Goal: Task Accomplishment & Management: Manage account settings

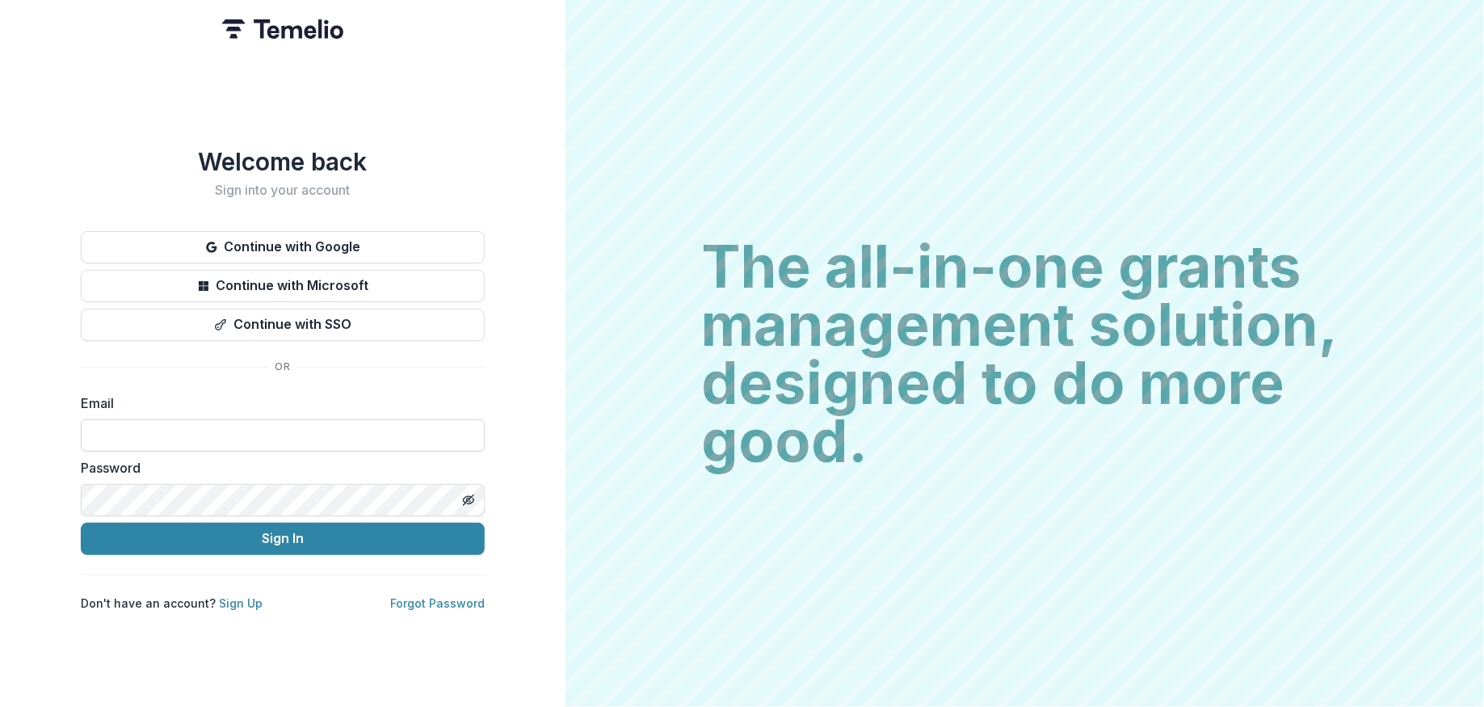
click at [334, 427] on input at bounding box center [283, 435] width 404 height 32
type input "**********"
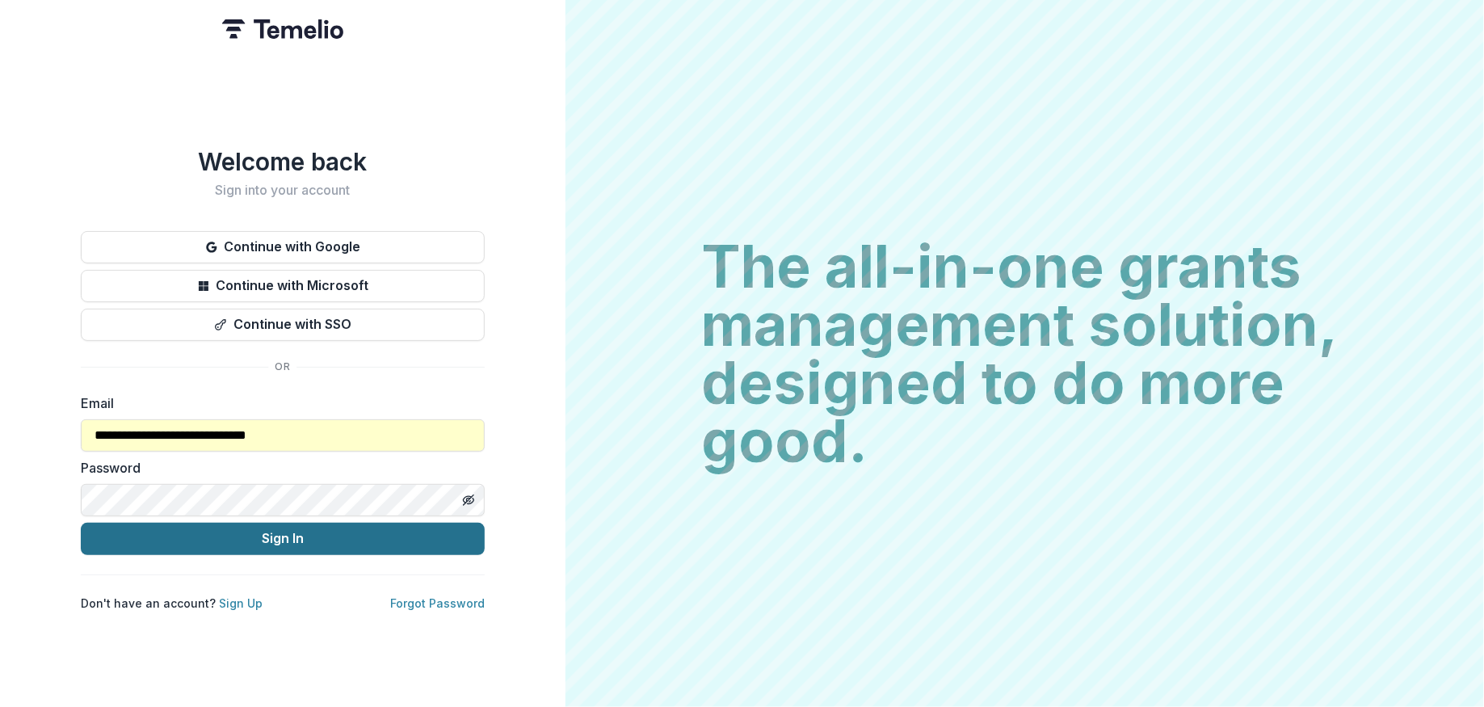
click at [269, 537] on button "Sign In" at bounding box center [283, 539] width 404 height 32
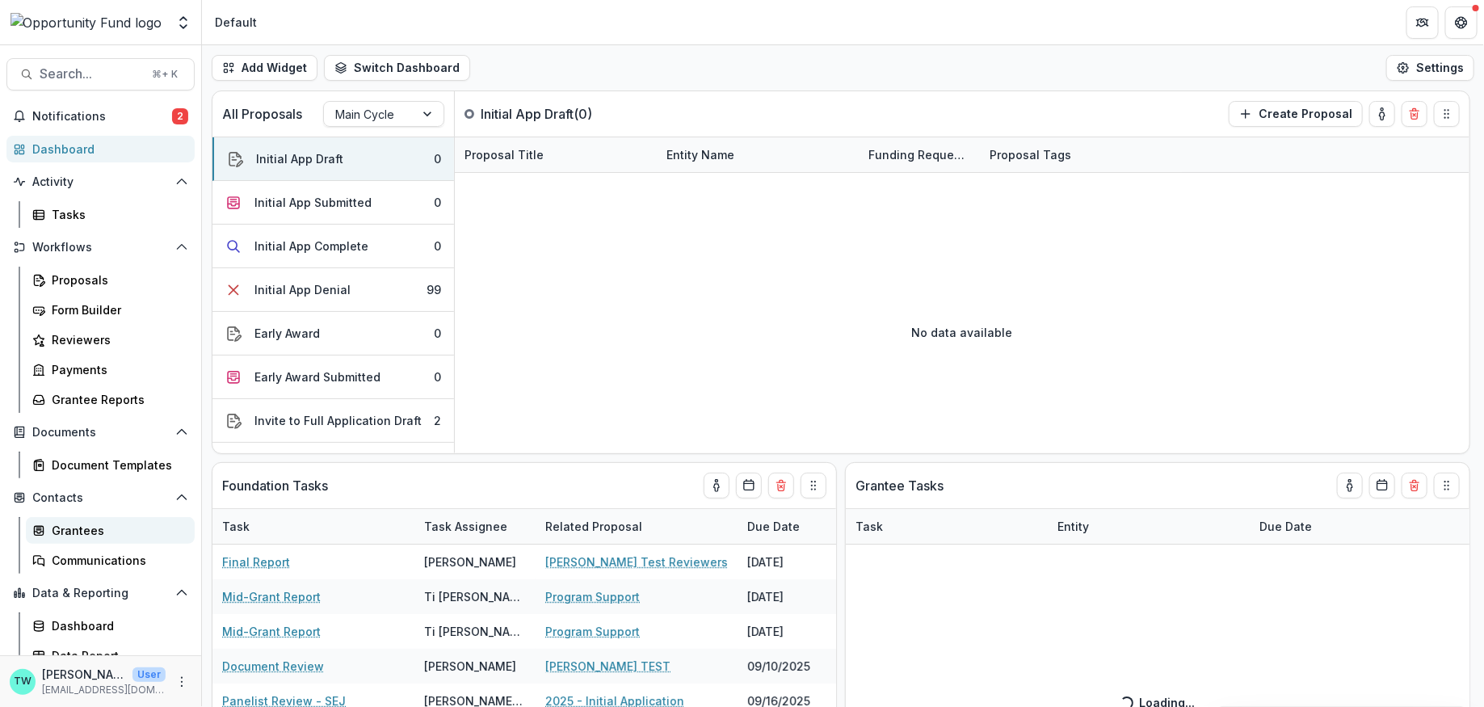
click at [93, 528] on div "Grantees" at bounding box center [117, 530] width 130 height 17
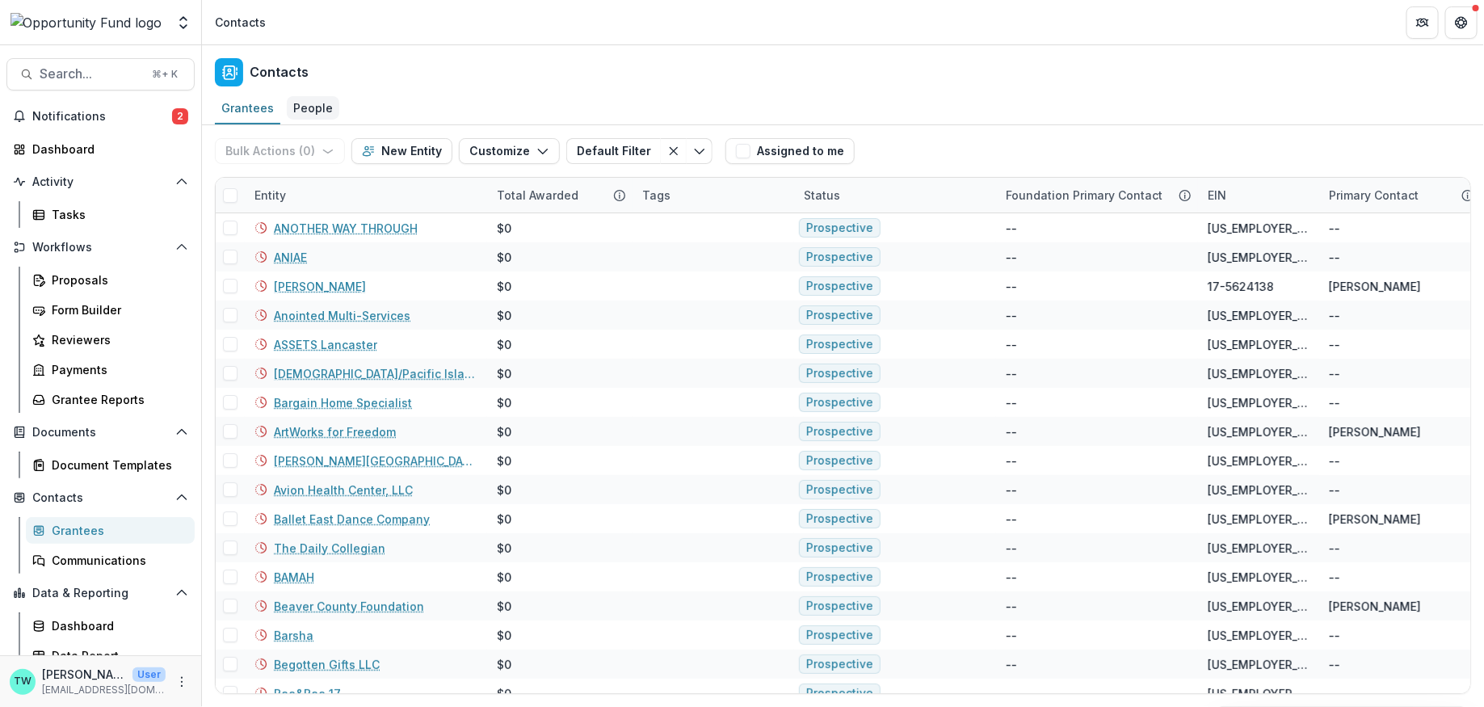
click at [316, 107] on div "People" at bounding box center [313, 107] width 53 height 23
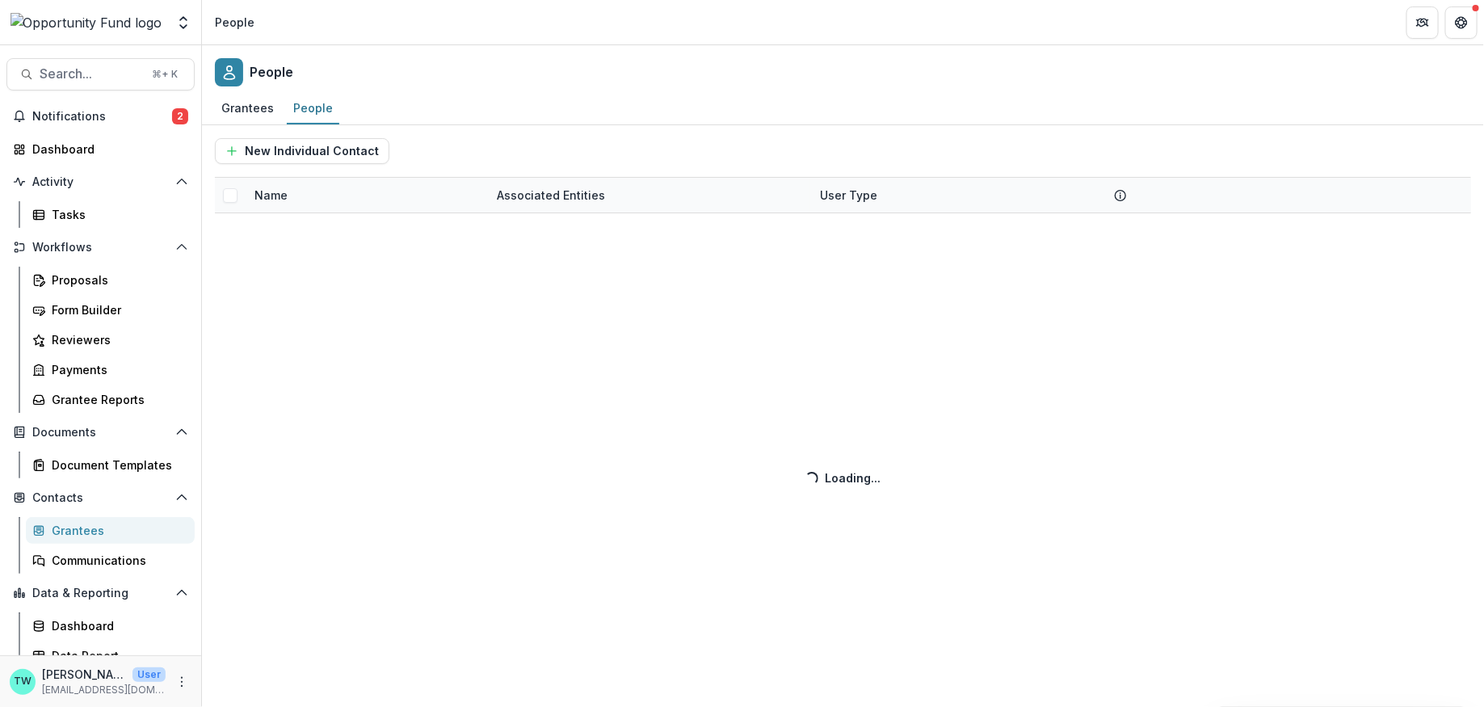
click at [344, 198] on div "New Individual Contact Name Associated Entities User Type Loading... Loading..." at bounding box center [843, 416] width 1282 height 582
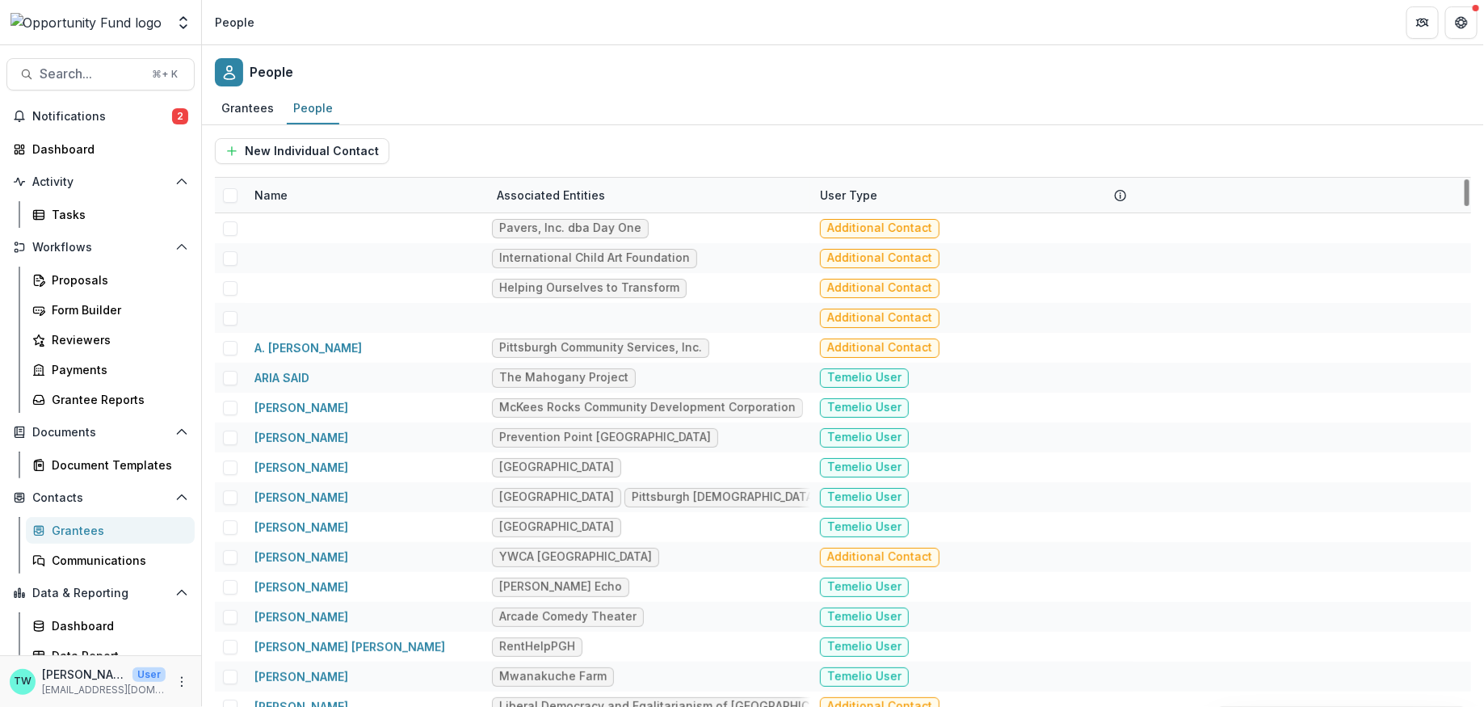
click at [309, 196] on div "Name" at bounding box center [366, 195] width 242 height 35
click at [304, 225] on input at bounding box center [345, 231] width 194 height 26
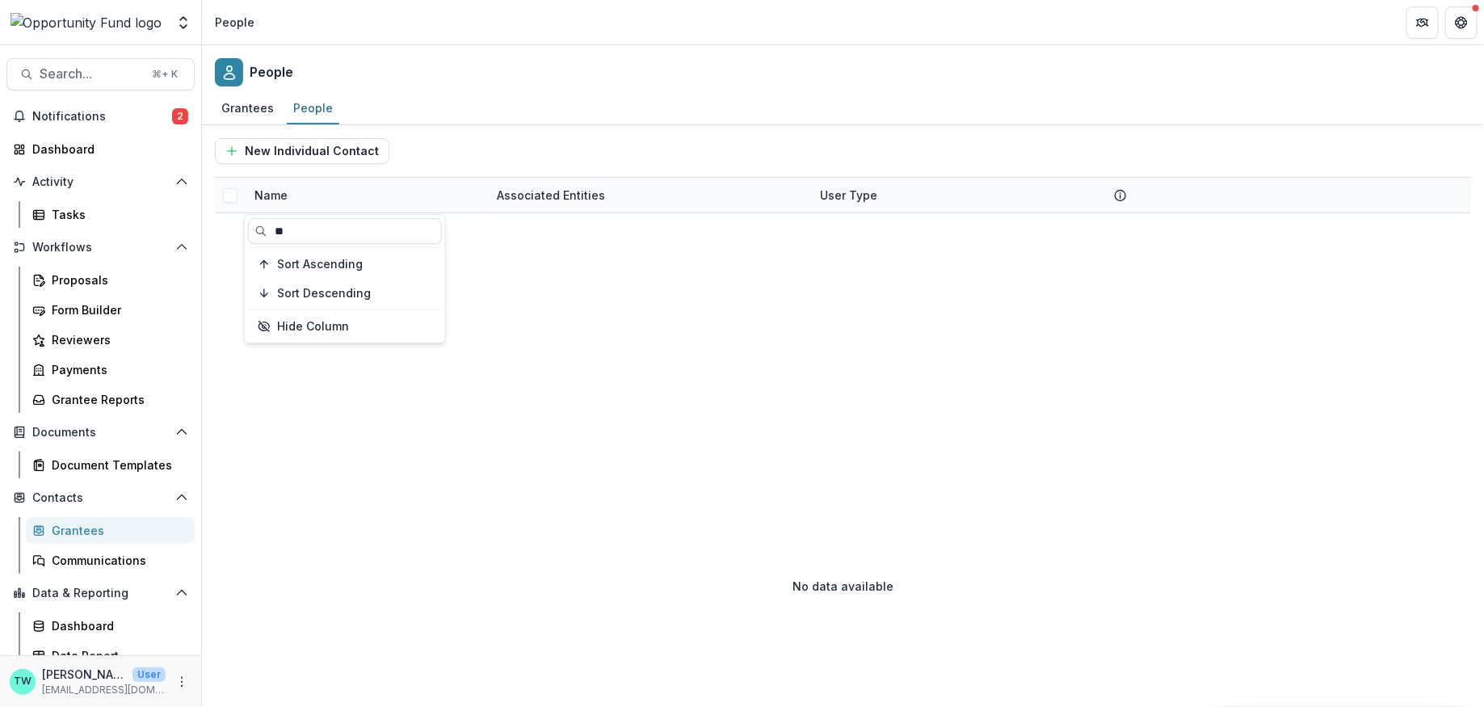
type input "*"
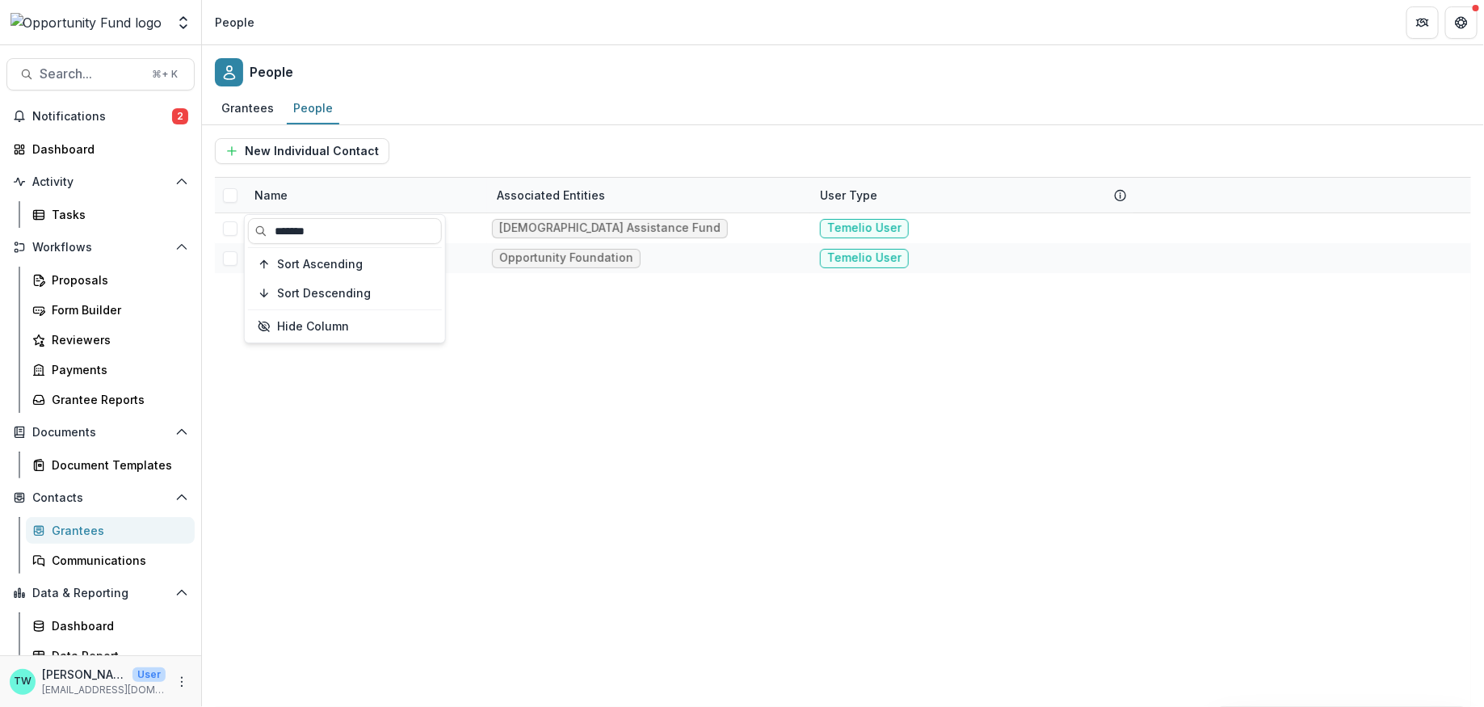
type input "*******"
click at [556, 106] on div "Grantees People" at bounding box center [843, 109] width 1282 height 32
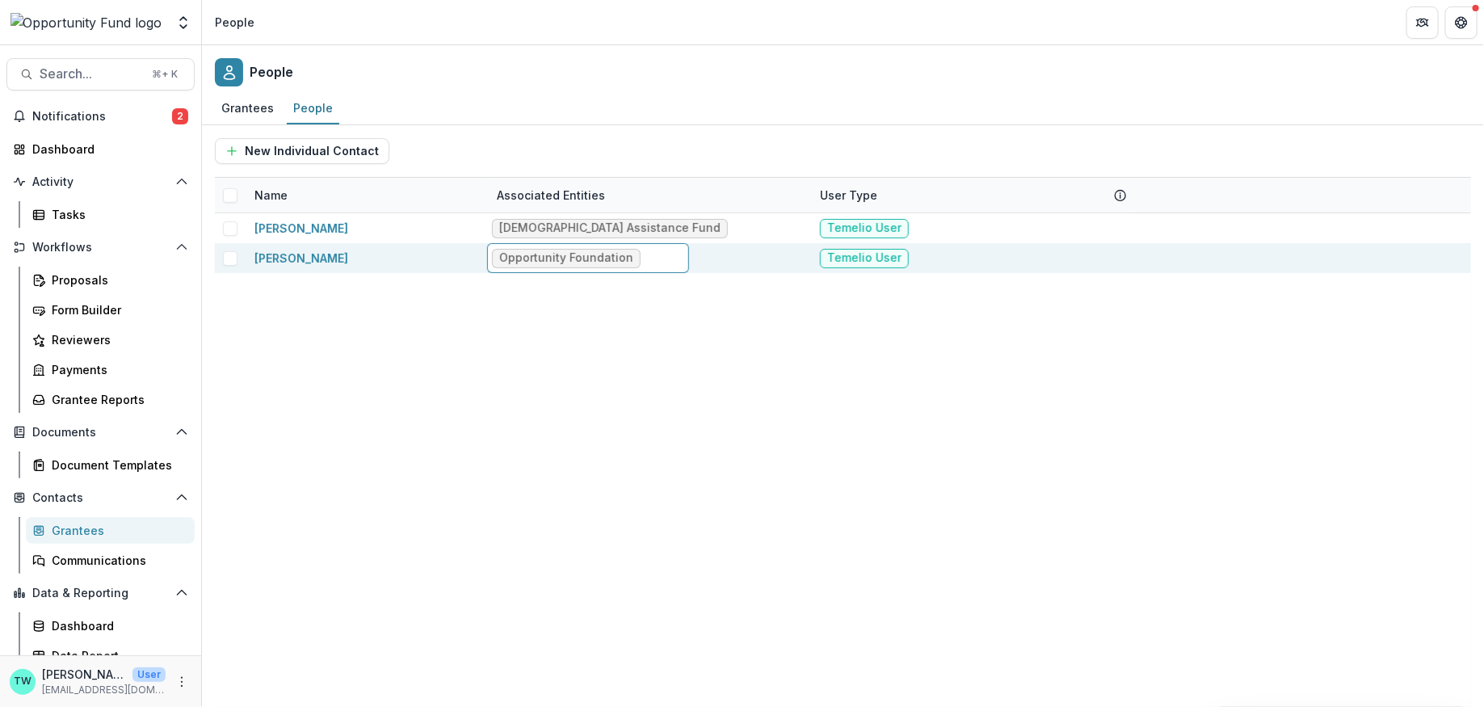
click at [422, 364] on div "Cindy Goodman-Leib Jewish Assistance Fund Temelio User Mollie Goodman Opportuni…" at bounding box center [843, 460] width 1256 height 494
click at [310, 260] on link "Mollie Goodman" at bounding box center [301, 258] width 94 height 14
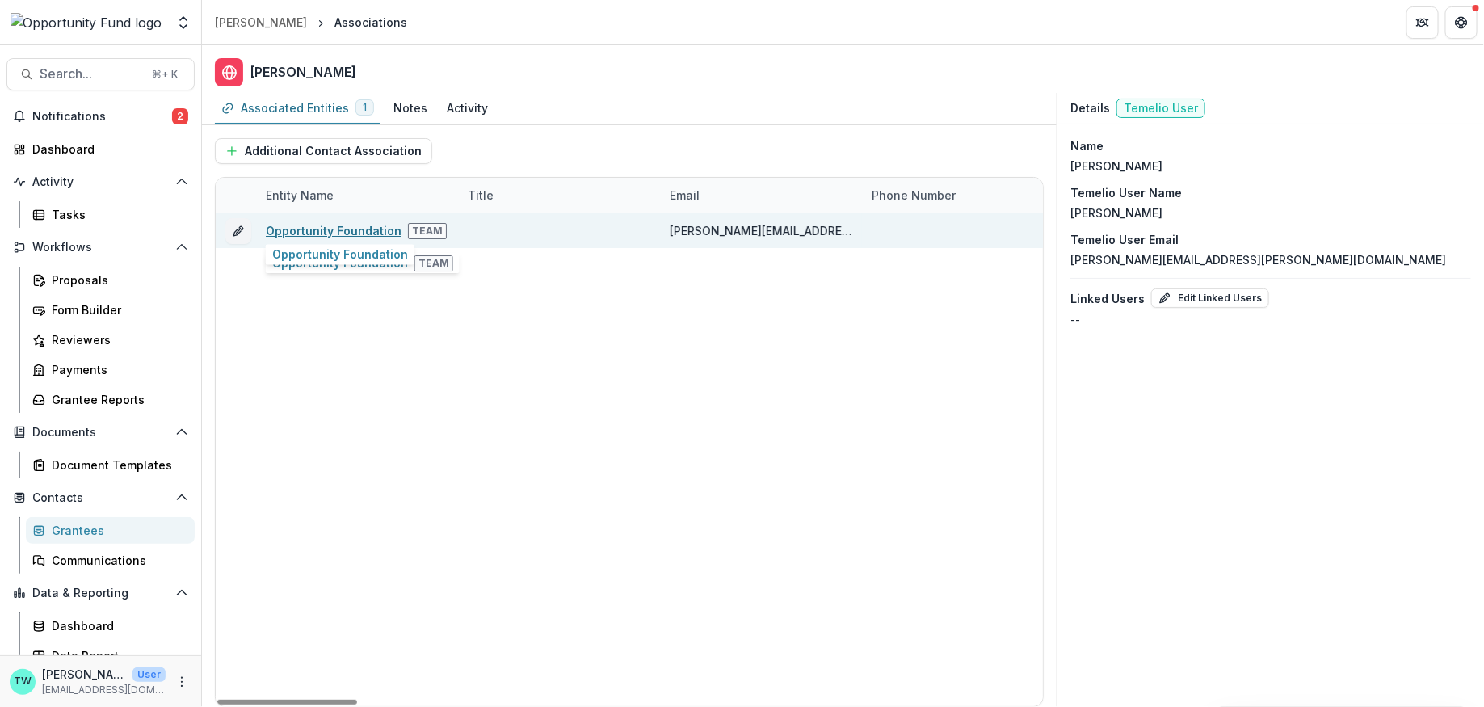
click at [334, 224] on link "Opportunity Foundation" at bounding box center [334, 231] width 136 height 14
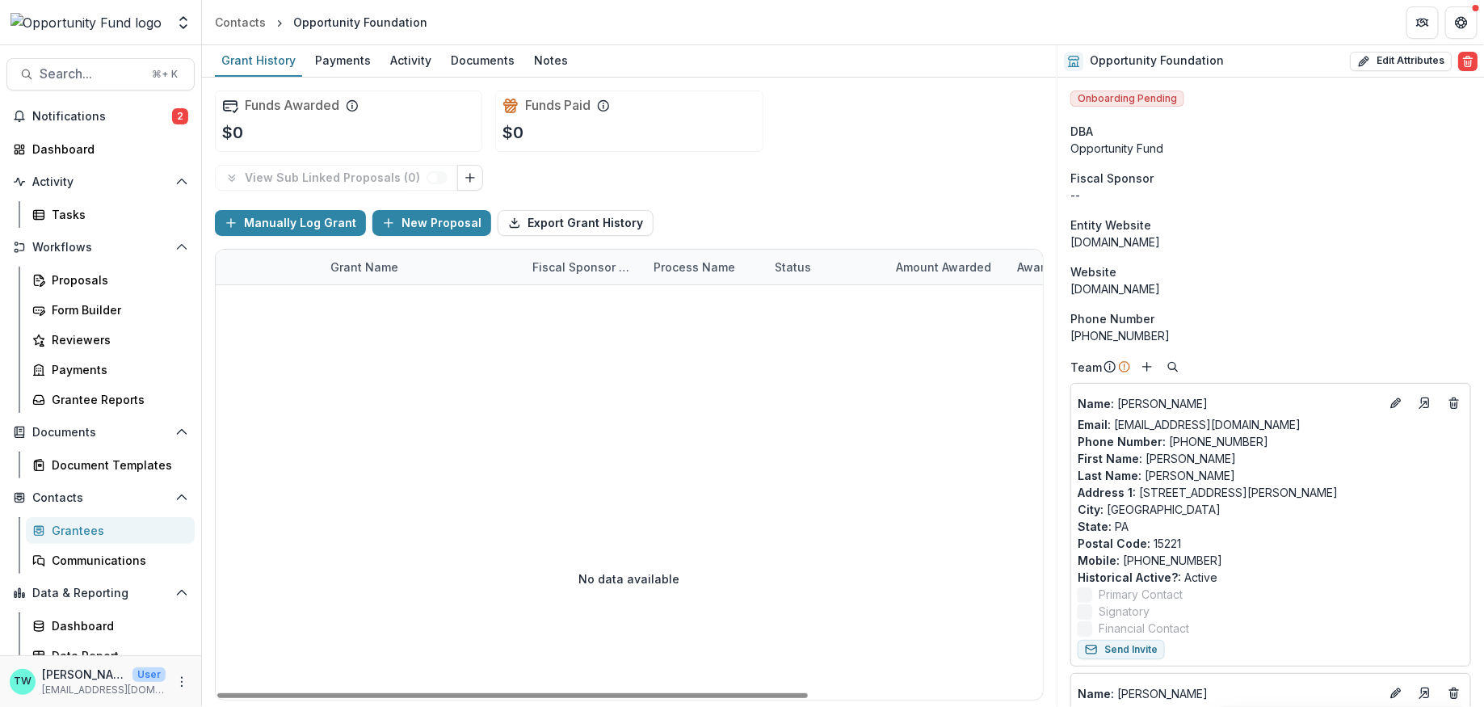
click at [90, 528] on div "Grantees" at bounding box center [117, 530] width 130 height 17
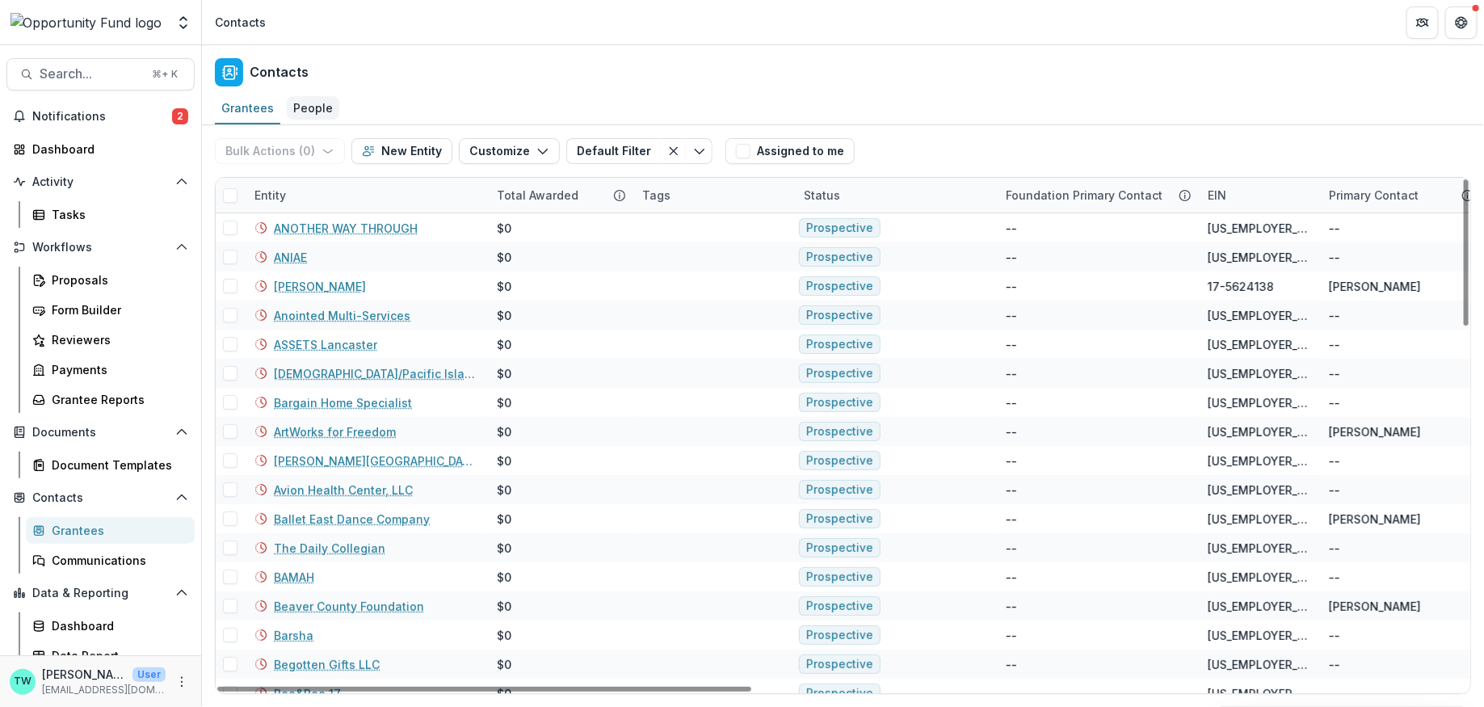
click at [309, 107] on div "People" at bounding box center [313, 107] width 53 height 23
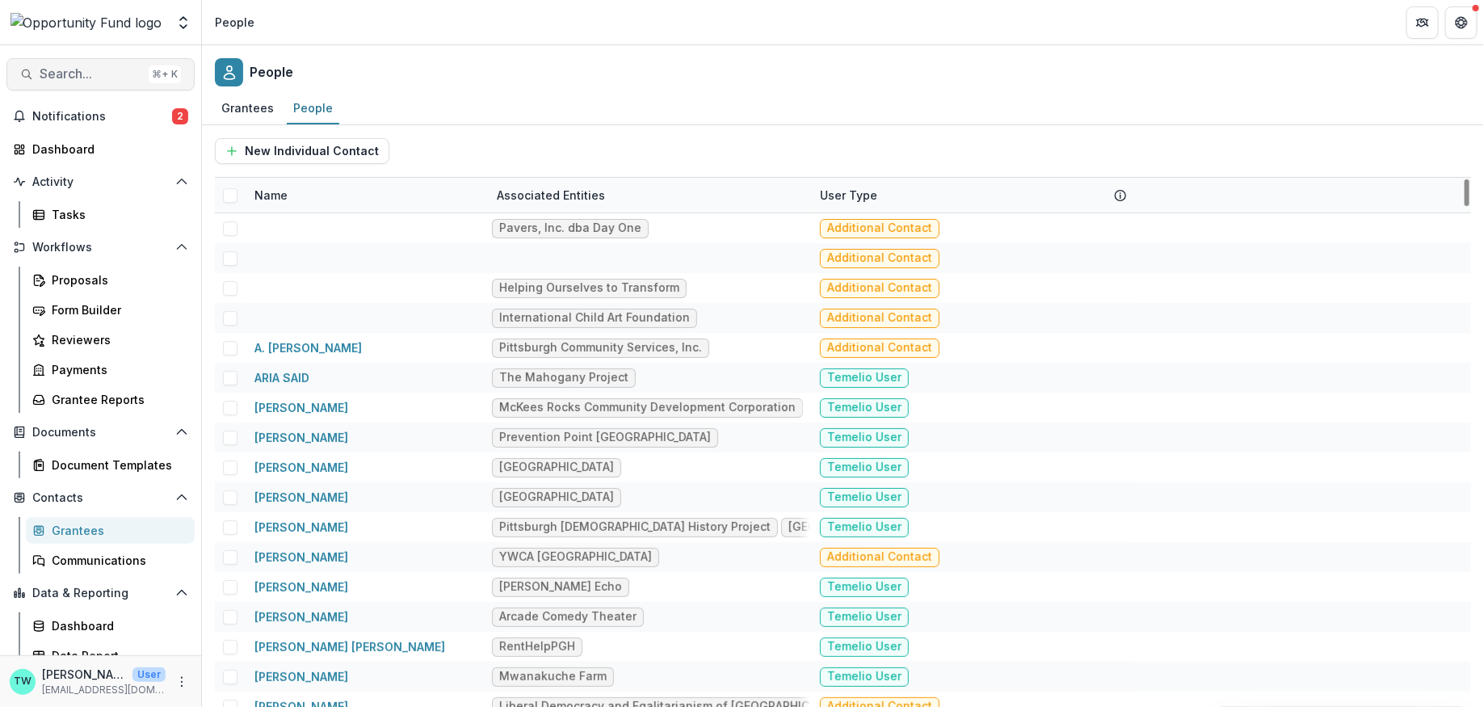
click at [103, 66] on span "Search..." at bounding box center [91, 73] width 103 height 15
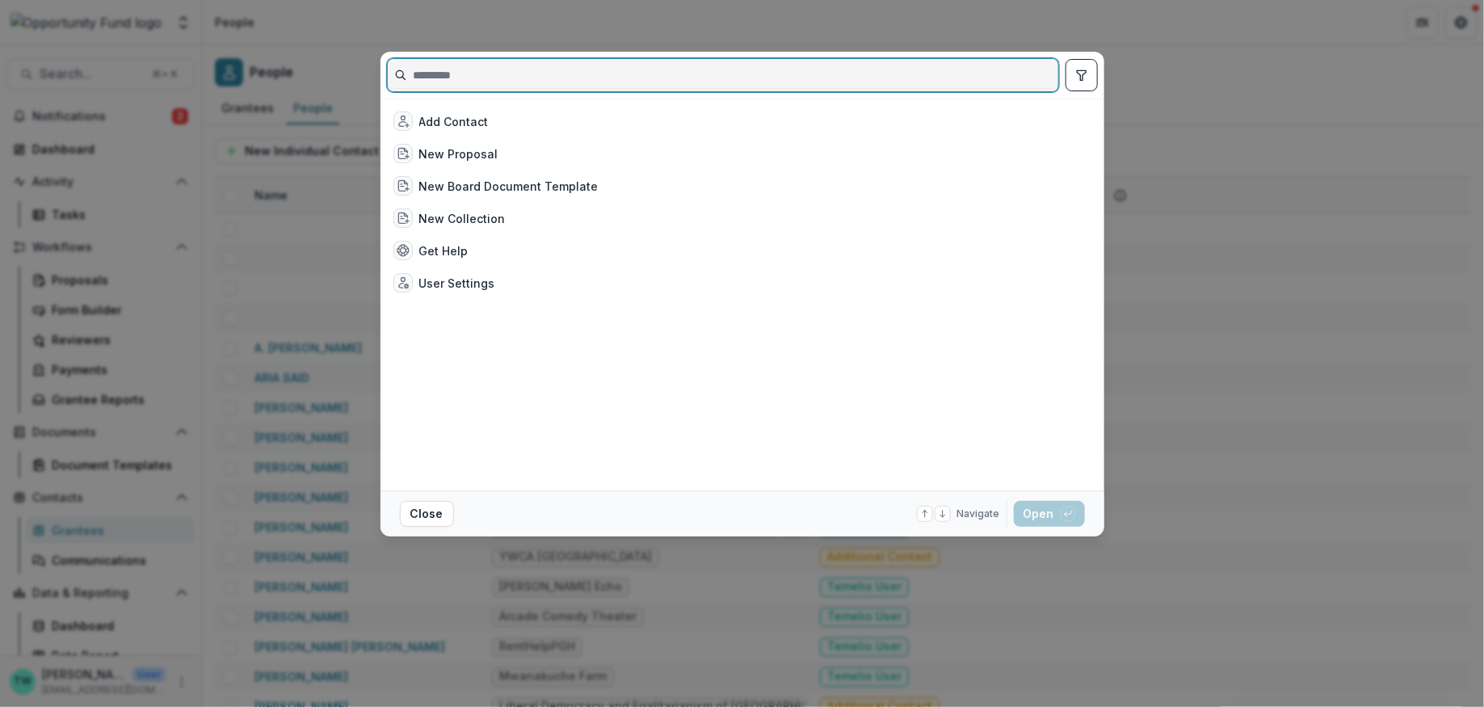
click at [474, 76] on input at bounding box center [723, 75] width 671 height 26
paste input "**********"
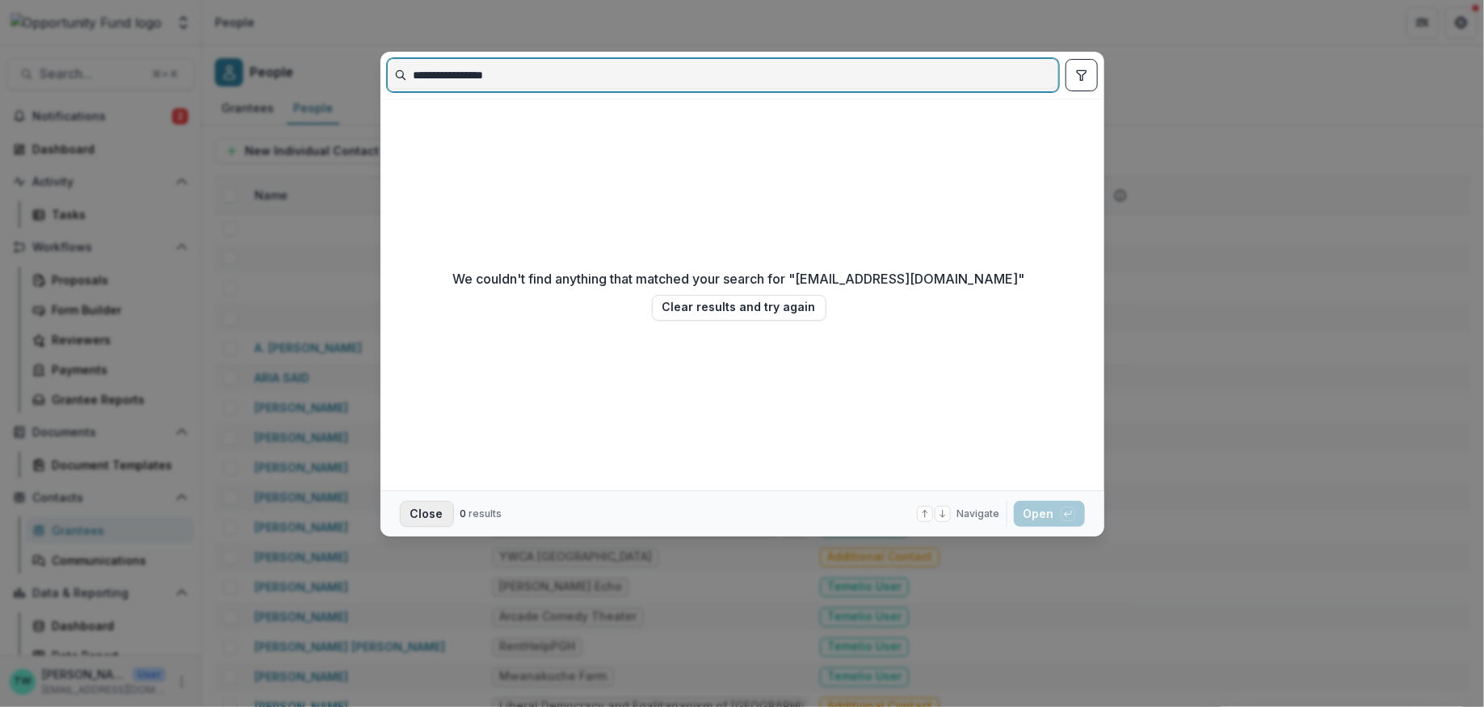
type input "**********"
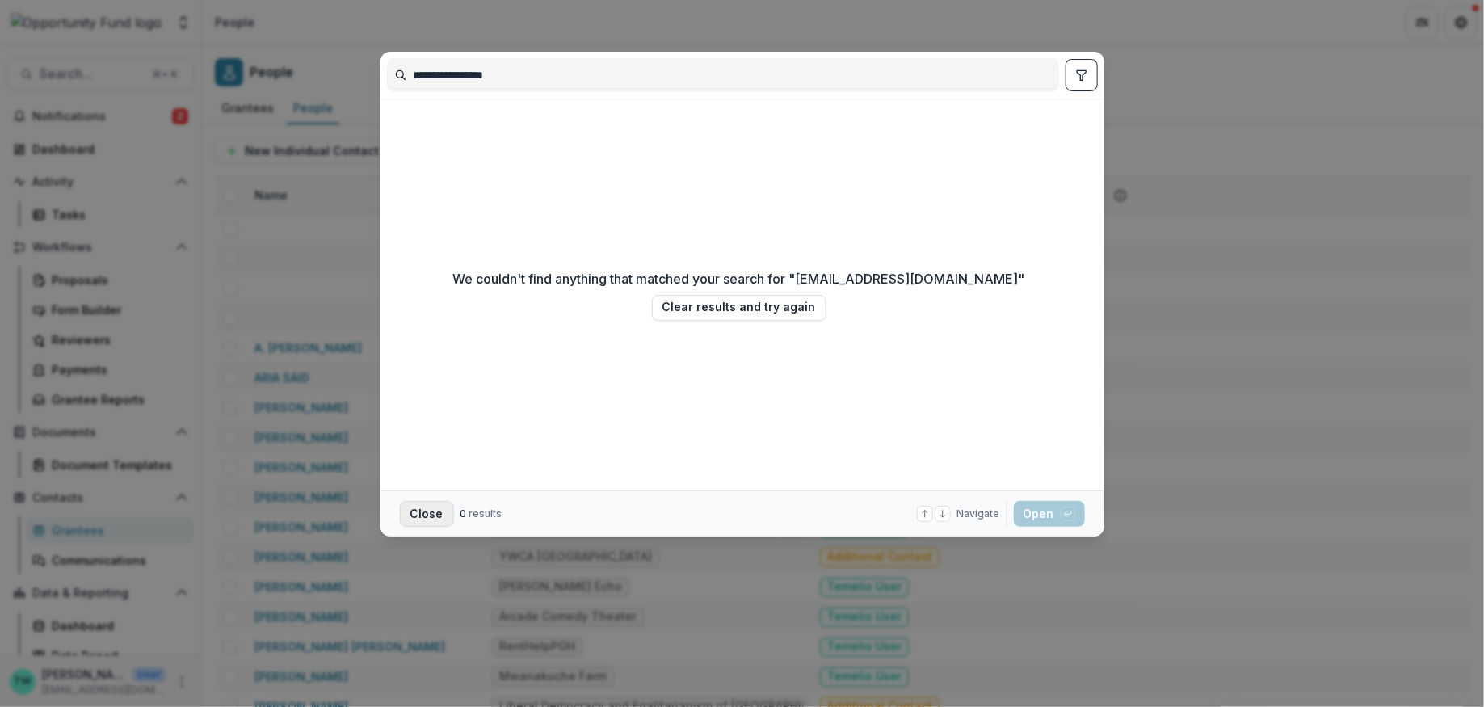
click at [416, 516] on button "Close" at bounding box center [427, 514] width 54 height 26
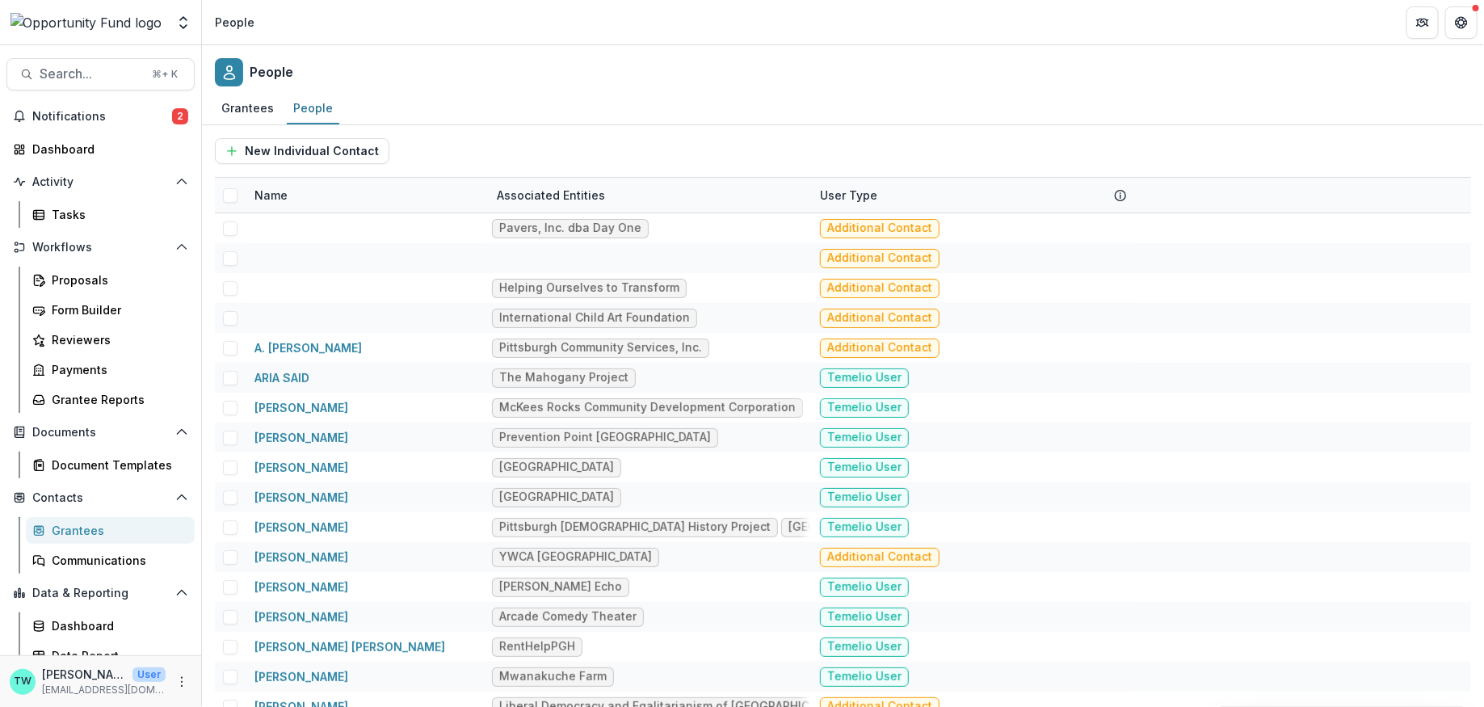
click at [128, 21] on div at bounding box center [85, 22] width 159 height 32
click at [179, 23] on icon "Open entity switcher" at bounding box center [183, 23] width 16 height 16
click at [93, 53] on link "Admin Settings" at bounding box center [100, 62] width 194 height 27
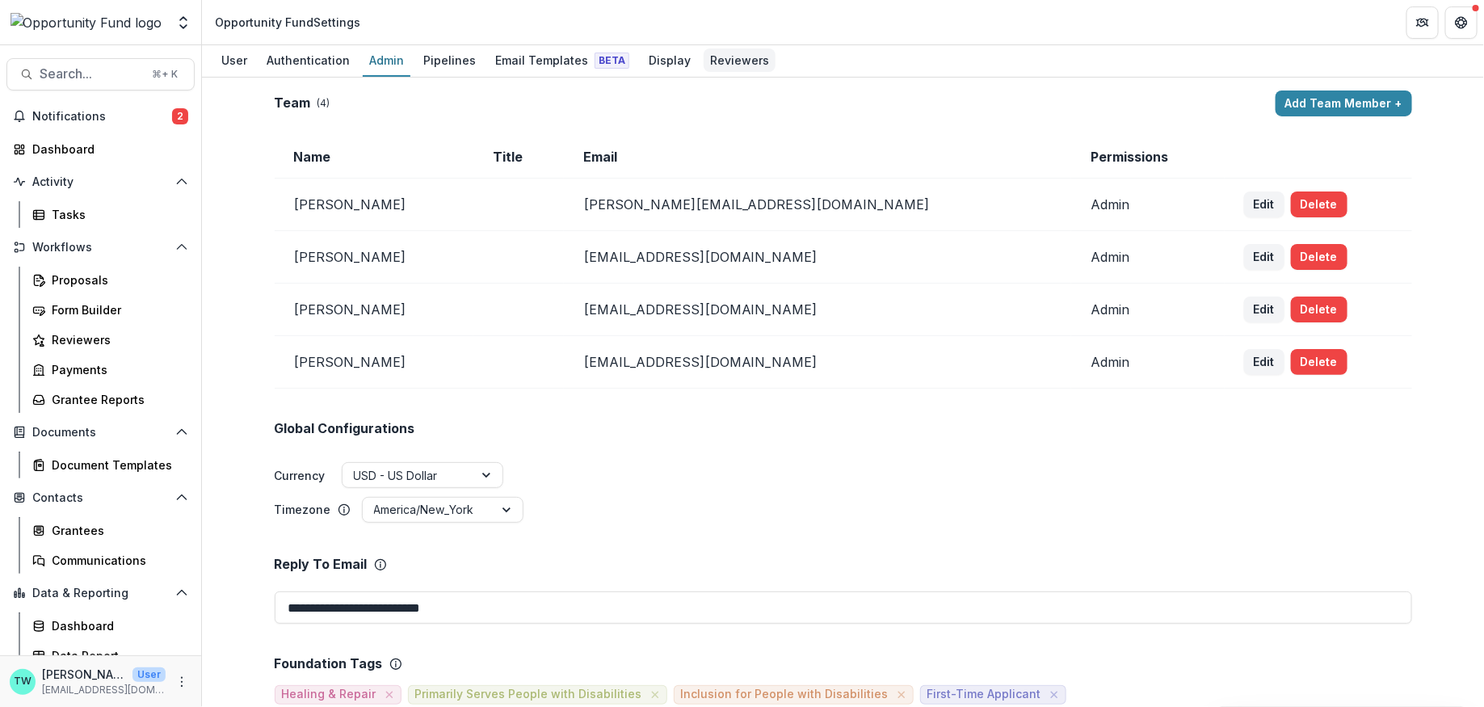
click at [724, 66] on div "Reviewers" at bounding box center [740, 59] width 72 height 23
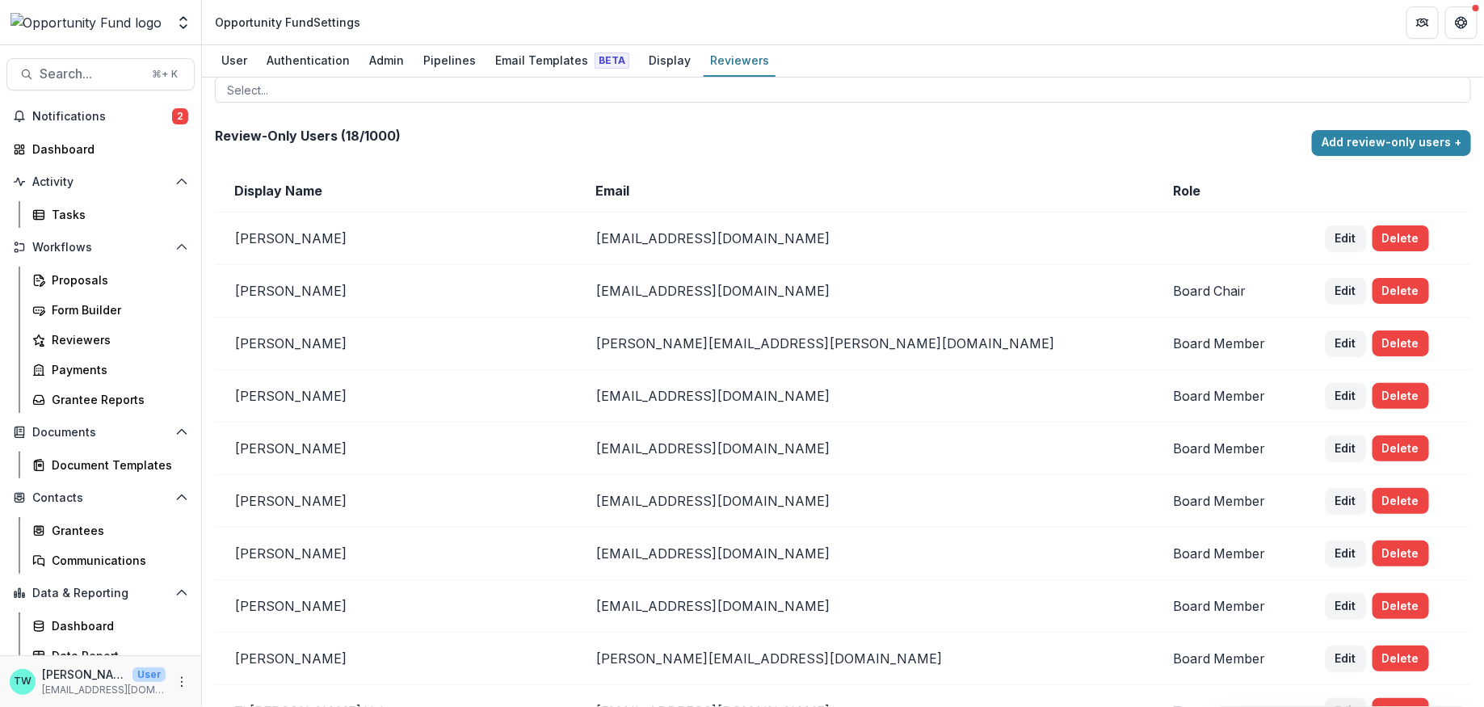
scroll to position [104, 0]
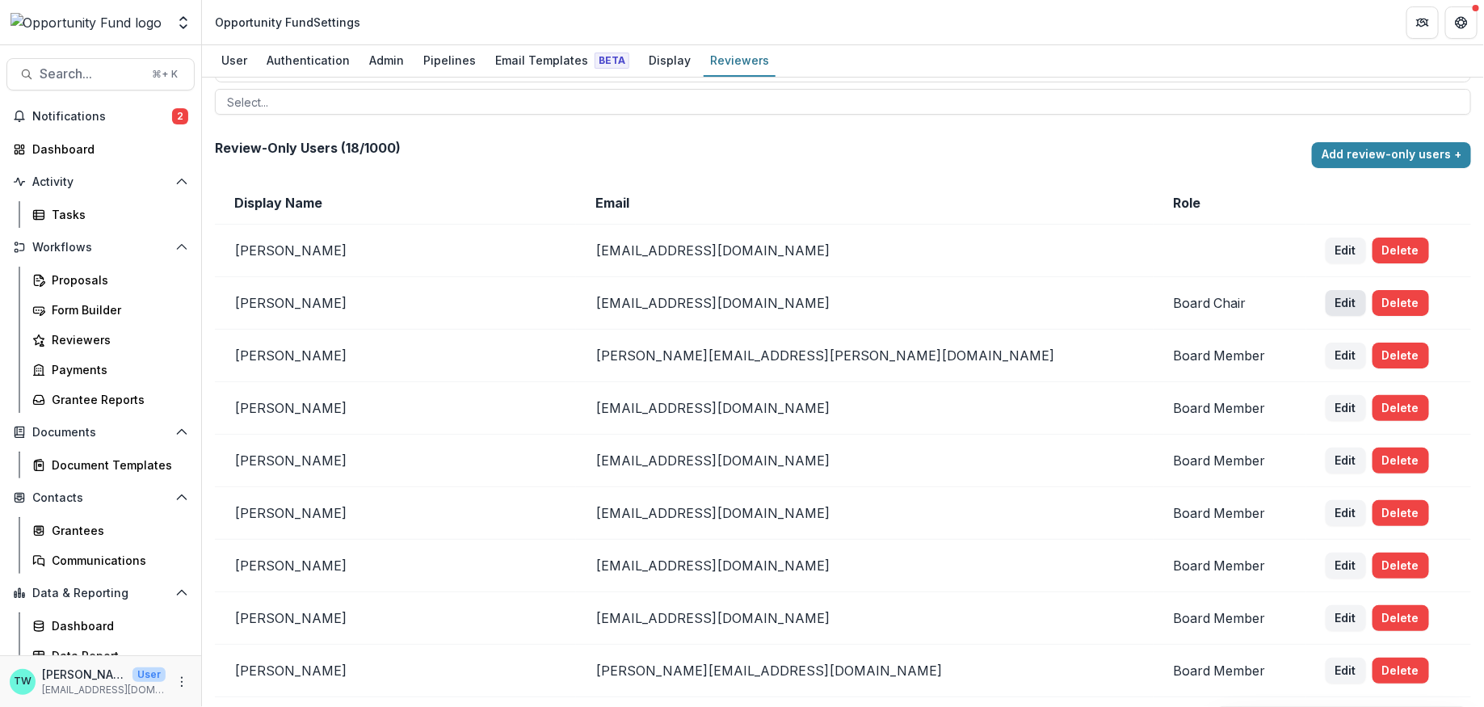
click at [1326, 300] on button "Edit" at bounding box center [1346, 303] width 40 height 26
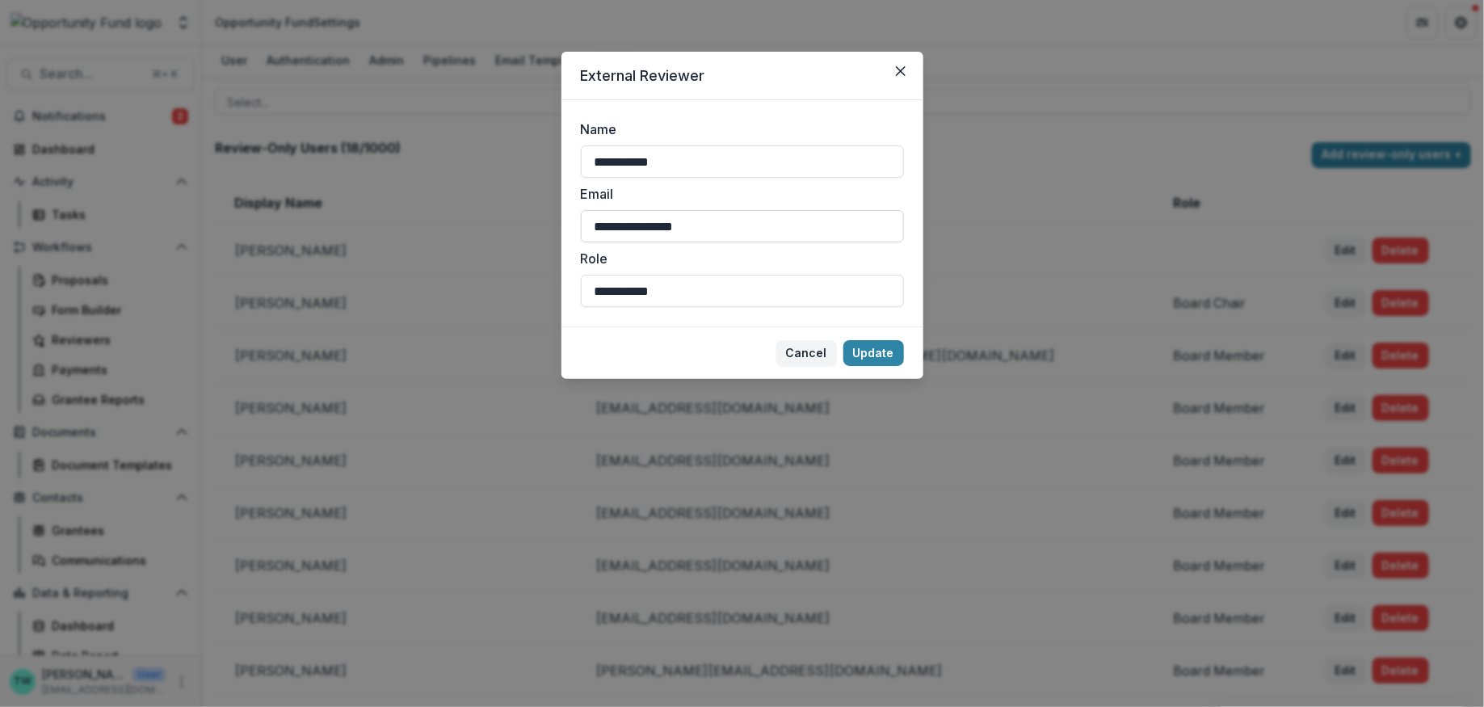
click at [692, 229] on input "**********" at bounding box center [742, 226] width 323 height 32
type input "**********"
click at [870, 355] on button "Update" at bounding box center [873, 353] width 61 height 26
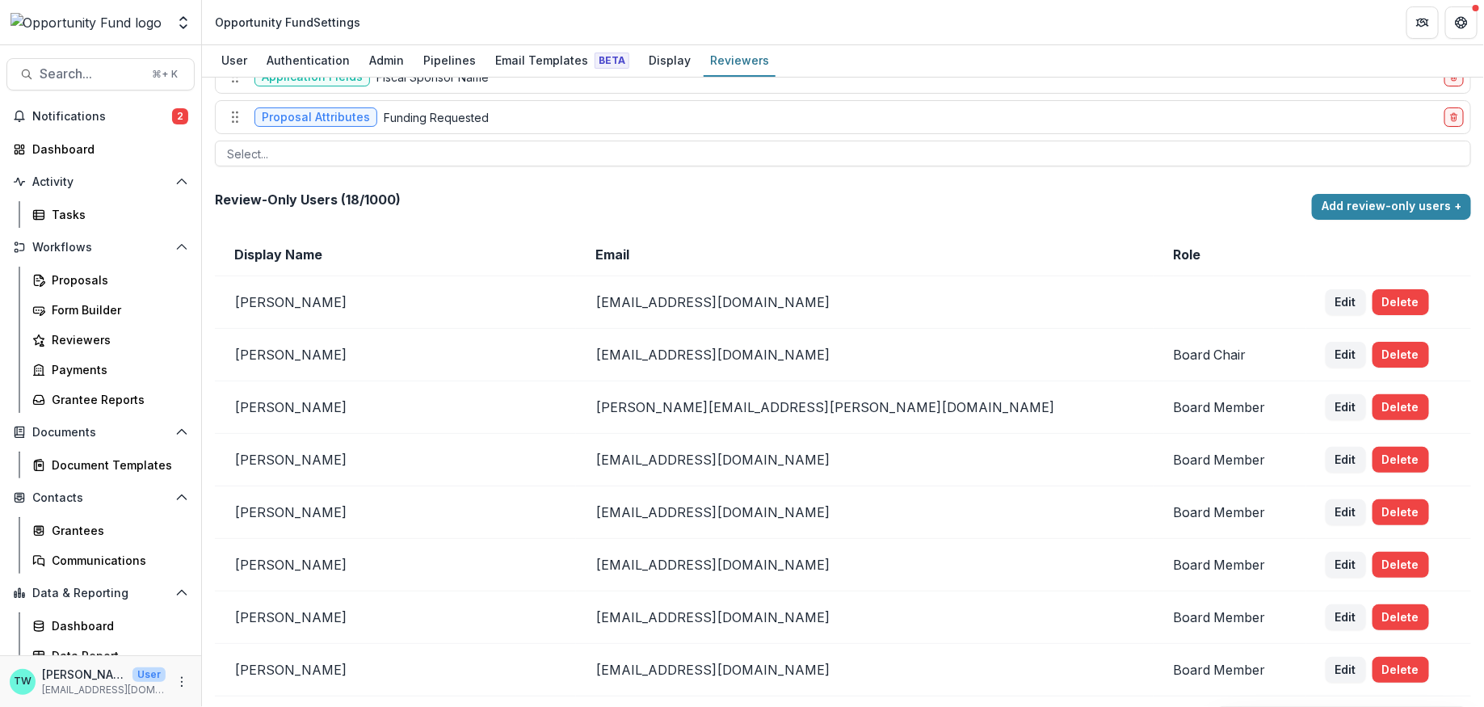
scroll to position [59, 0]
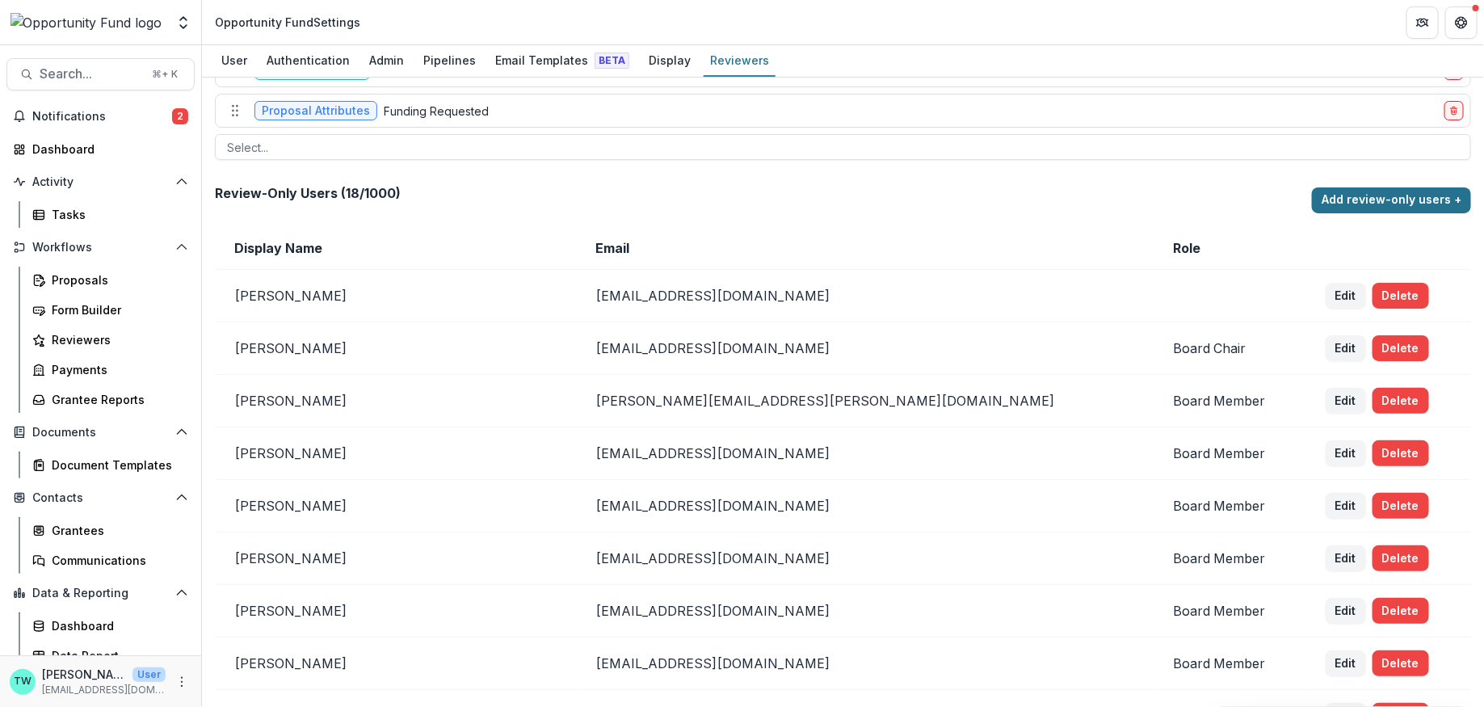
click at [1386, 193] on button "Add review-only users +" at bounding box center [1391, 200] width 159 height 26
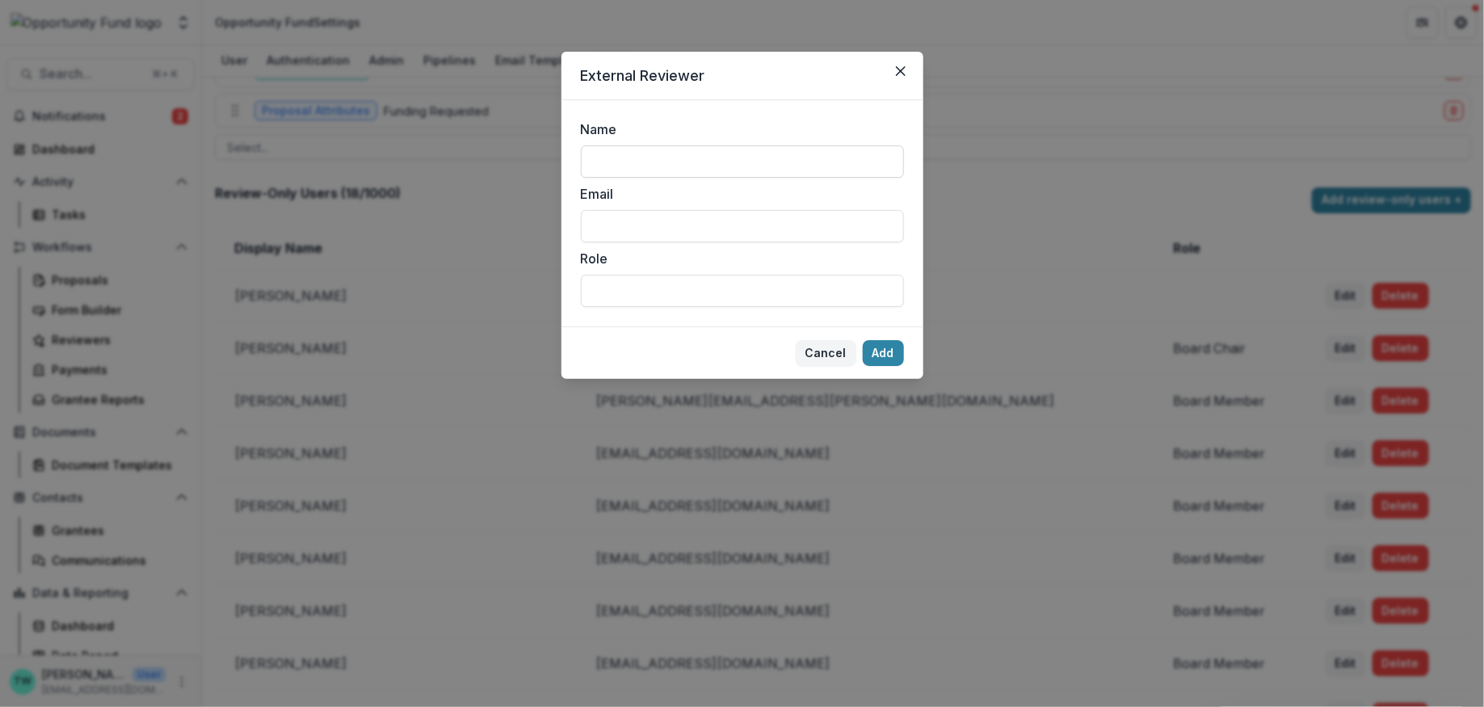
click at [650, 161] on input "Name" at bounding box center [742, 161] width 323 height 32
type input "**********"
click at [654, 233] on input "Email" at bounding box center [742, 226] width 323 height 32
paste input "**********"
type input "**********"
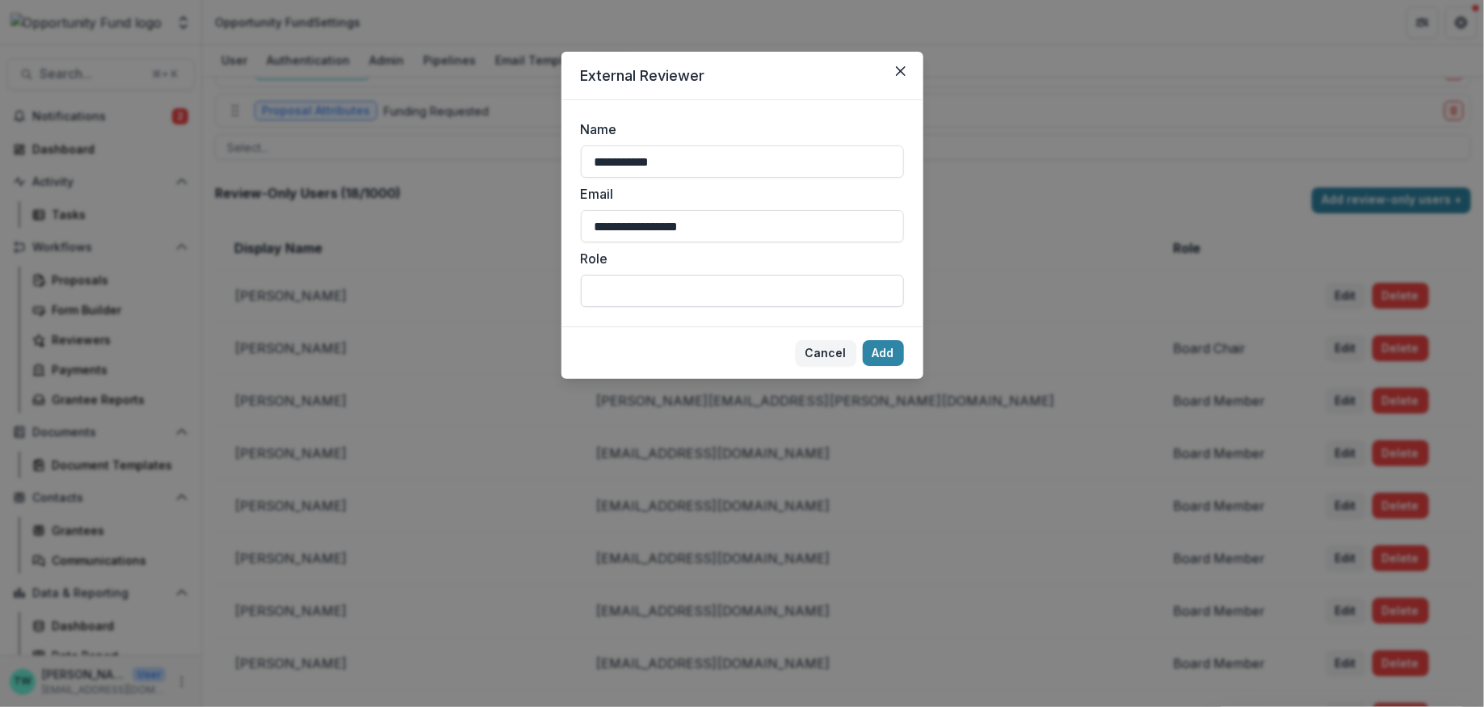
click at [663, 294] on input "Role" at bounding box center [742, 291] width 323 height 32
type input "**********"
click at [882, 350] on button "Add" at bounding box center [883, 353] width 41 height 26
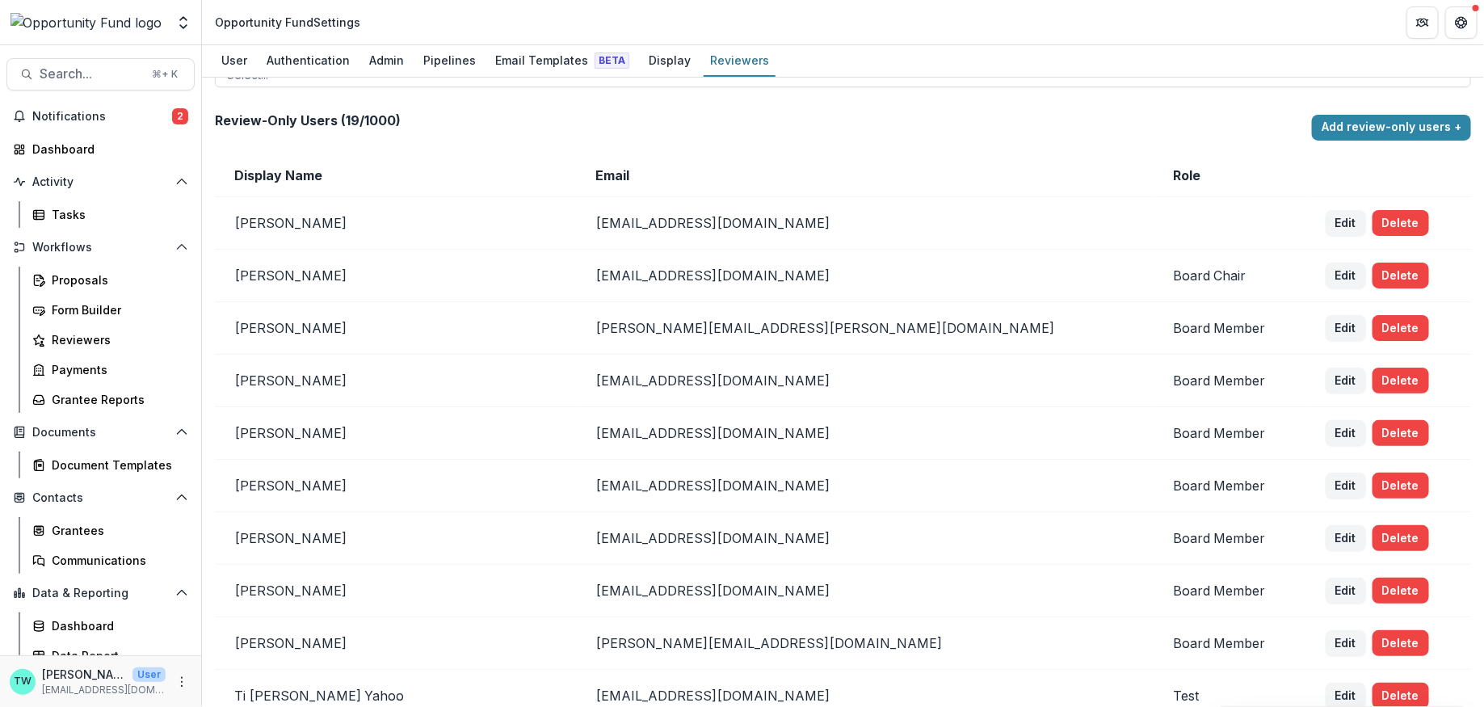
scroll to position [0, 0]
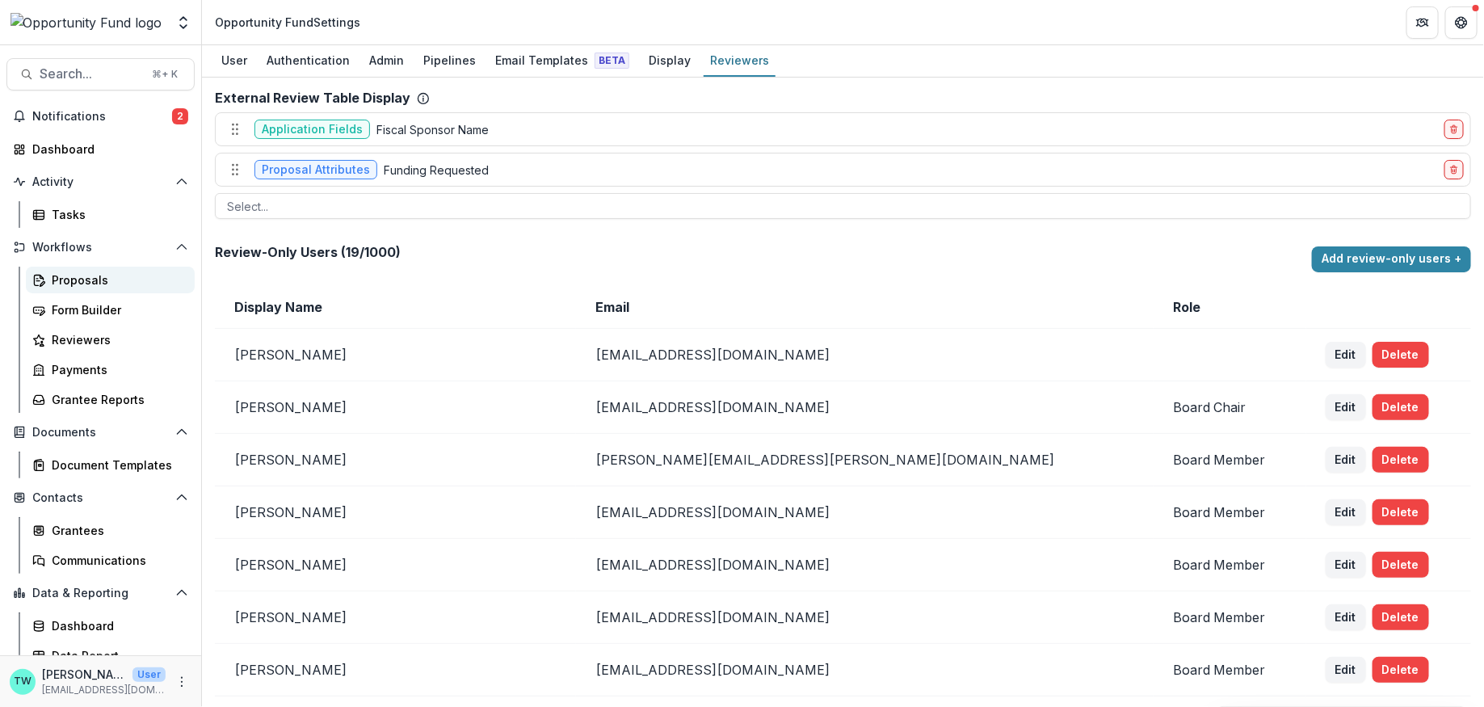
click at [72, 281] on div "Proposals" at bounding box center [117, 279] width 130 height 17
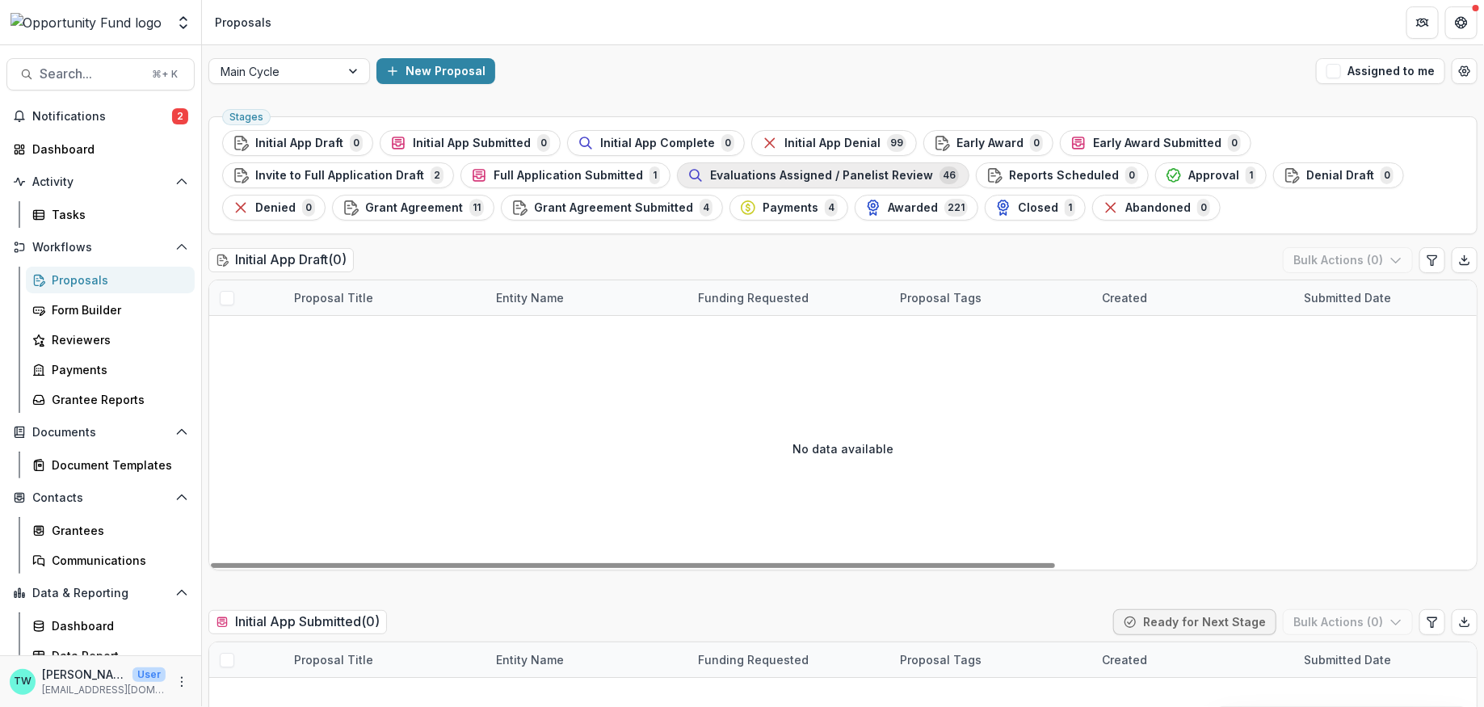
click at [710, 179] on span "Evaluations Assigned / Panelist Review" at bounding box center [821, 176] width 223 height 14
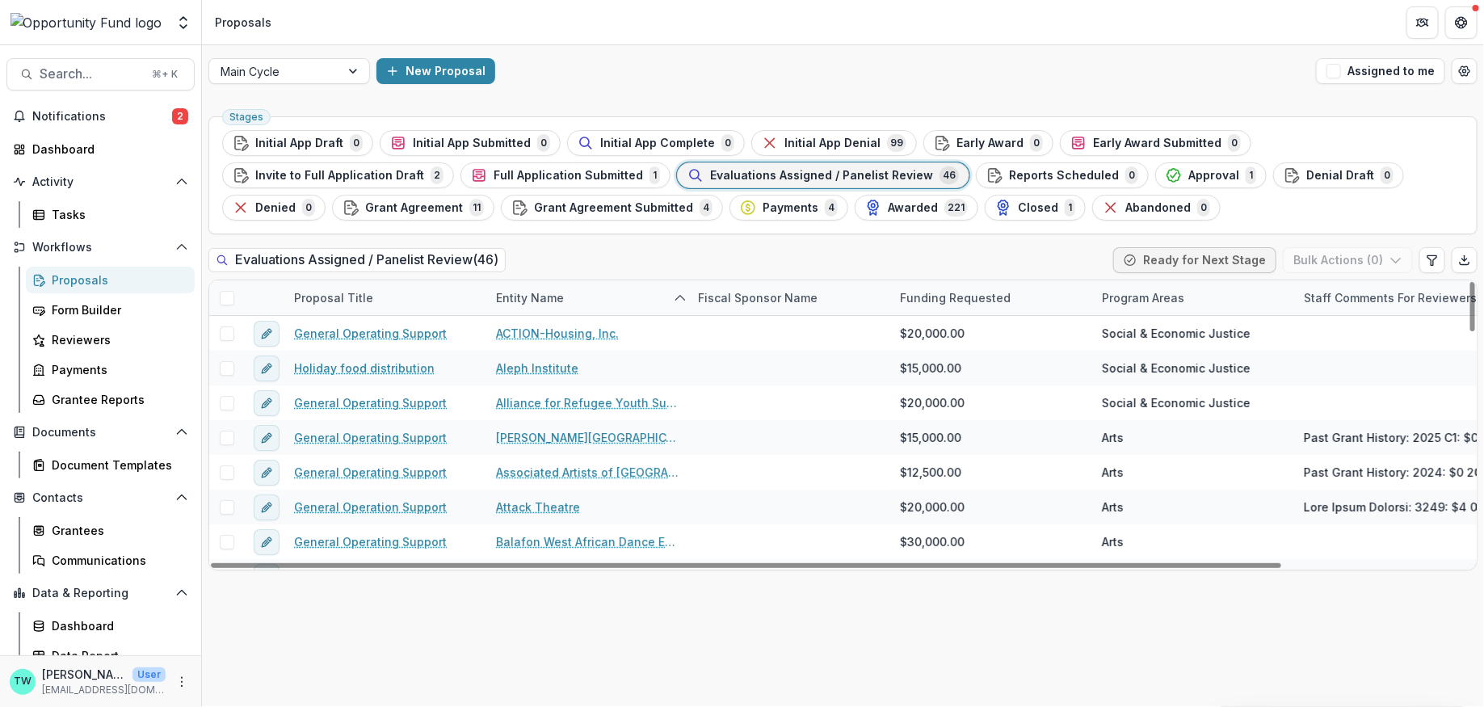
click at [1154, 300] on div "Program Areas" at bounding box center [1143, 297] width 102 height 17
click at [1159, 363] on span "Sort Ascending" at bounding box center [1168, 367] width 86 height 14
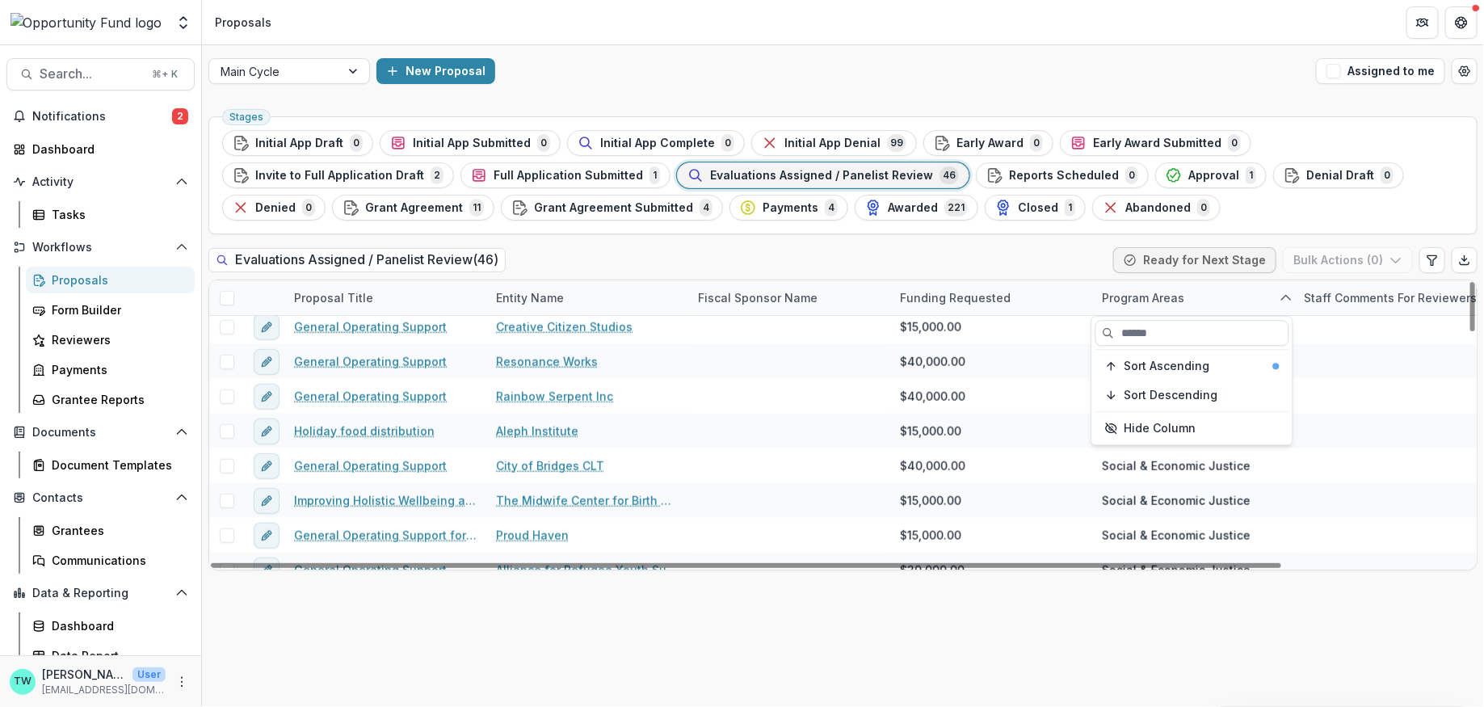
scroll to position [707, 0]
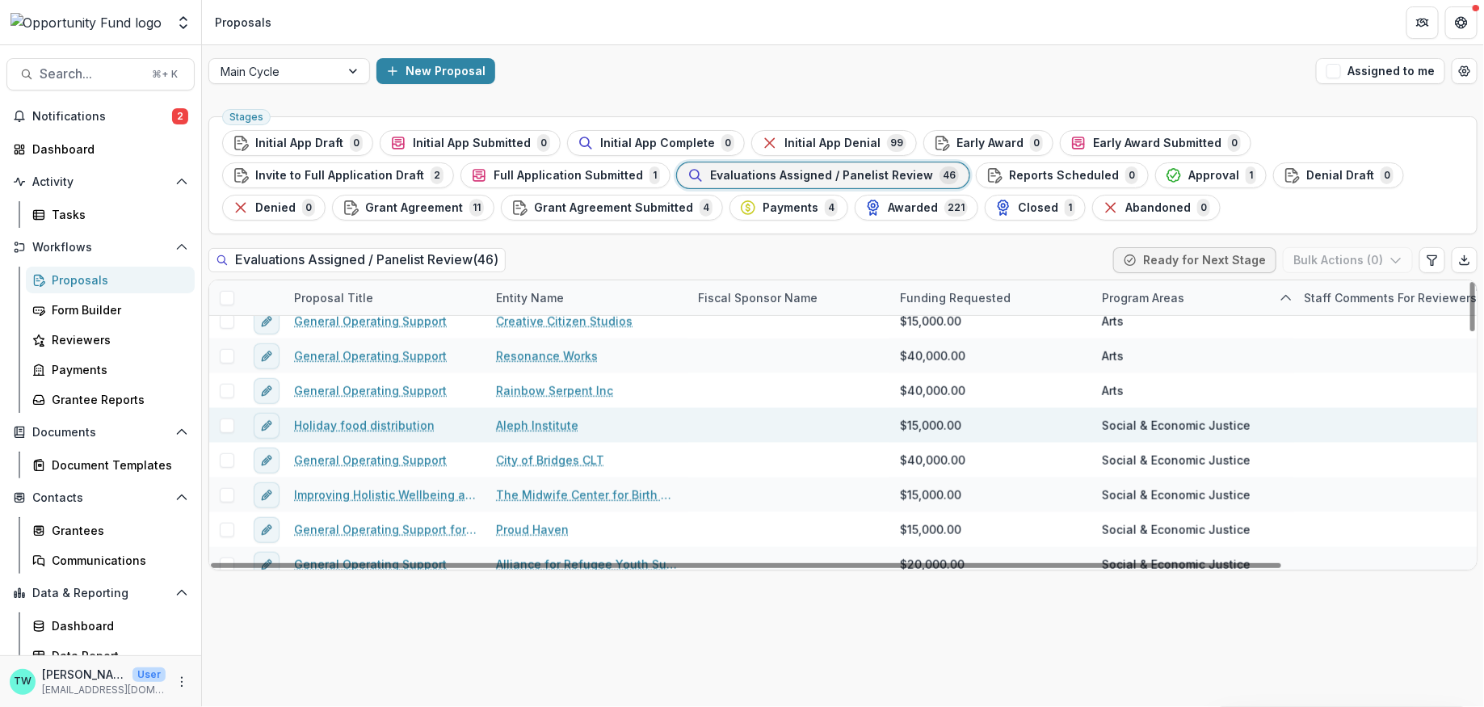
click at [226, 426] on span at bounding box center [227, 426] width 15 height 15
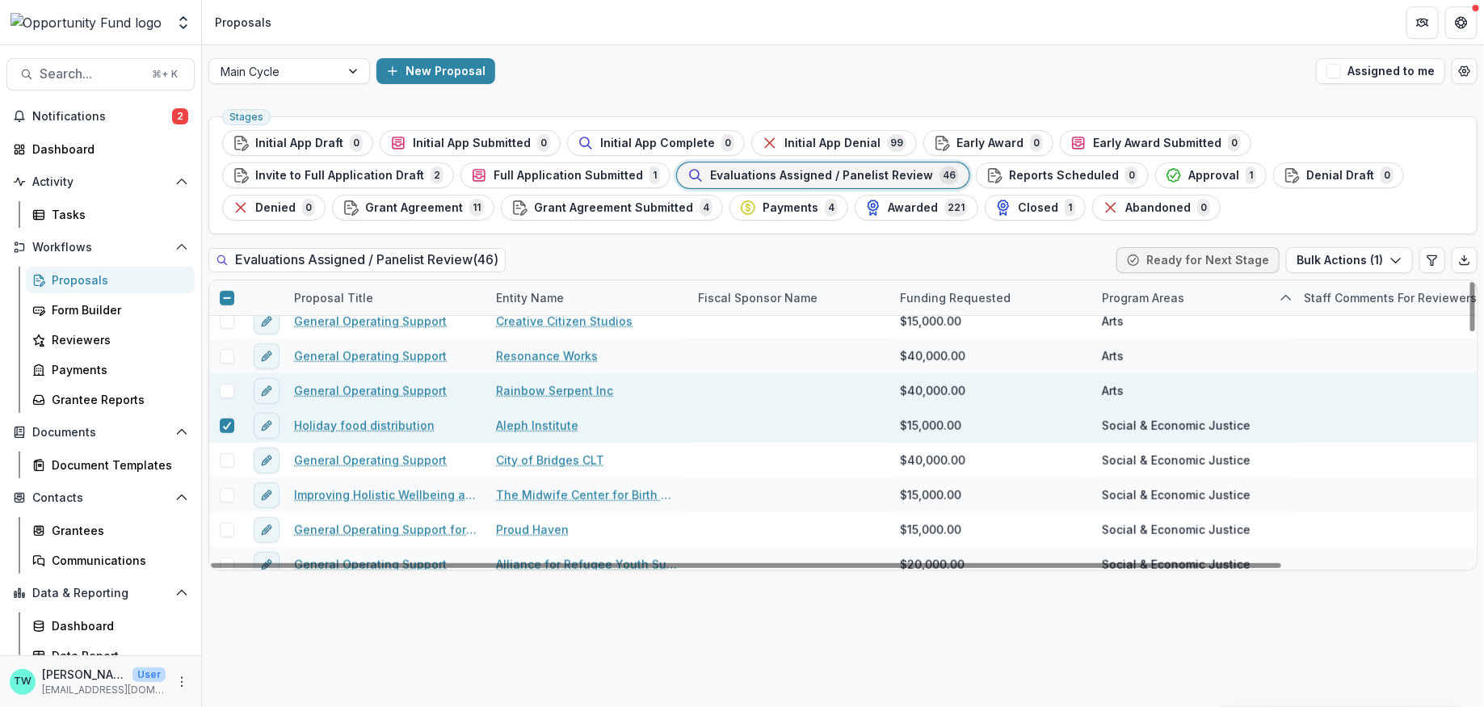
click at [229, 388] on span at bounding box center [227, 391] width 15 height 15
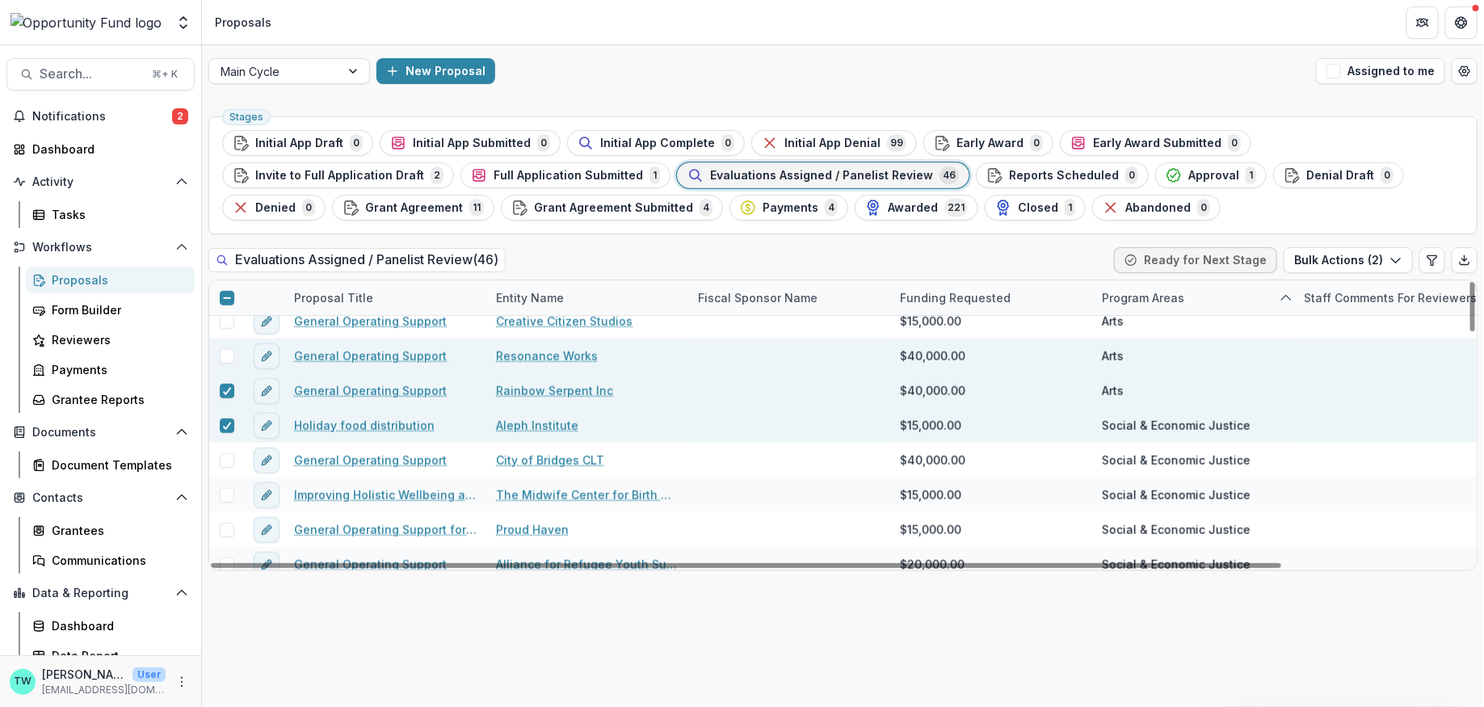
click at [229, 356] on span at bounding box center [227, 356] width 15 height 15
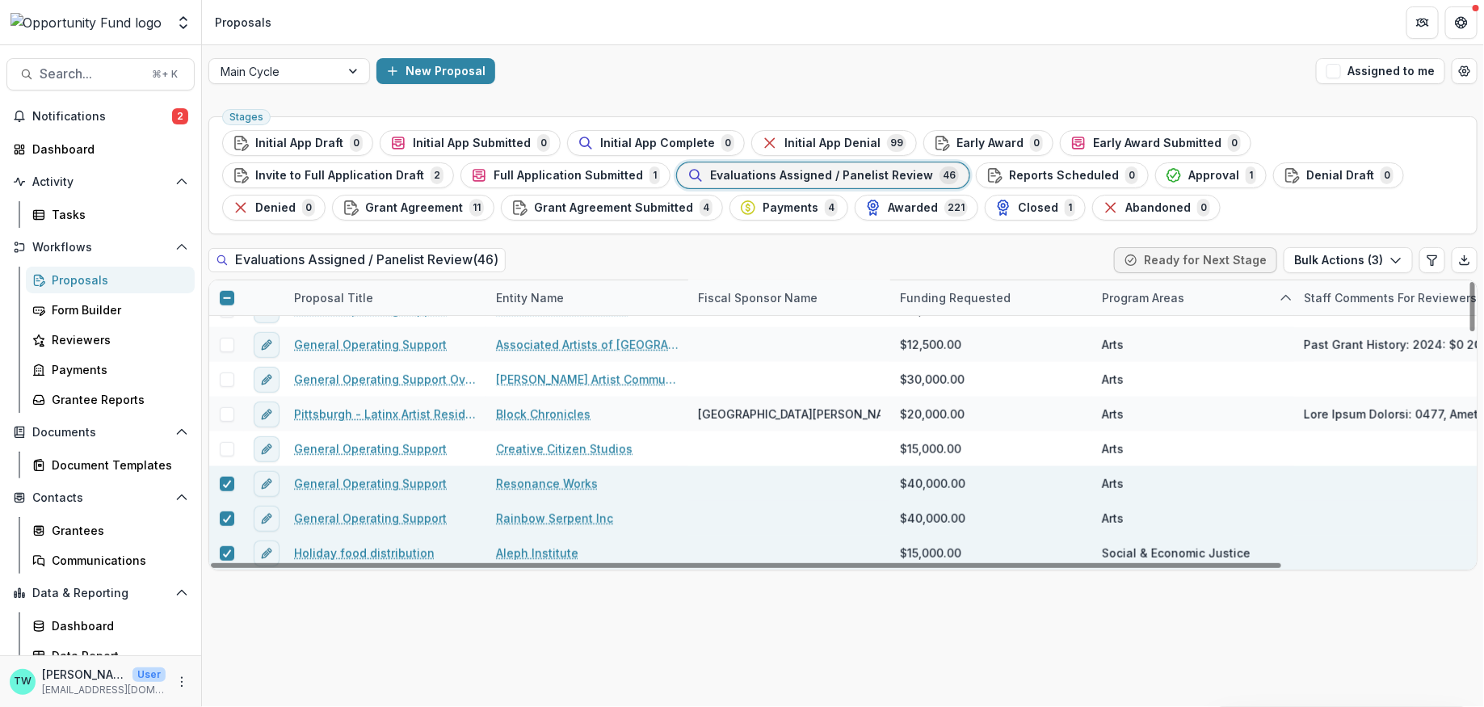
scroll to position [575, 0]
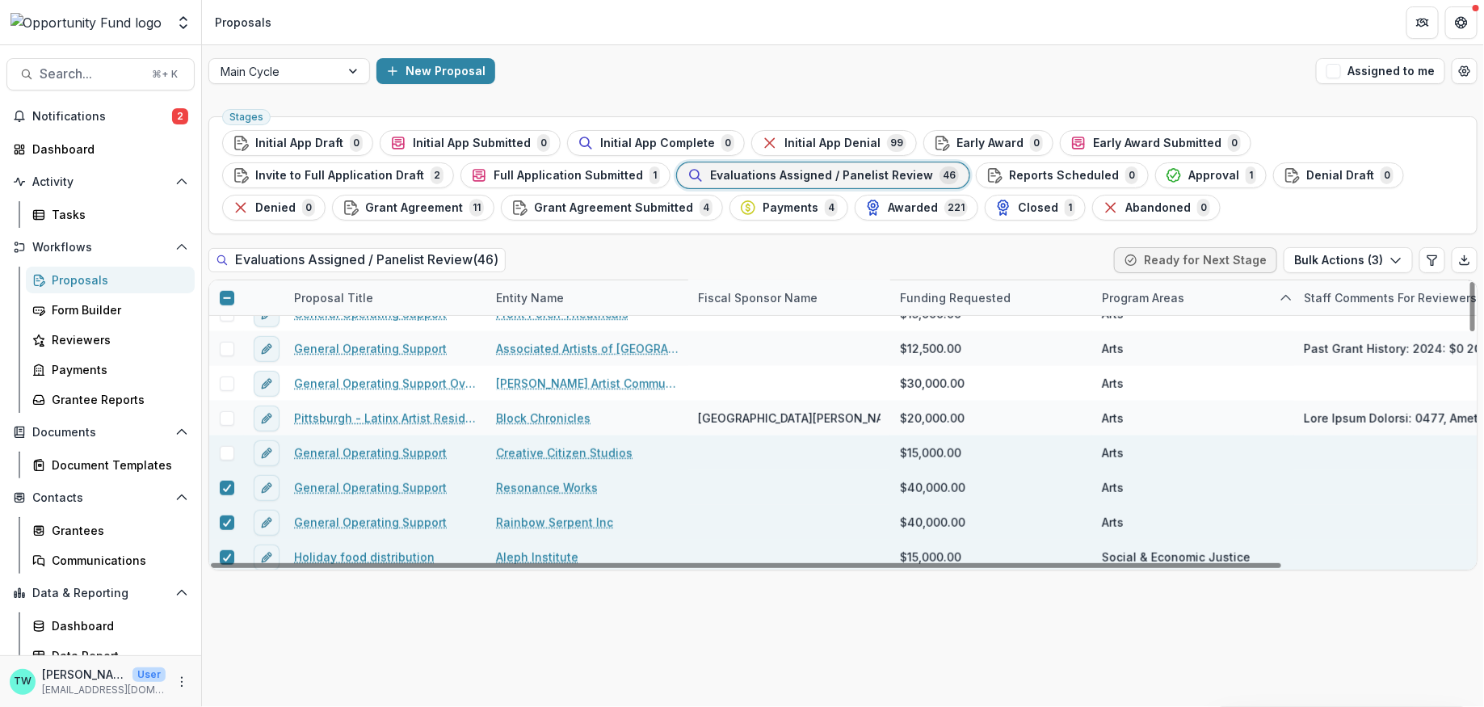
click at [225, 453] on span at bounding box center [227, 453] width 15 height 15
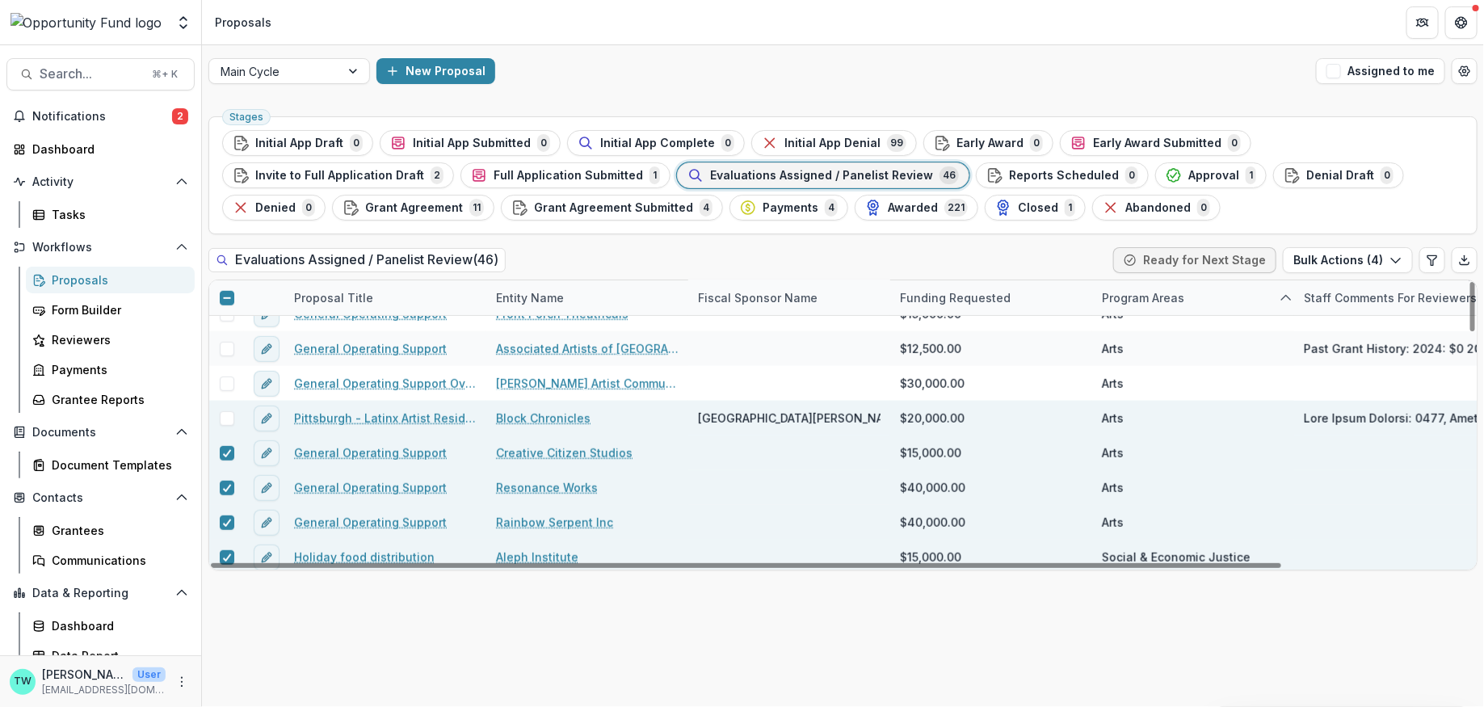
click at [229, 411] on span at bounding box center [227, 418] width 15 height 15
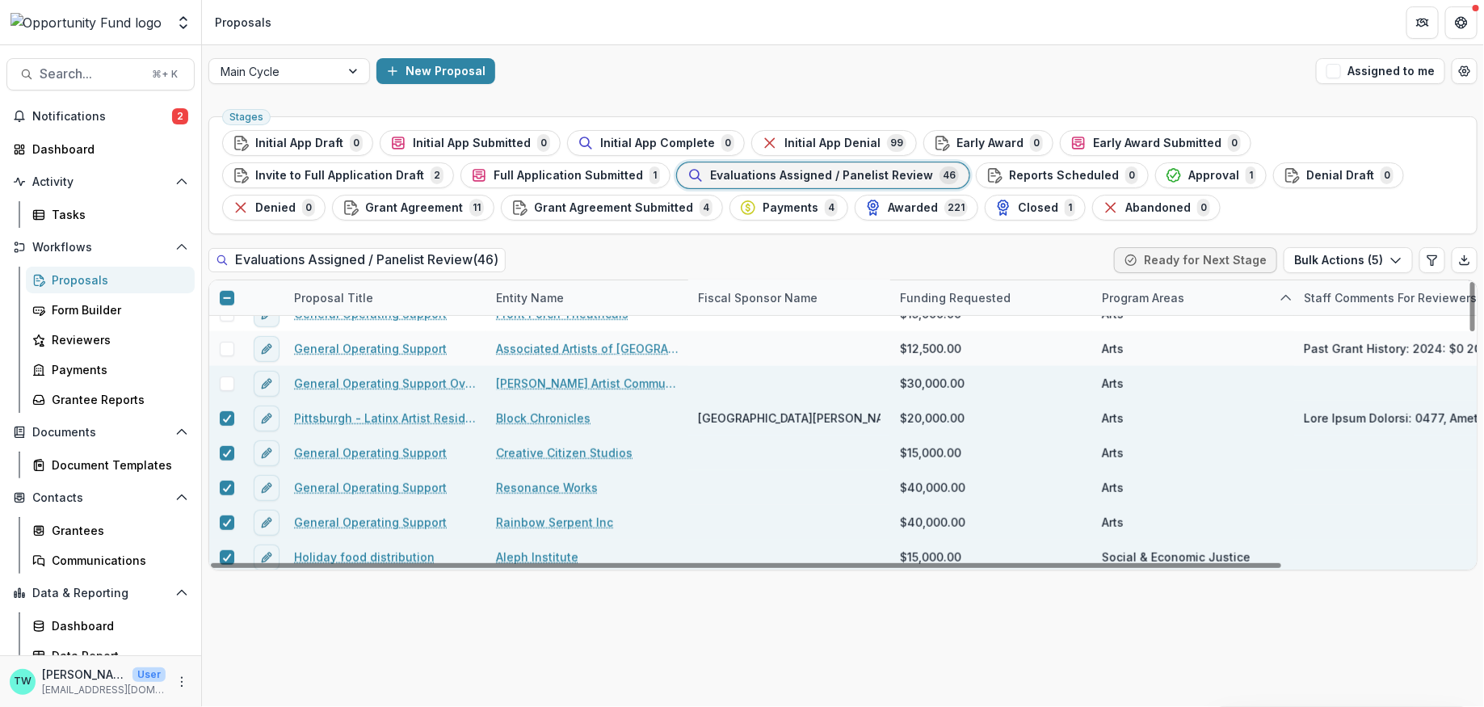
click at [225, 372] on div at bounding box center [226, 383] width 35 height 35
click at [225, 385] on span at bounding box center [227, 383] width 15 height 15
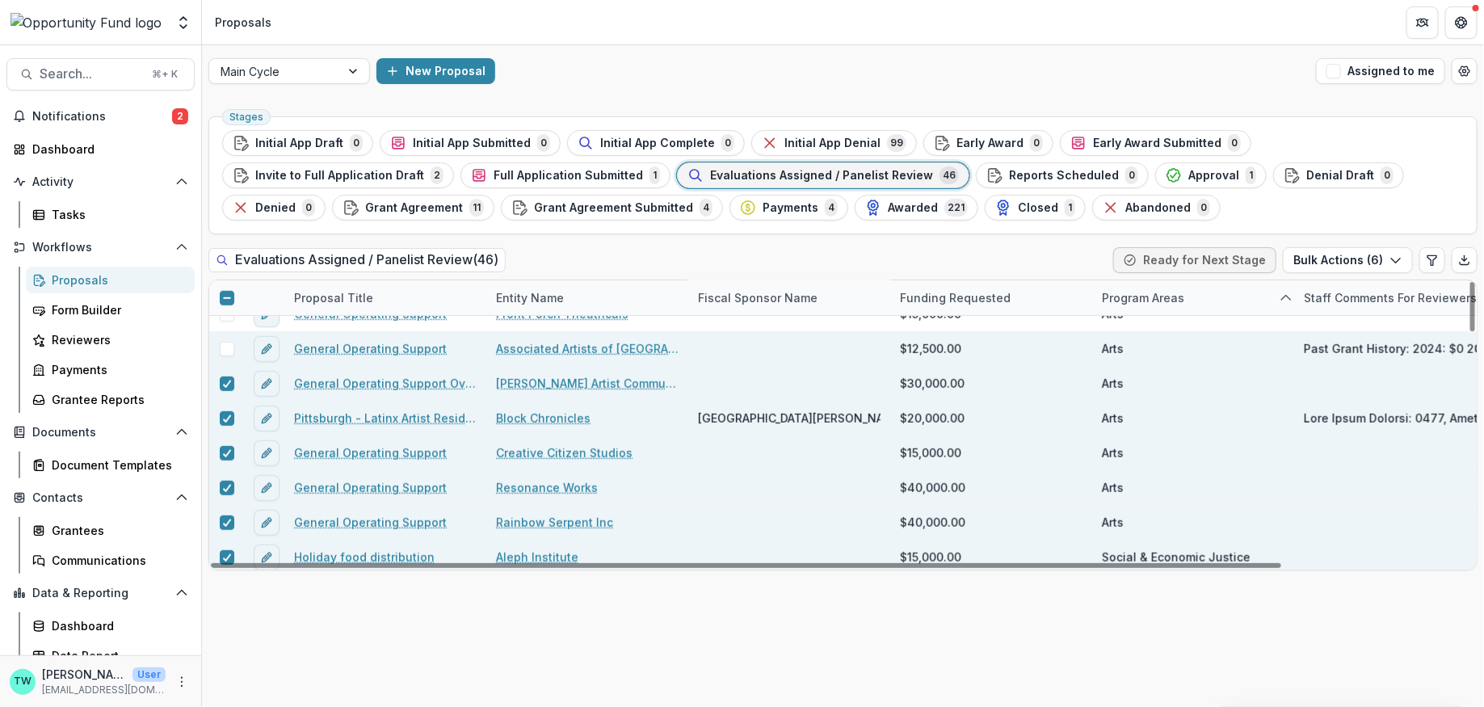
click at [225, 359] on div at bounding box center [226, 348] width 35 height 35
click at [225, 349] on span at bounding box center [227, 349] width 15 height 15
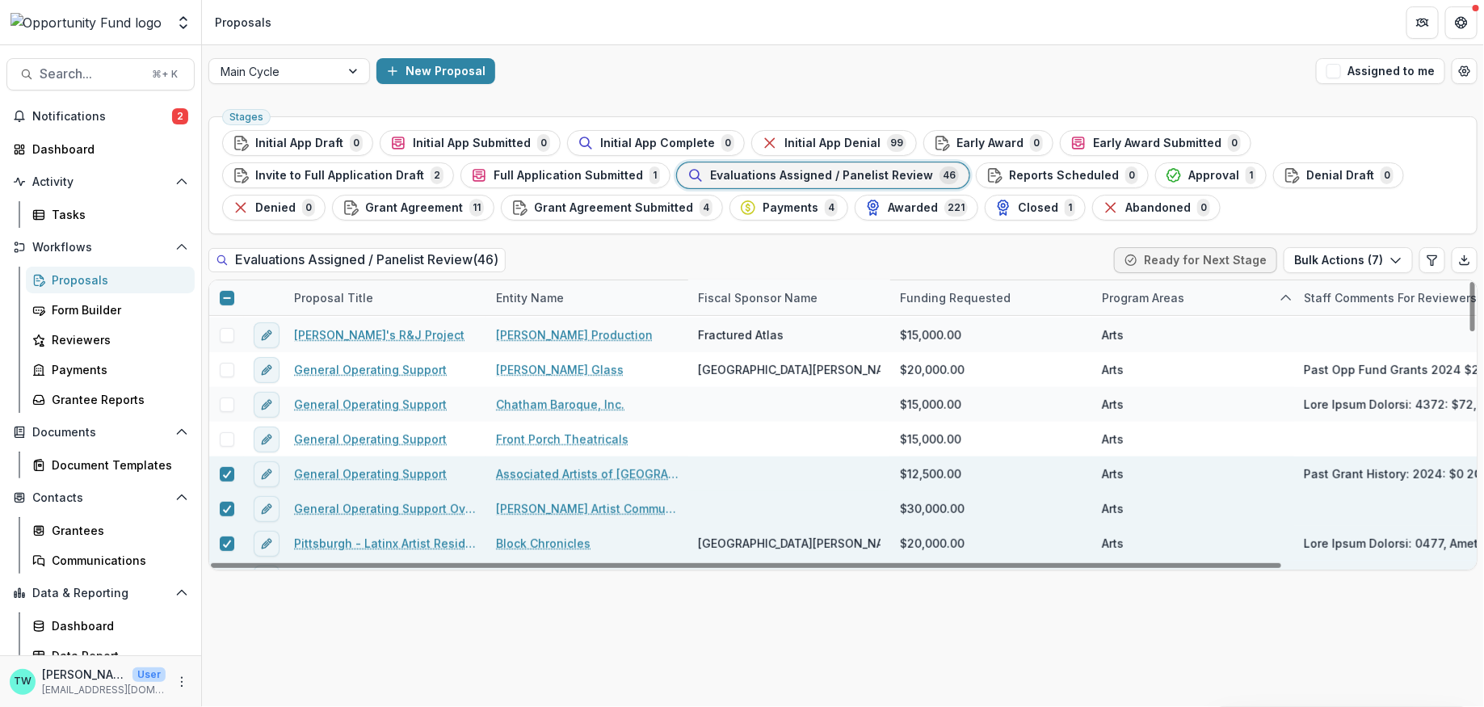
scroll to position [445, 0]
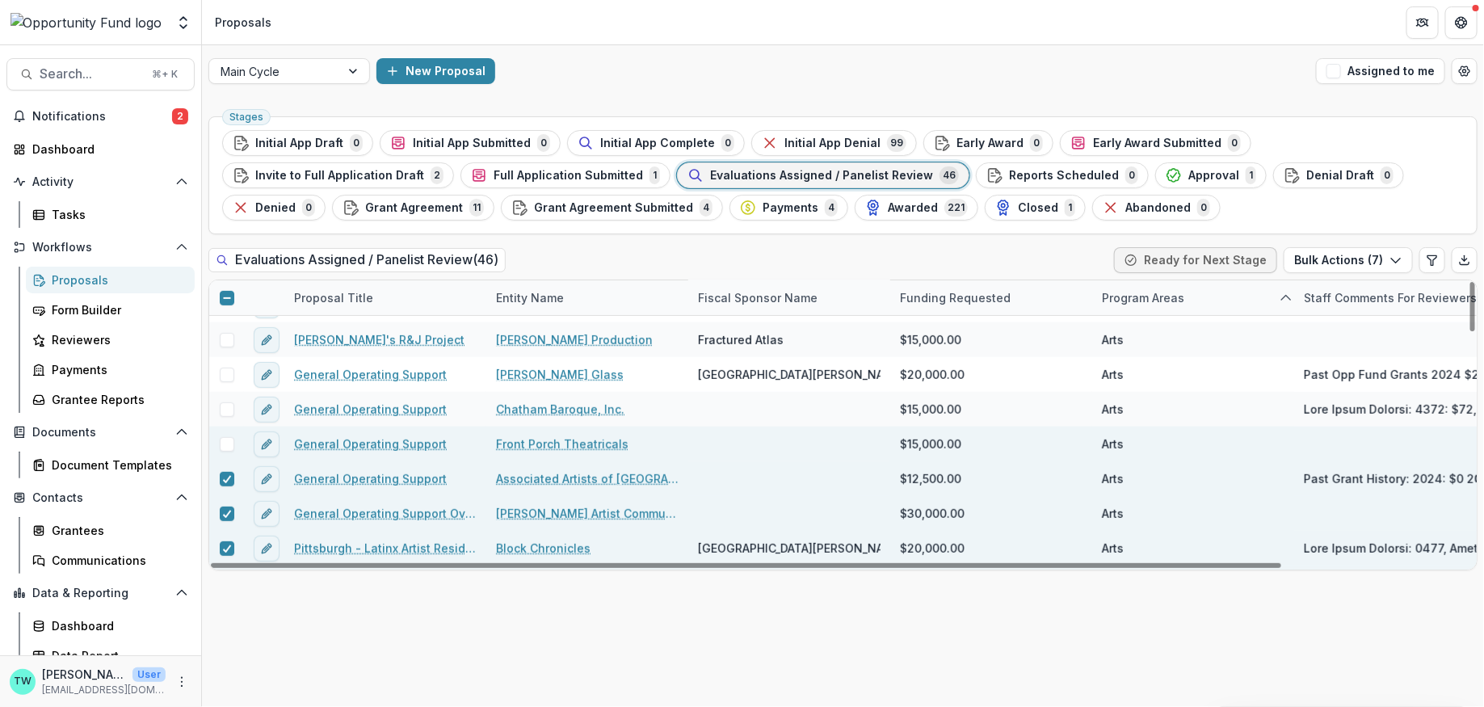
click at [229, 444] on span at bounding box center [227, 444] width 15 height 15
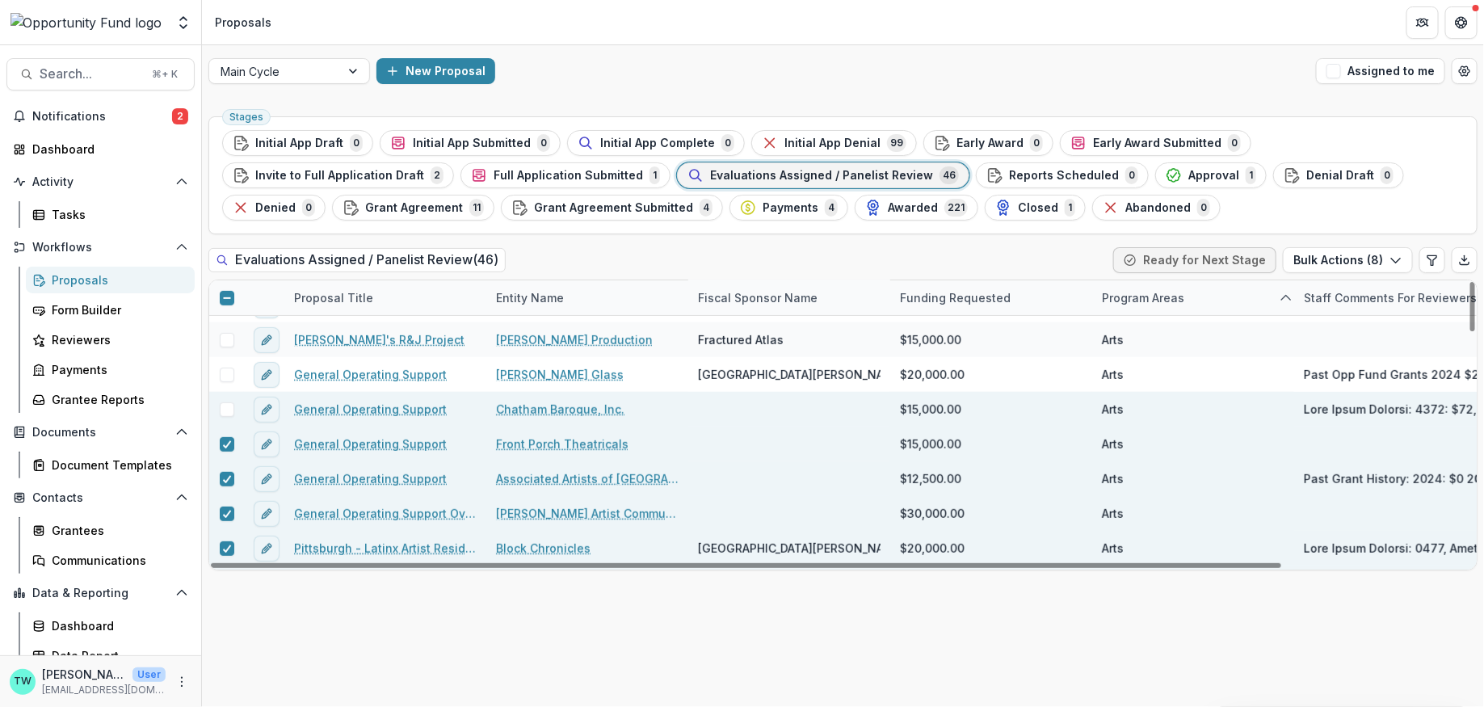
click at [228, 410] on span at bounding box center [227, 409] width 15 height 15
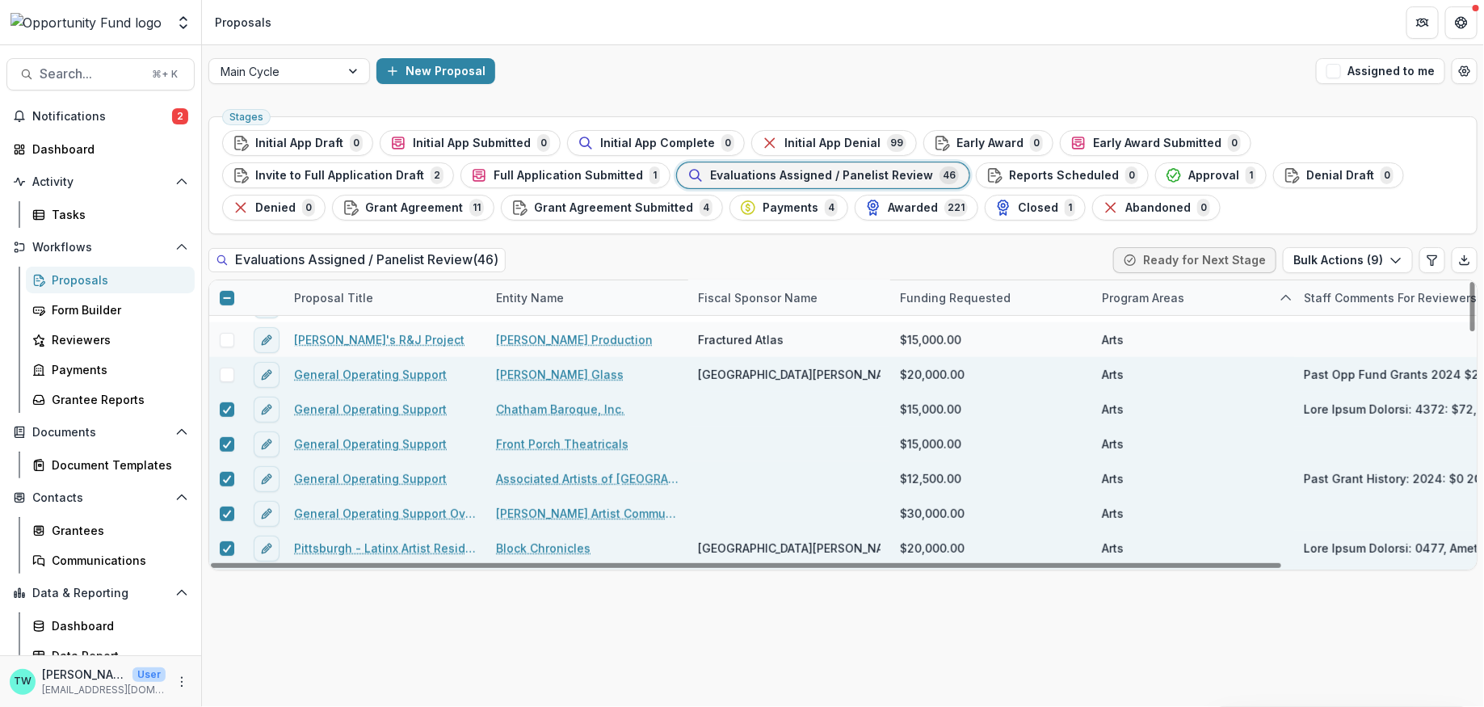
click at [229, 372] on span at bounding box center [227, 375] width 15 height 15
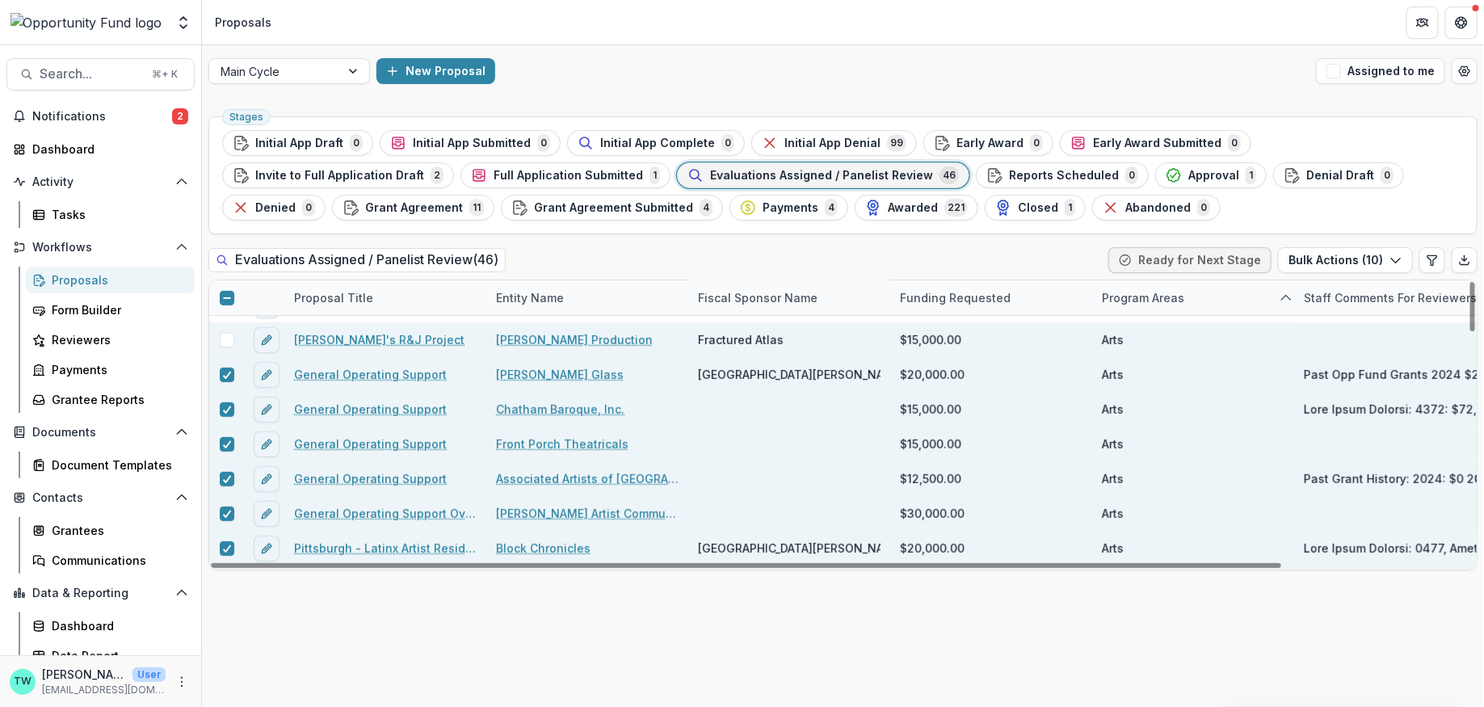
click at [229, 342] on span at bounding box center [227, 340] width 15 height 15
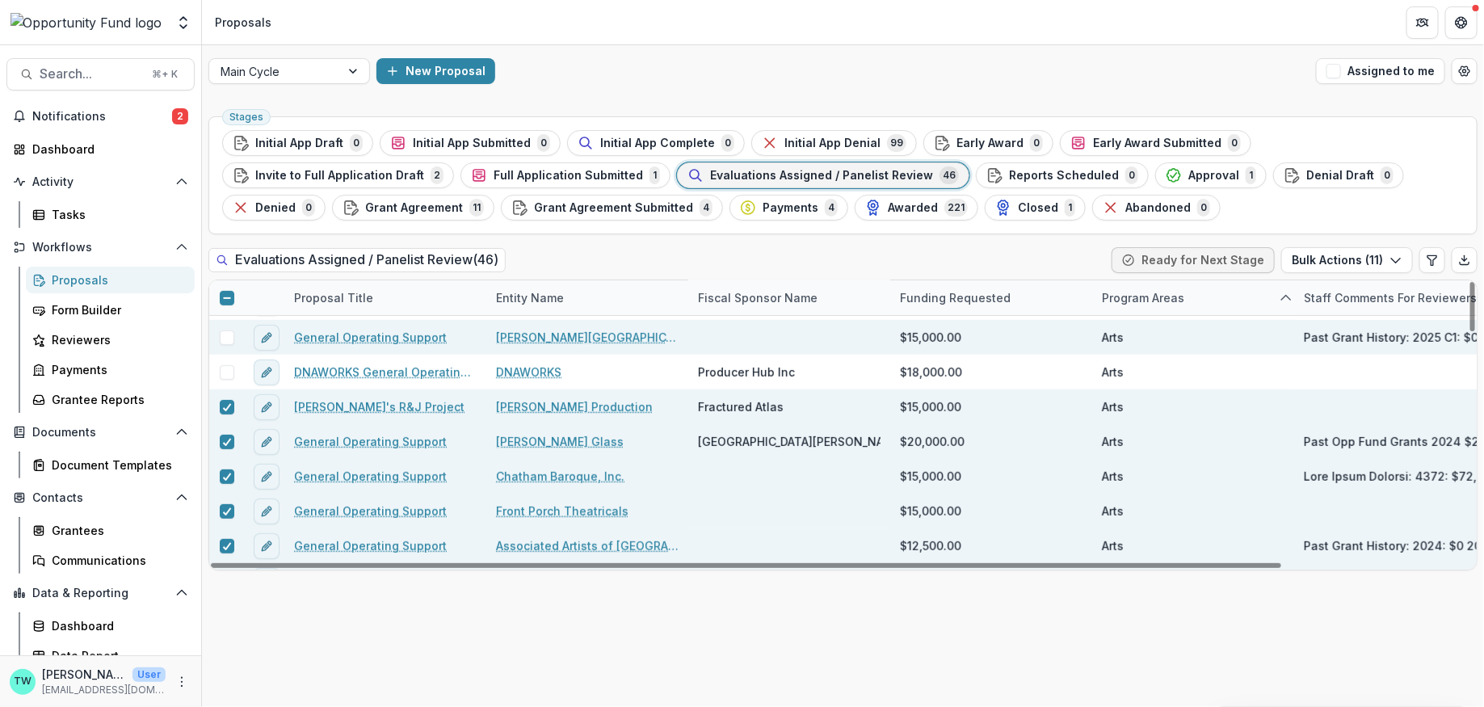
click at [228, 345] on span at bounding box center [227, 337] width 15 height 15
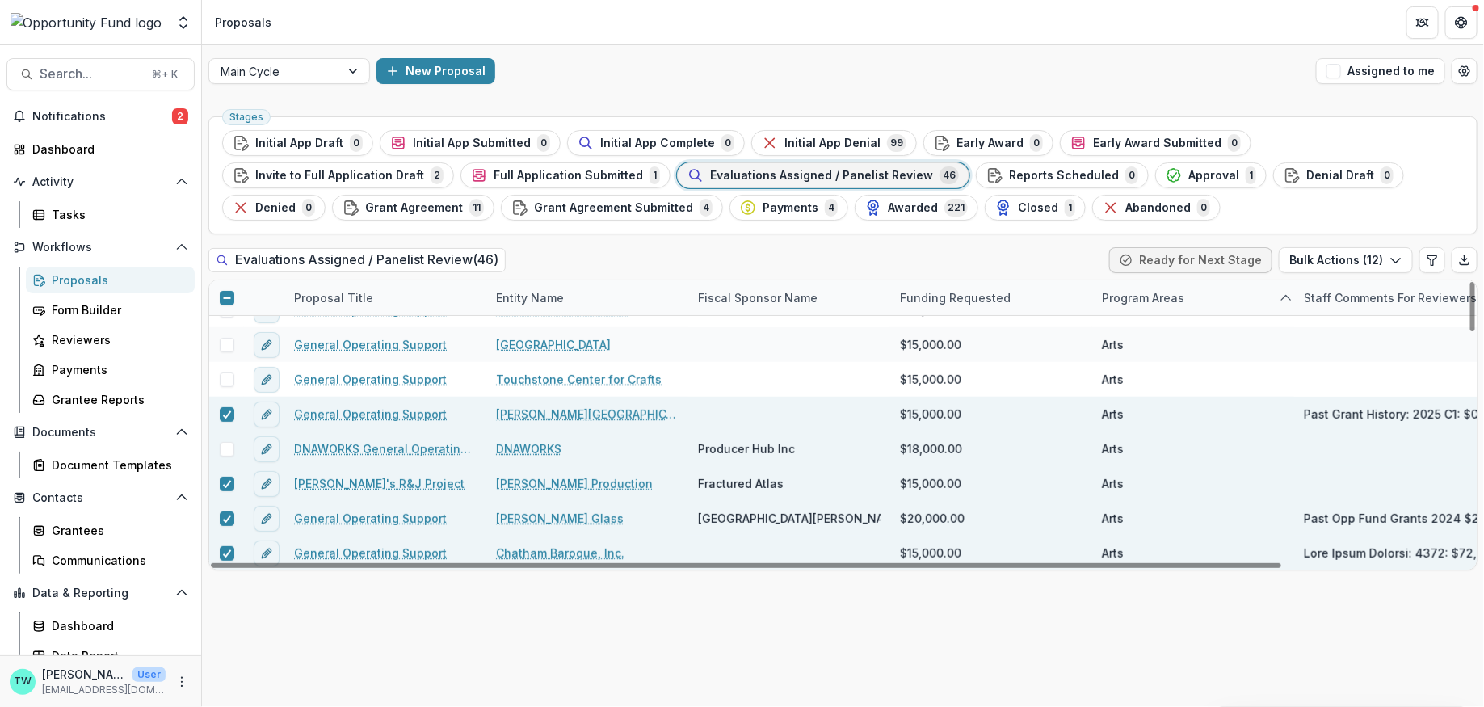
click at [228, 442] on span at bounding box center [227, 449] width 15 height 15
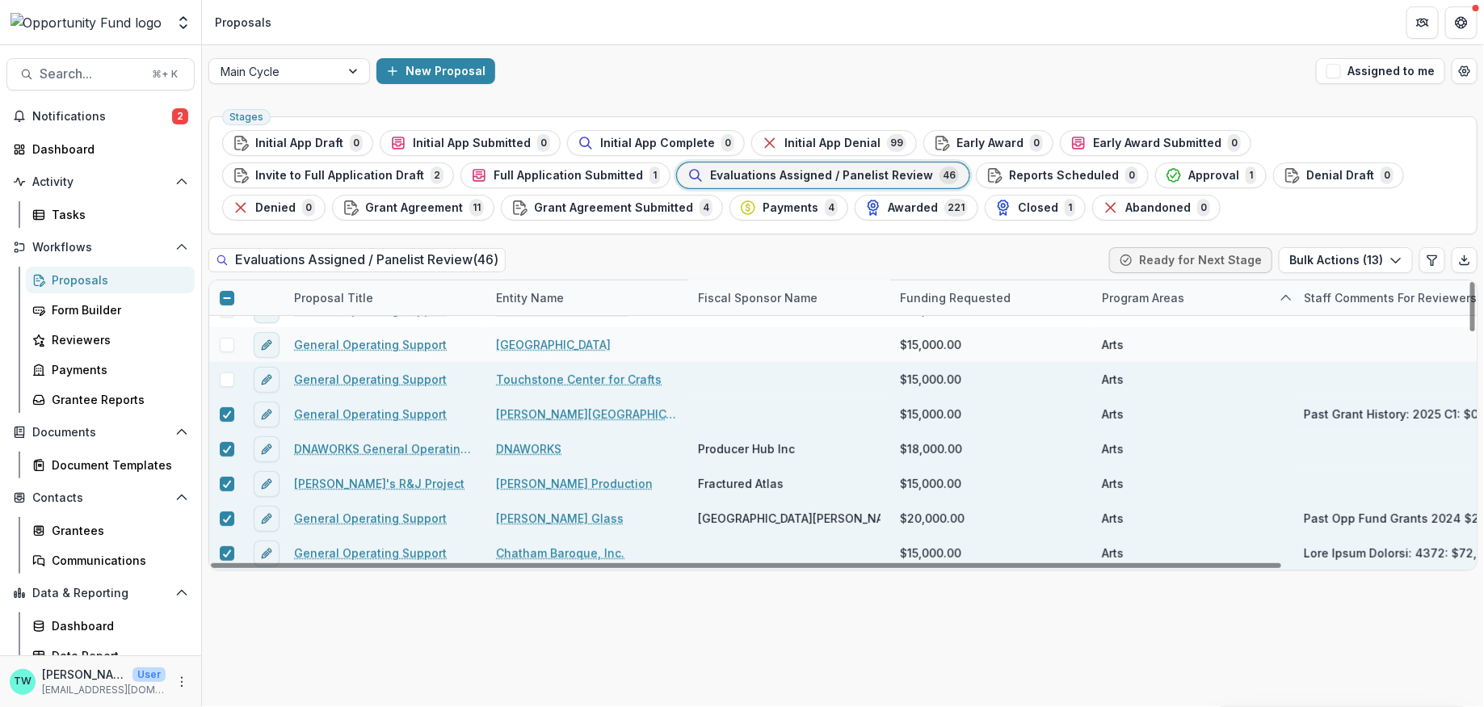
click at [225, 374] on span at bounding box center [227, 379] width 15 height 15
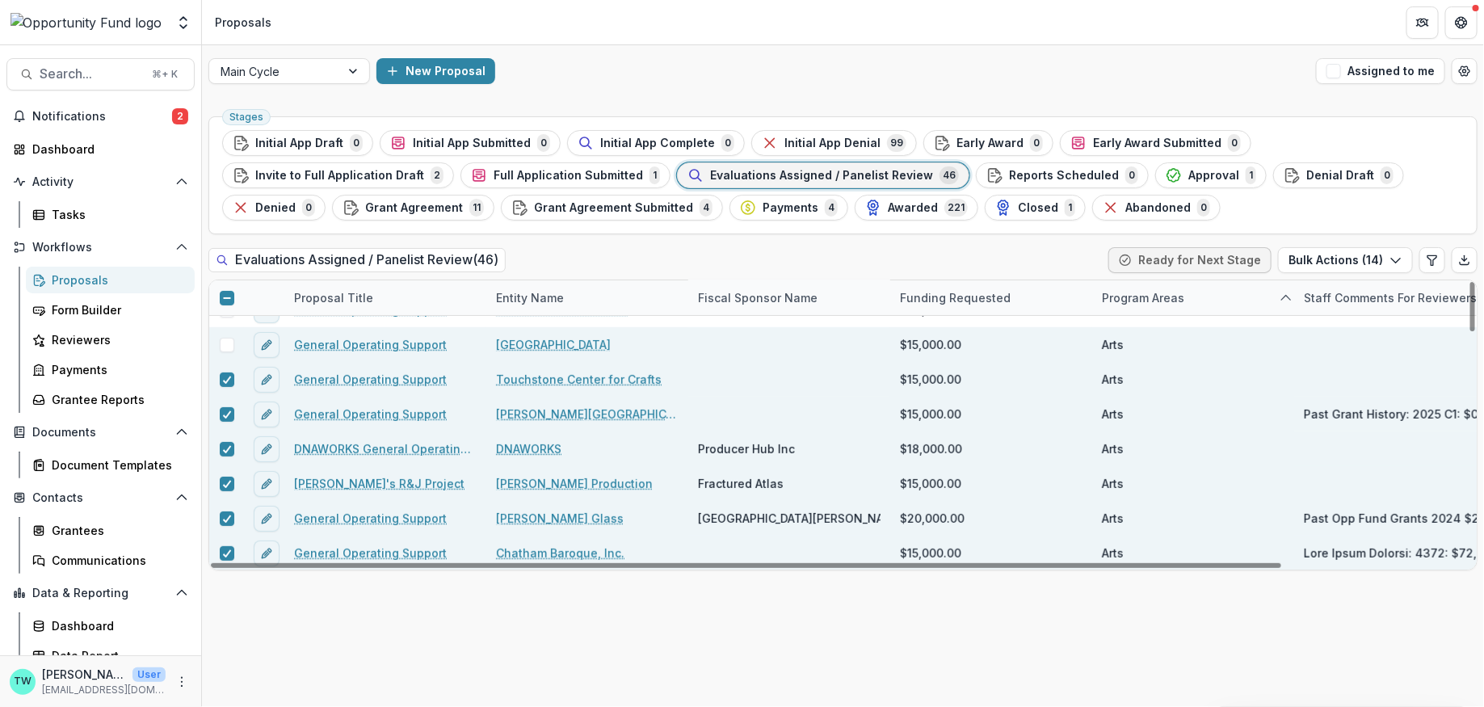
click at [225, 338] on span at bounding box center [227, 345] width 15 height 15
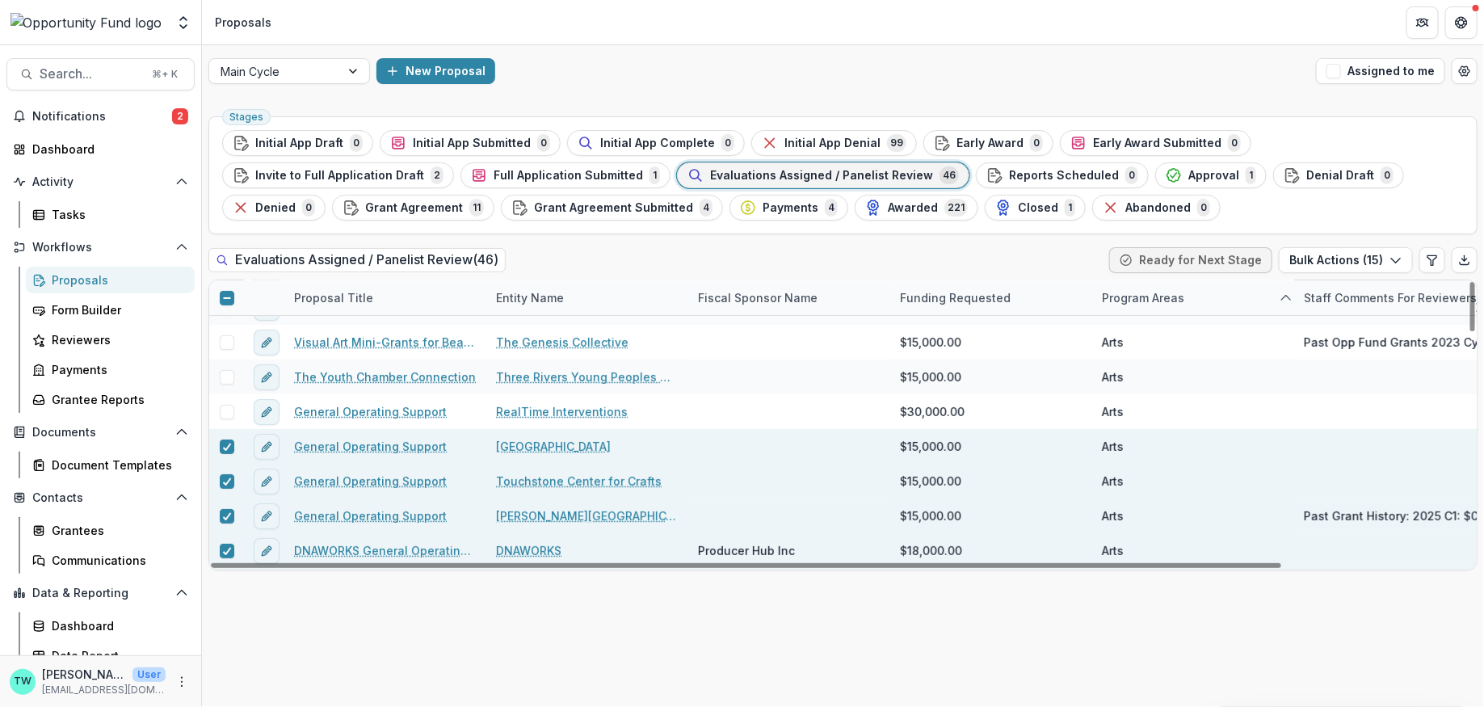
scroll to position [196, 0]
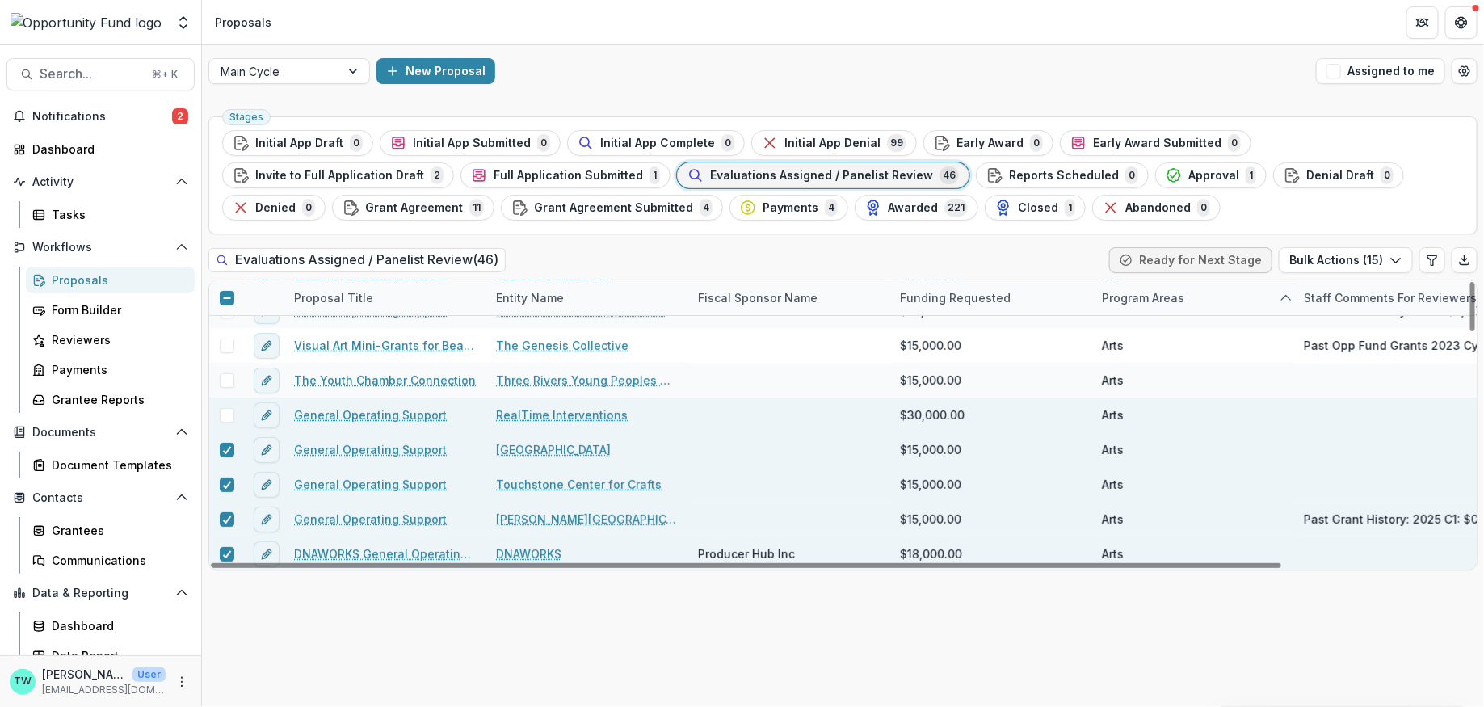
click at [229, 419] on span at bounding box center [227, 415] width 15 height 15
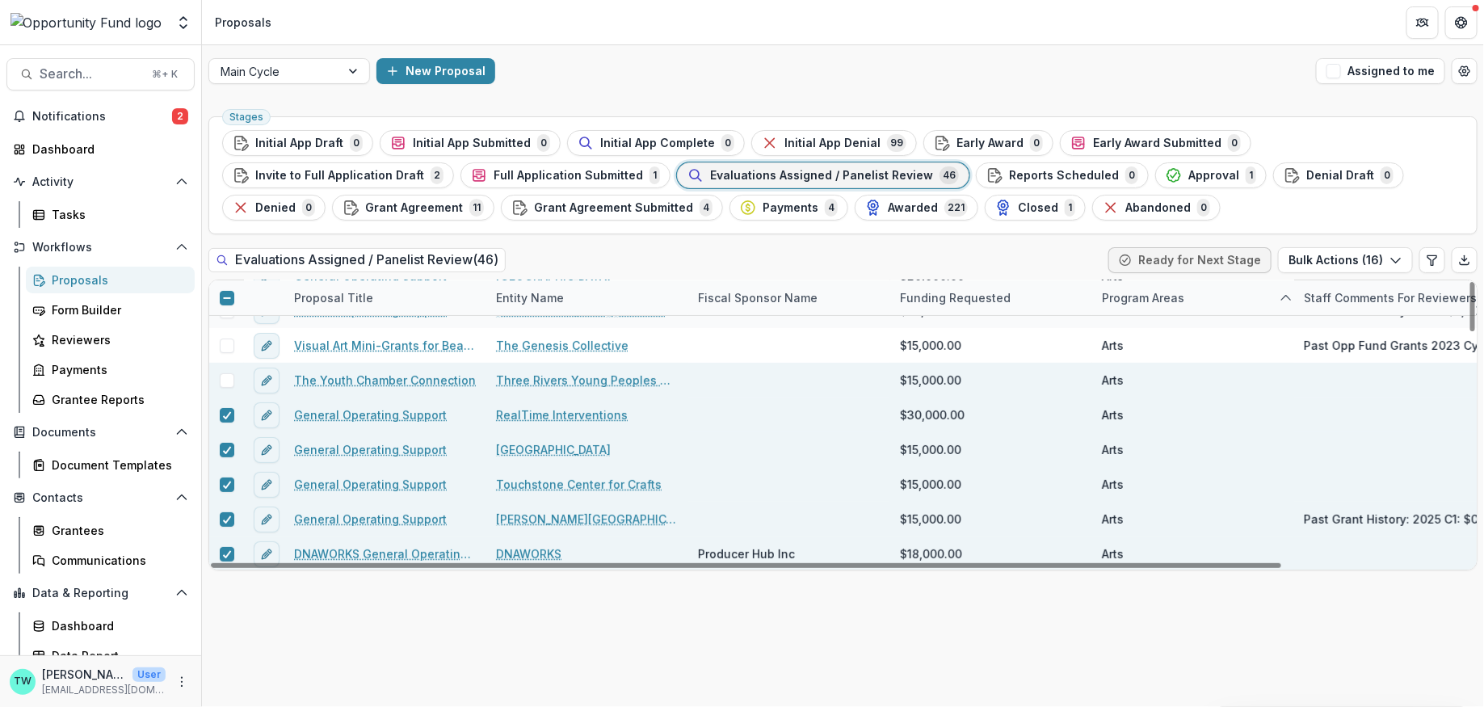
click at [229, 376] on span at bounding box center [227, 380] width 15 height 15
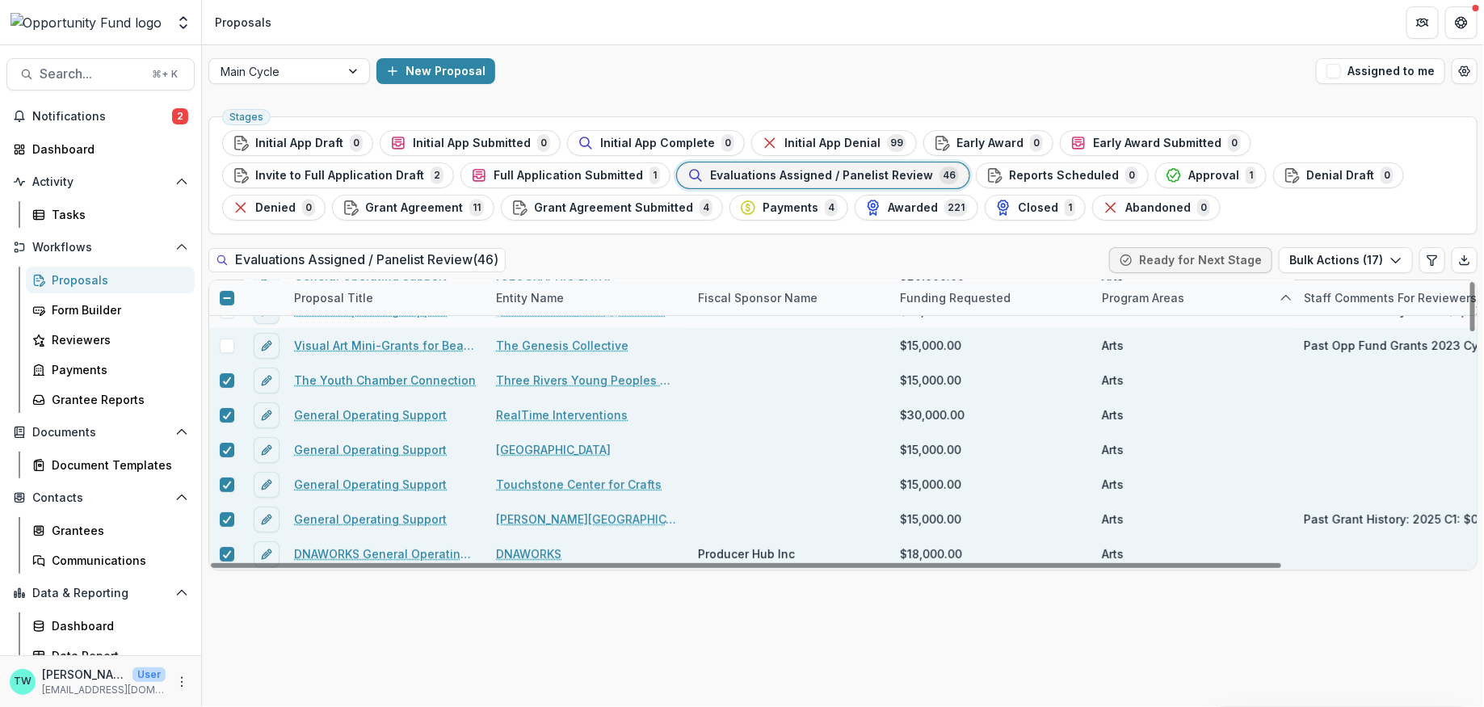
click at [229, 339] on span at bounding box center [227, 346] width 15 height 15
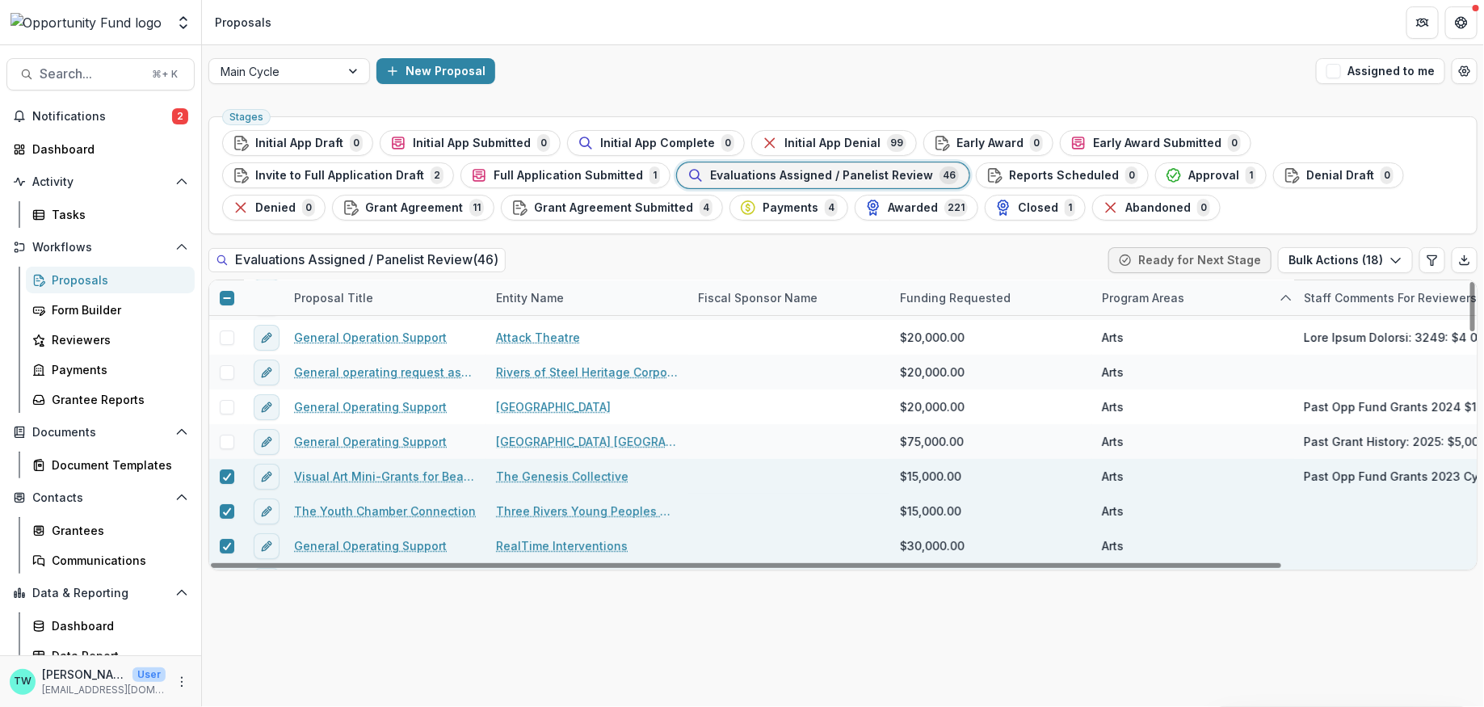
scroll to position [61, 0]
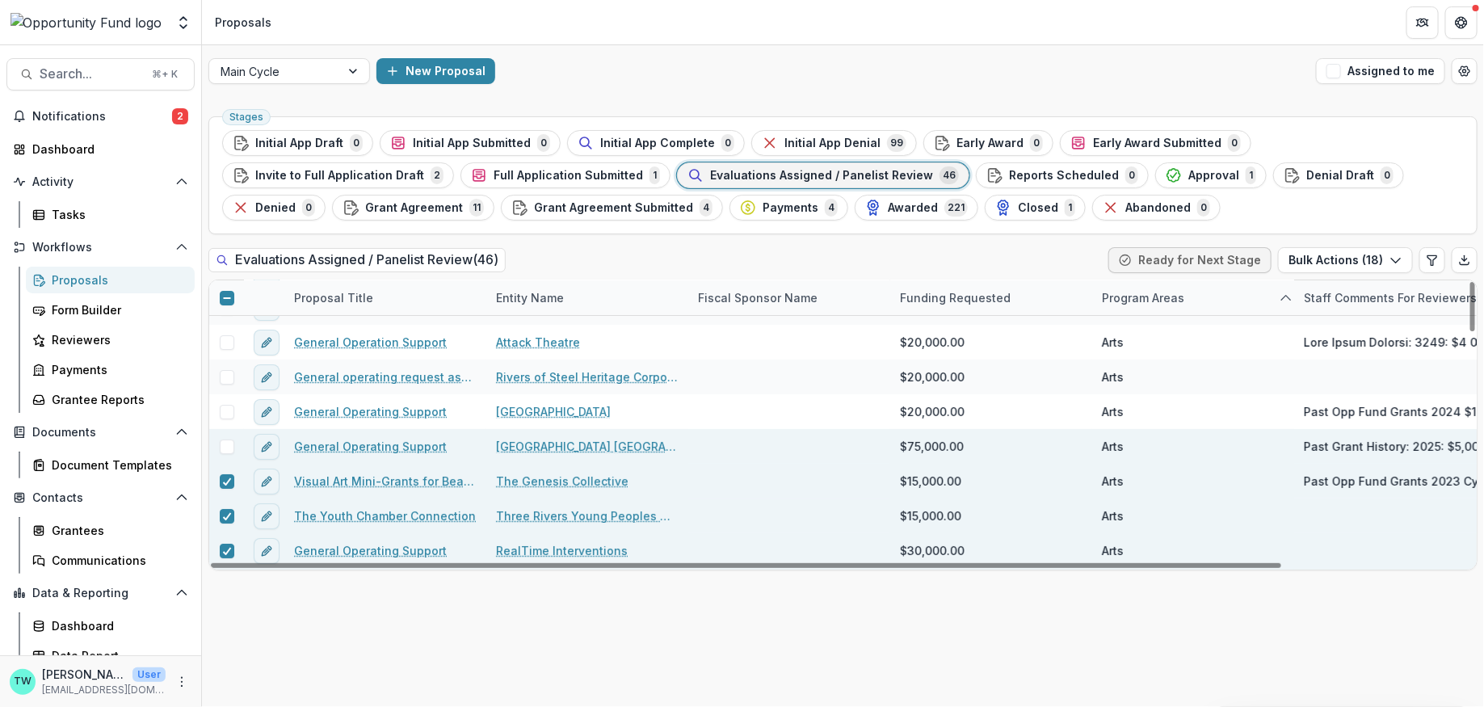
click at [231, 443] on span at bounding box center [227, 447] width 15 height 15
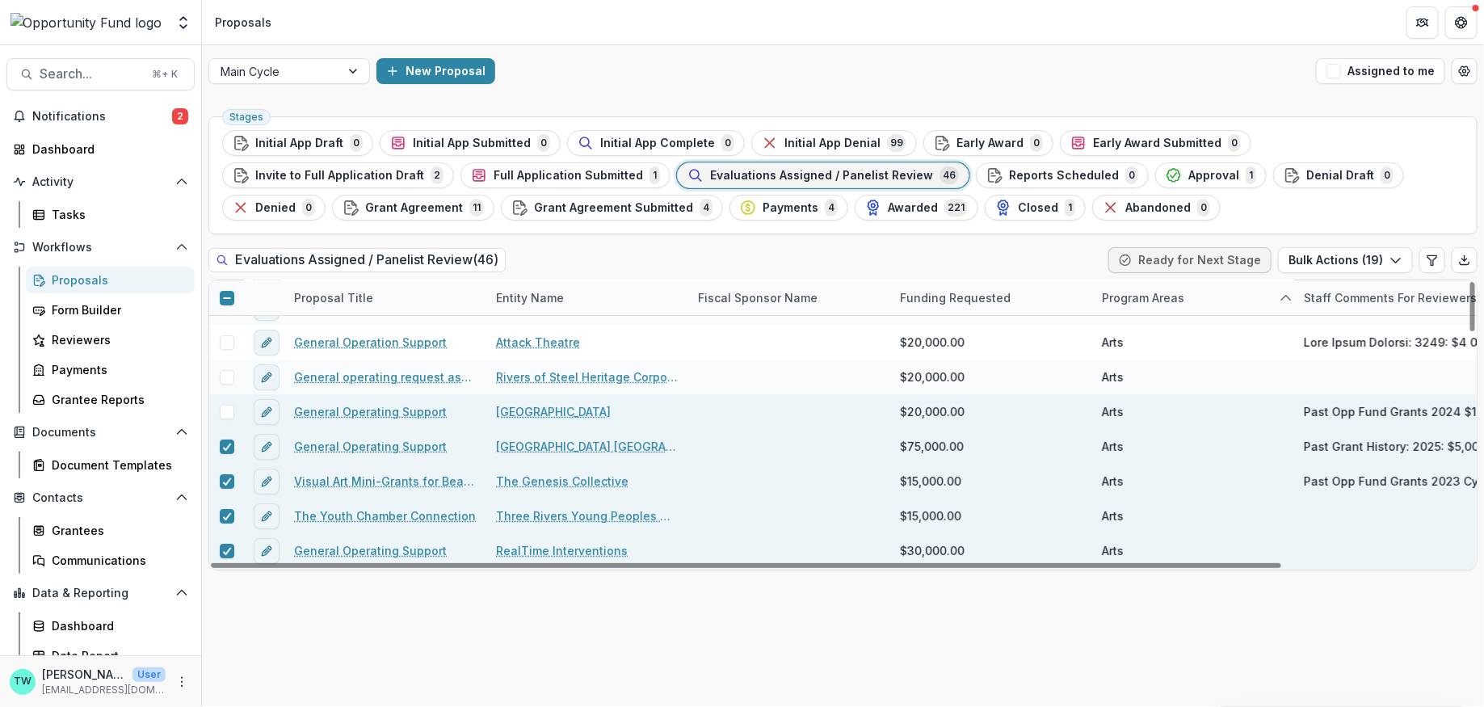
click at [229, 410] on span at bounding box center [227, 412] width 15 height 15
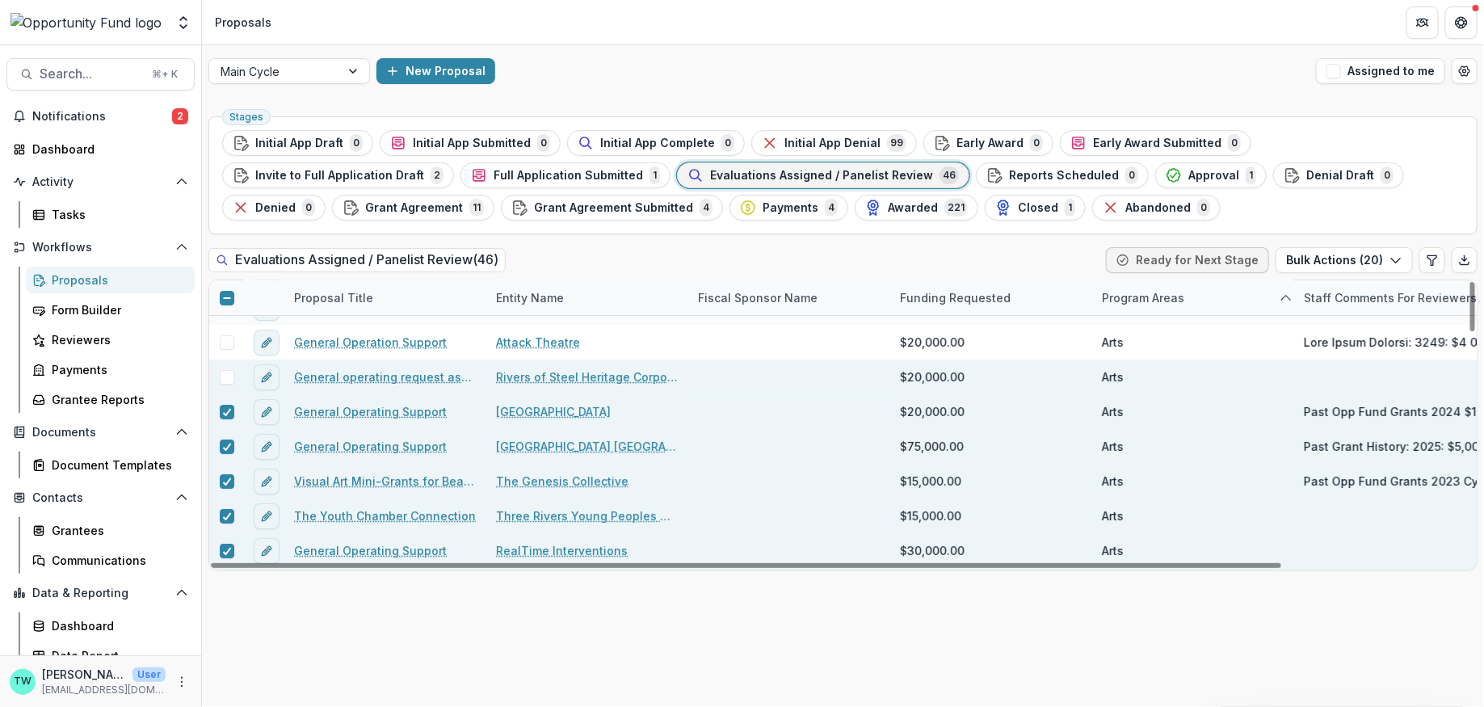
click at [229, 376] on span at bounding box center [227, 377] width 15 height 15
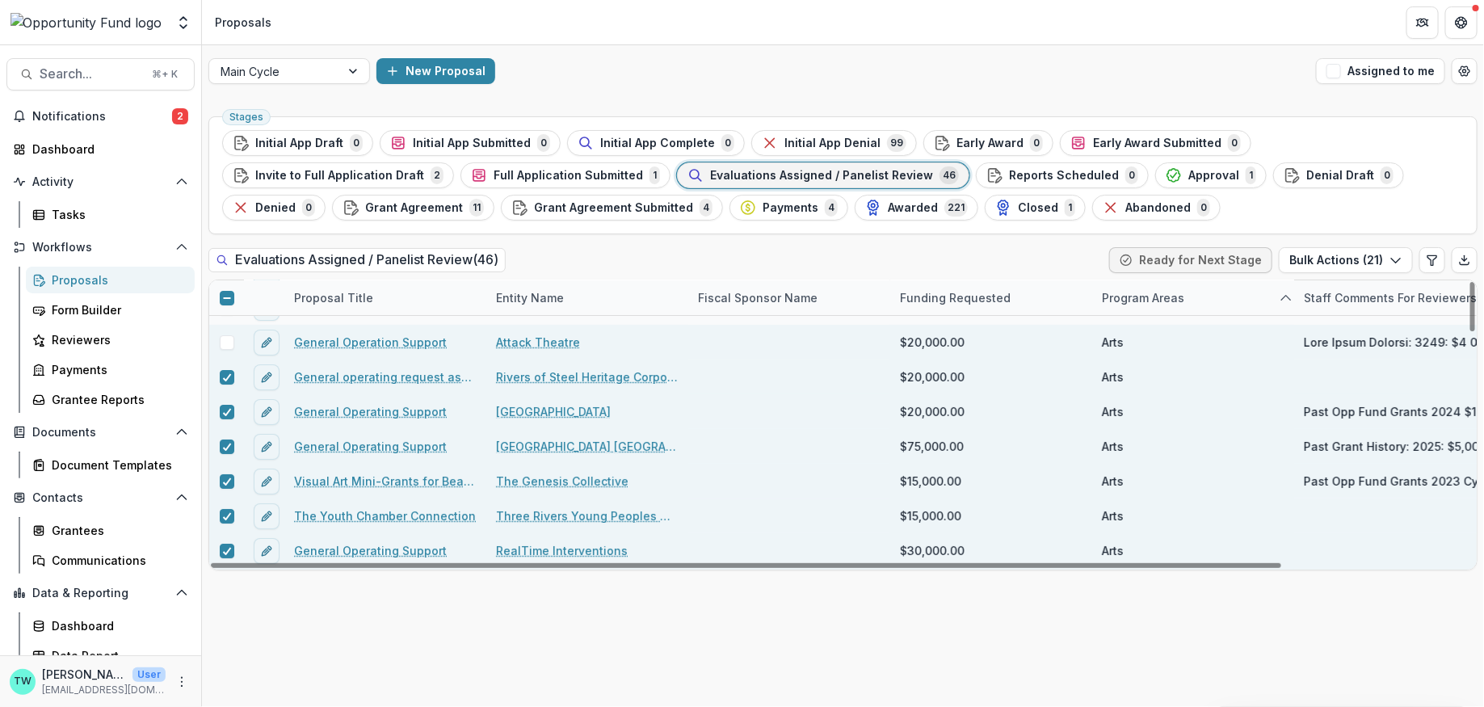
click at [228, 338] on span at bounding box center [227, 342] width 15 height 15
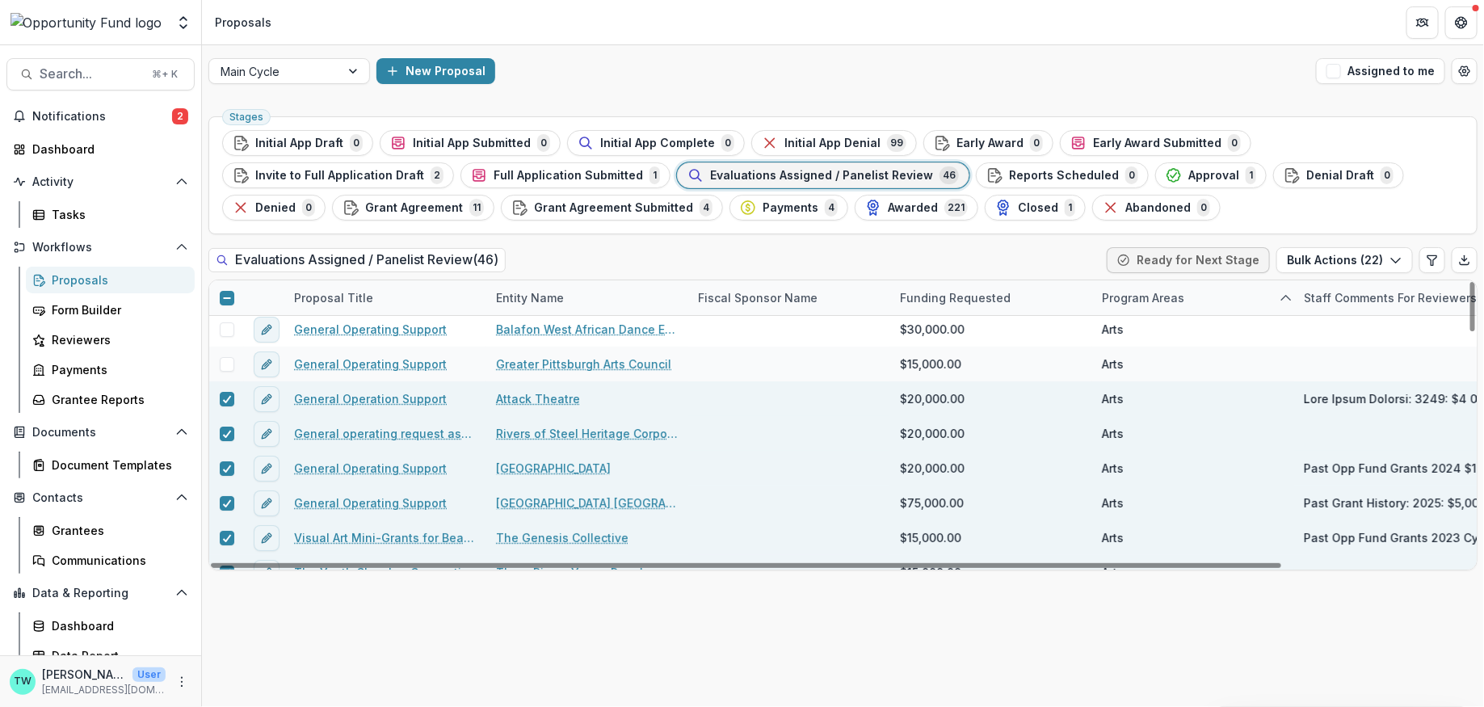
scroll to position [0, 0]
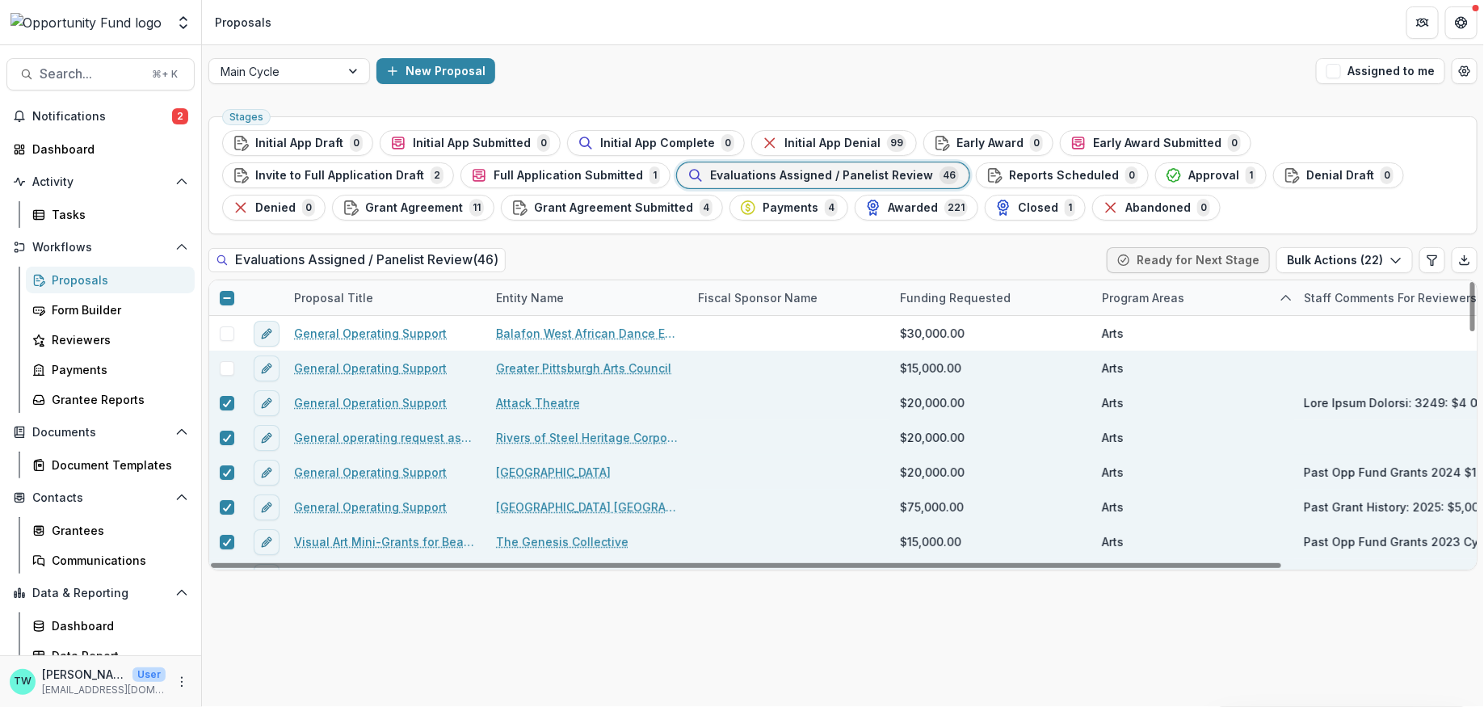
click at [222, 367] on span at bounding box center [227, 368] width 15 height 15
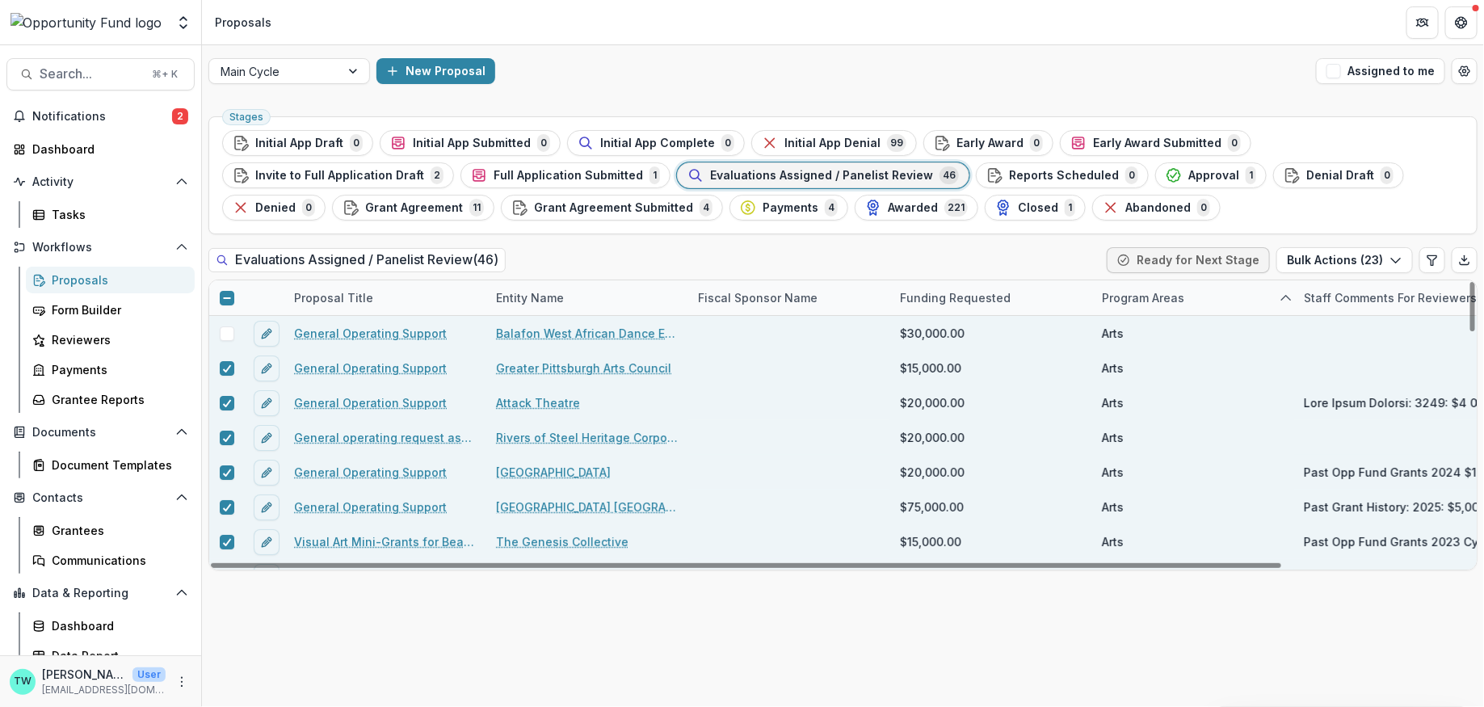
click at [225, 327] on span at bounding box center [227, 333] width 15 height 15
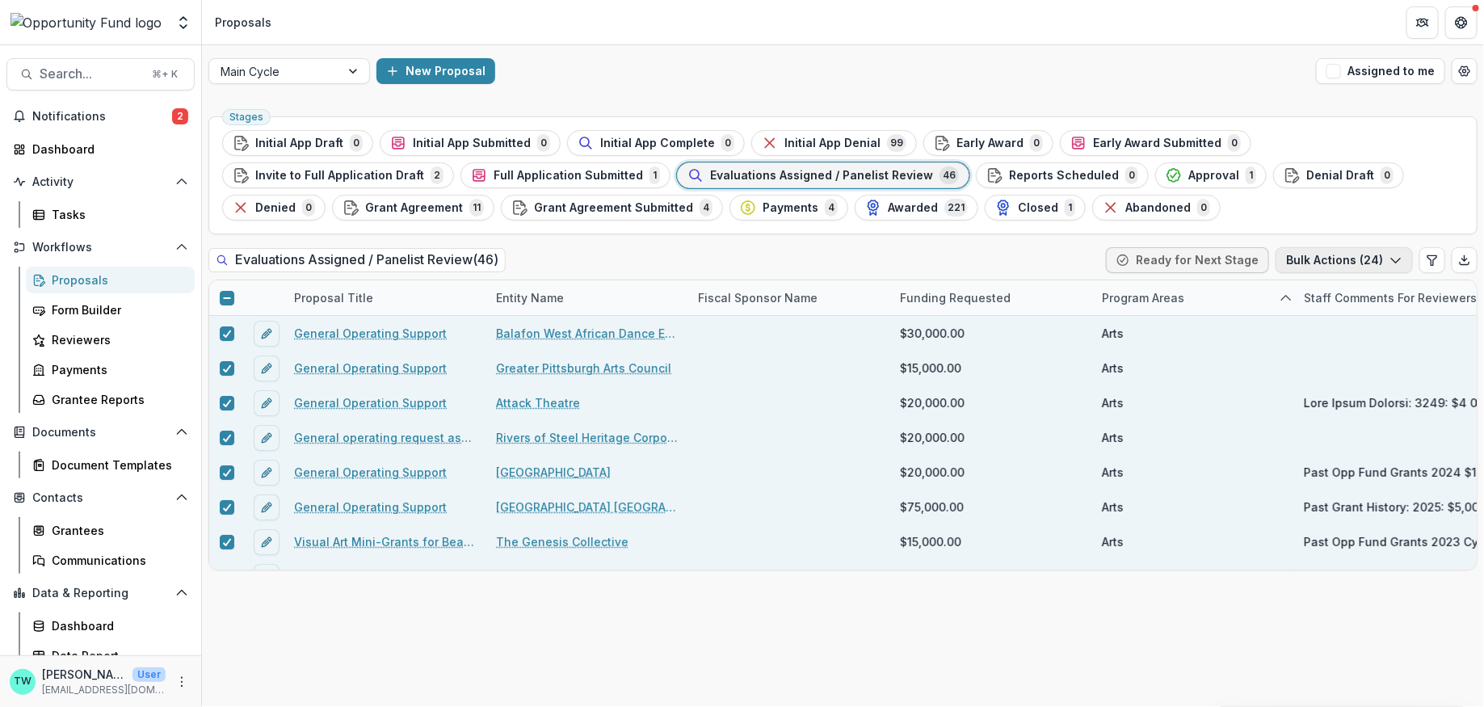
click at [1397, 257] on icon "button" at bounding box center [1396, 260] width 13 height 13
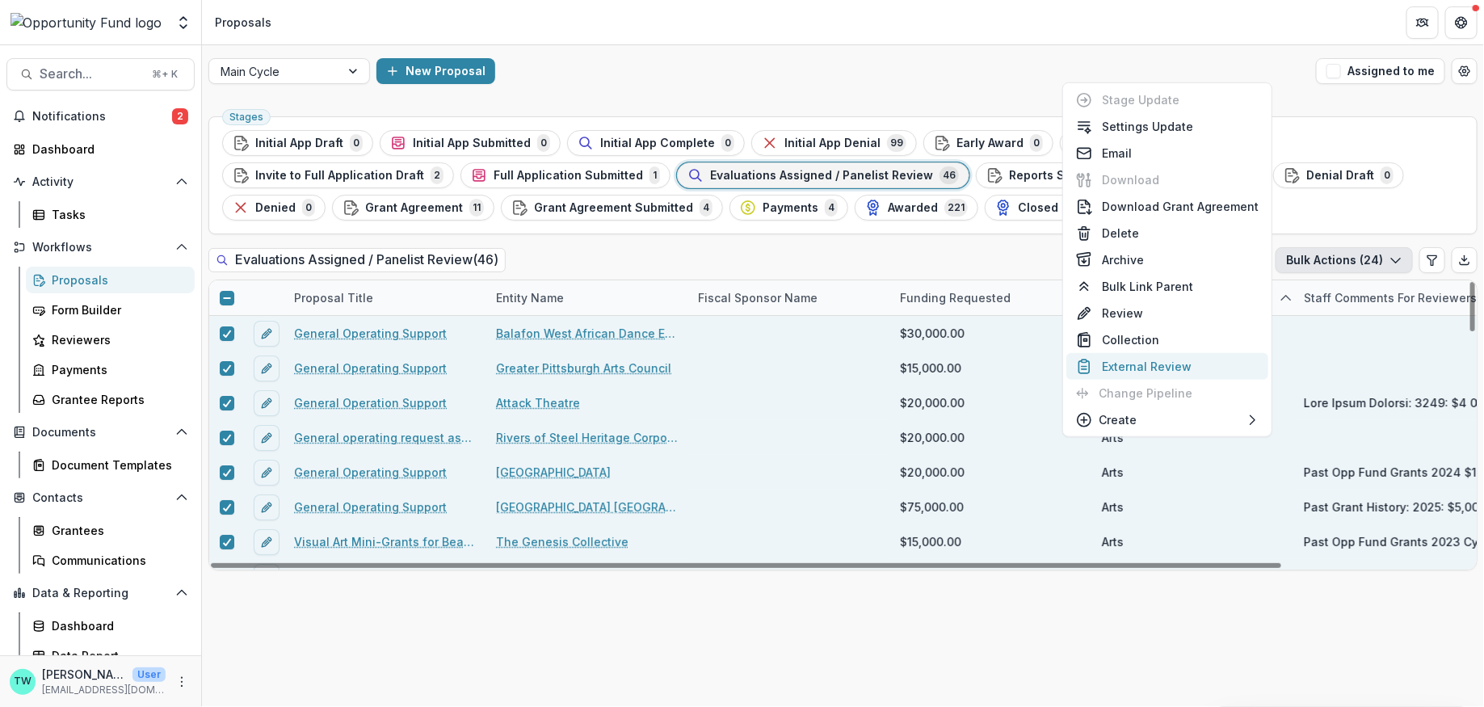
click at [1176, 370] on button "External Review" at bounding box center [1167, 366] width 202 height 27
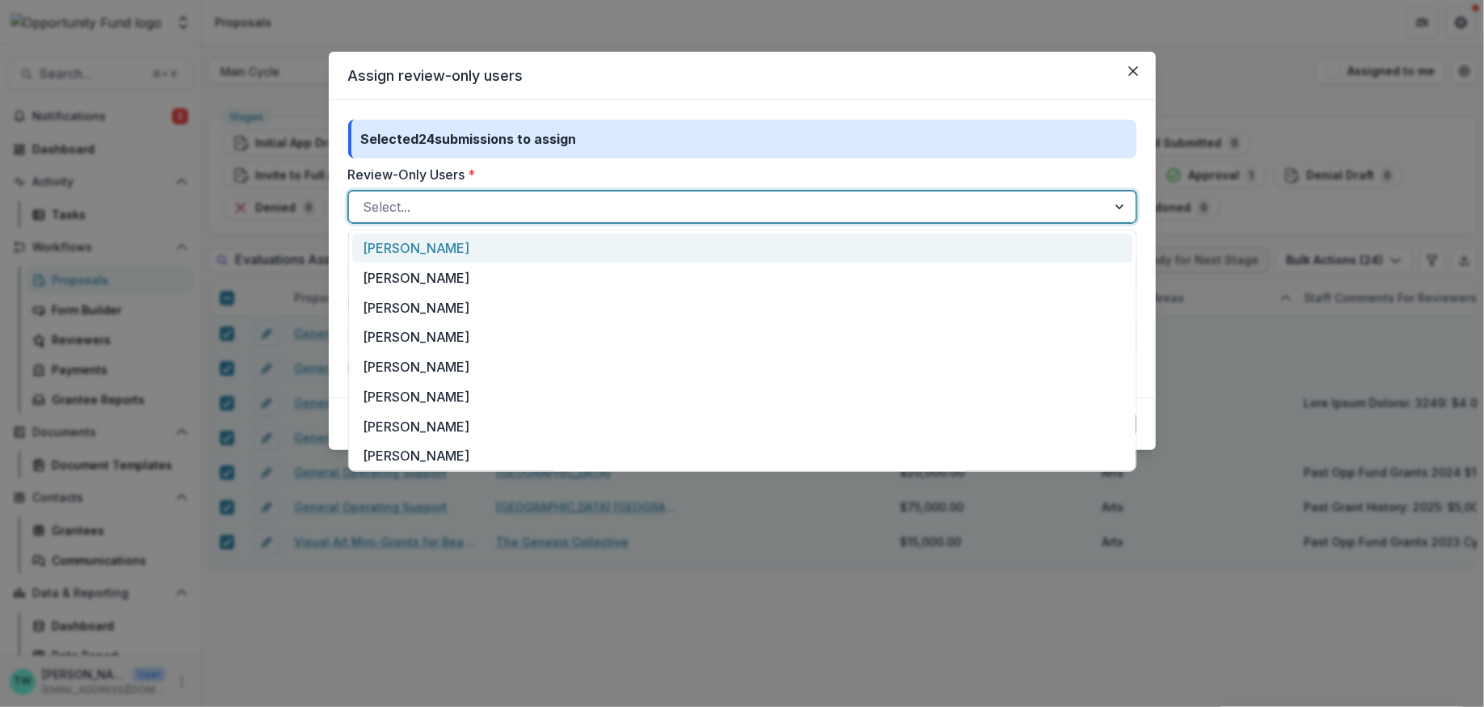
click at [506, 201] on div at bounding box center [728, 207] width 729 height 23
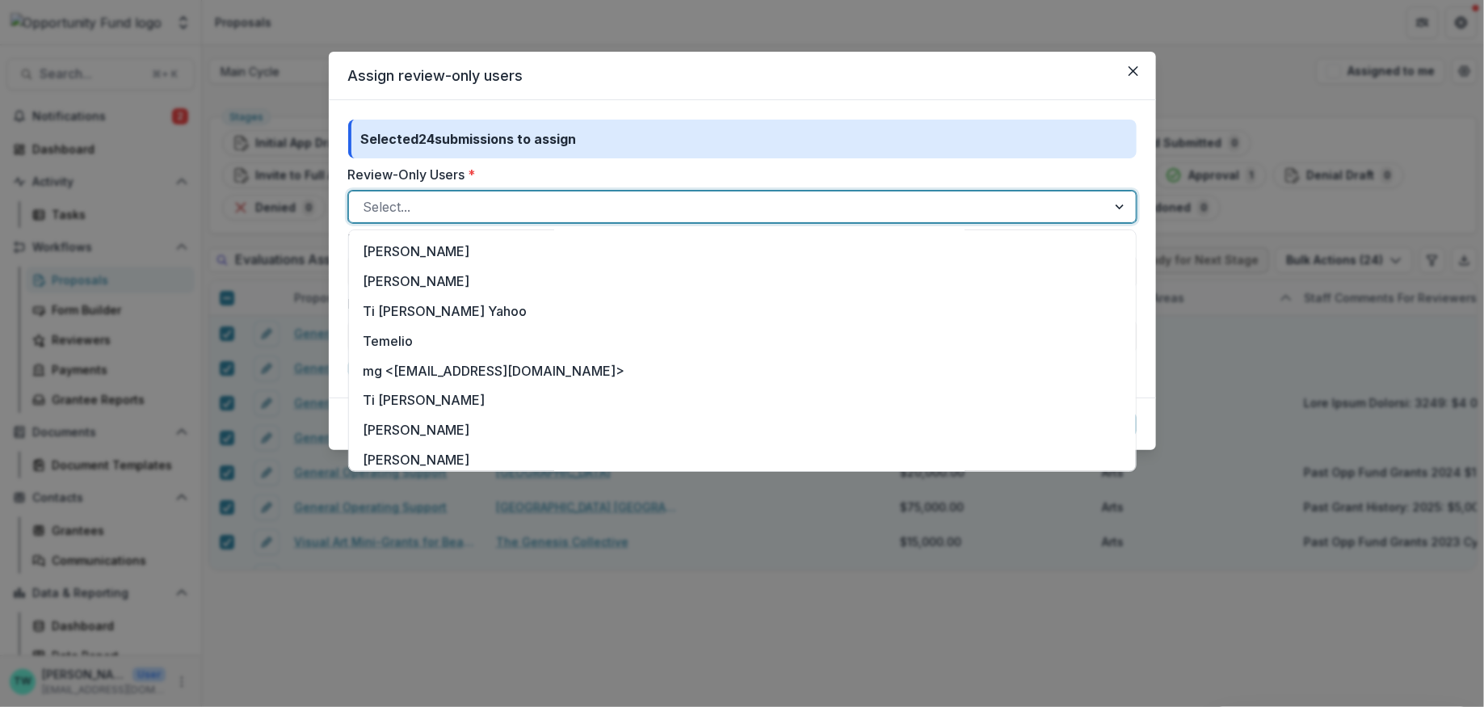
scroll to position [330, 0]
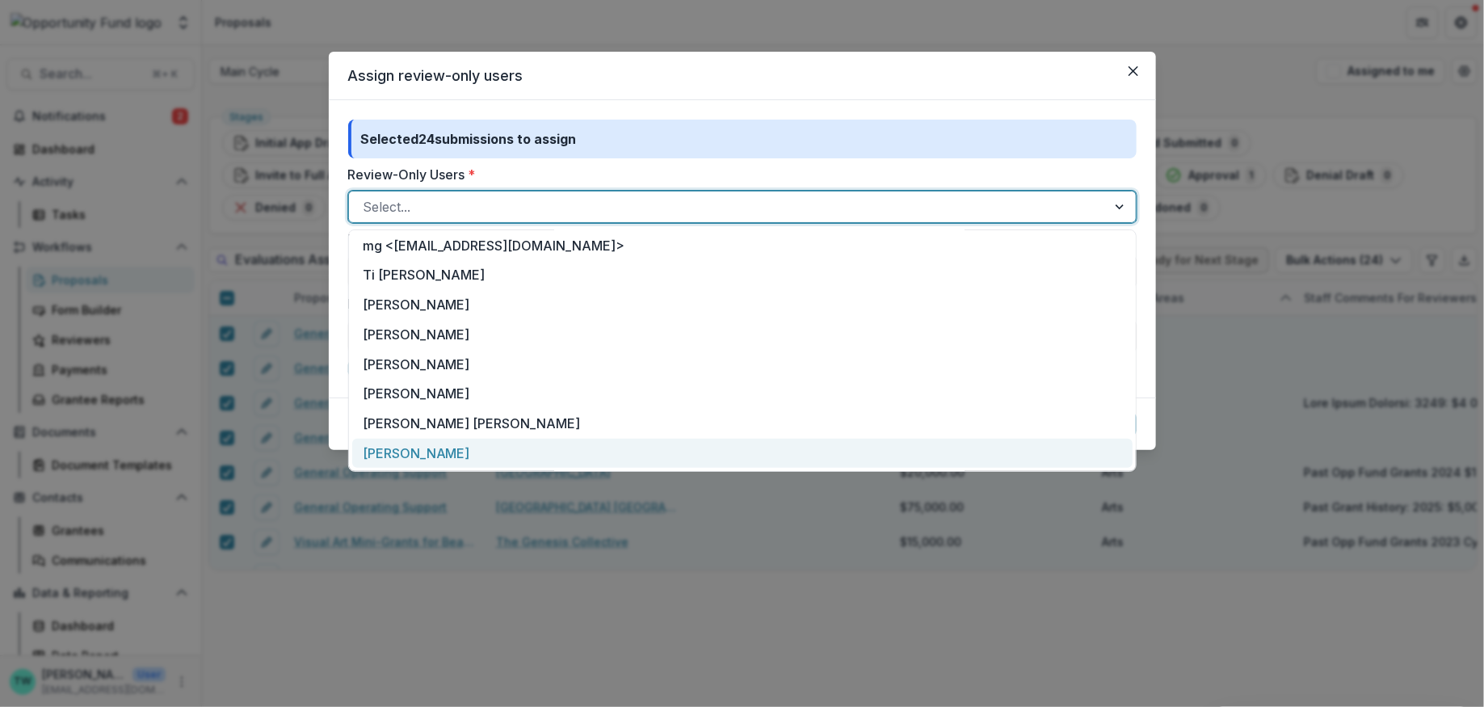
click at [461, 447] on div "Idy Goodman" at bounding box center [742, 454] width 780 height 30
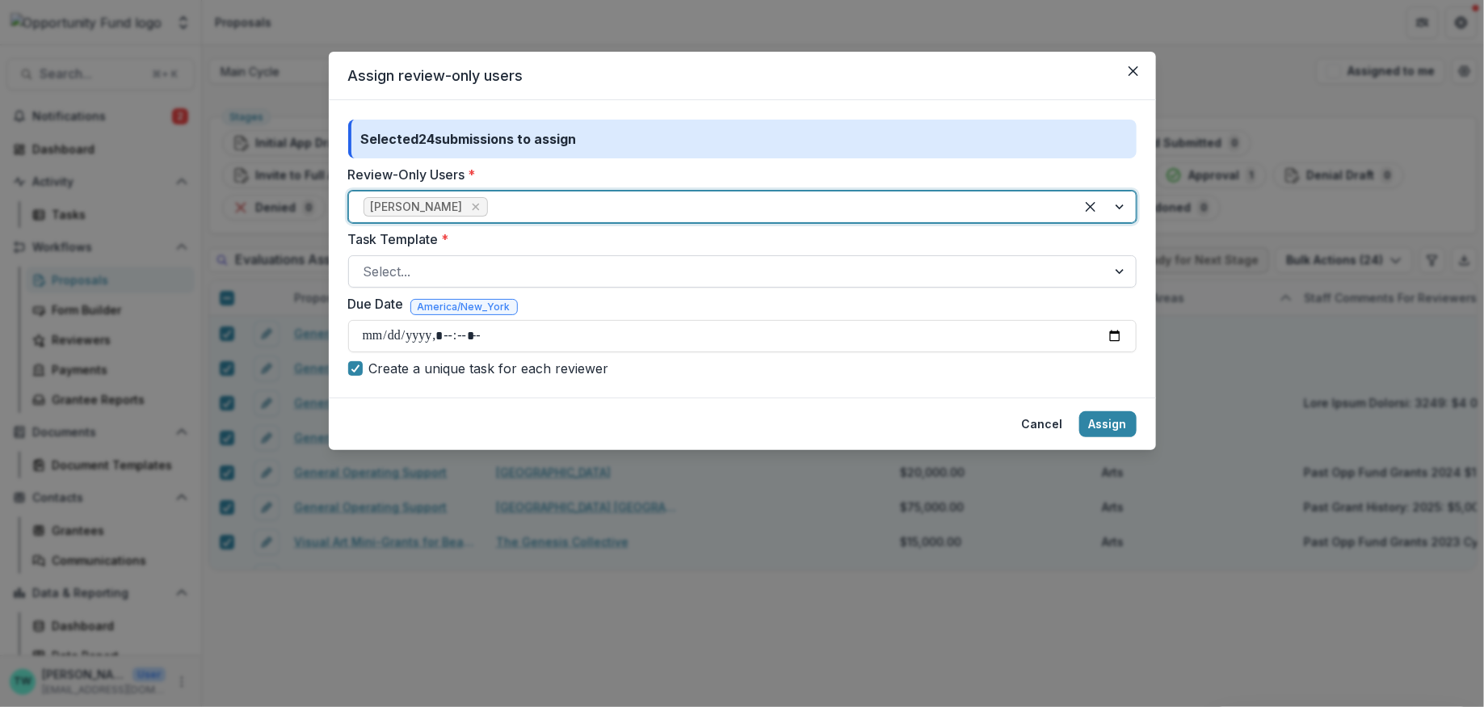
click at [469, 265] on div at bounding box center [728, 271] width 729 height 23
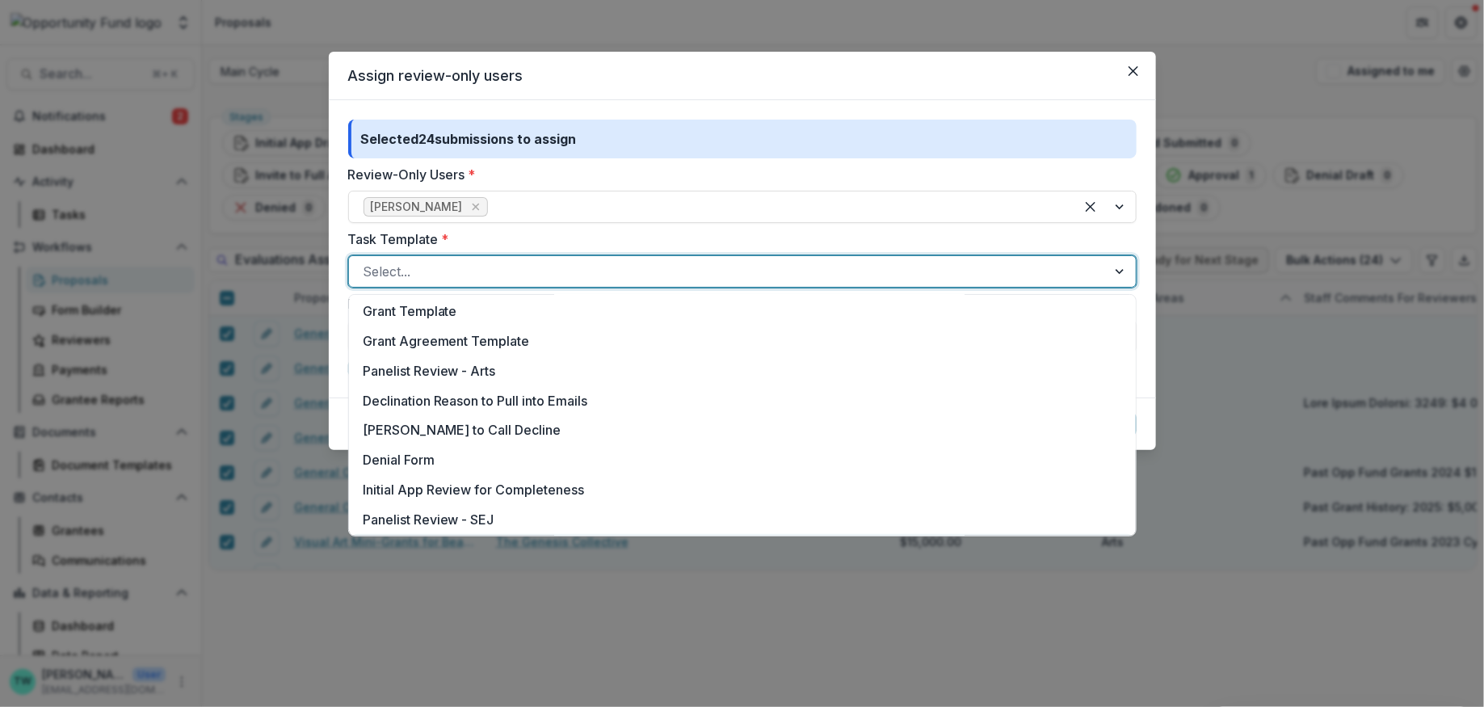
scroll to position [502, 0]
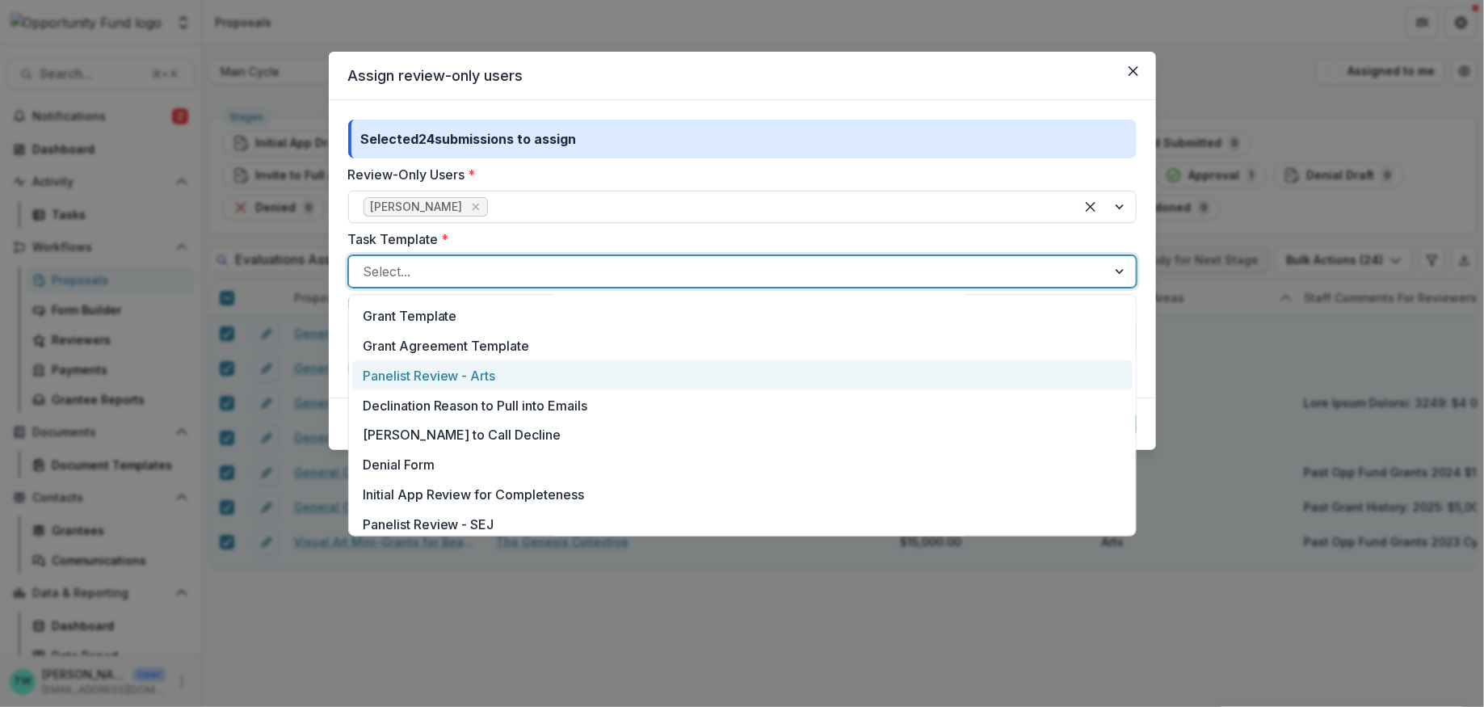
click at [451, 378] on div "Panelist Review - Arts" at bounding box center [742, 375] width 780 height 30
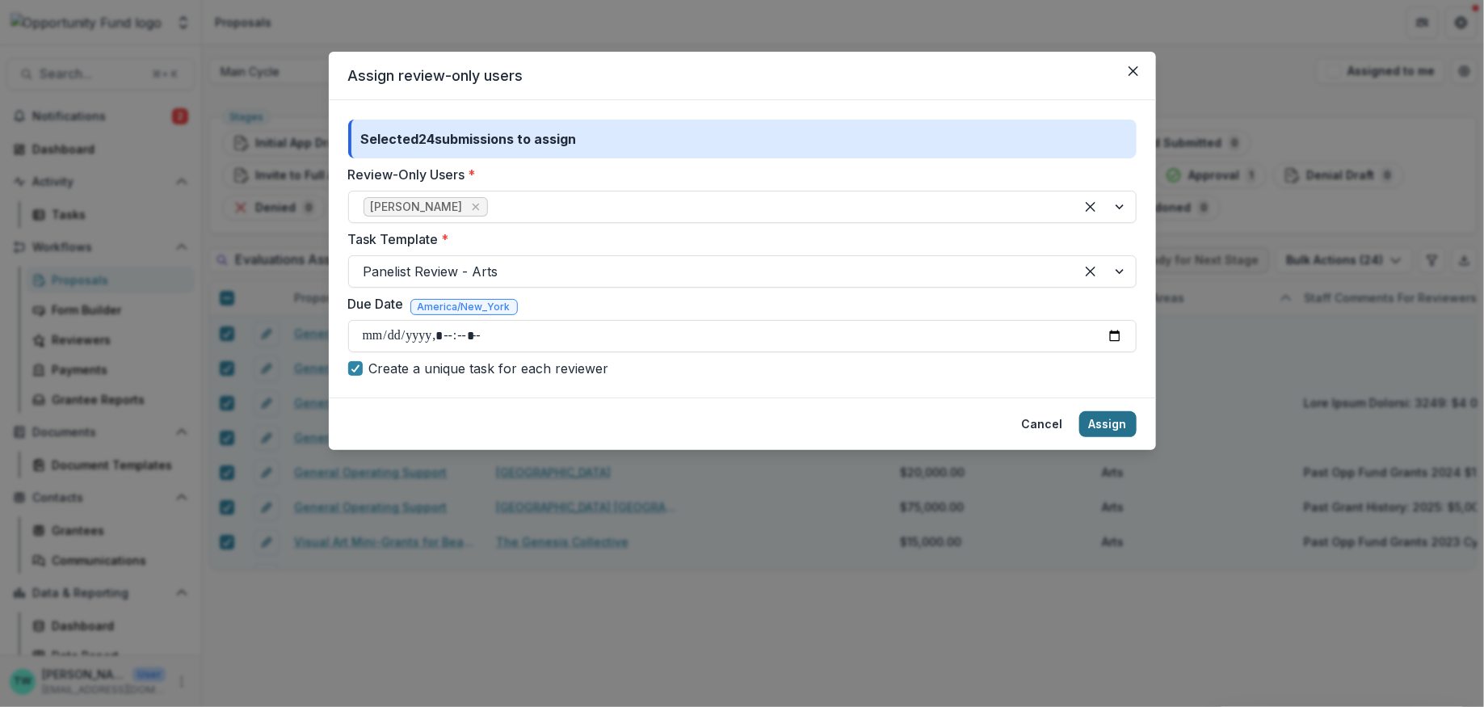
click at [1110, 424] on button "Assign" at bounding box center [1107, 424] width 57 height 26
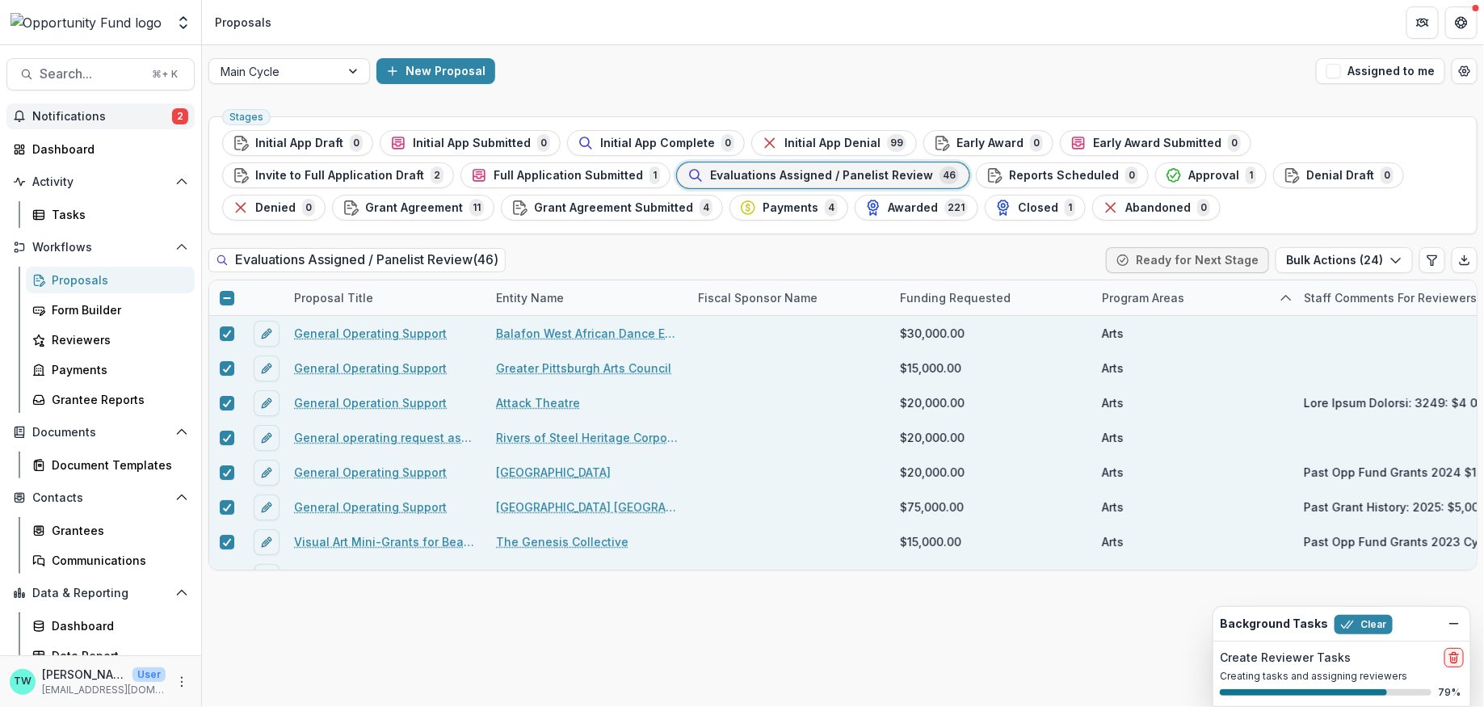
click at [92, 116] on span "Notifications" at bounding box center [102, 117] width 140 height 14
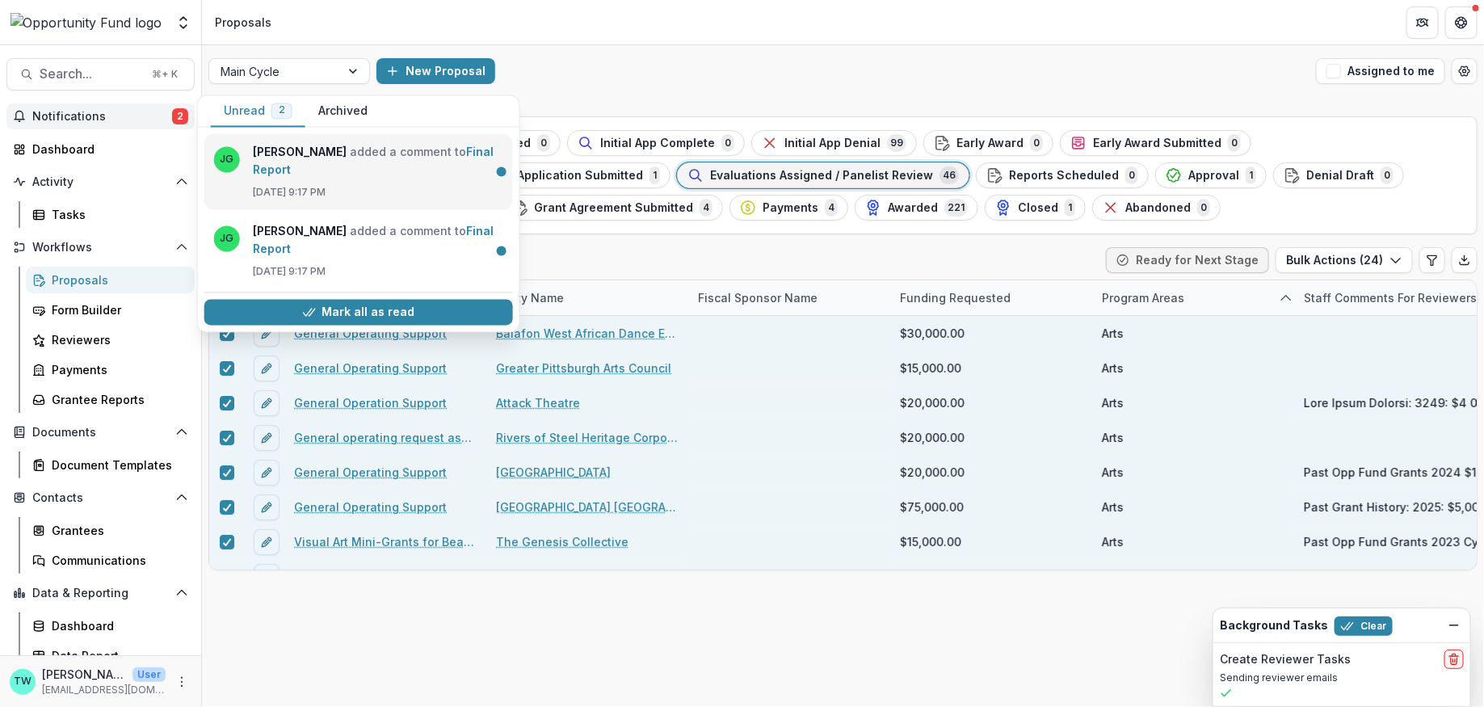
click at [362, 157] on link "Final Report" at bounding box center [373, 161] width 241 height 32
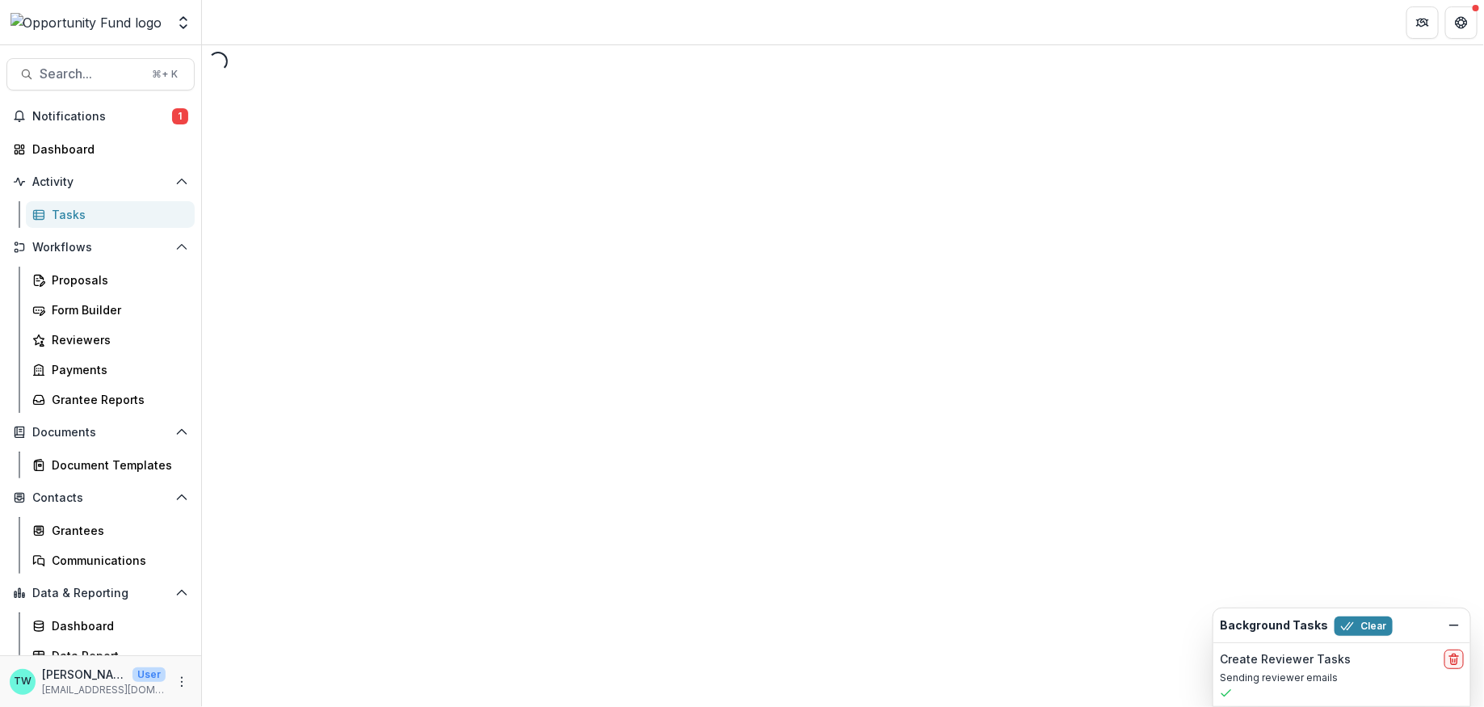
select select "********"
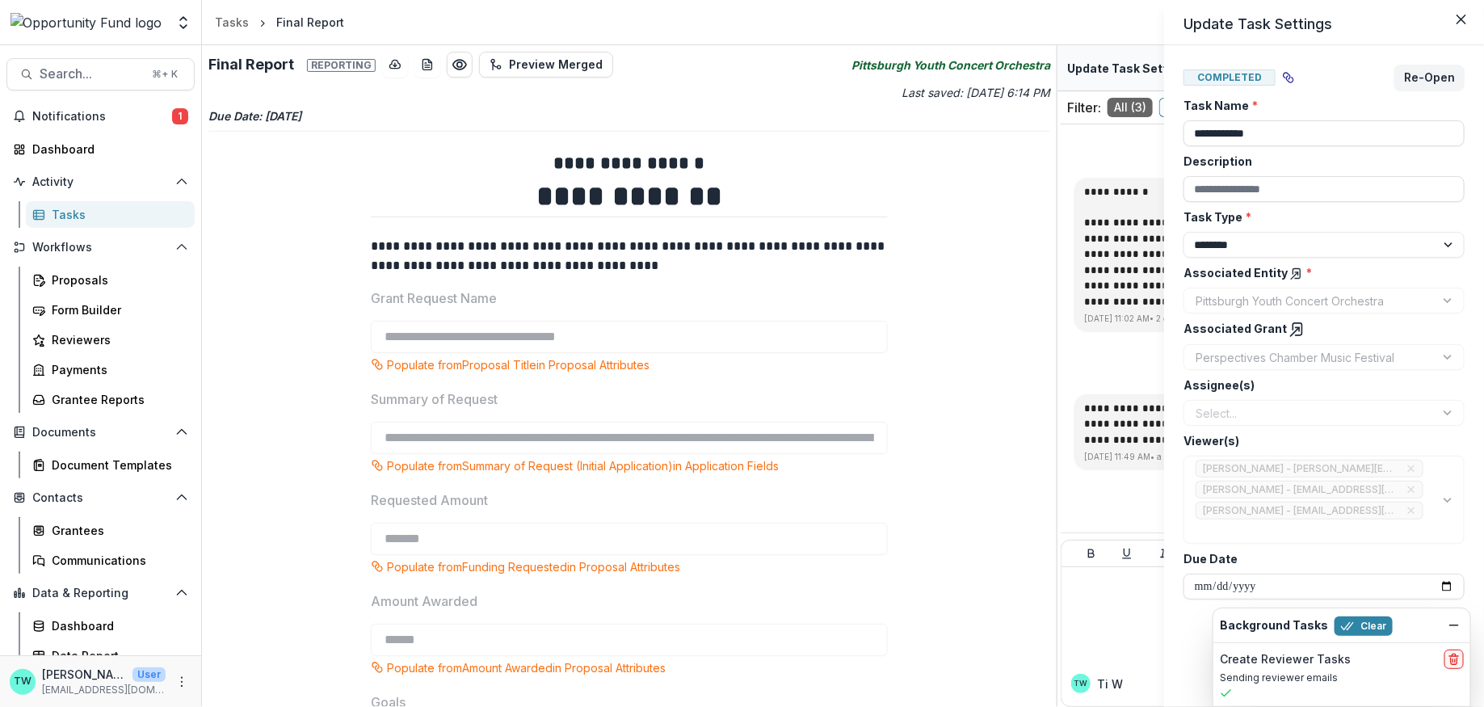
click at [1087, 515] on div "**********" at bounding box center [742, 353] width 1484 height 707
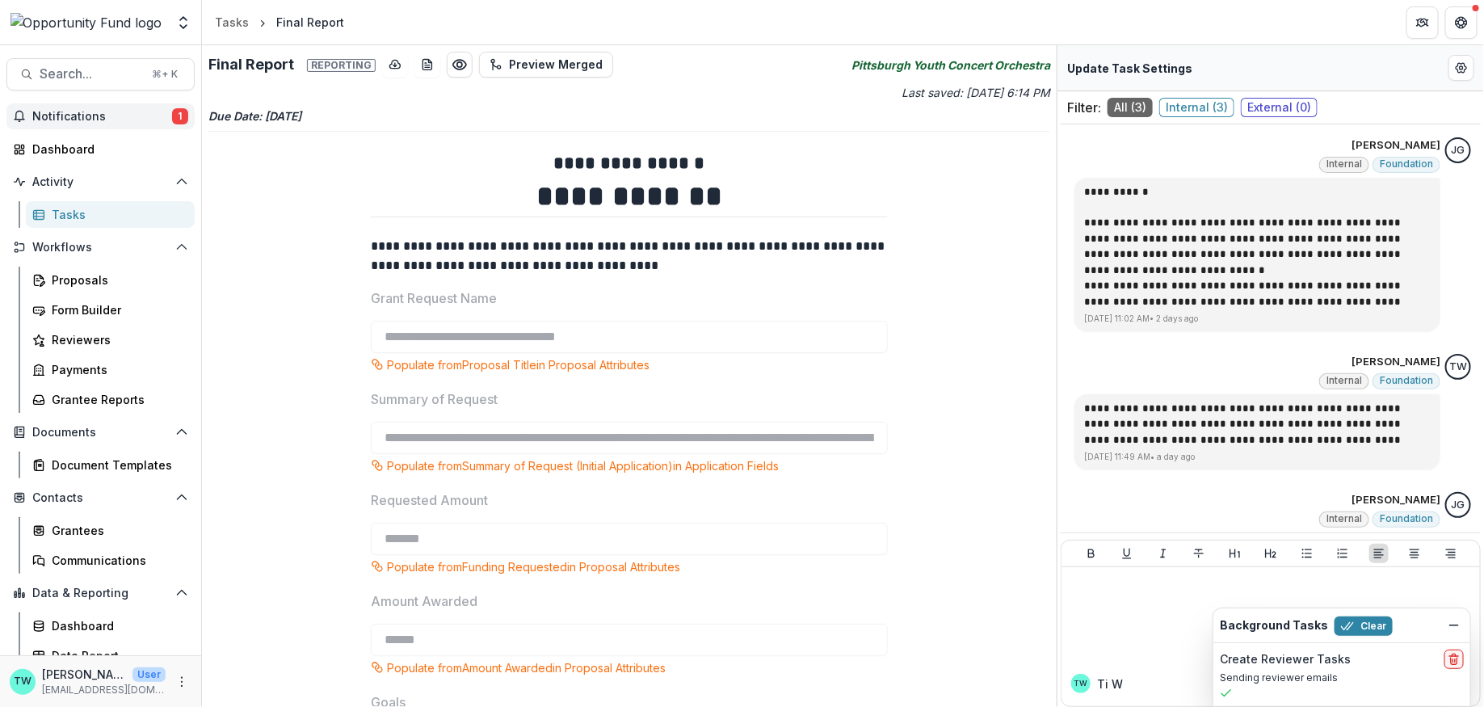
click at [84, 113] on span "Notifications" at bounding box center [102, 117] width 140 height 14
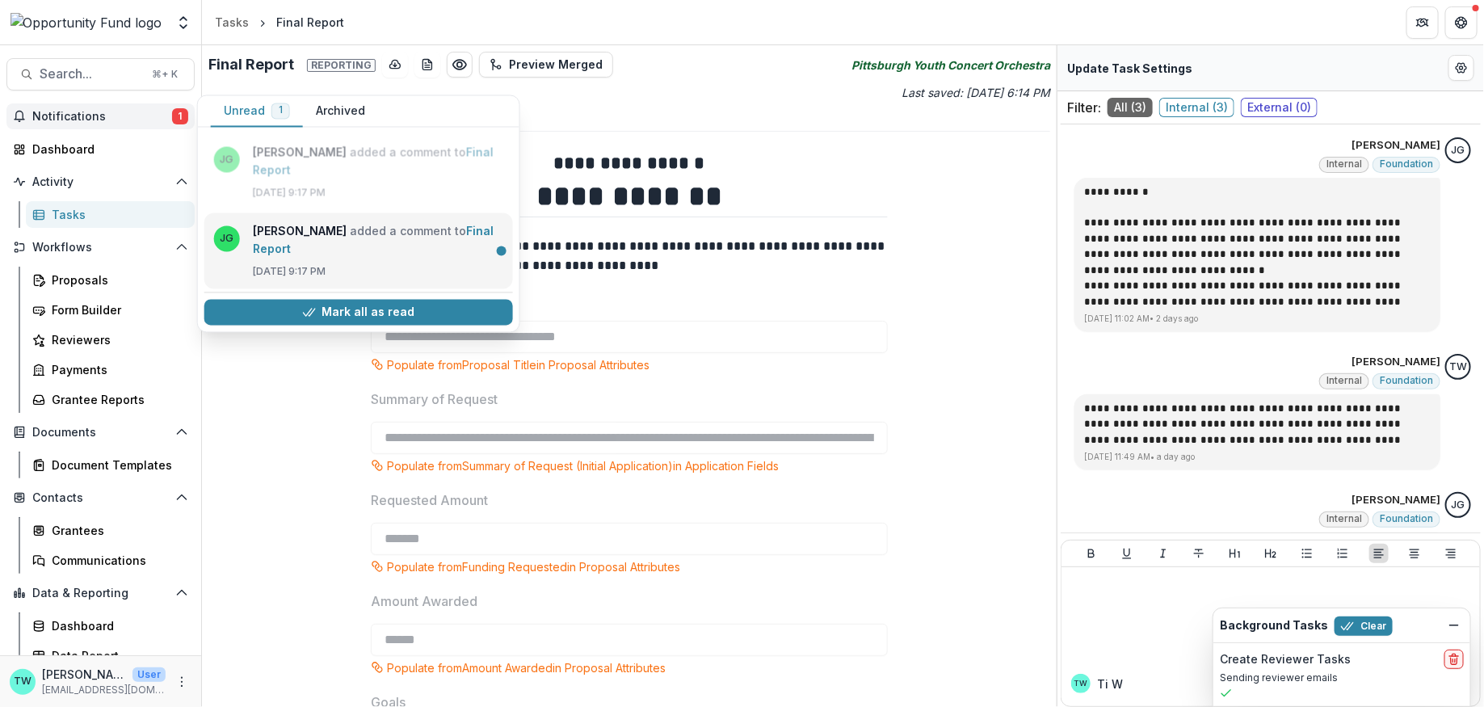
click at [310, 237] on link "Final Report" at bounding box center [373, 241] width 241 height 32
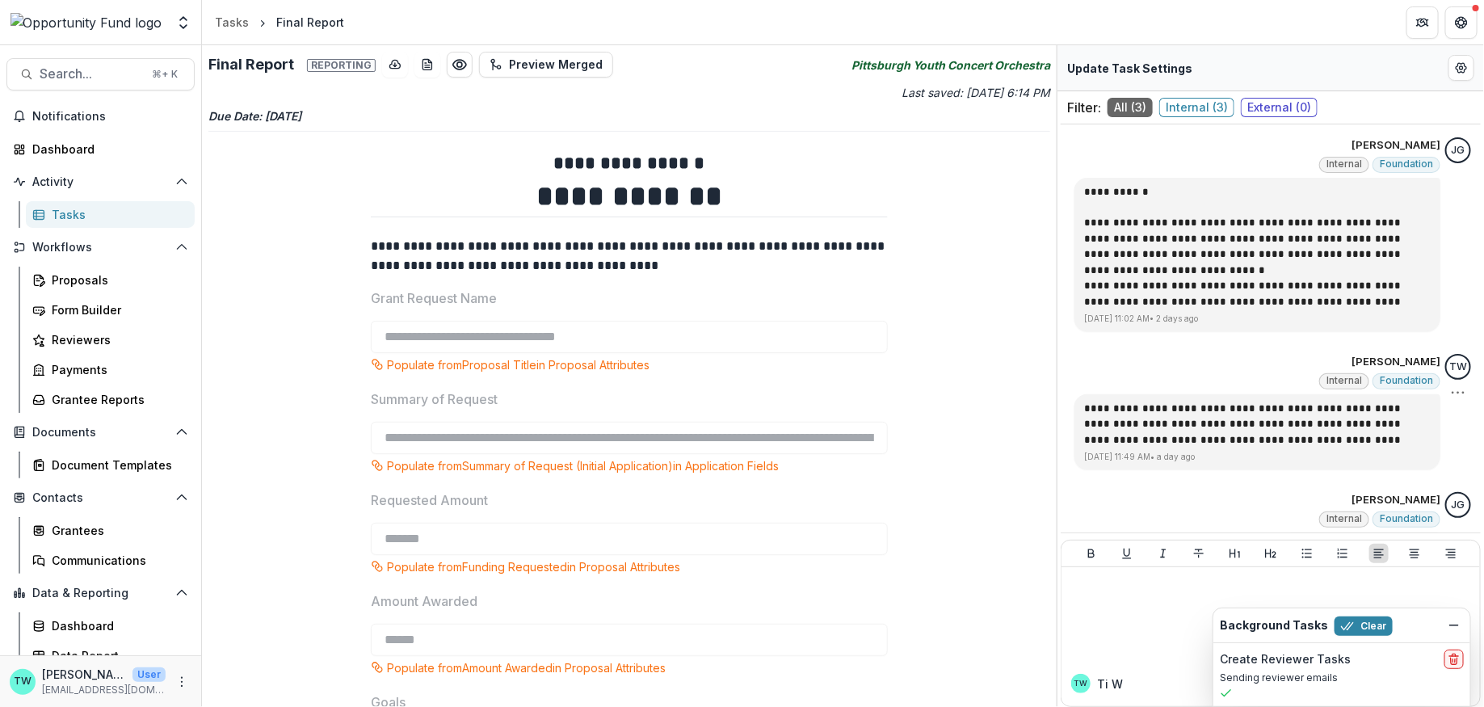
scroll to position [50, 0]
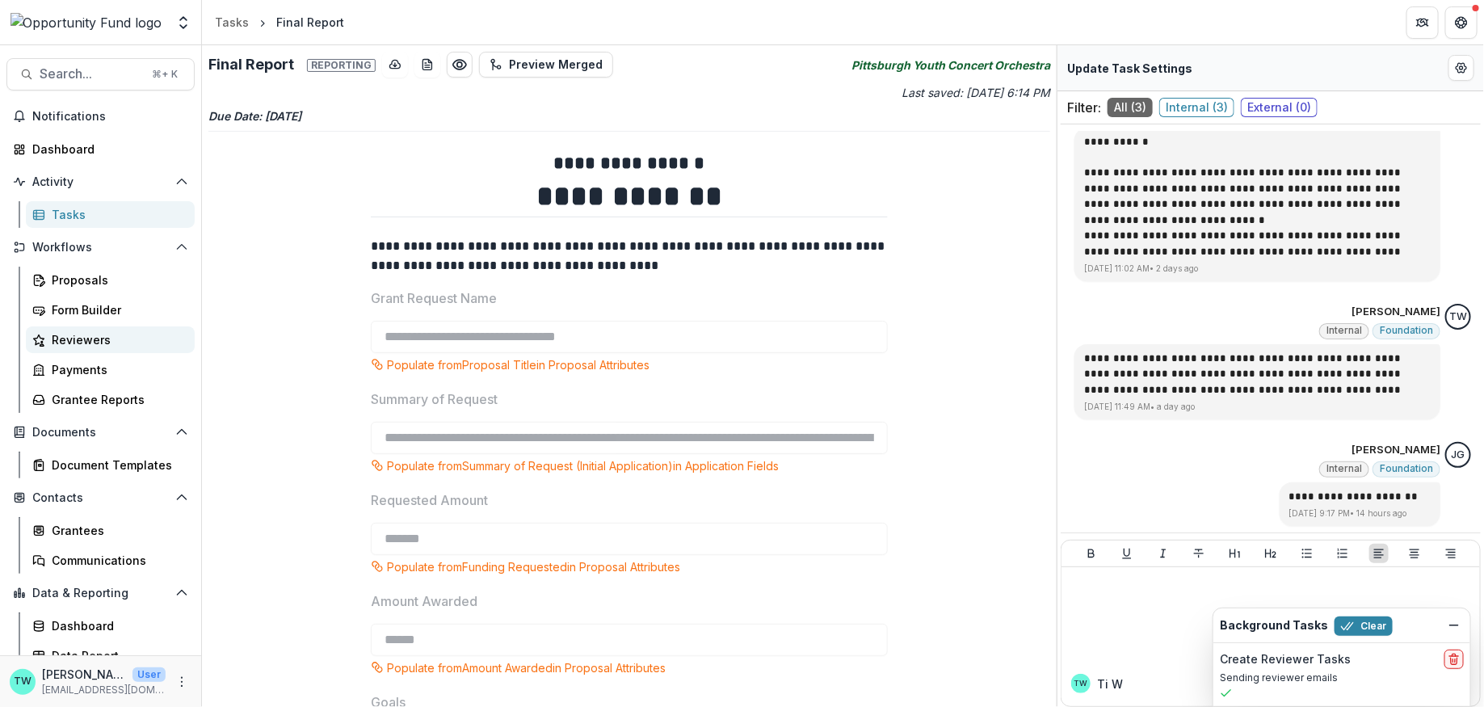
click at [66, 339] on div "Reviewers" at bounding box center [117, 339] width 130 height 17
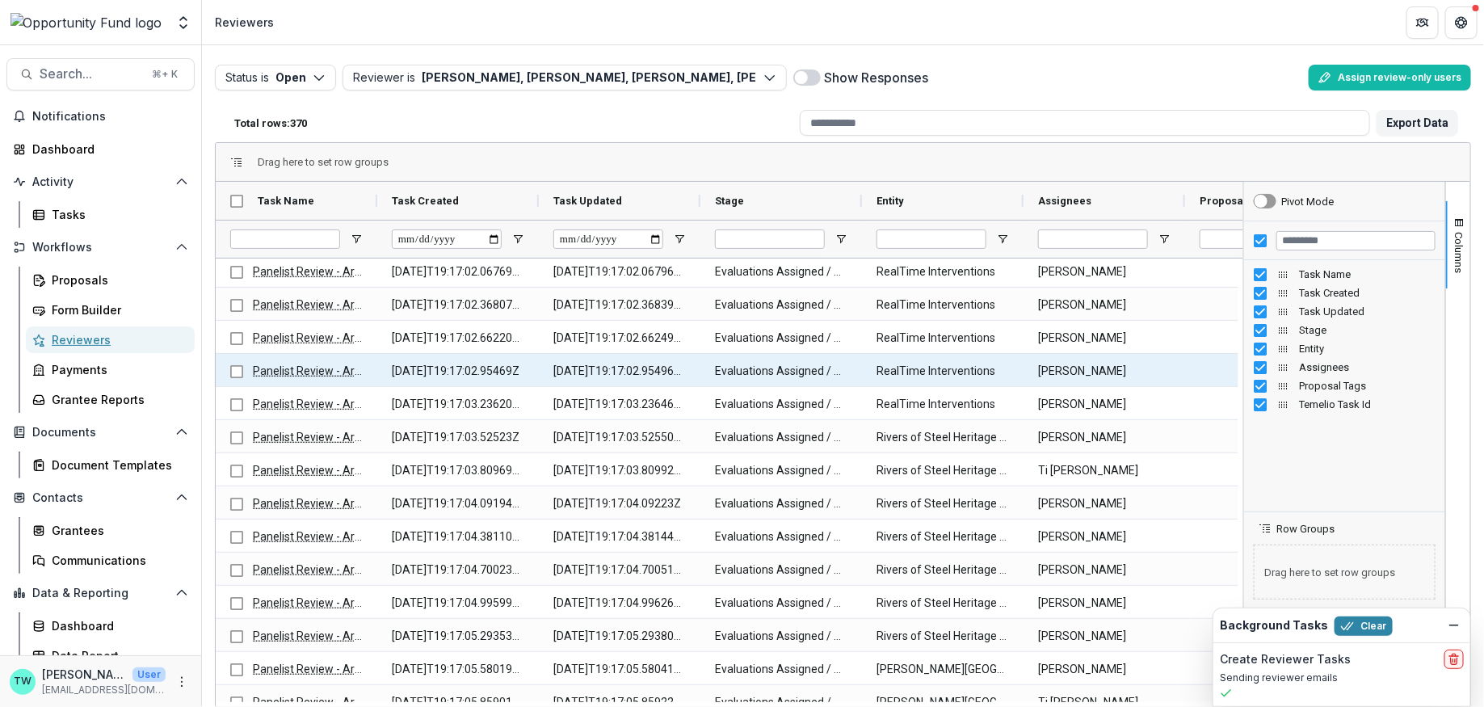
scroll to position [49, 0]
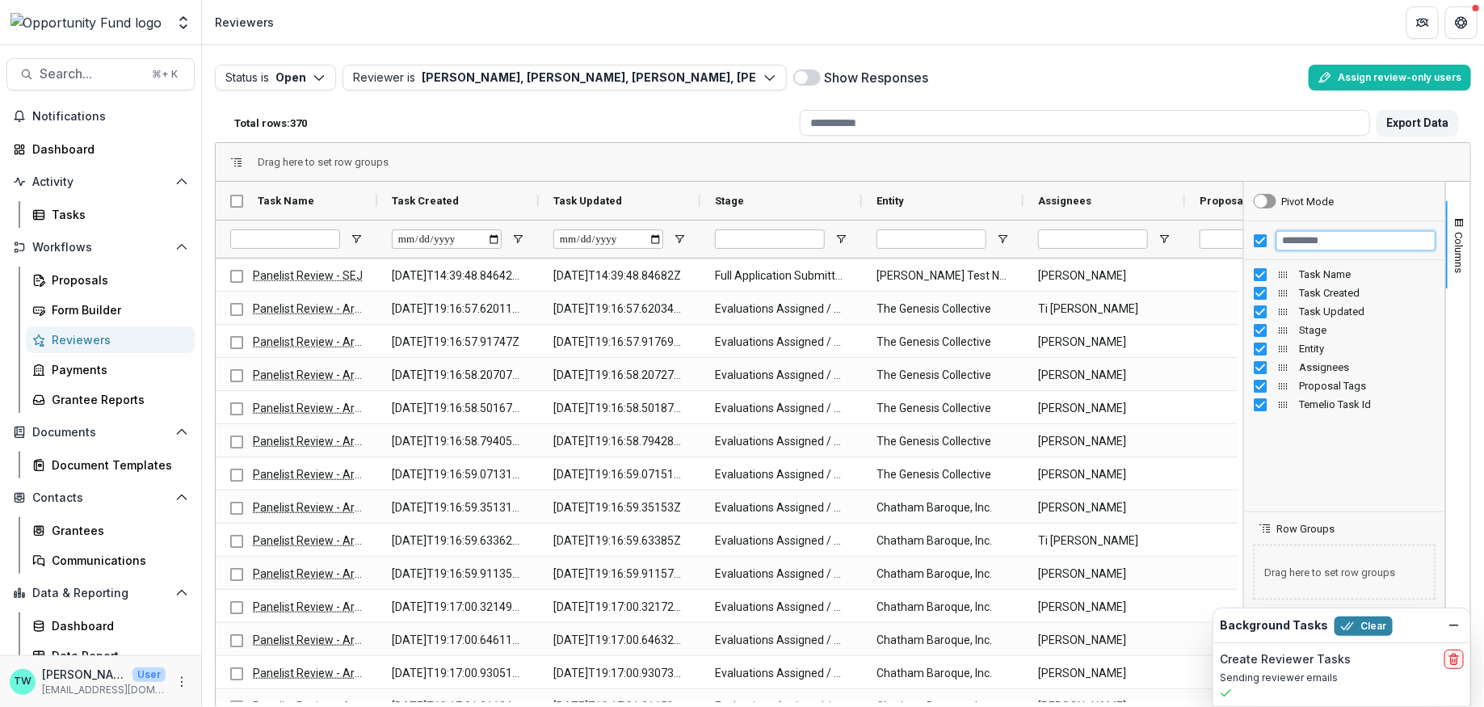
click at [1324, 239] on input "Filter Columns Input" at bounding box center [1356, 240] width 159 height 19
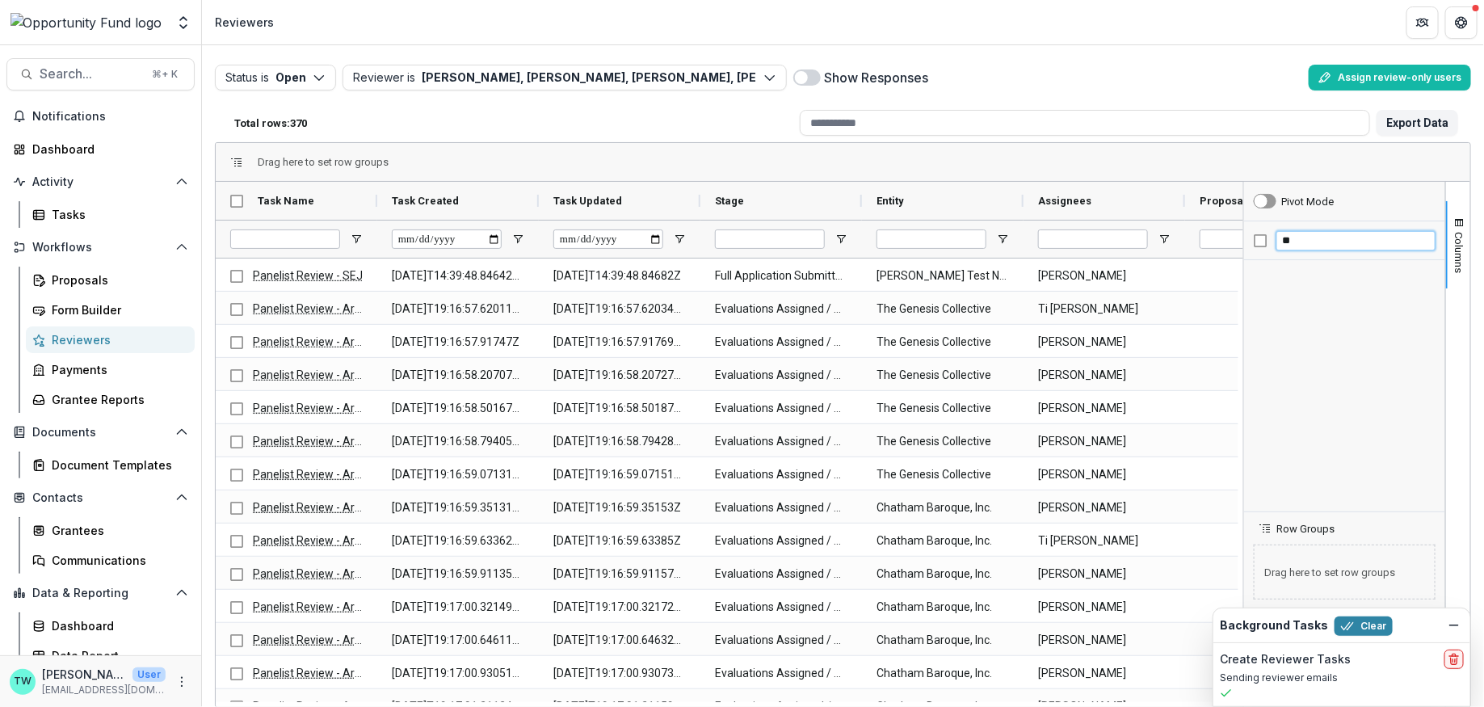
type input "*"
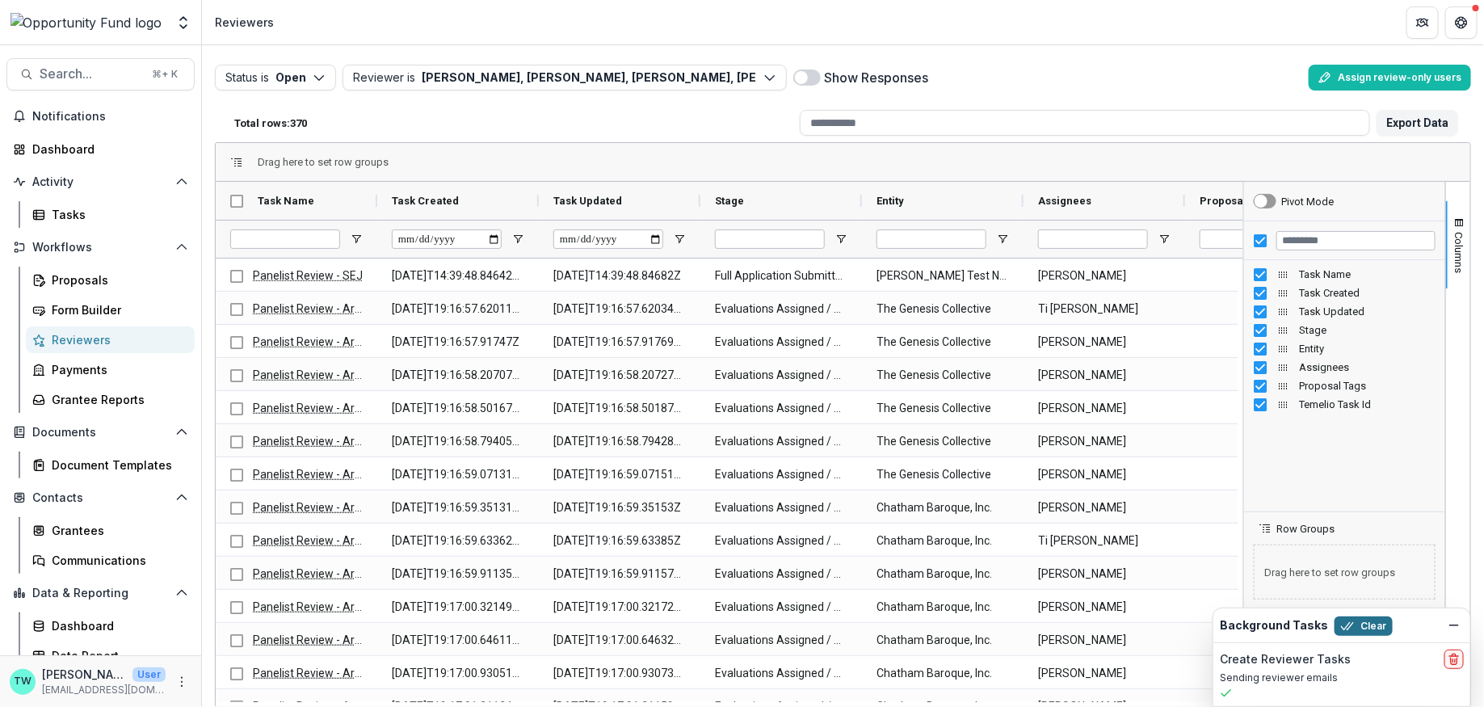
click at [1361, 628] on button "Clear" at bounding box center [1364, 625] width 58 height 19
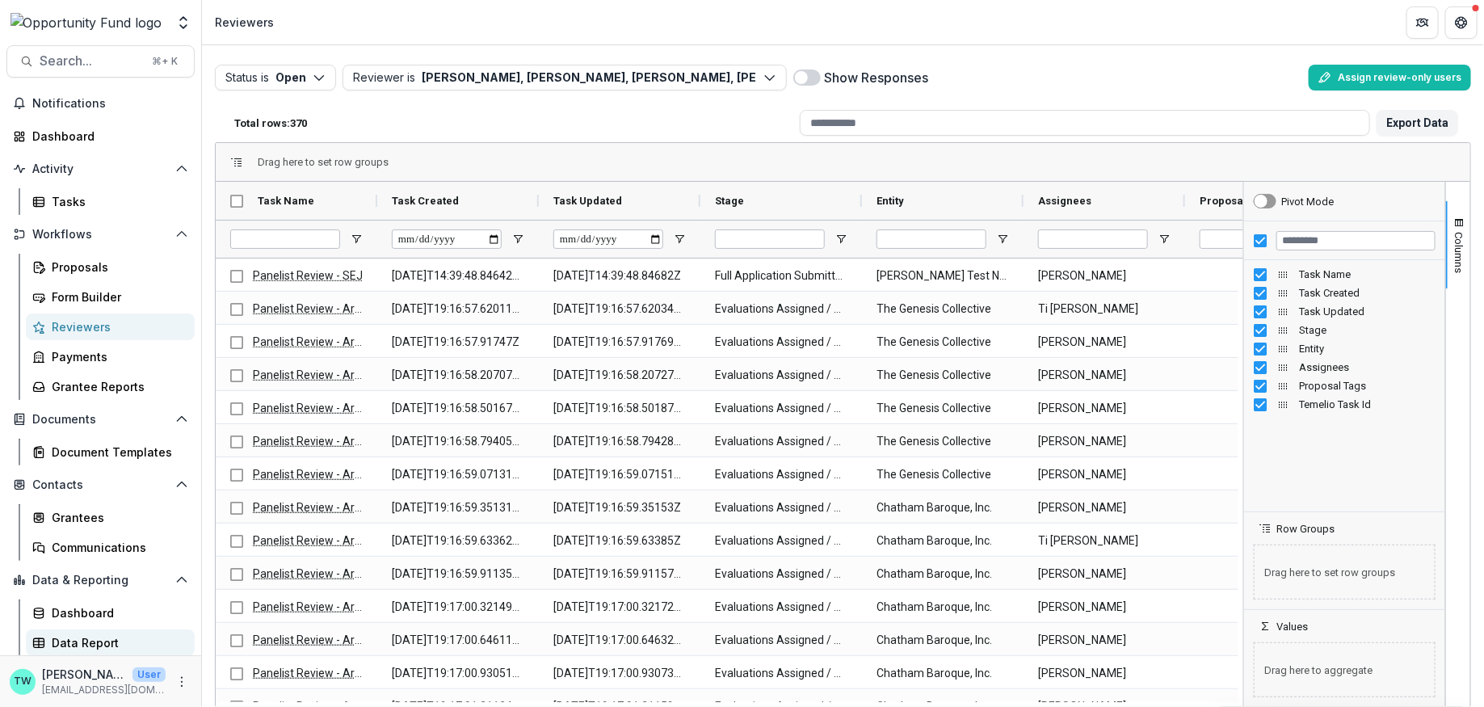
click at [74, 637] on div "Data Report" at bounding box center [117, 642] width 130 height 17
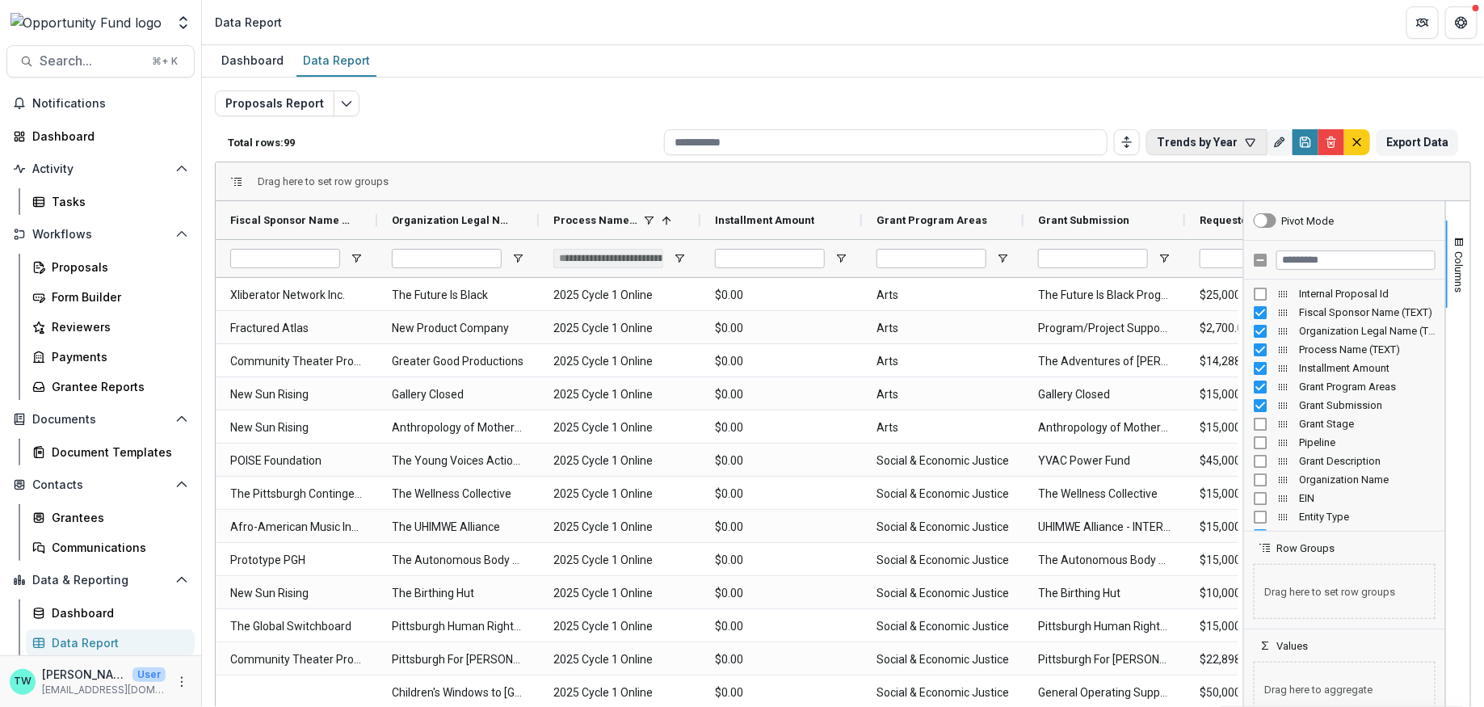
click at [1244, 142] on icon "button" at bounding box center [1250, 142] width 13 height 13
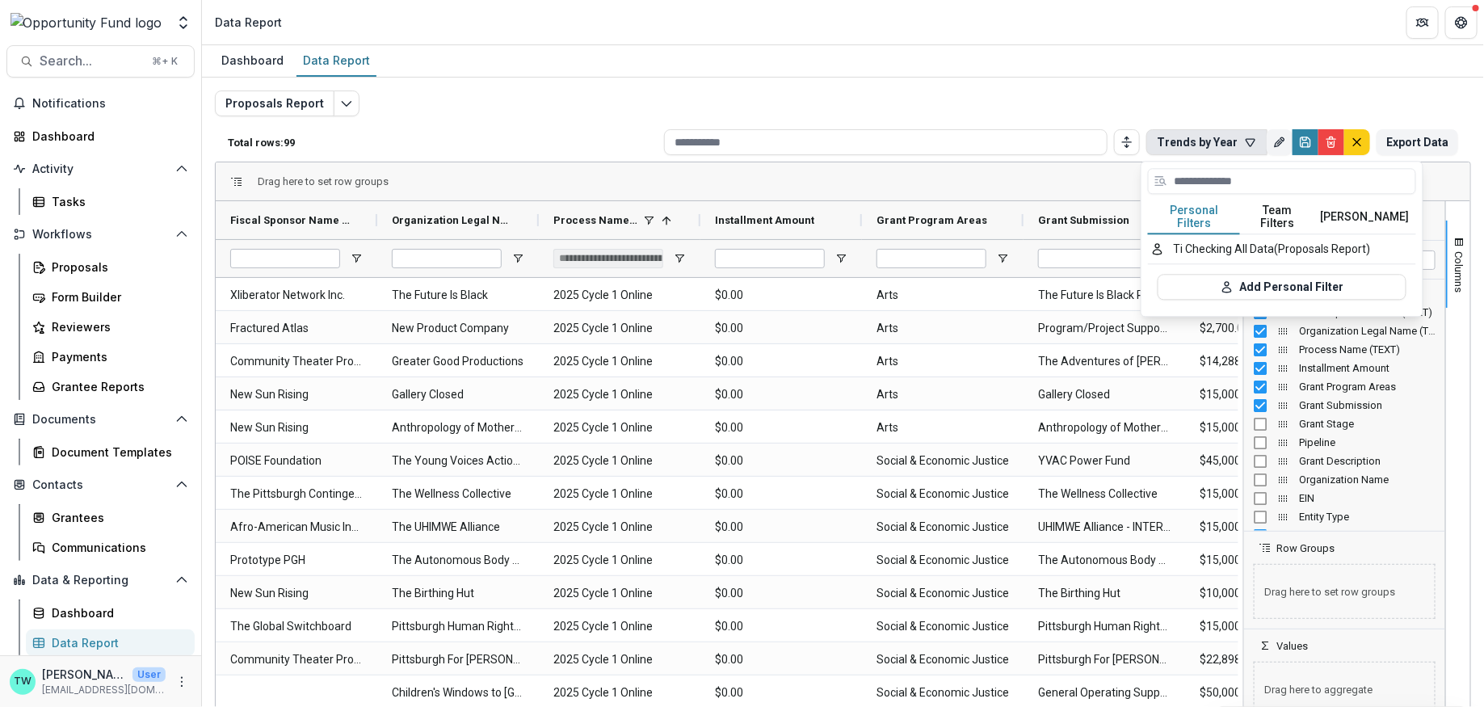
click at [1275, 212] on button "Team Filters" at bounding box center [1277, 217] width 74 height 34
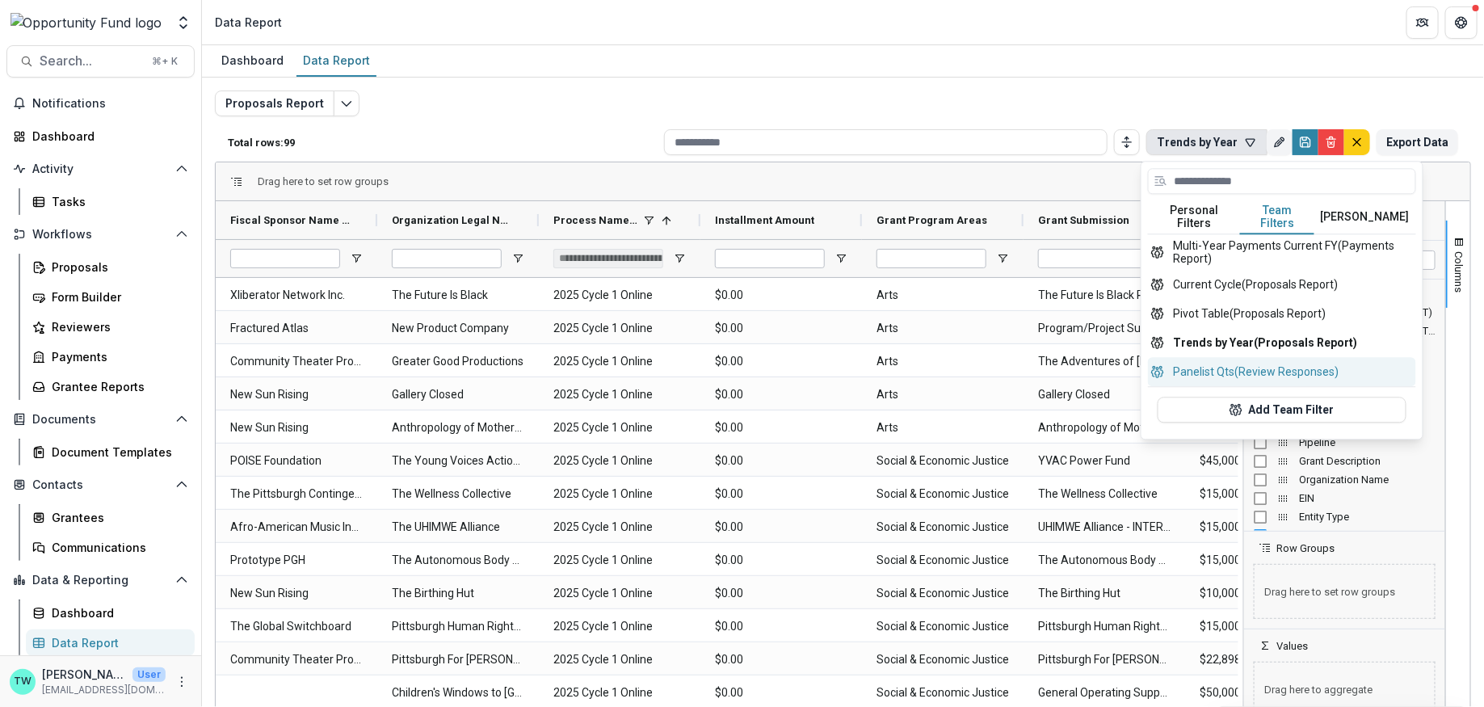
click at [1233, 360] on button "Panelist Qts (Review Responses)" at bounding box center [1282, 371] width 268 height 29
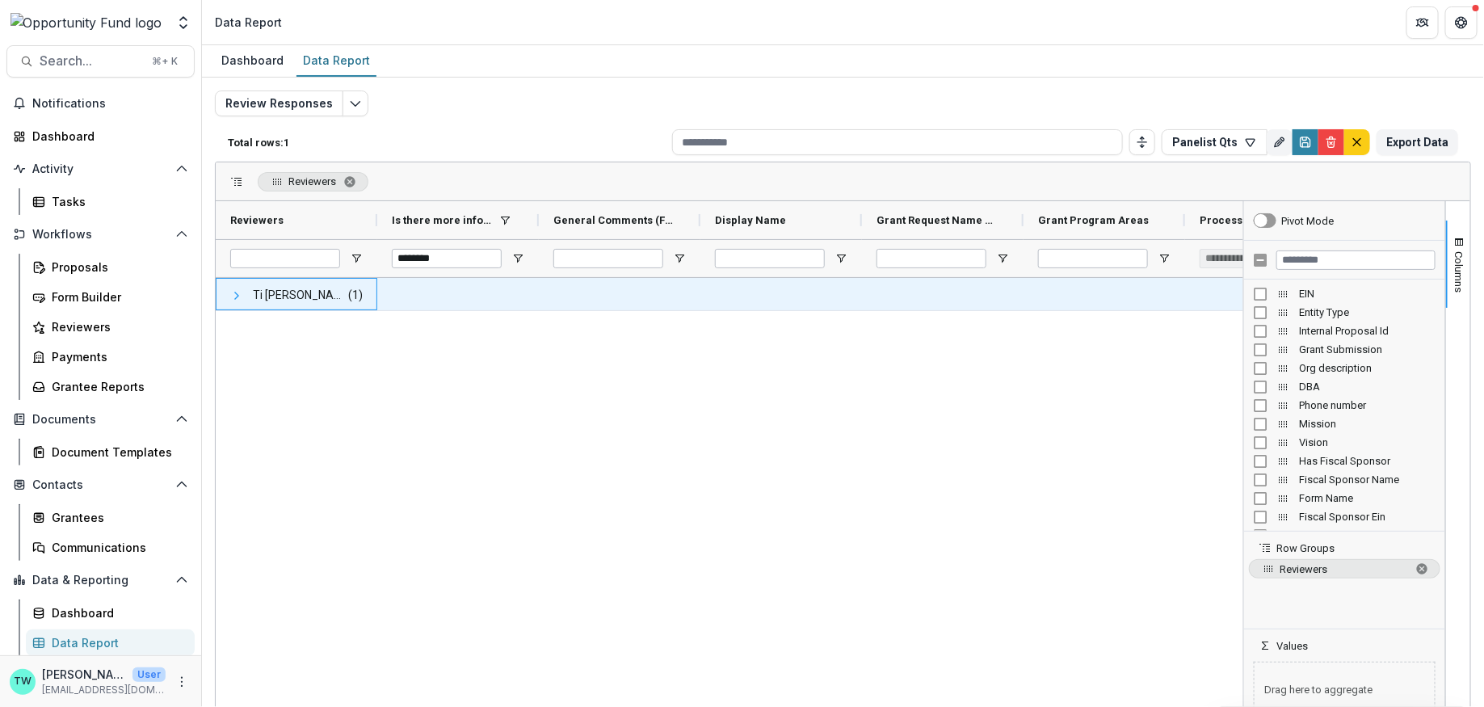
click at [235, 290] on span at bounding box center [236, 295] width 13 height 13
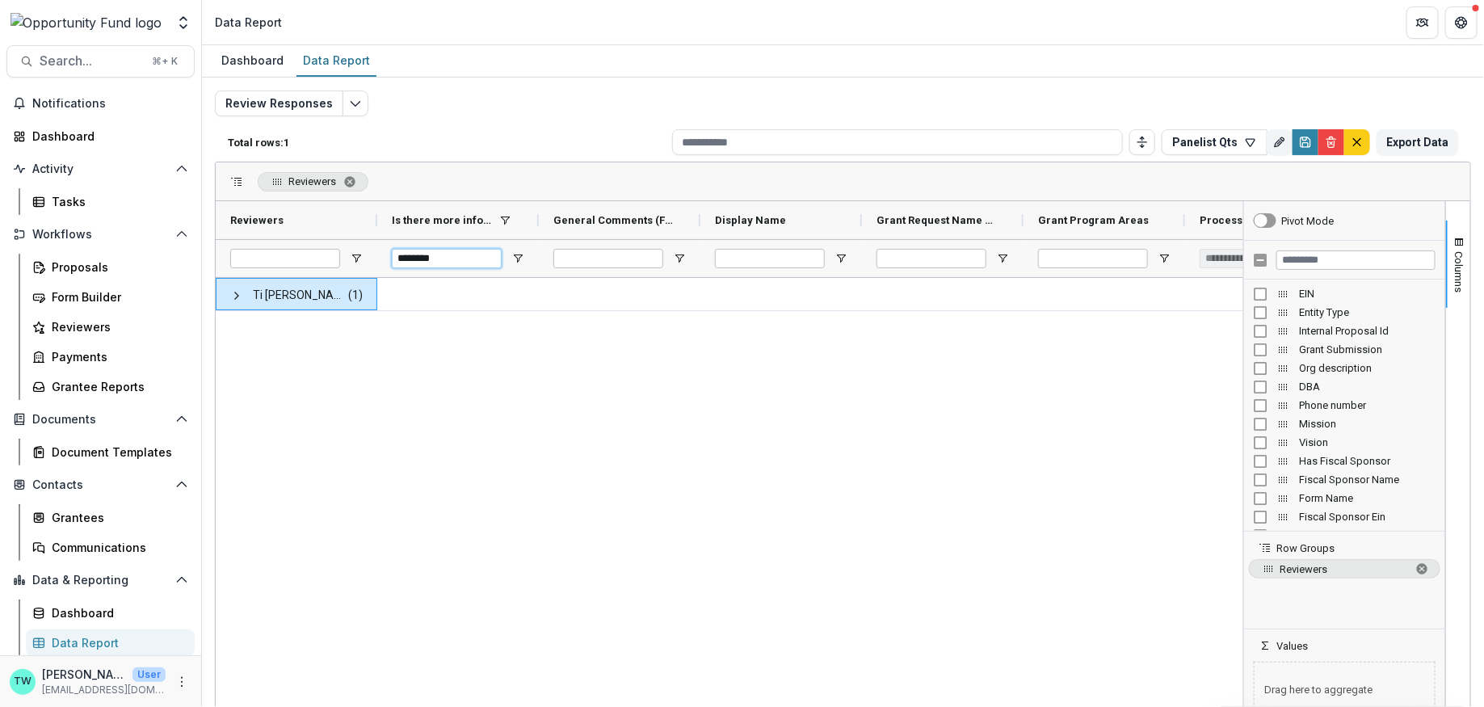
click at [467, 260] on input "********" at bounding box center [447, 258] width 110 height 19
click at [516, 262] on span "Open Filter Menu" at bounding box center [517, 258] width 13 height 13
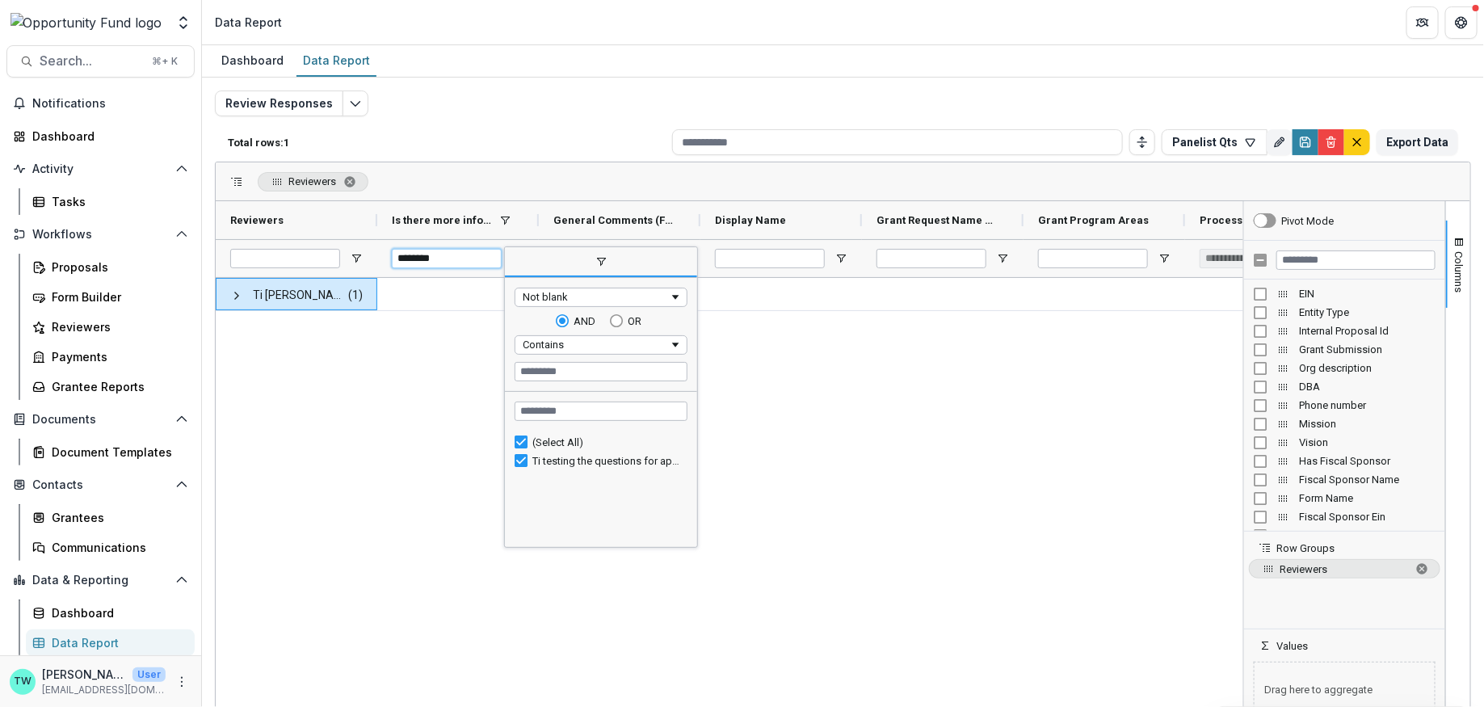
click at [466, 260] on input "********" at bounding box center [447, 258] width 110 height 19
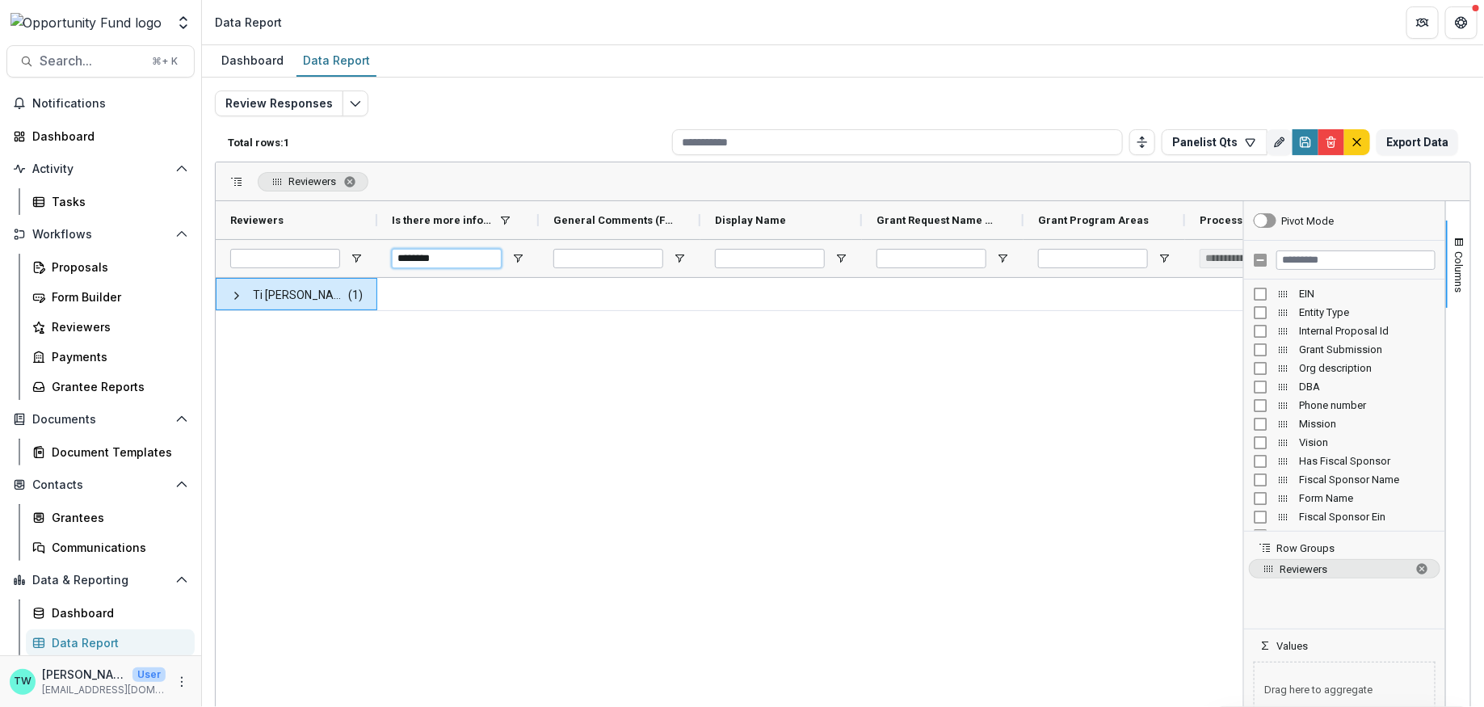
drag, startPoint x: 466, startPoint y: 260, endPoint x: 348, endPoint y: 249, distance: 118.5
click at [347, 250] on div "********" at bounding box center [781, 258] width 1131 height 38
click at [355, 220] on span at bounding box center [356, 220] width 13 height 13
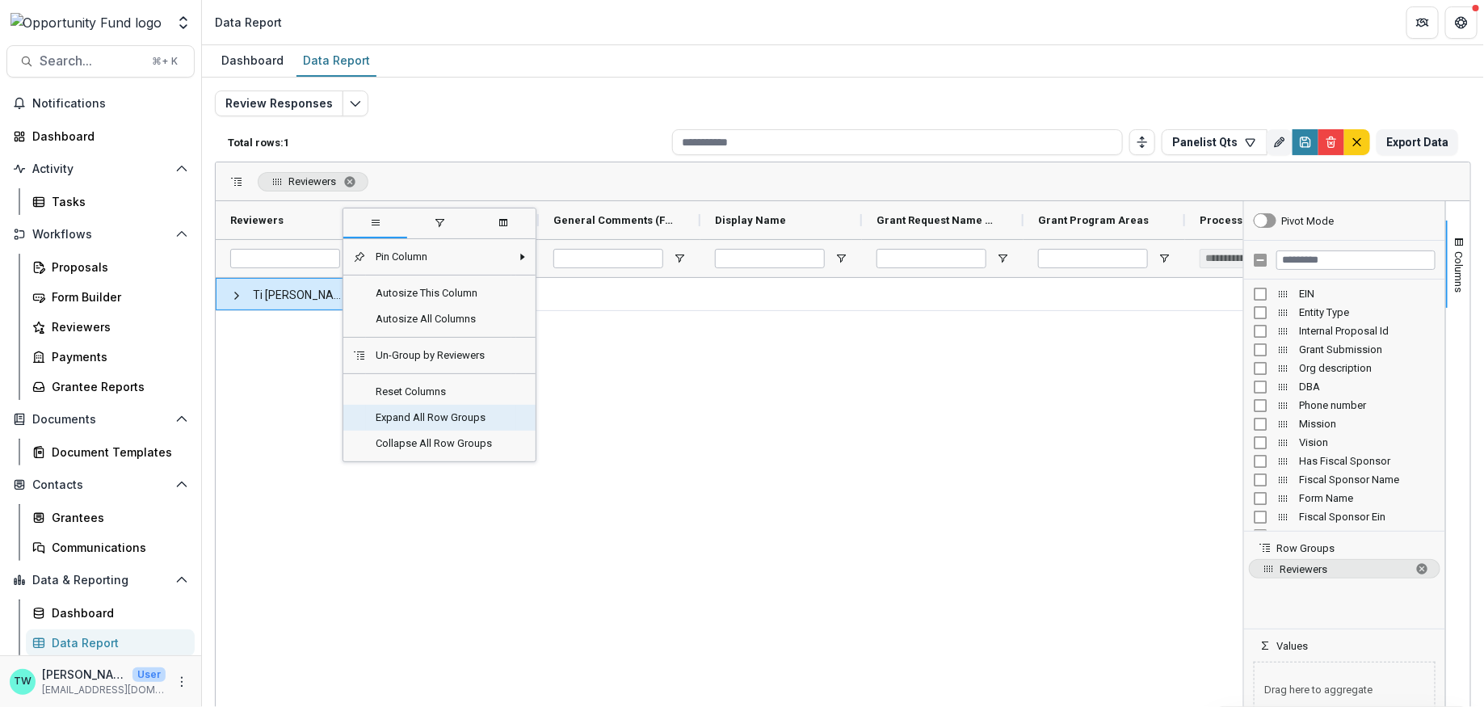
click at [372, 414] on span "Expand All Row Groups" at bounding box center [438, 418] width 145 height 26
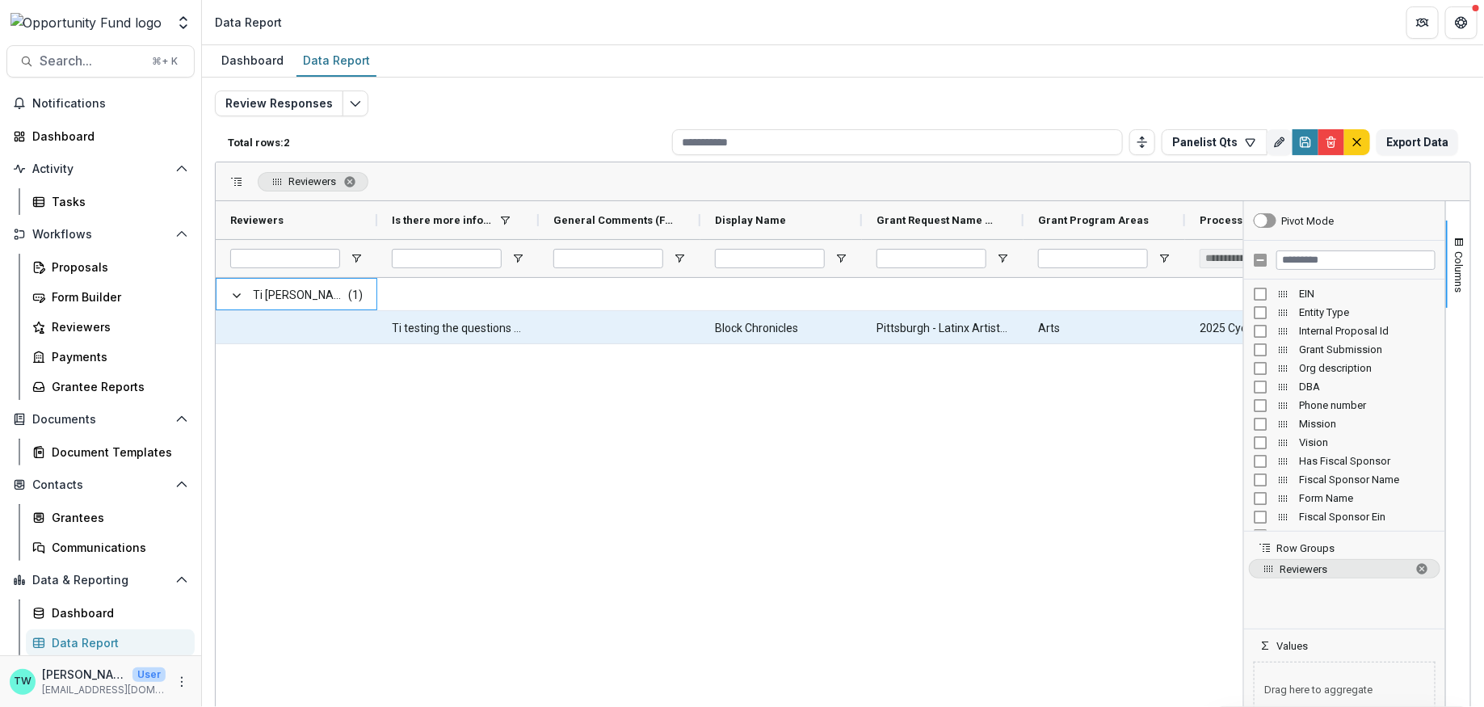
scroll to position [0, 106]
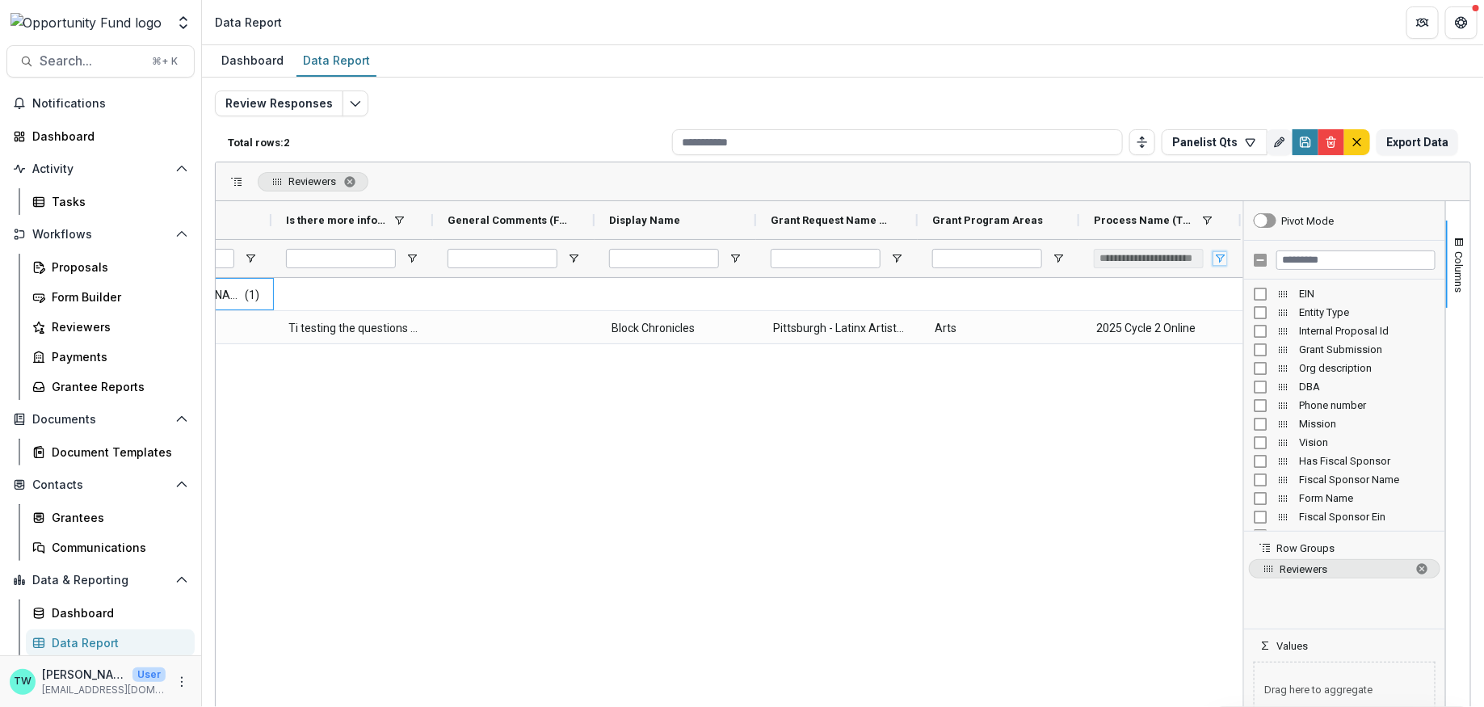
click at [1218, 254] on span "Open Filter Menu" at bounding box center [1220, 258] width 13 height 13
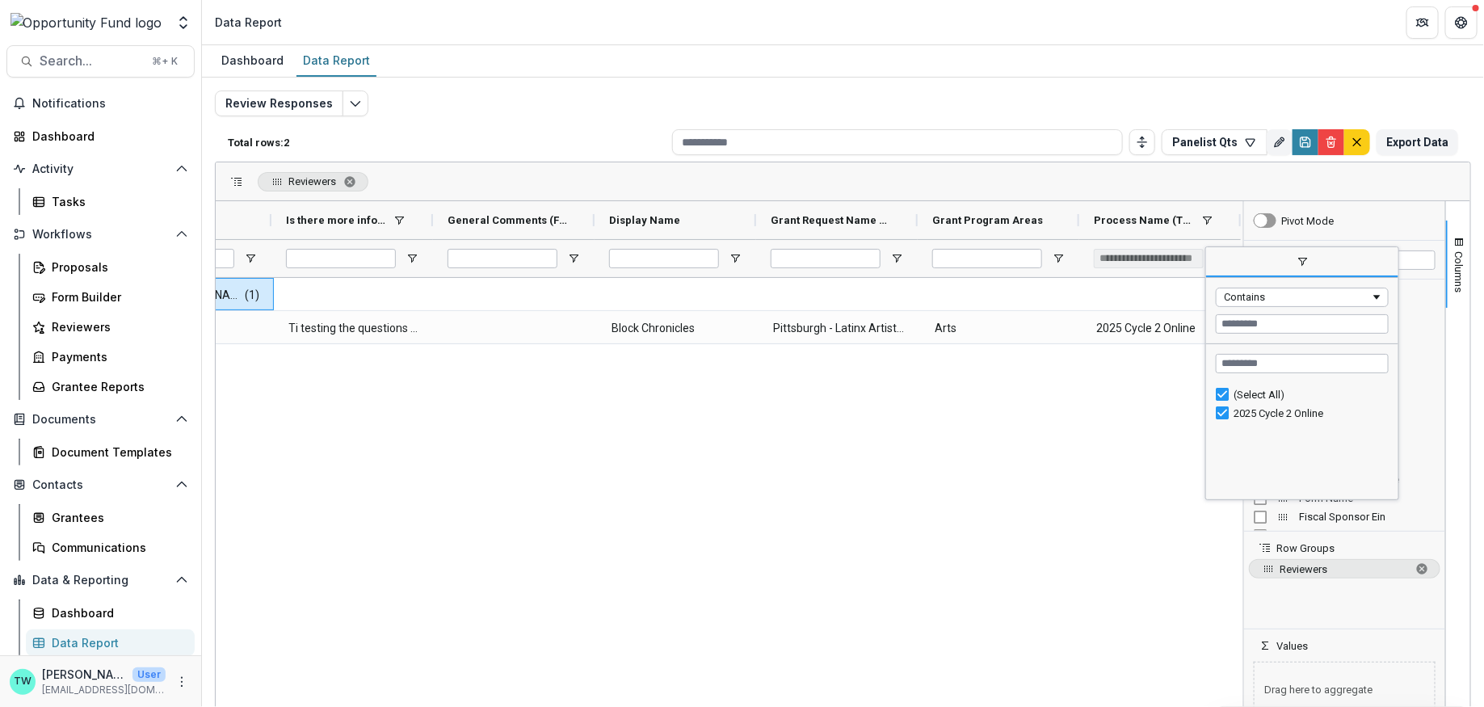
click at [1218, 254] on span "filter" at bounding box center [1302, 262] width 192 height 29
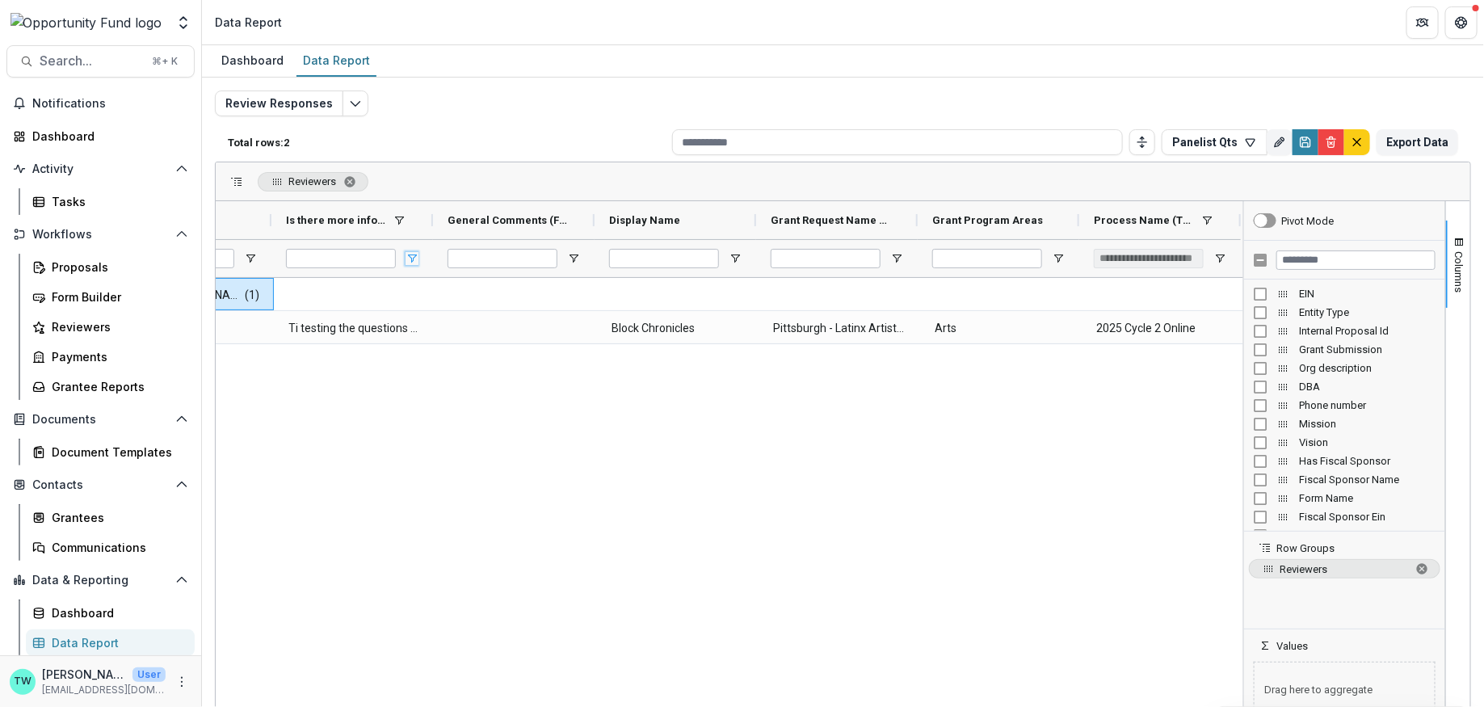
click at [406, 252] on span "Open Filter Menu" at bounding box center [412, 258] width 13 height 13
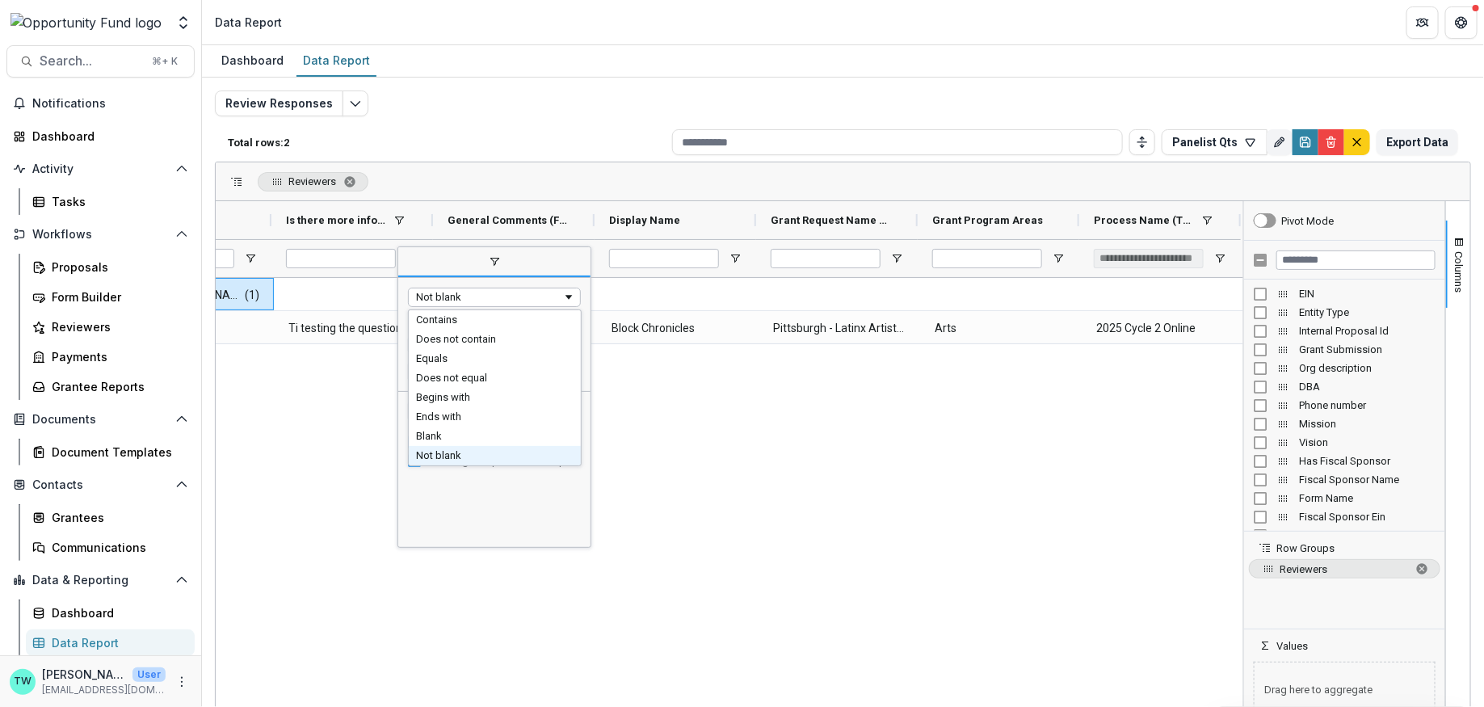
click at [568, 292] on span "Filtering operator" at bounding box center [568, 297] width 13 height 13
click at [447, 255] on span "filter" at bounding box center [494, 262] width 192 height 29
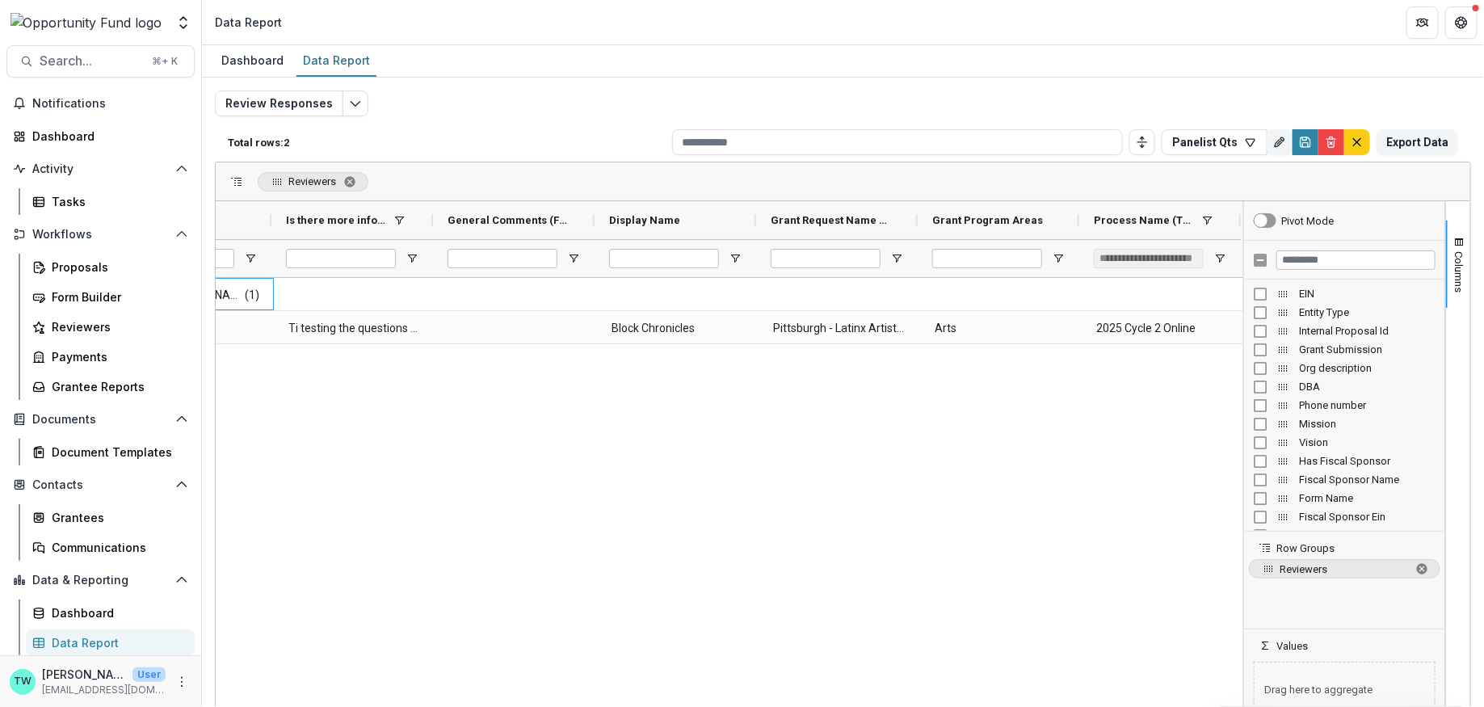
scroll to position [0, 0]
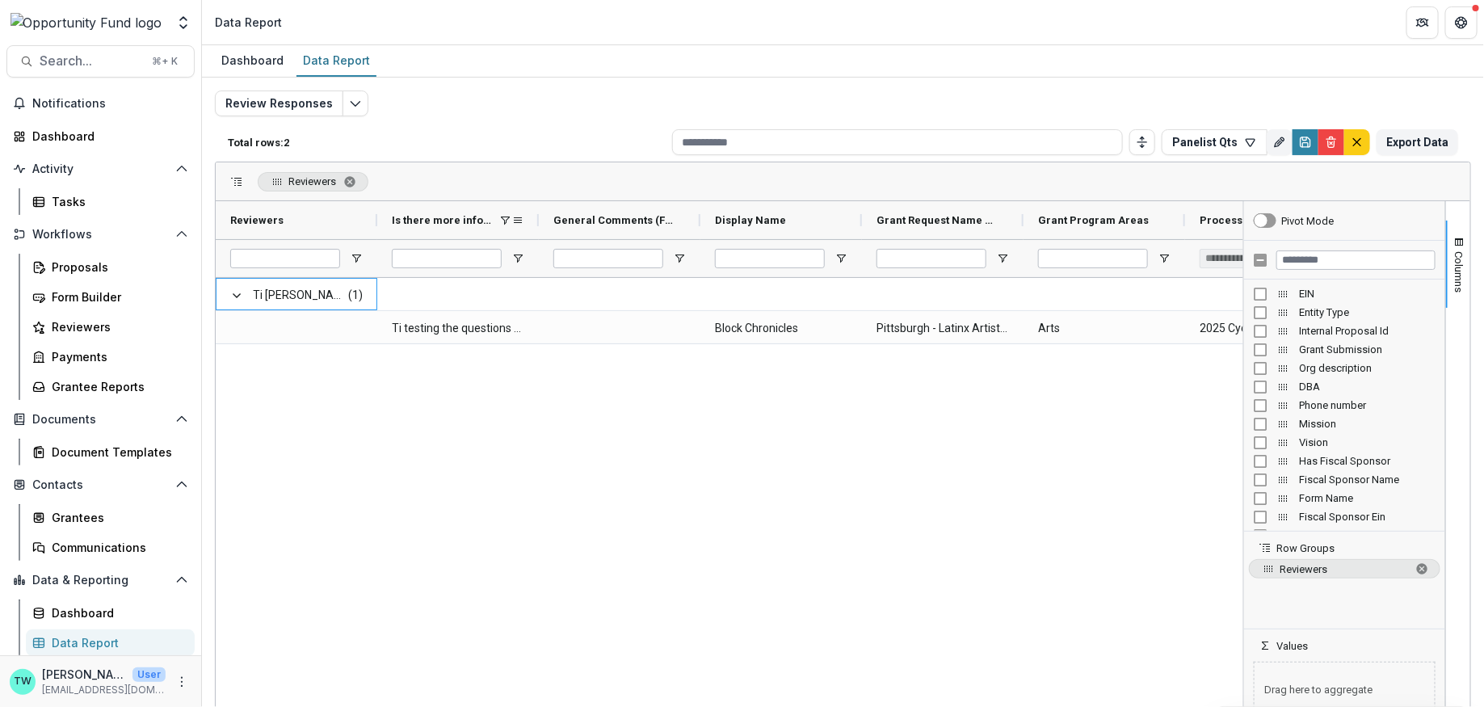
click at [507, 216] on span at bounding box center [504, 220] width 13 height 13
click at [515, 218] on span at bounding box center [517, 220] width 13 height 13
click at [486, 219] on span at bounding box center [487, 220] width 13 height 13
click at [516, 219] on span at bounding box center [517, 220] width 13 height 13
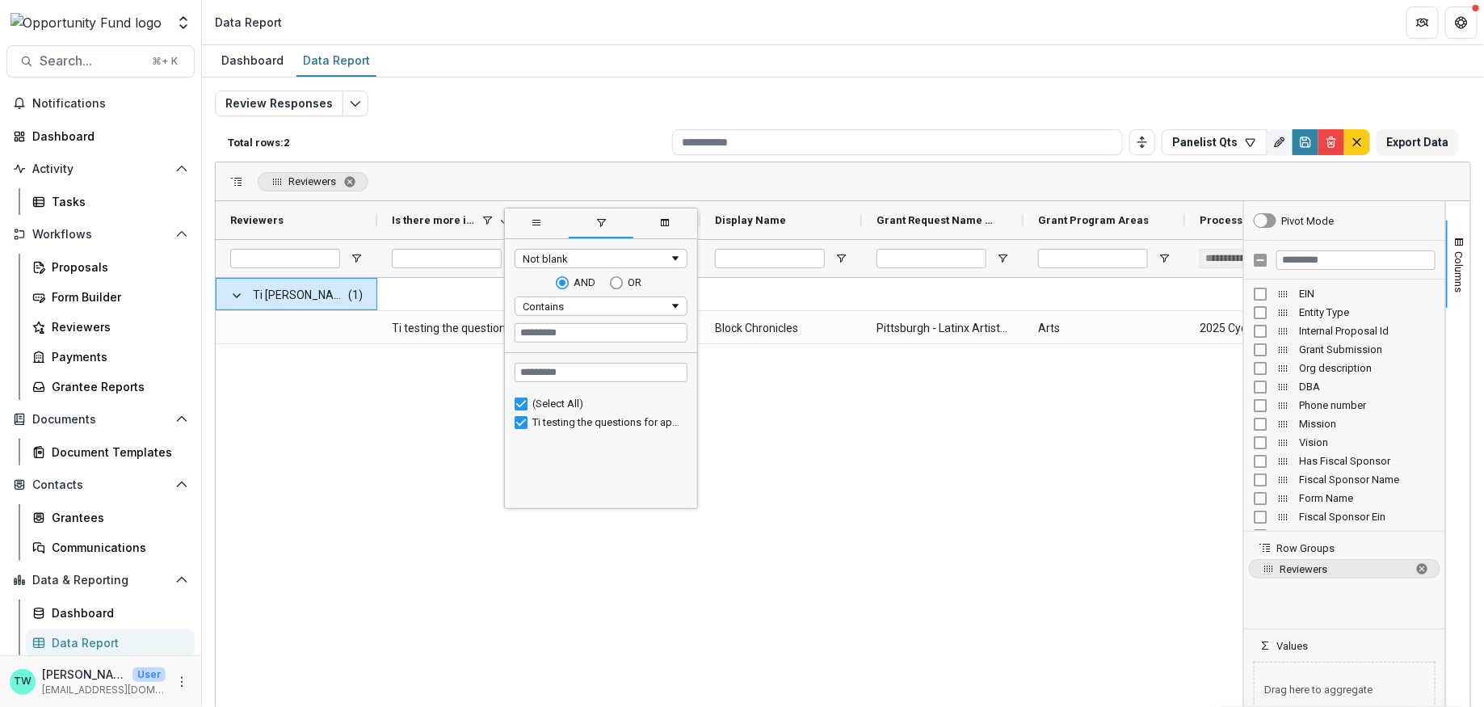
click at [664, 257] on div "Not blank" at bounding box center [596, 259] width 146 height 12
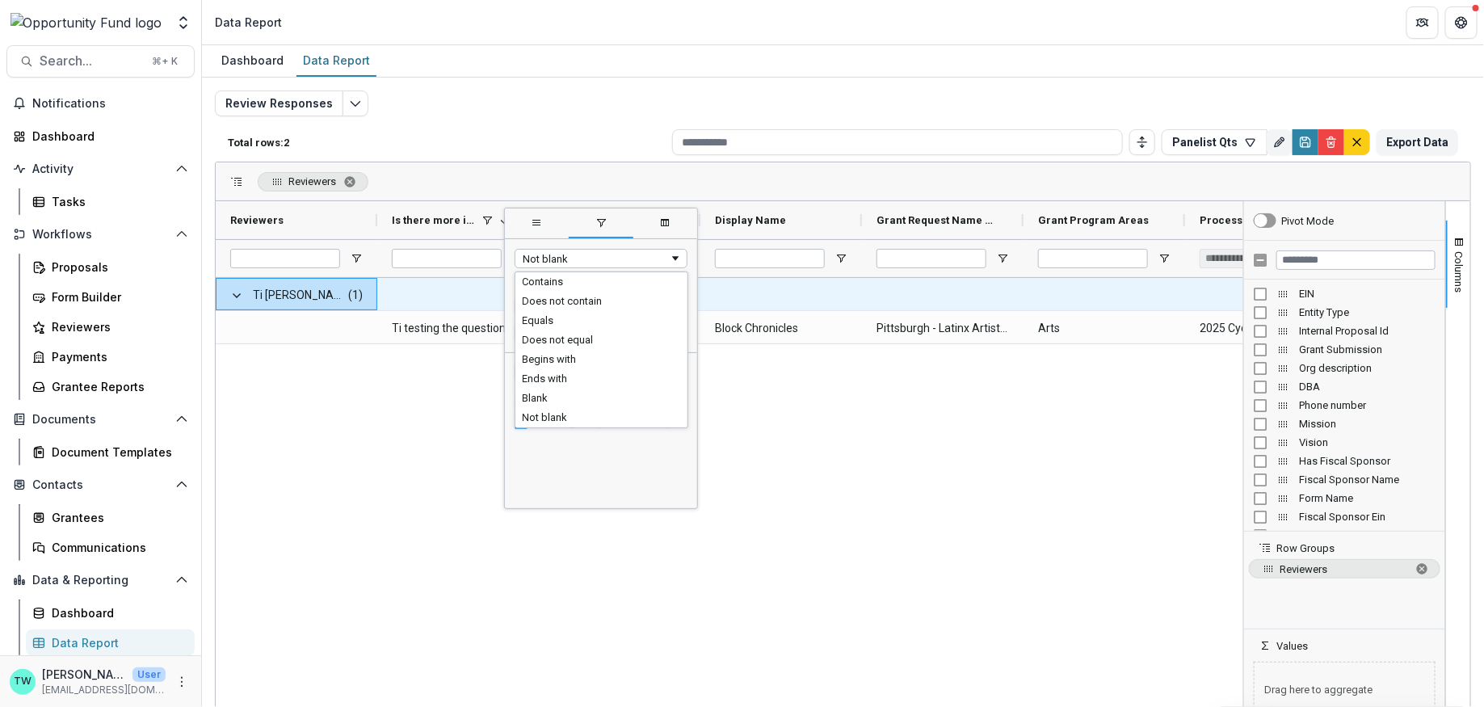
click at [469, 294] on div at bounding box center [458, 294] width 162 height 32
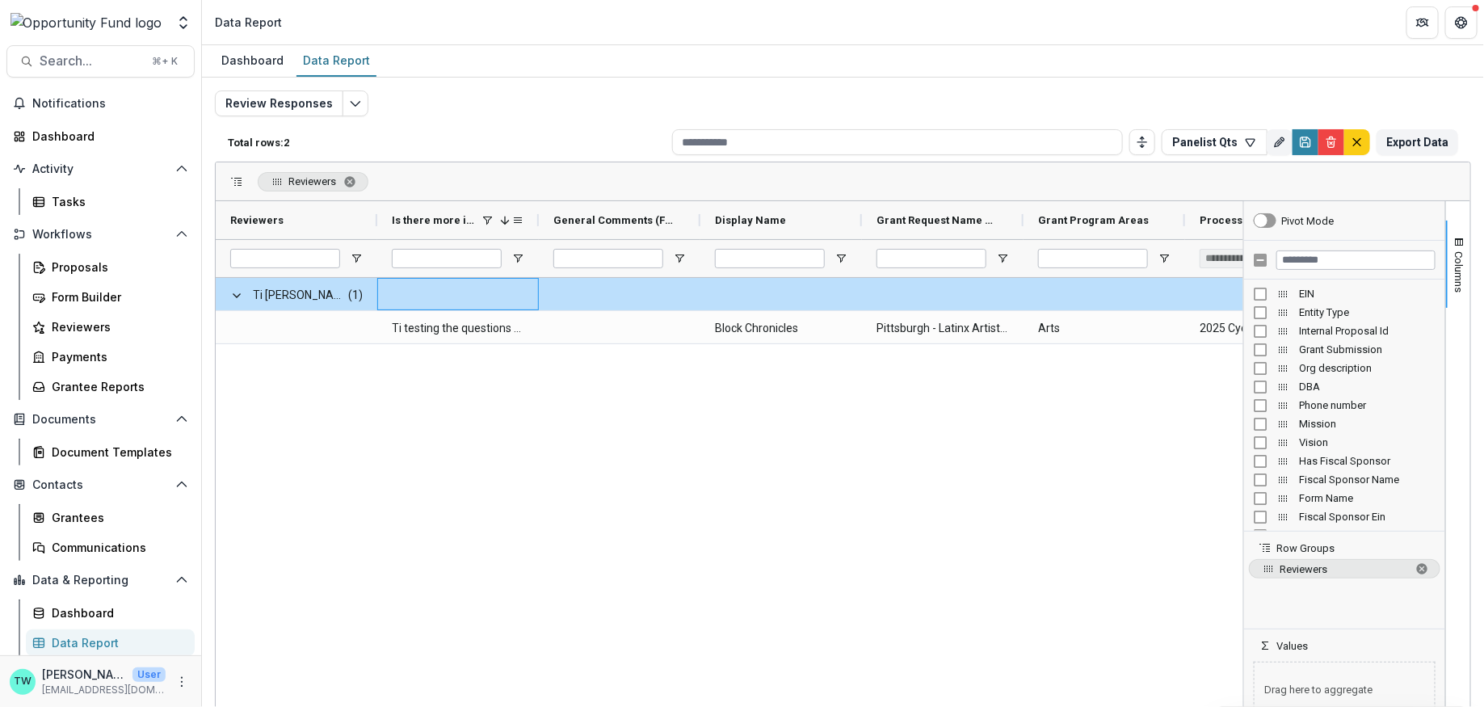
click at [489, 217] on span at bounding box center [487, 220] width 13 height 13
click at [505, 217] on span at bounding box center [504, 220] width 13 height 13
click at [490, 217] on span at bounding box center [487, 220] width 13 height 13
click at [520, 221] on span at bounding box center [517, 220] width 13 height 13
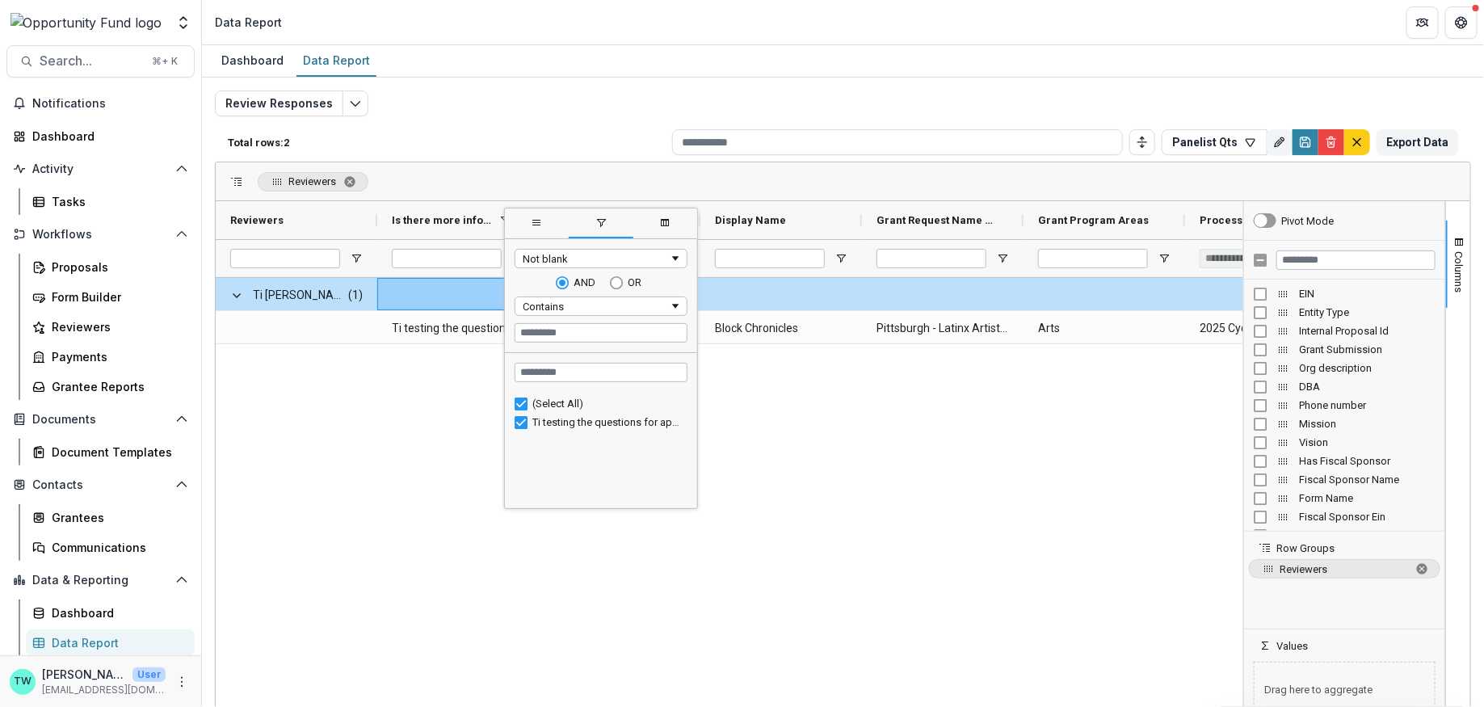
click at [598, 229] on span "filter" at bounding box center [601, 223] width 64 height 29
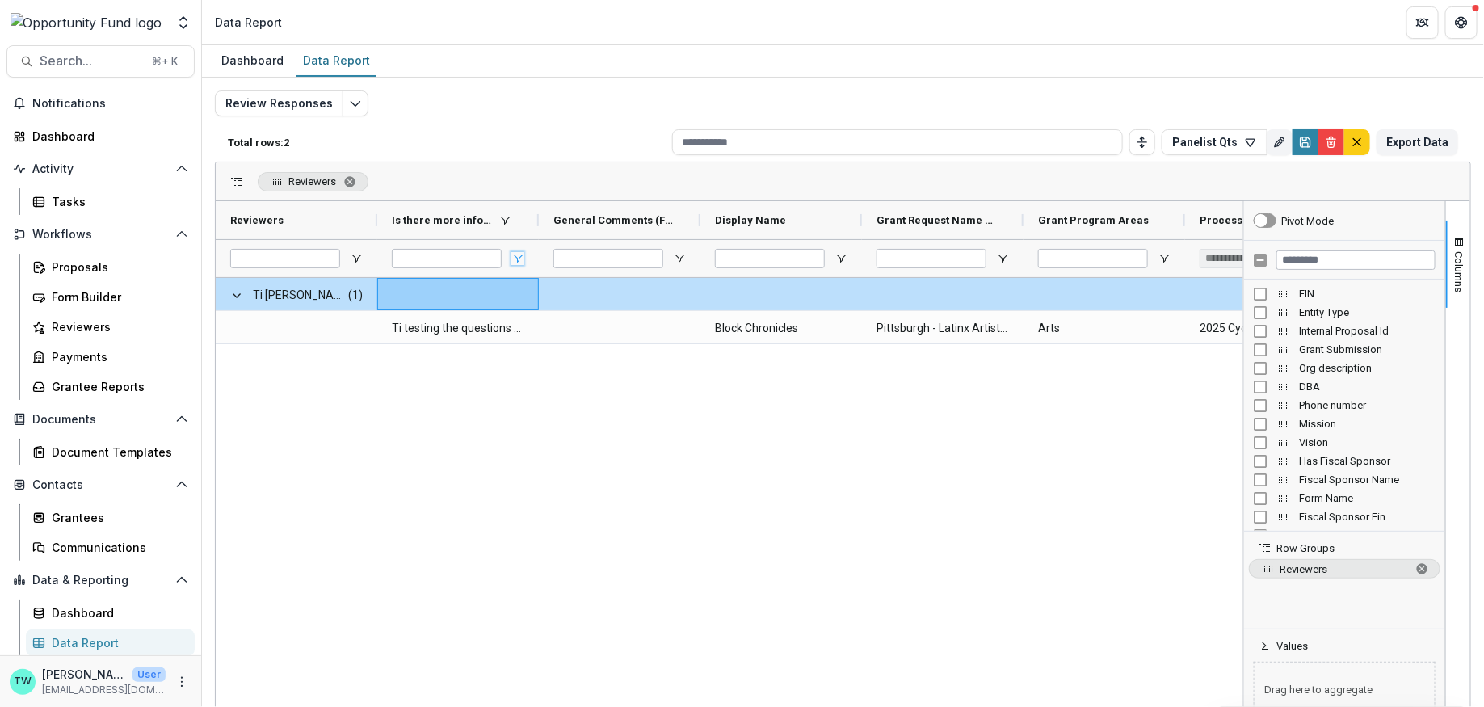
click at [518, 258] on span "Open Filter Menu" at bounding box center [517, 258] width 13 height 13
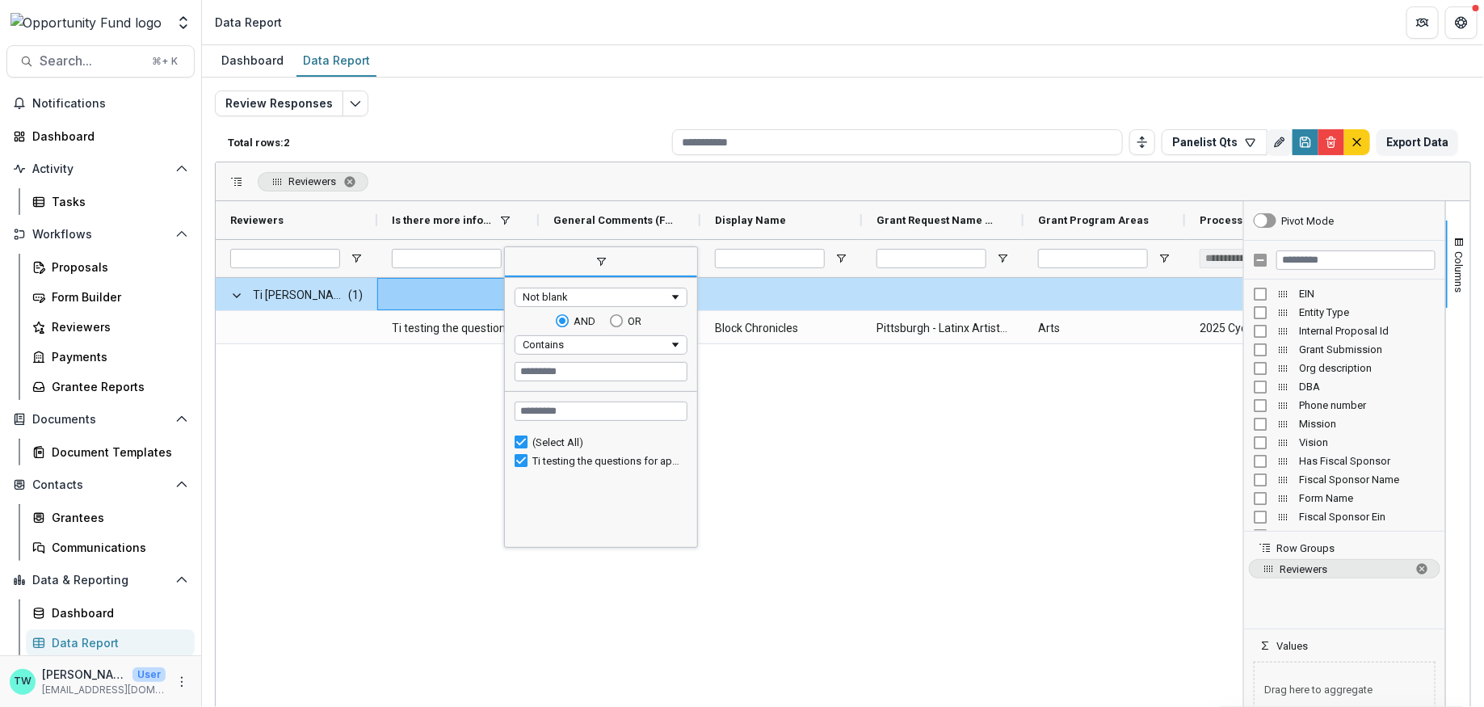
click at [605, 263] on span "filter" at bounding box center [601, 261] width 13 height 13
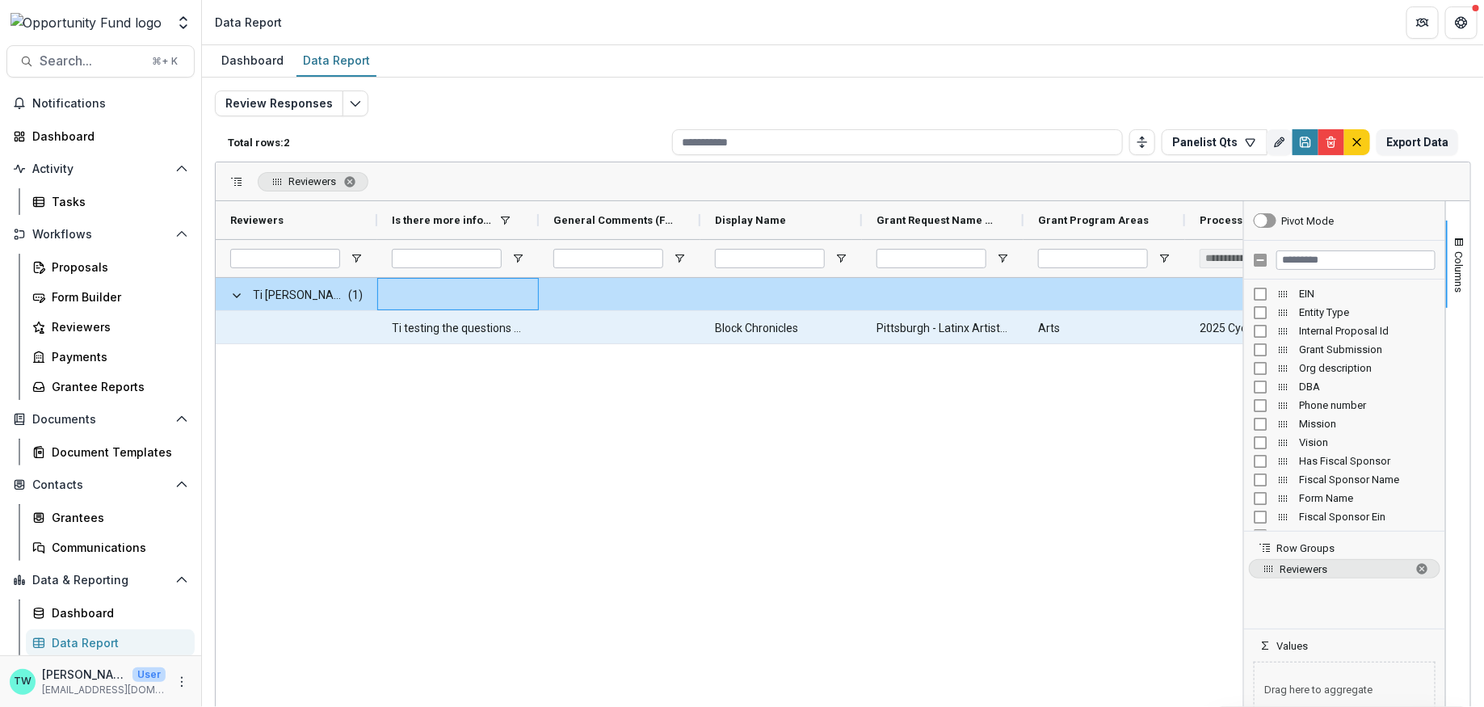
click at [475, 331] on \(FORMATTED_TEXT\)-2059 "Ti testing the questions for applicants form." at bounding box center [458, 328] width 133 height 33
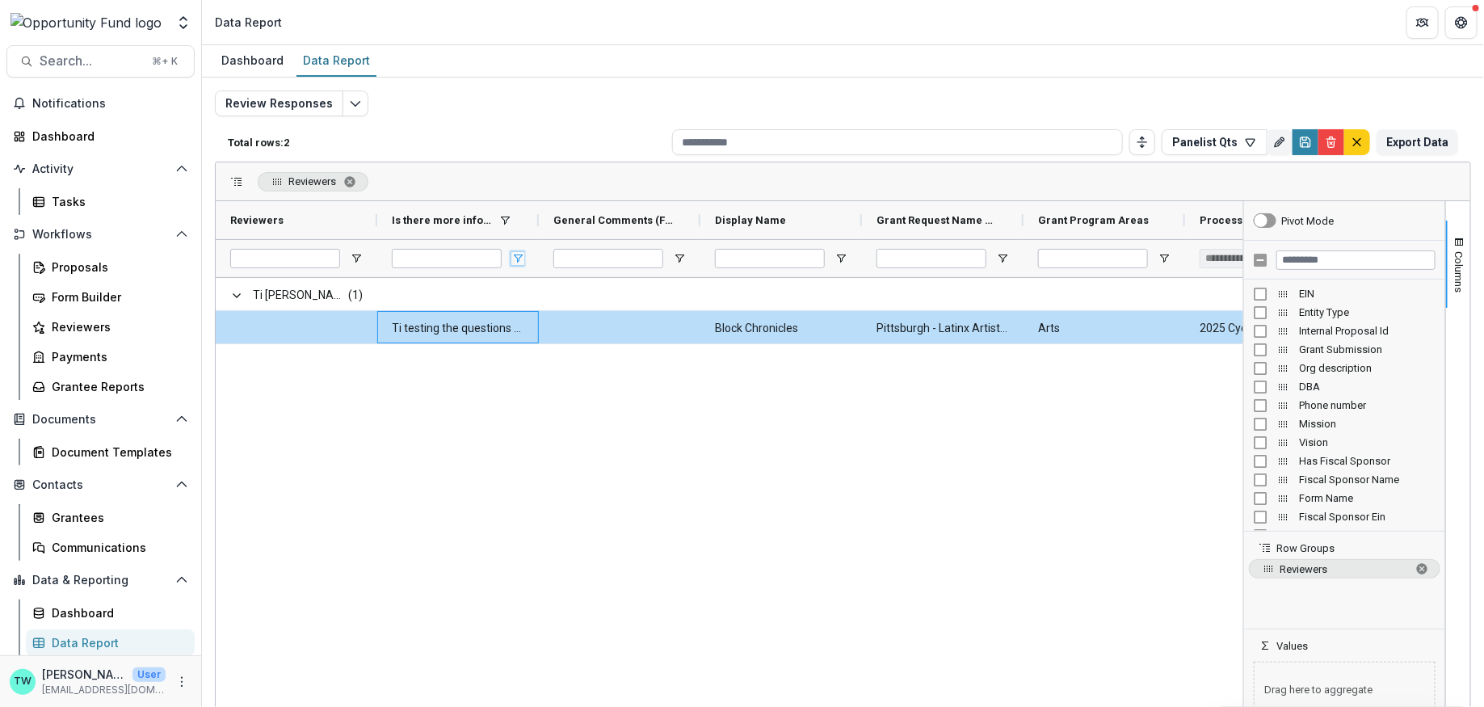
click at [515, 252] on span "Open Filter Menu" at bounding box center [517, 258] width 13 height 13
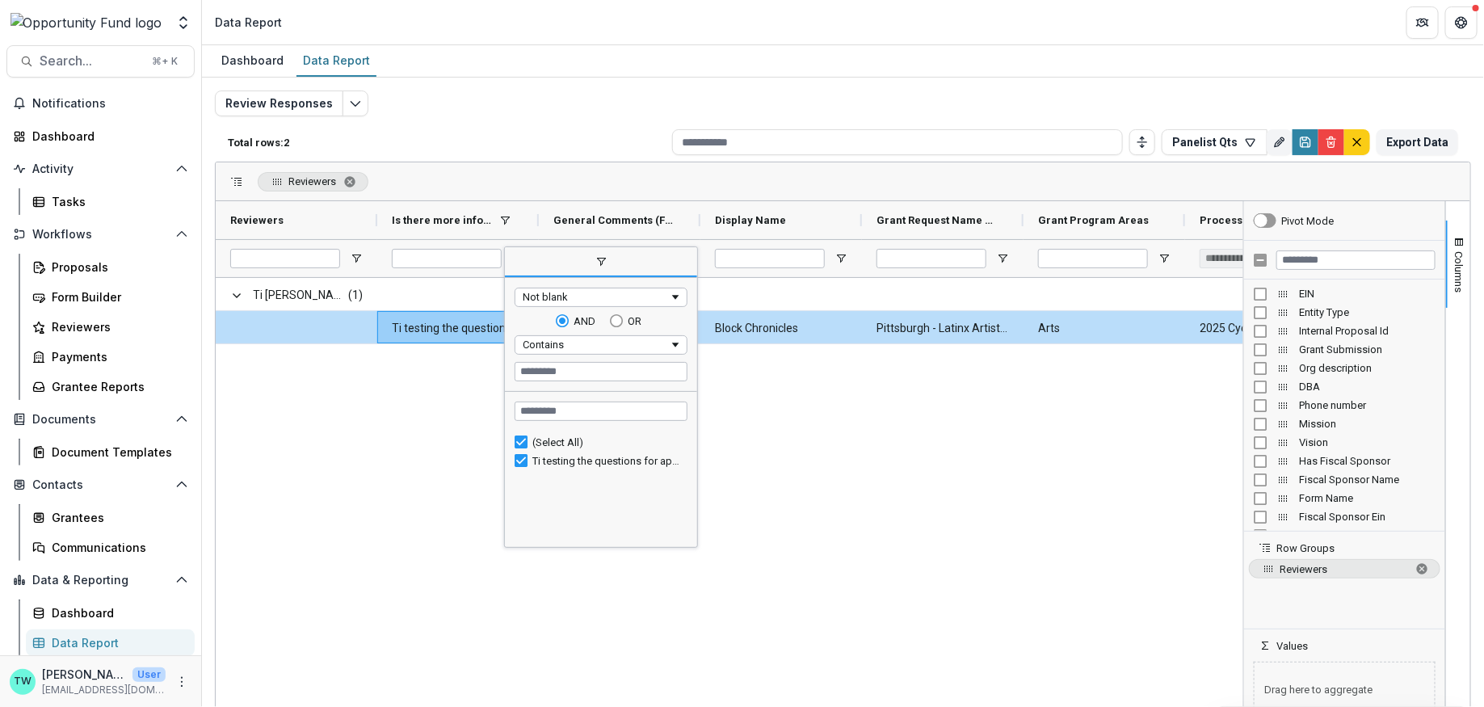
click at [572, 295] on div "Not blank" at bounding box center [596, 297] width 146 height 12
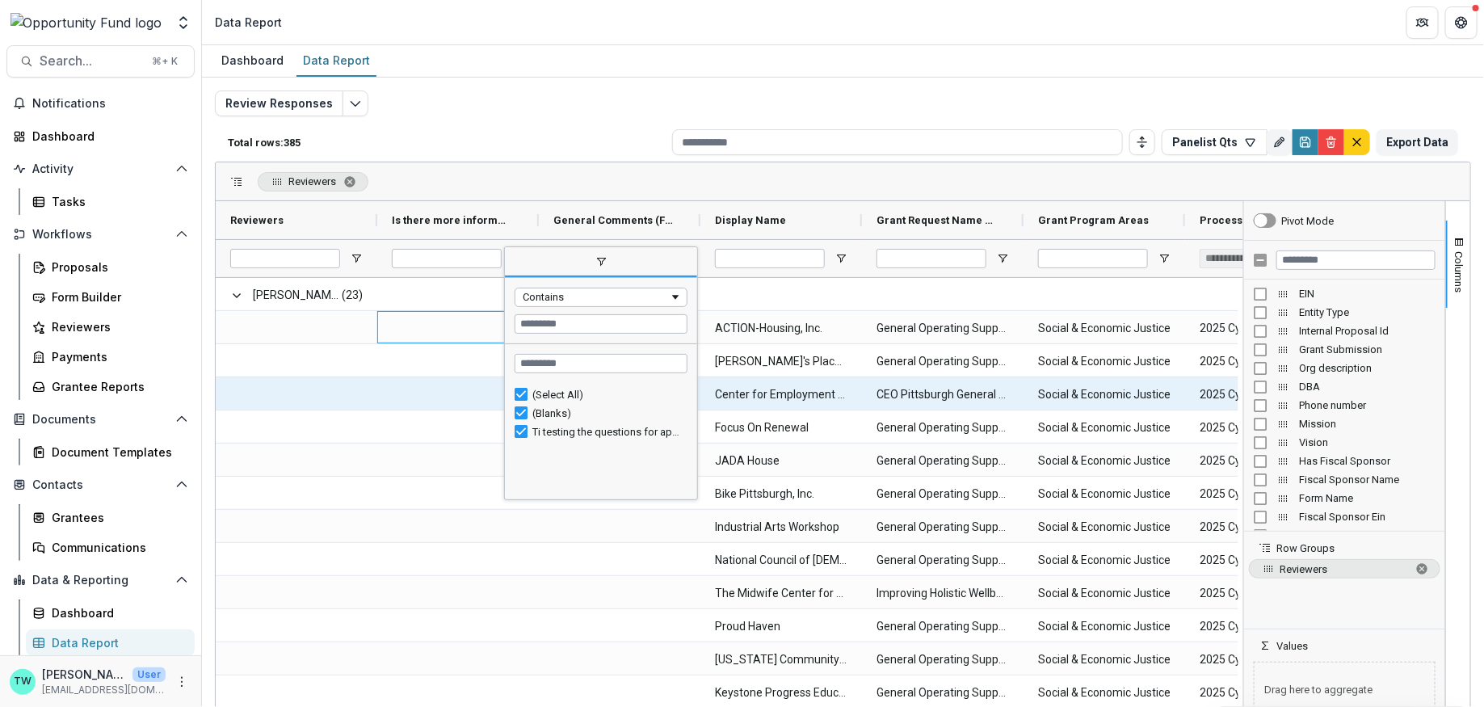
click at [348, 398] on span at bounding box center [296, 394] width 133 height 33
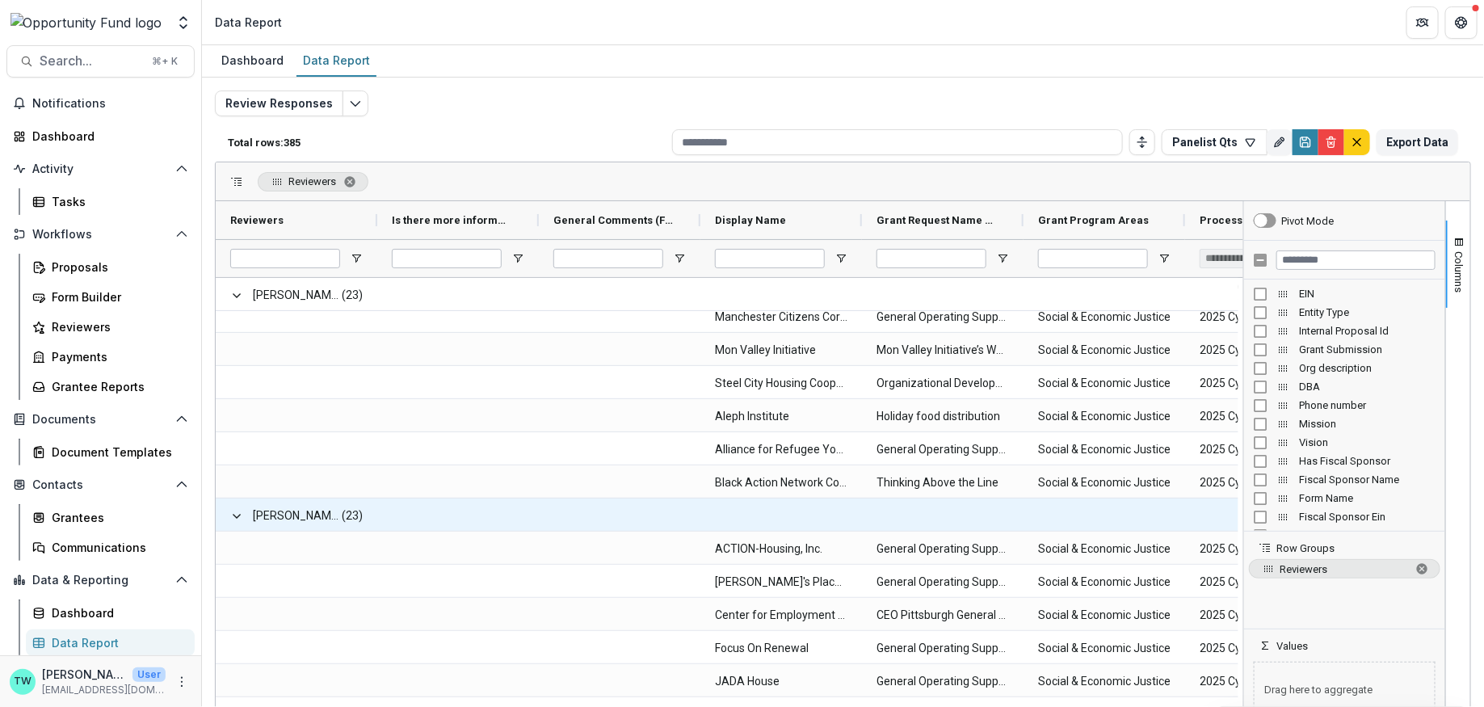
scroll to position [3799, 0]
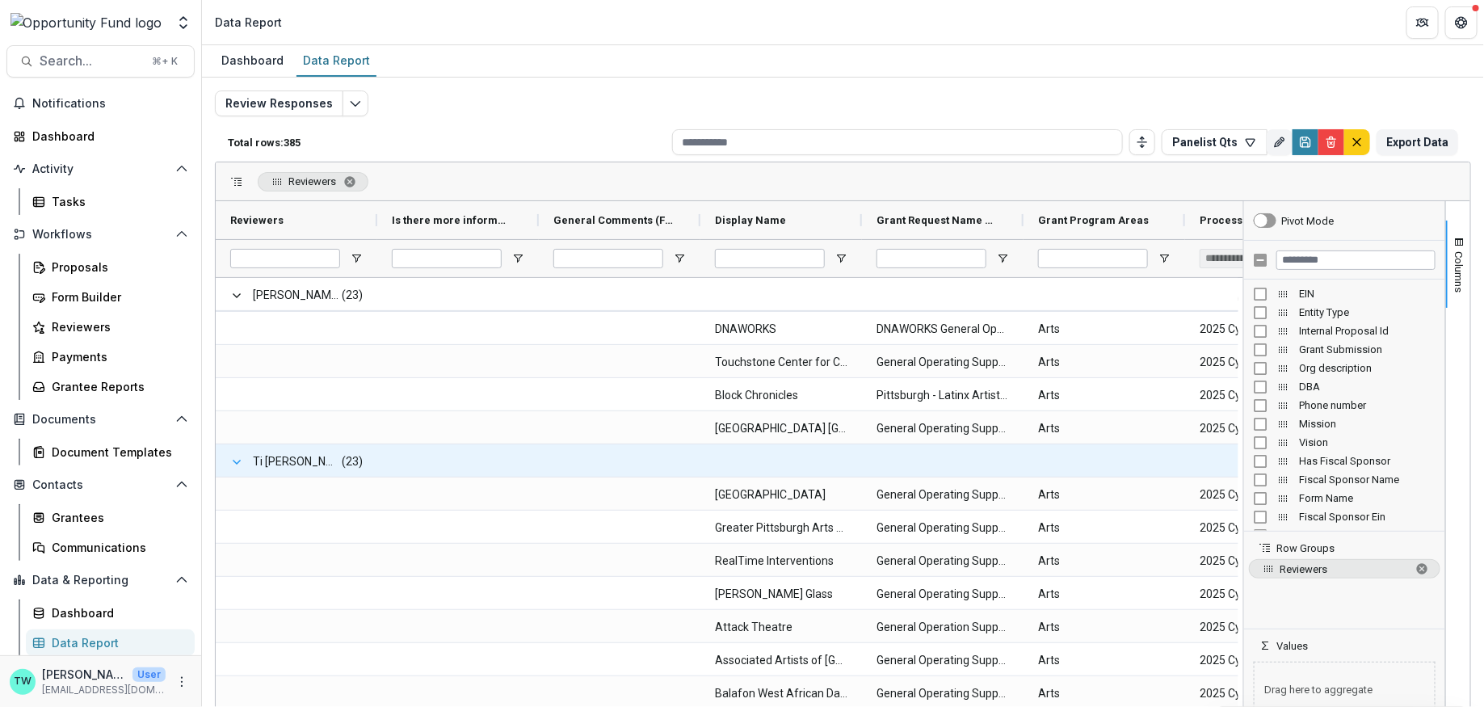
click at [239, 456] on span at bounding box center [236, 462] width 13 height 13
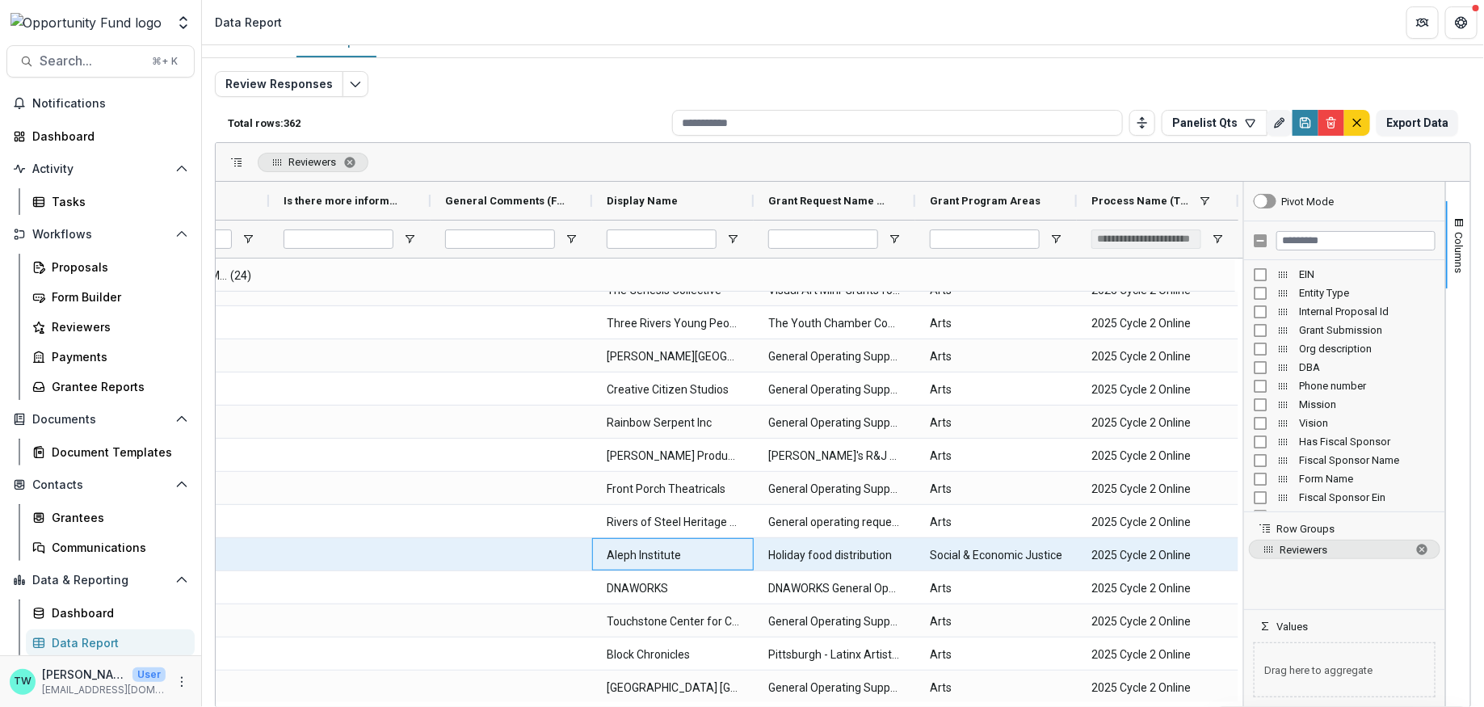
click at [663, 553] on Name-6226 "Aleph Institute" at bounding box center [673, 555] width 133 height 33
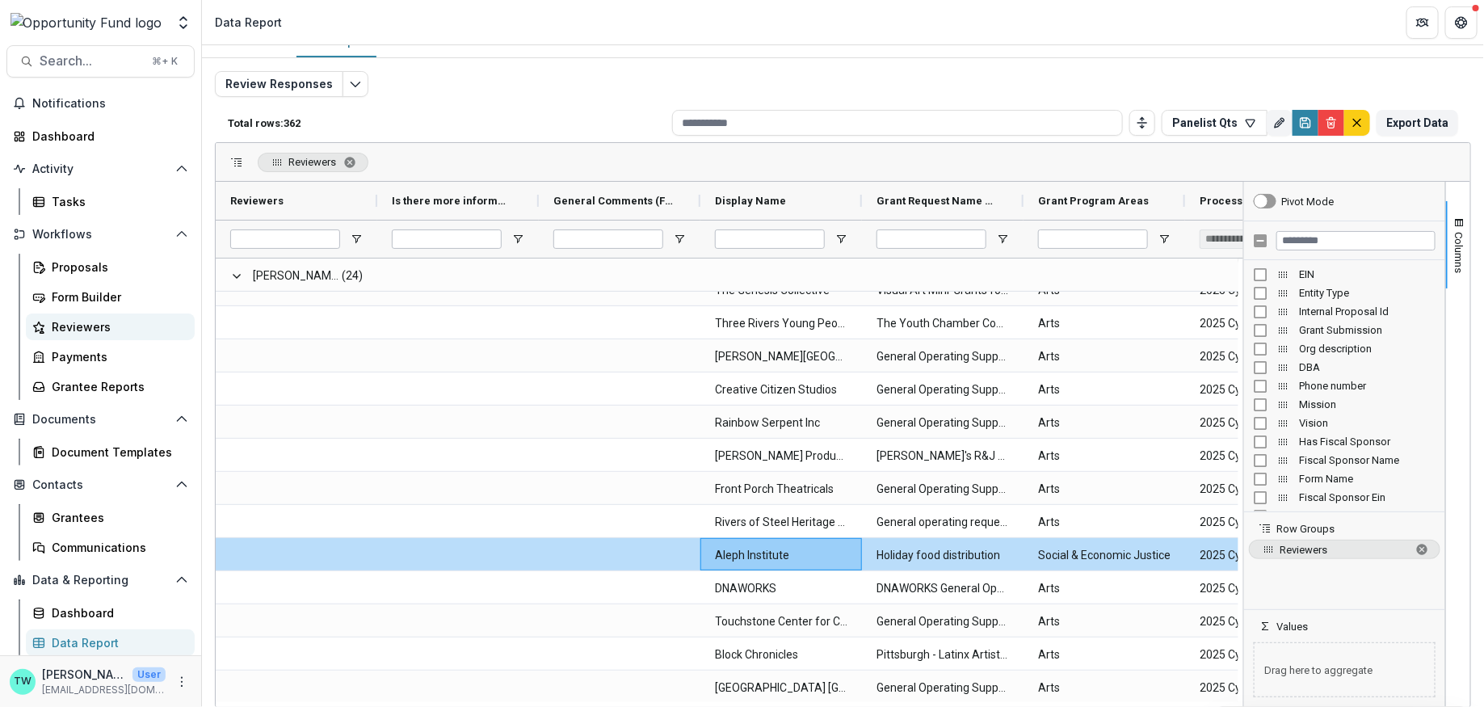
click at [71, 322] on div "Reviewers" at bounding box center [117, 326] width 130 height 17
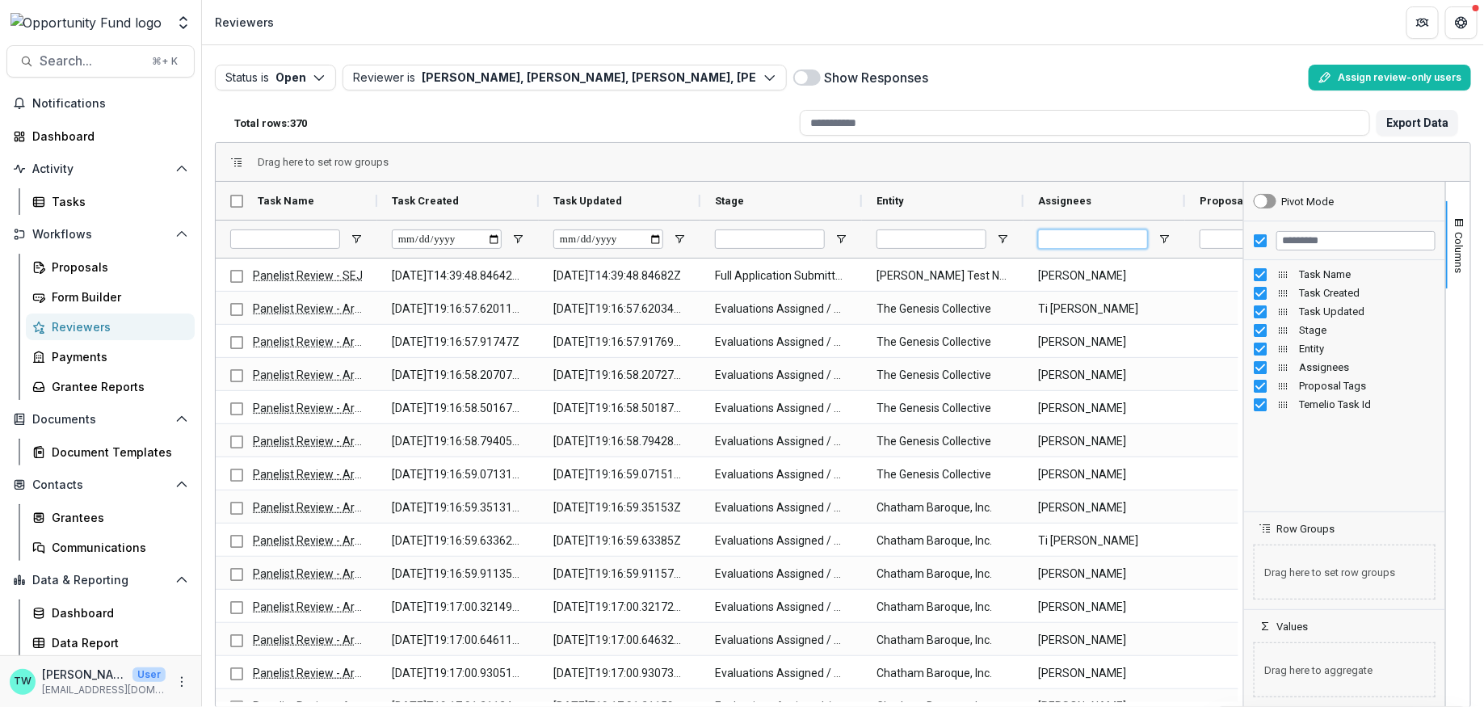
click at [1111, 237] on input "Assignees Filter Input" at bounding box center [1093, 238] width 110 height 19
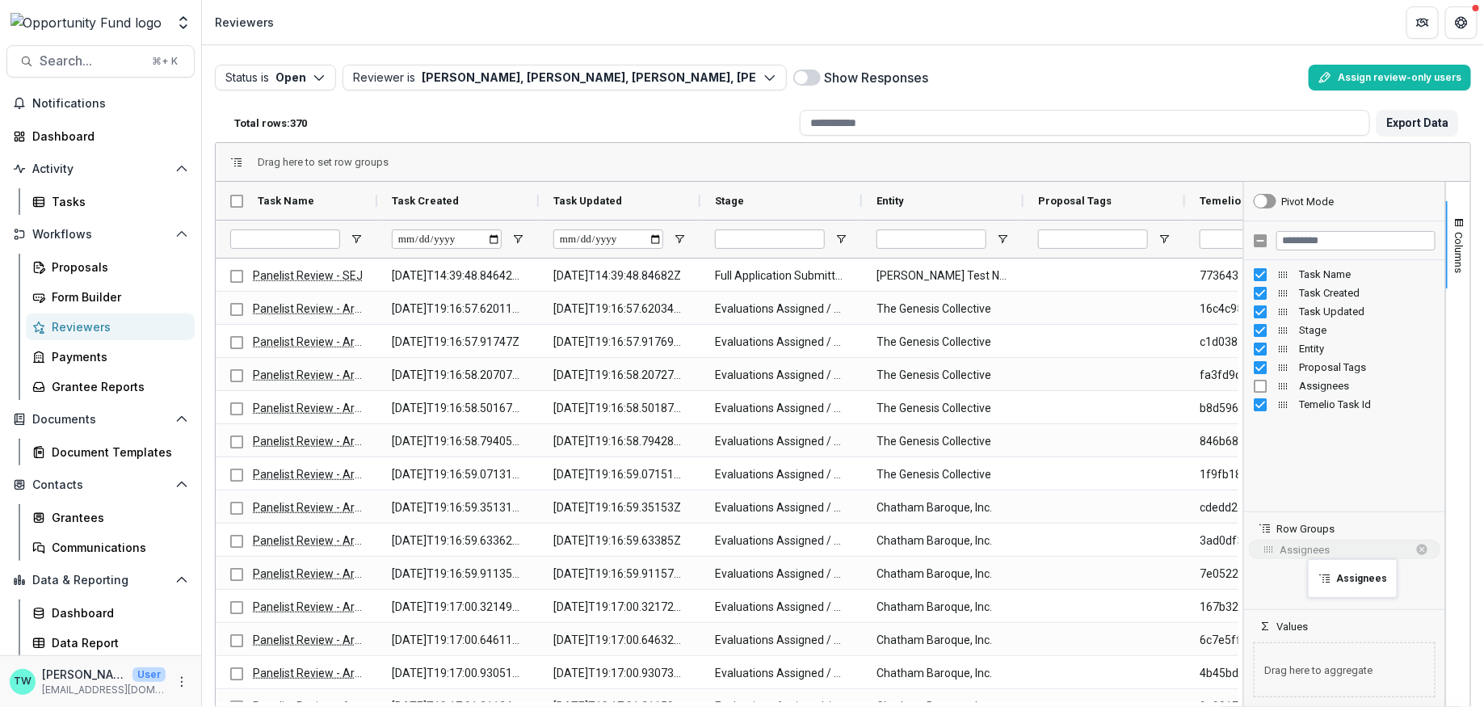
drag, startPoint x: 1076, startPoint y: 192, endPoint x: 1316, endPoint y: 569, distance: 446.5
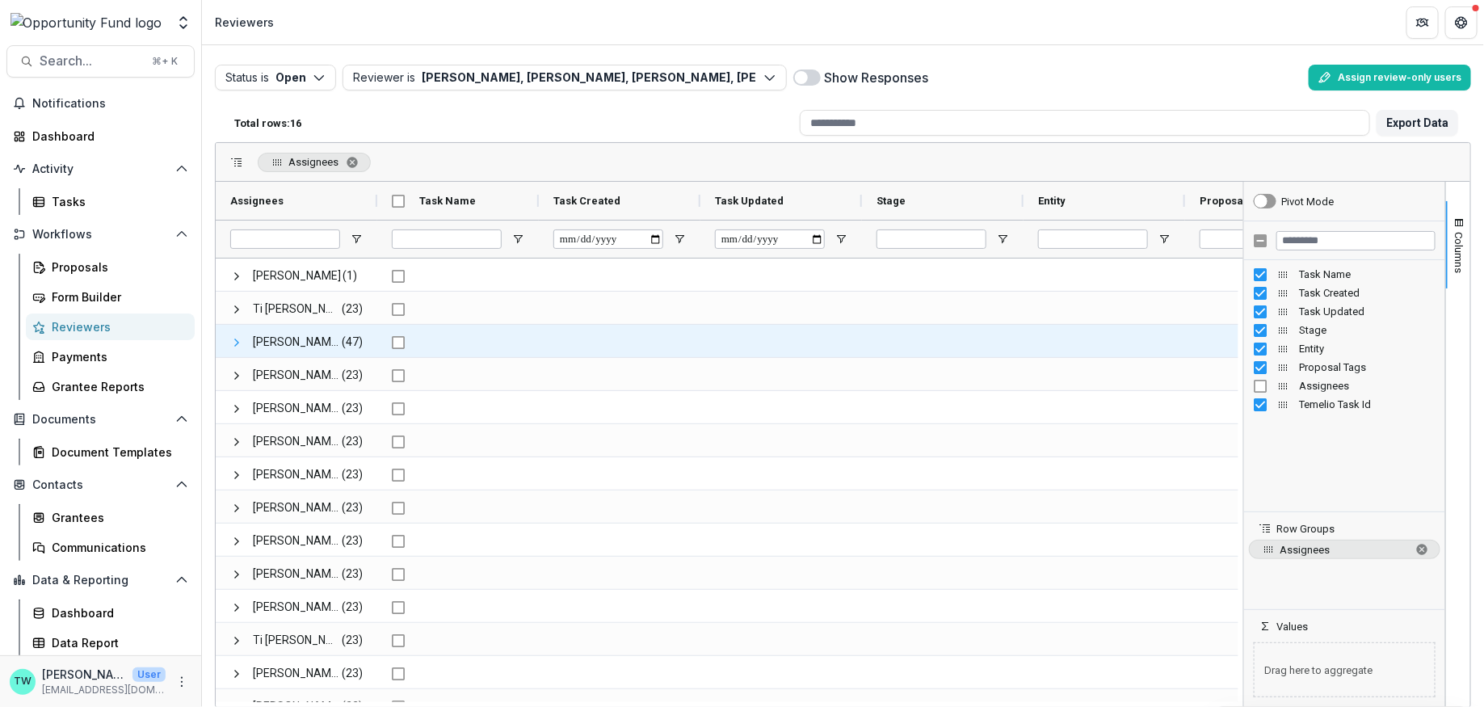
click at [240, 343] on span at bounding box center [236, 342] width 13 height 13
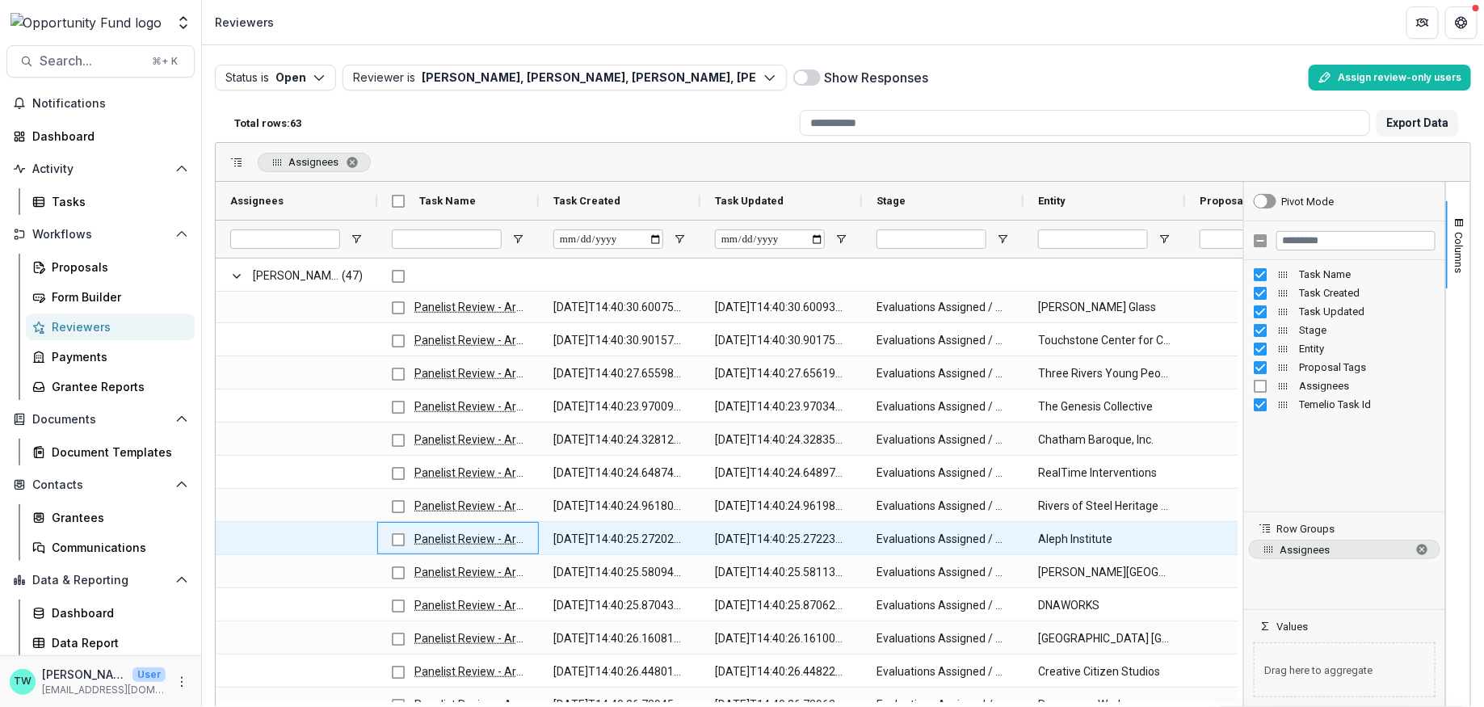
click at [444, 537] on link "Panelist Review - Arts" at bounding box center [469, 538] width 111 height 13
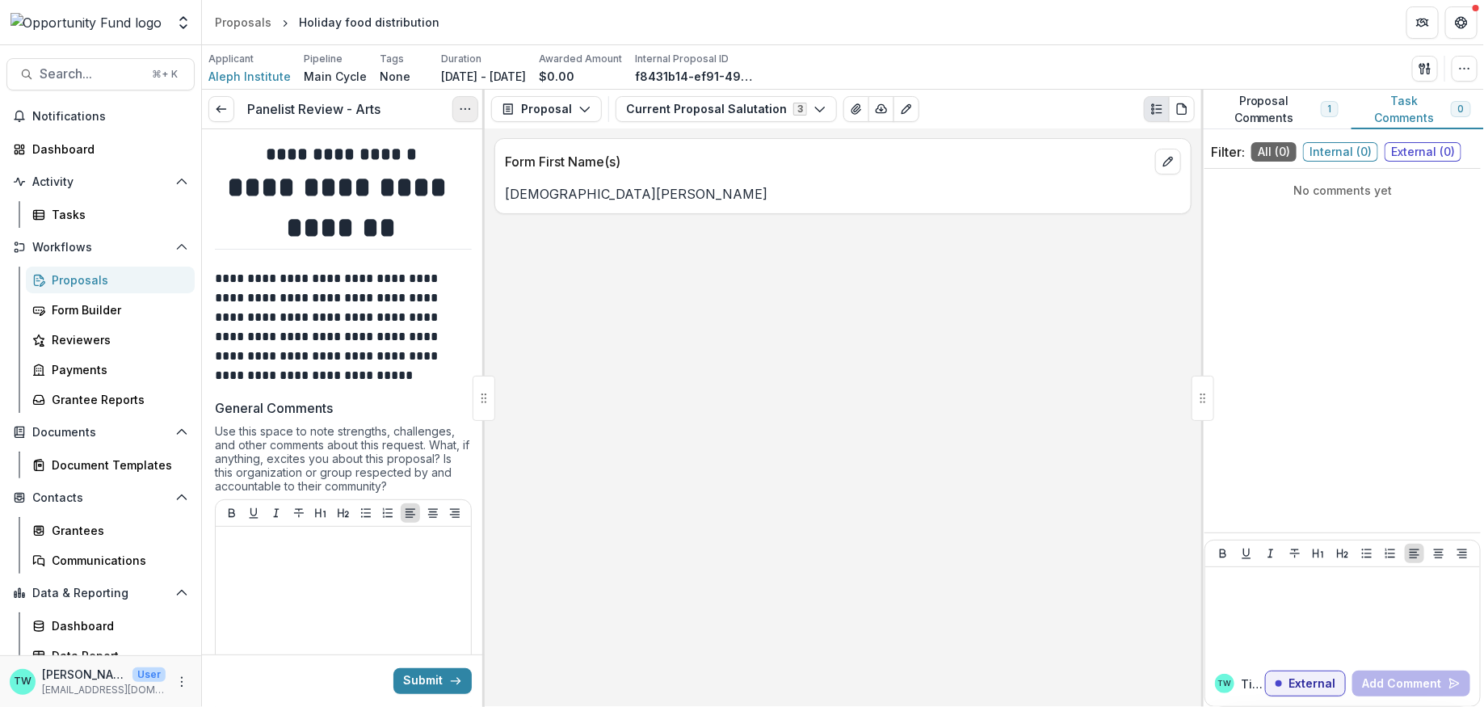
click at [459, 111] on icon "Options" at bounding box center [465, 109] width 13 height 13
click at [381, 179] on button "Cancel Task" at bounding box center [387, 179] width 173 height 27
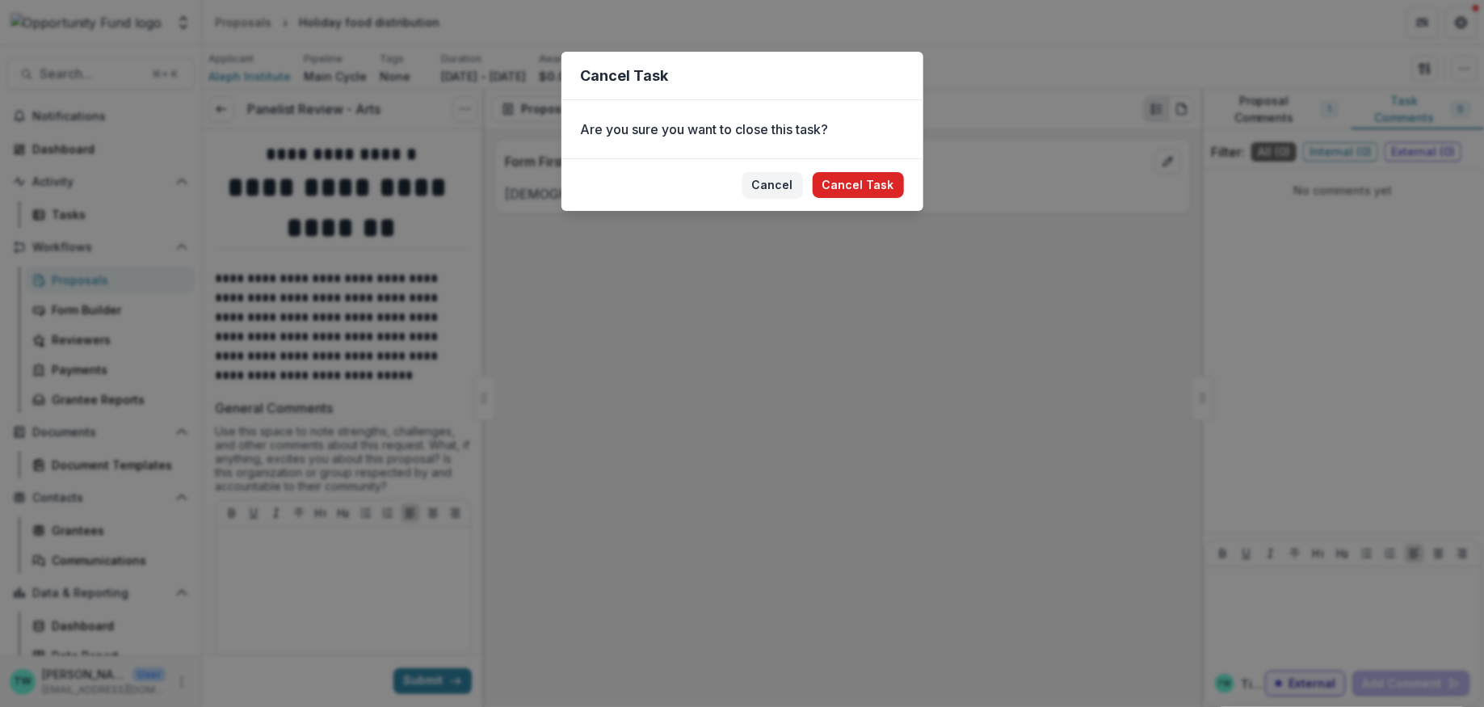
click at [870, 185] on button "Cancel Task" at bounding box center [858, 185] width 91 height 26
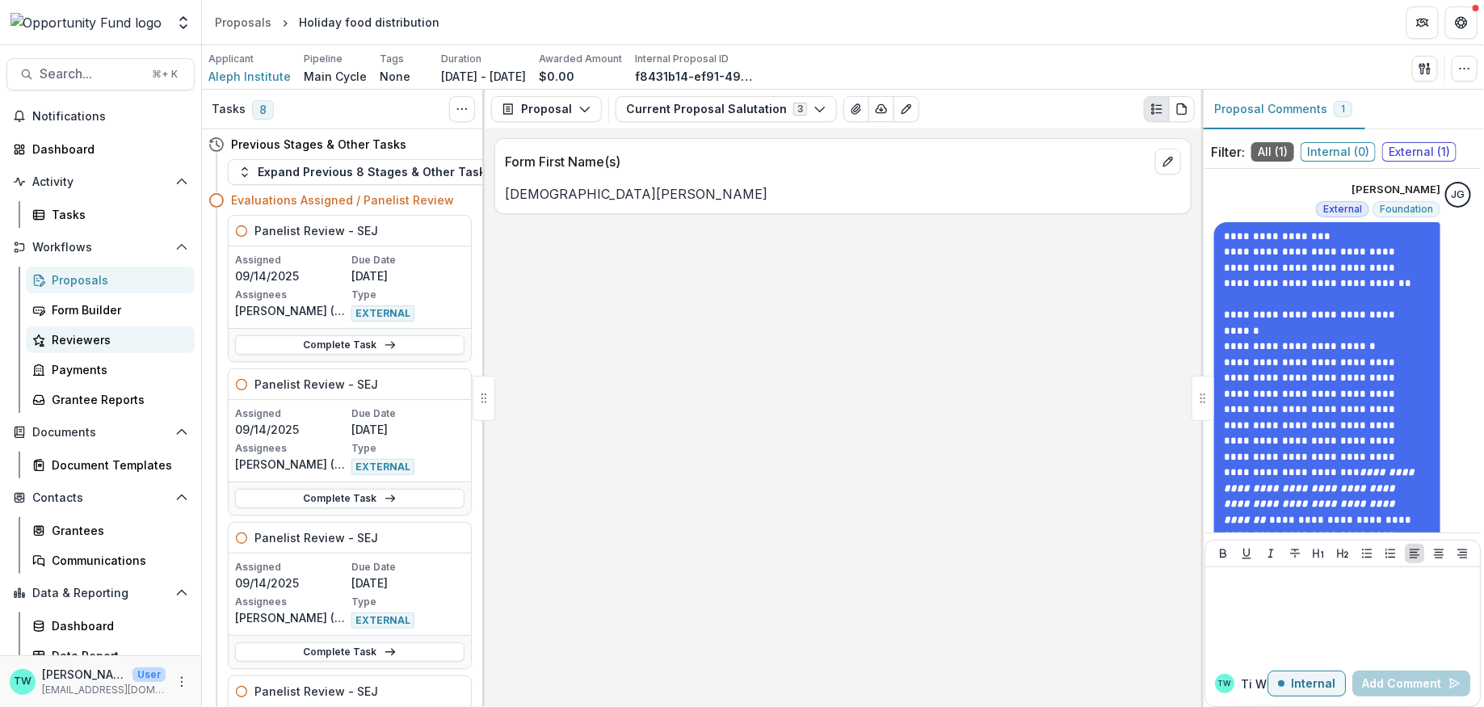
click at [79, 344] on div "Reviewers" at bounding box center [117, 339] width 130 height 17
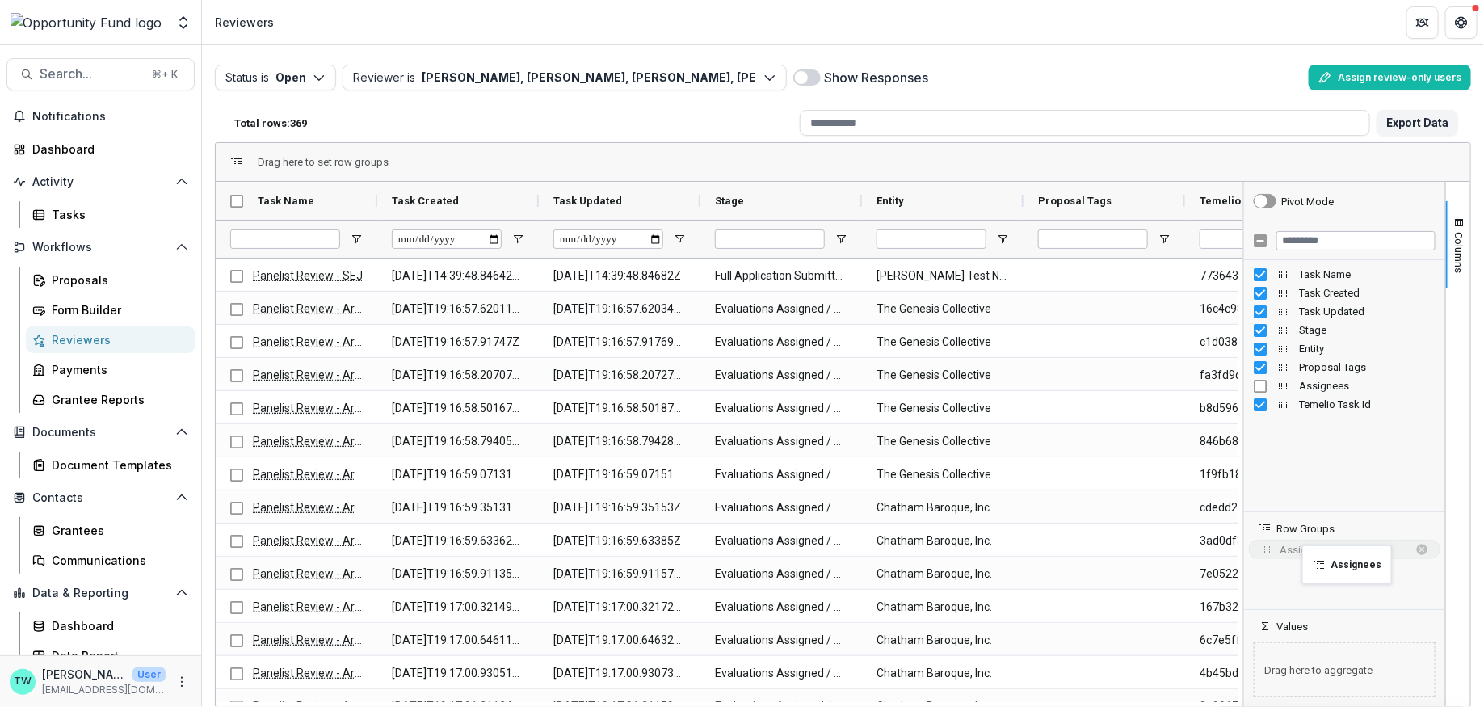
drag, startPoint x: 1094, startPoint y: 196, endPoint x: 1310, endPoint y: 555, distance: 419.0
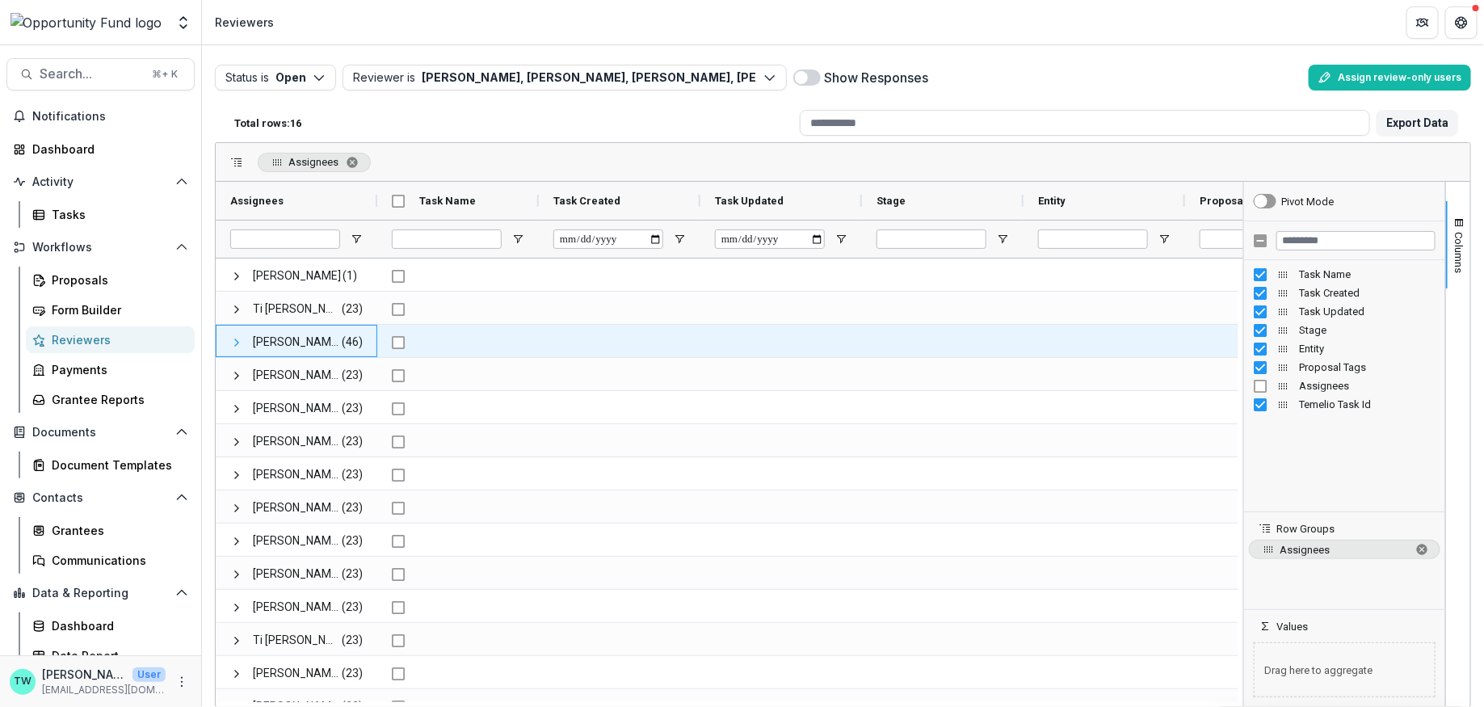
click at [234, 341] on span at bounding box center [236, 342] width 13 height 13
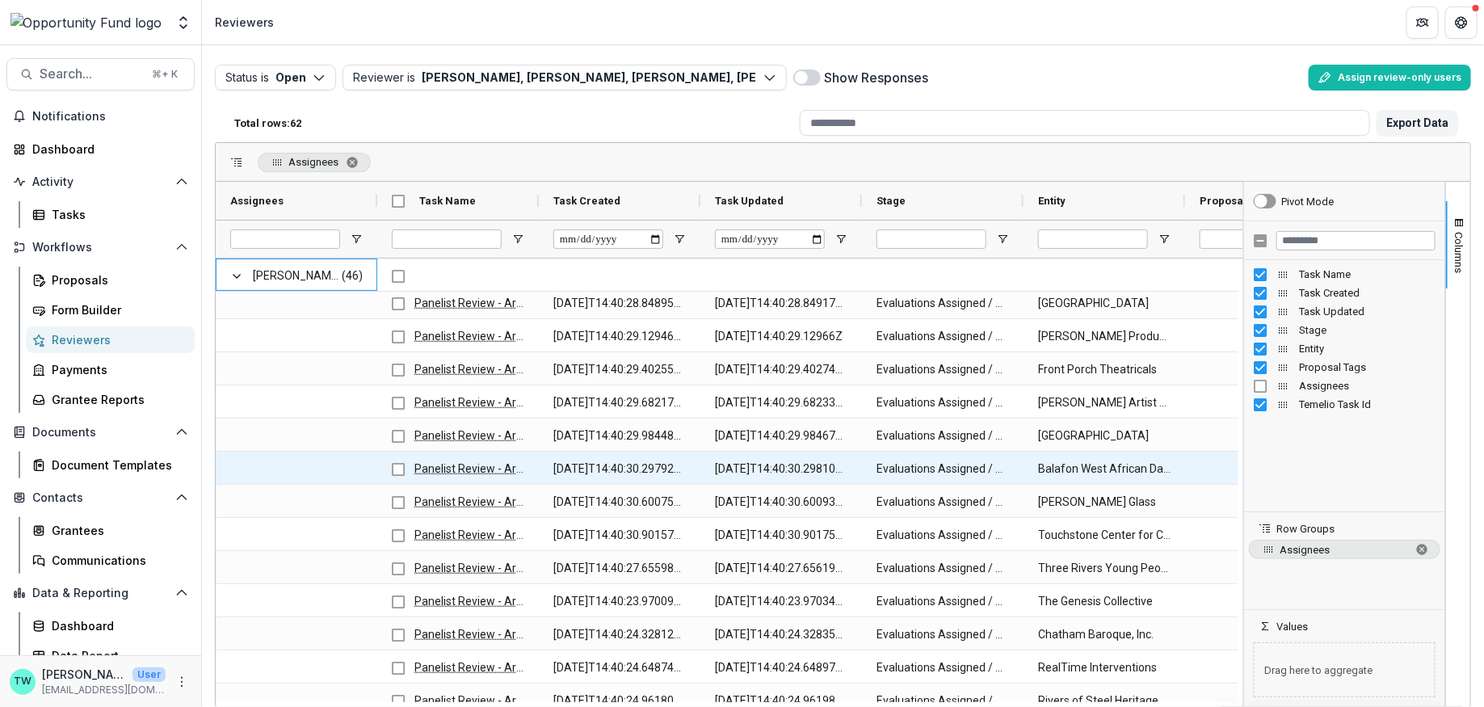
scroll to position [991, 0]
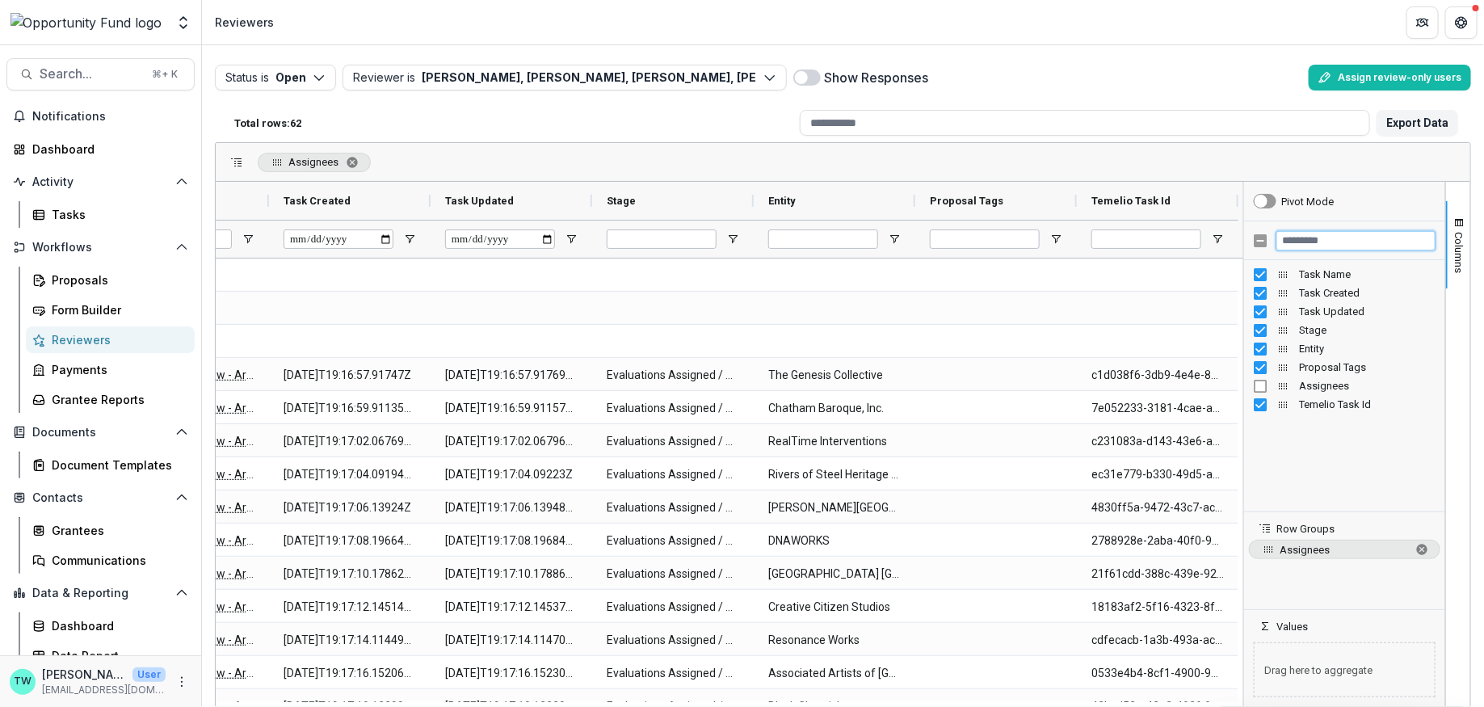
click at [1329, 234] on input "Filter Columns Input" at bounding box center [1356, 240] width 159 height 19
click at [1455, 236] on span "Columns" at bounding box center [1459, 252] width 12 height 41
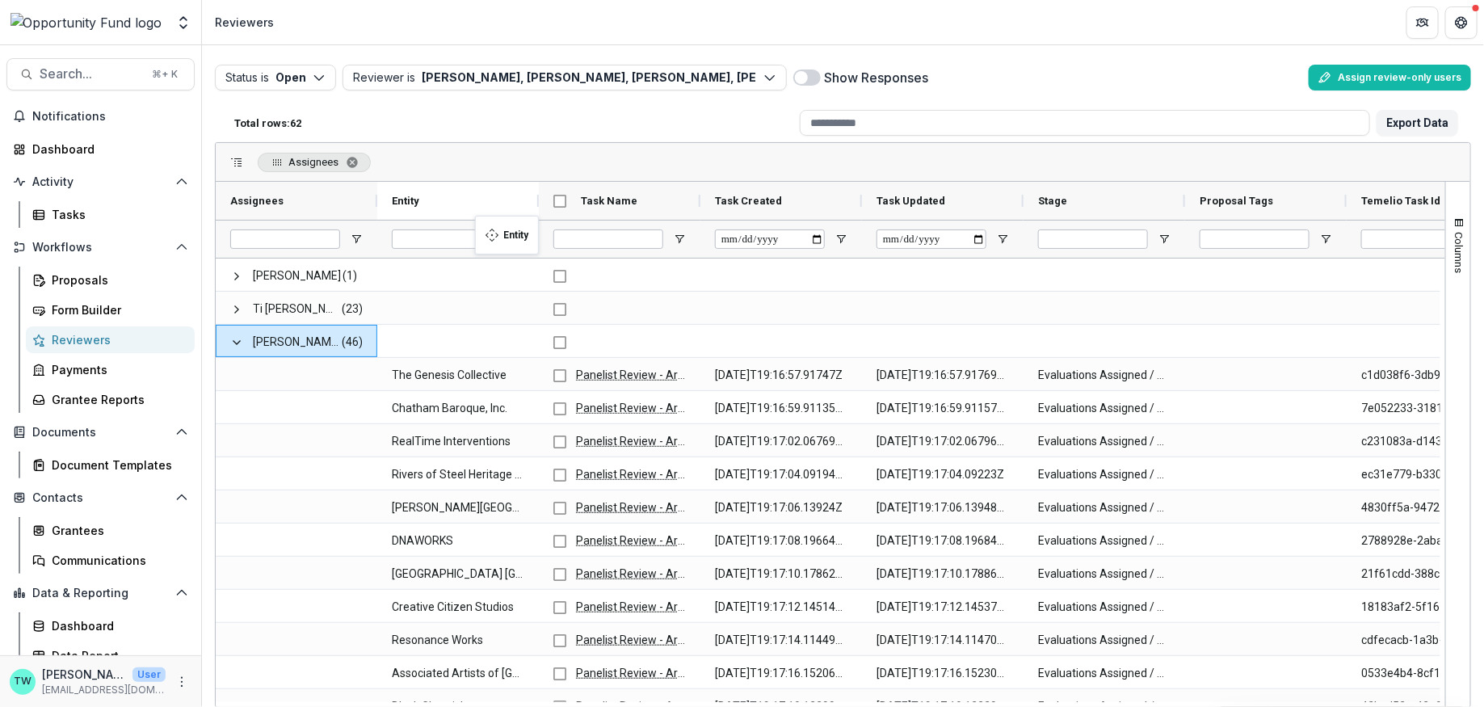
drag, startPoint x: 1108, startPoint y: 192, endPoint x: 483, endPoint y: 225, distance: 625.4
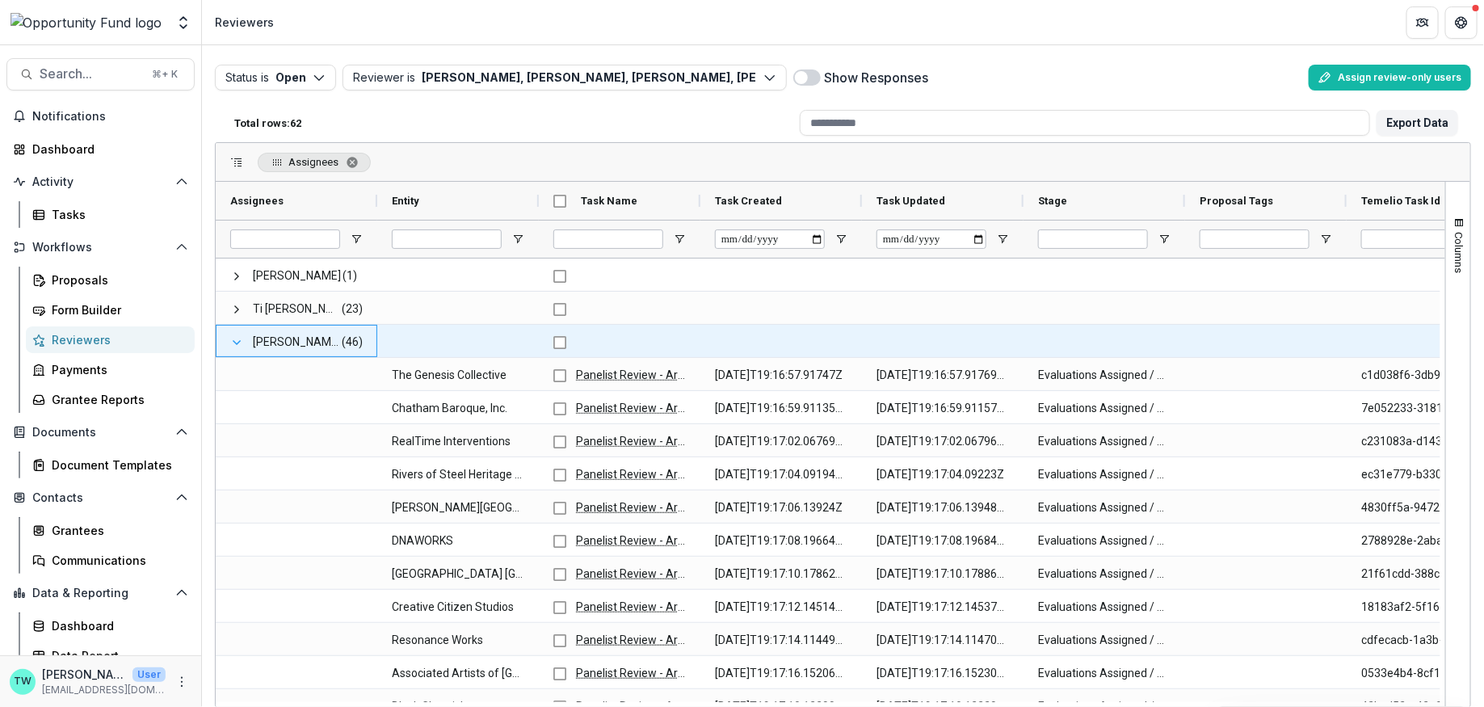
click at [238, 339] on span at bounding box center [236, 342] width 13 height 13
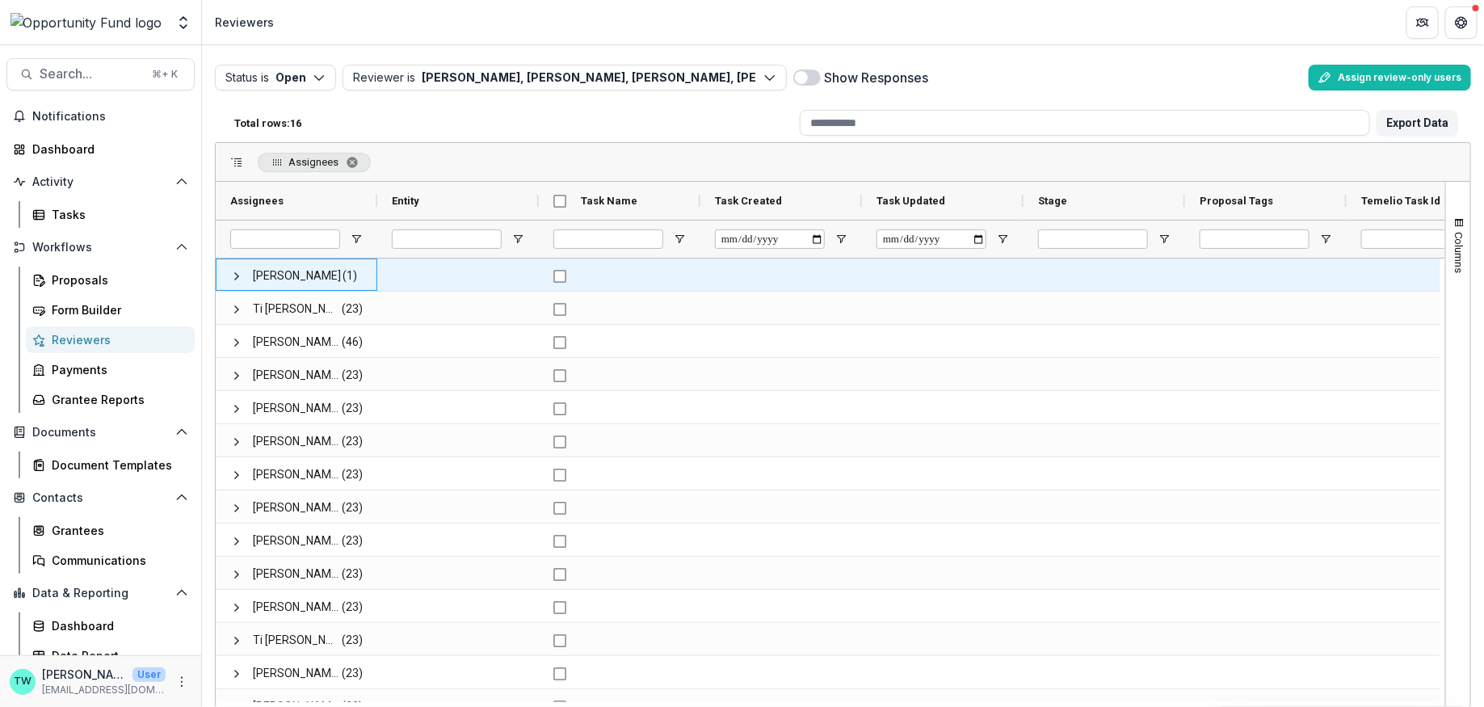
click at [273, 275] on span "Lucy Fey" at bounding box center [297, 275] width 88 height 33
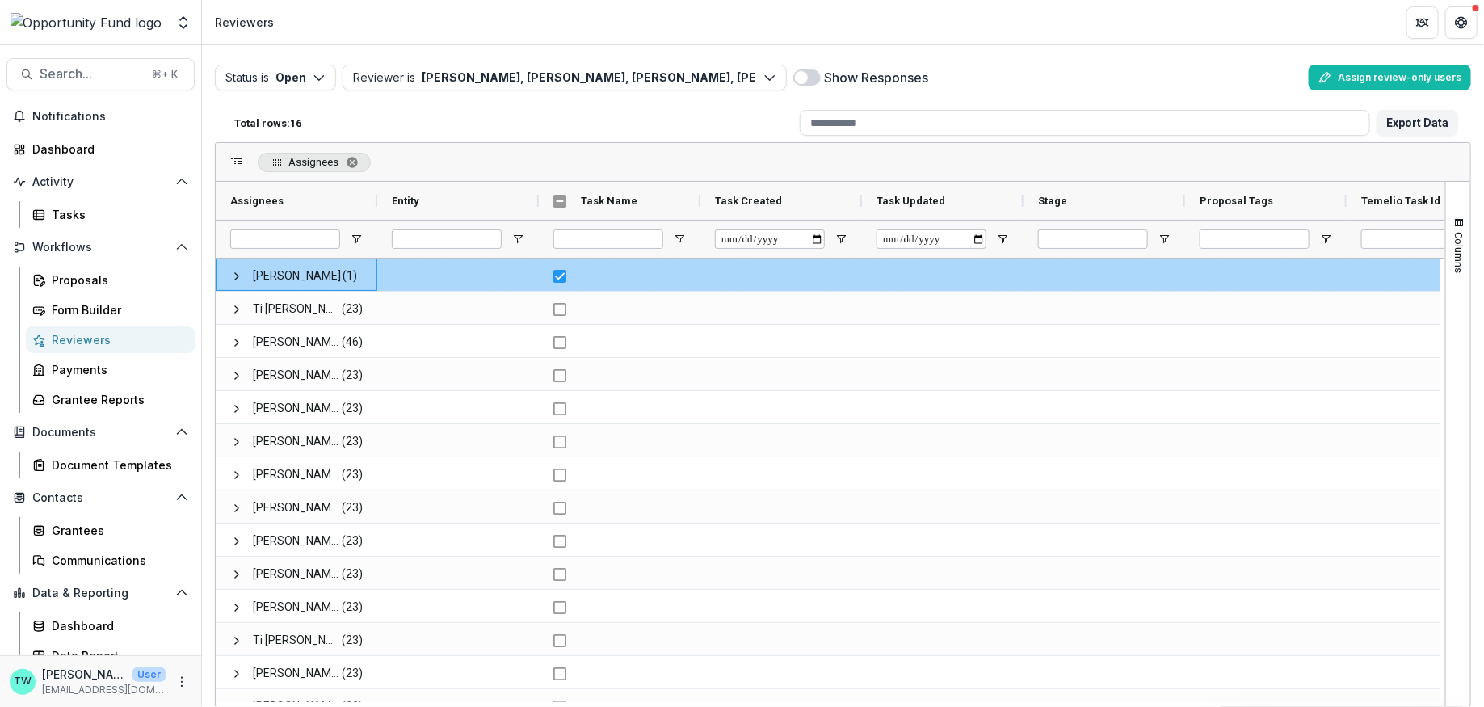
click at [273, 275] on span "Lucy Fey" at bounding box center [297, 275] width 88 height 33
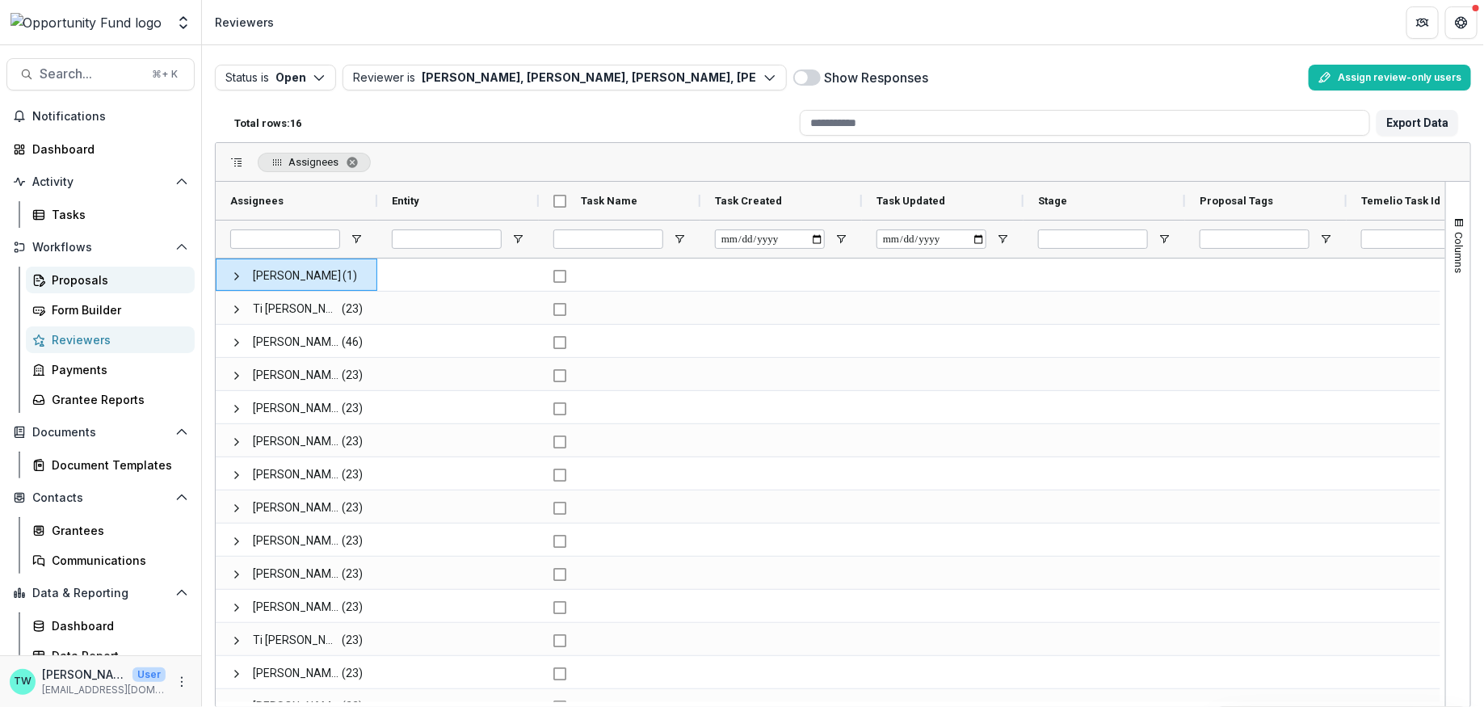
click at [82, 280] on div "Proposals" at bounding box center [117, 279] width 130 height 17
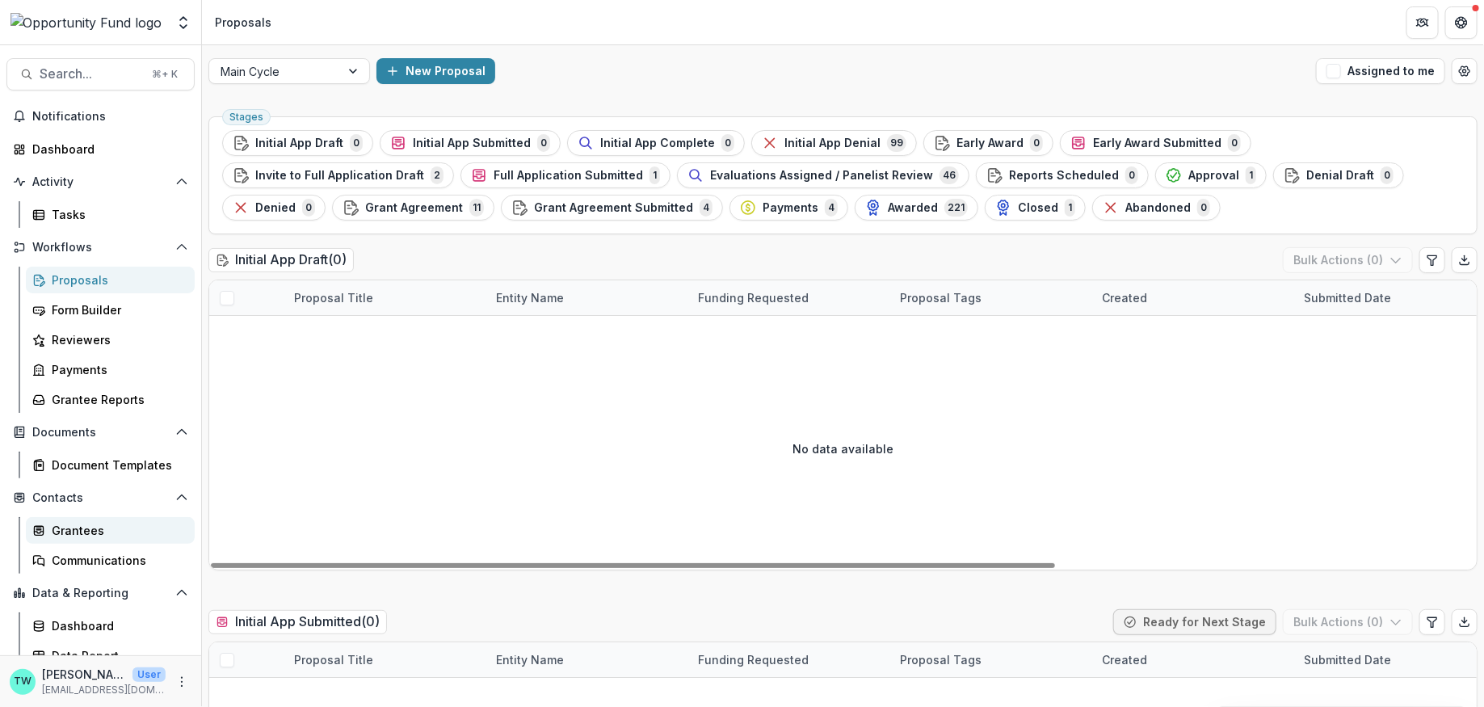
click at [85, 532] on div "Grantees" at bounding box center [117, 530] width 130 height 17
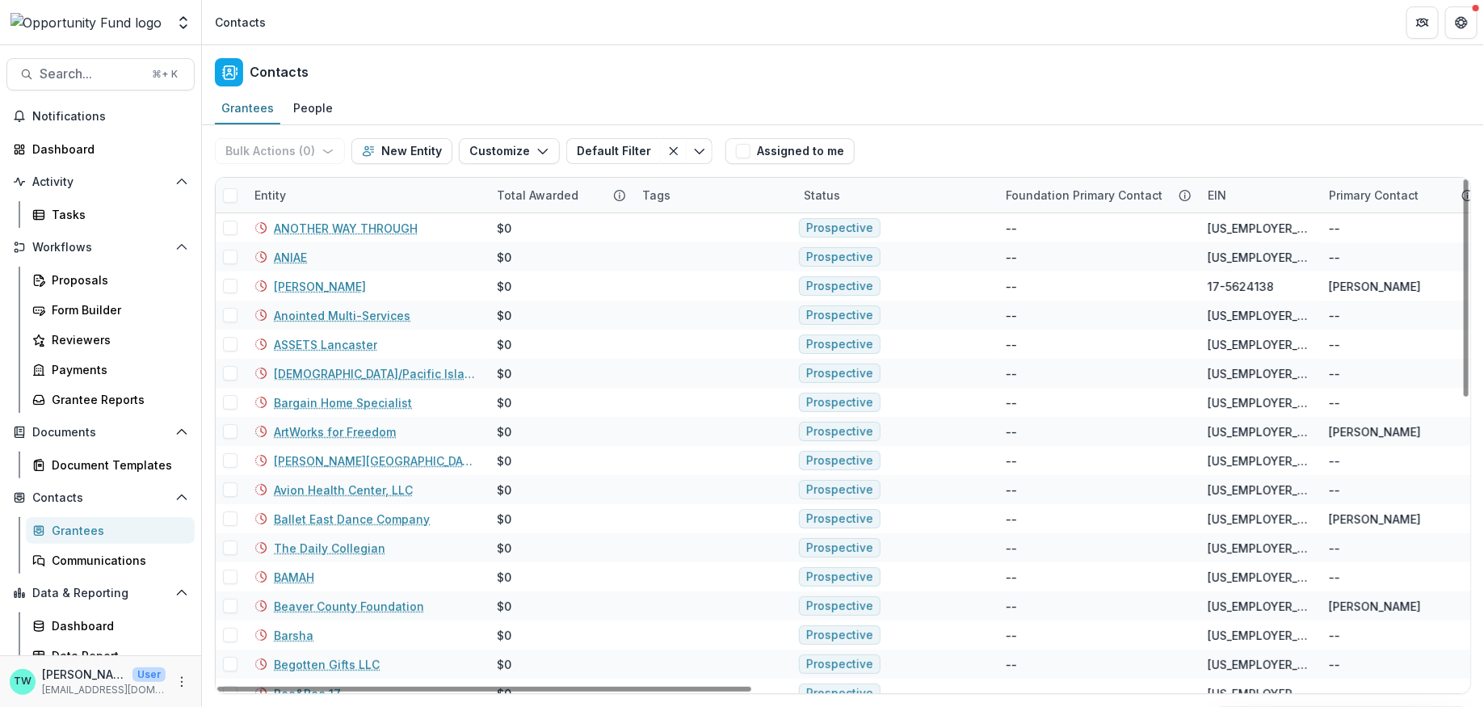
click at [360, 200] on div "Entity" at bounding box center [366, 195] width 242 height 35
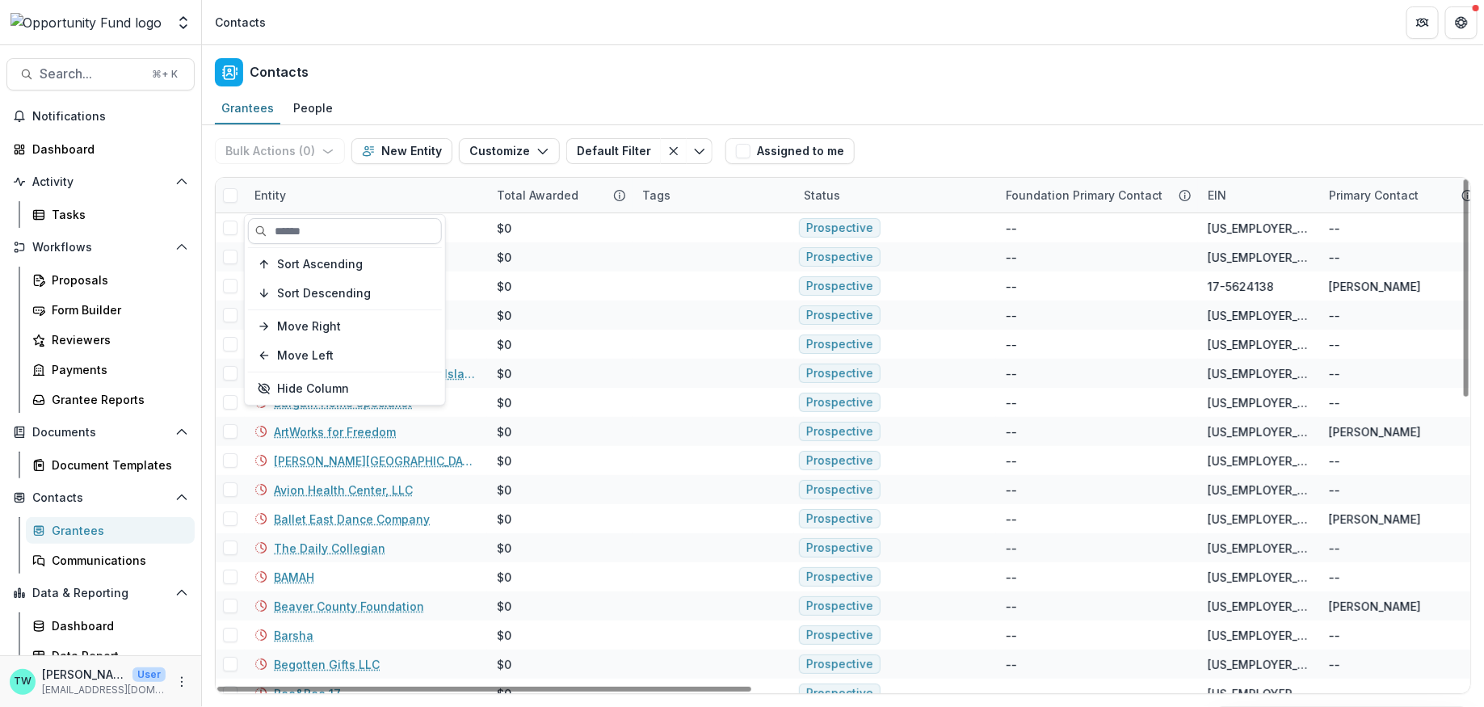
click at [349, 226] on input at bounding box center [345, 231] width 194 height 26
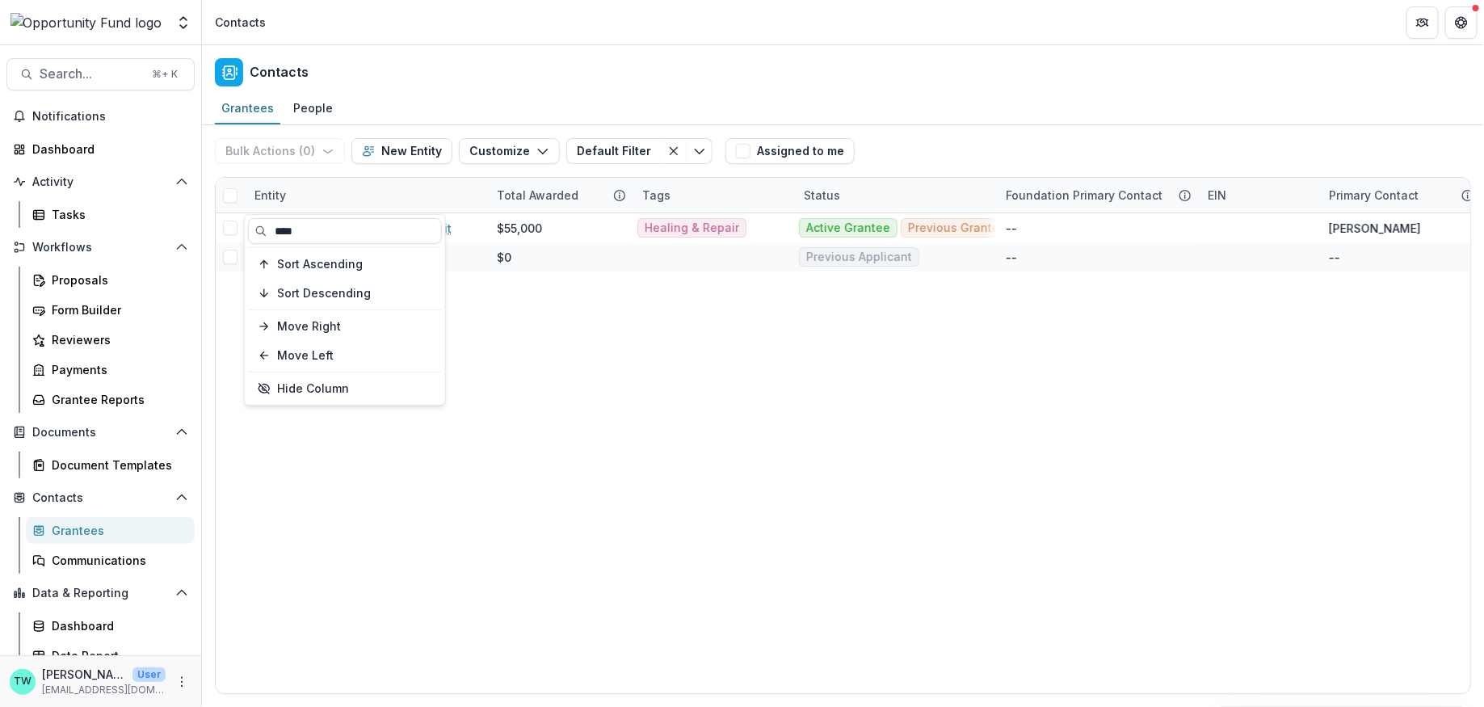
type input "****"
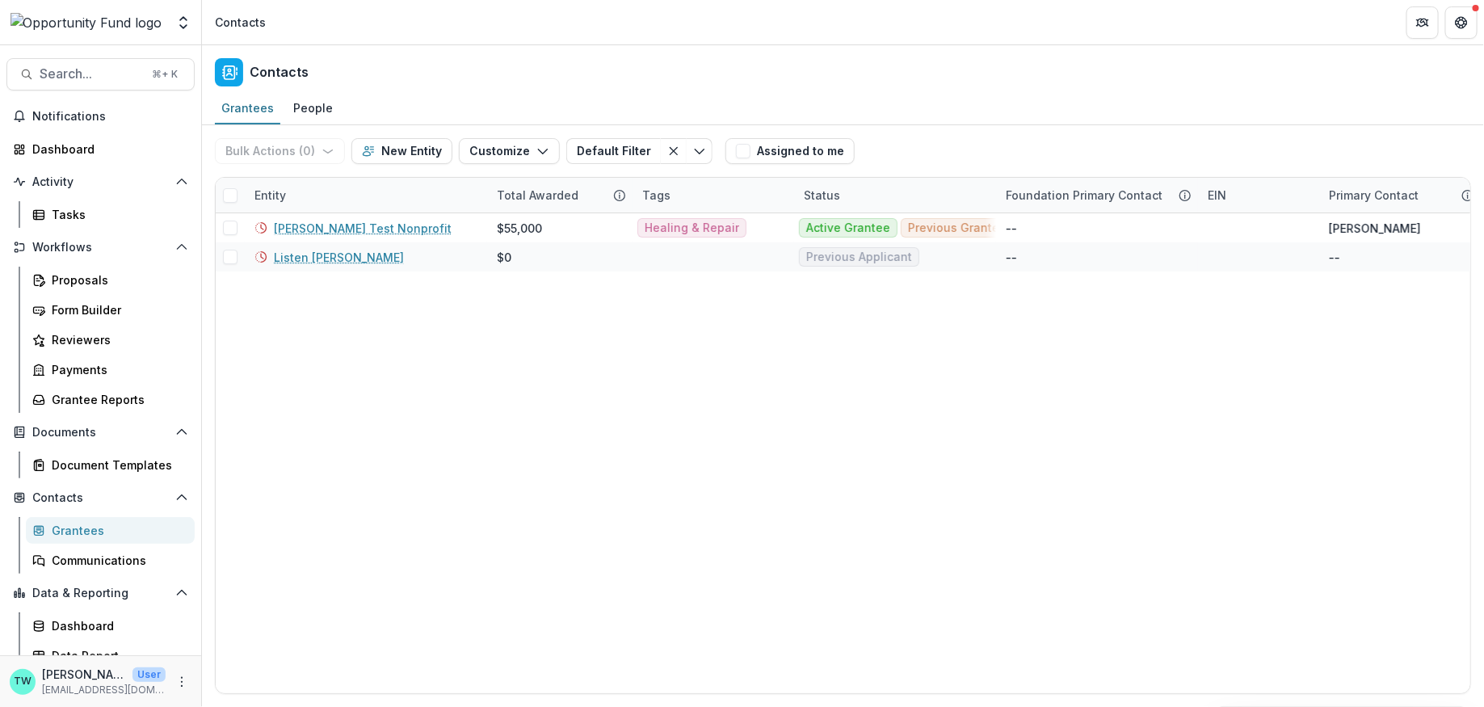
click at [504, 90] on div "Contacts" at bounding box center [843, 69] width 1282 height 48
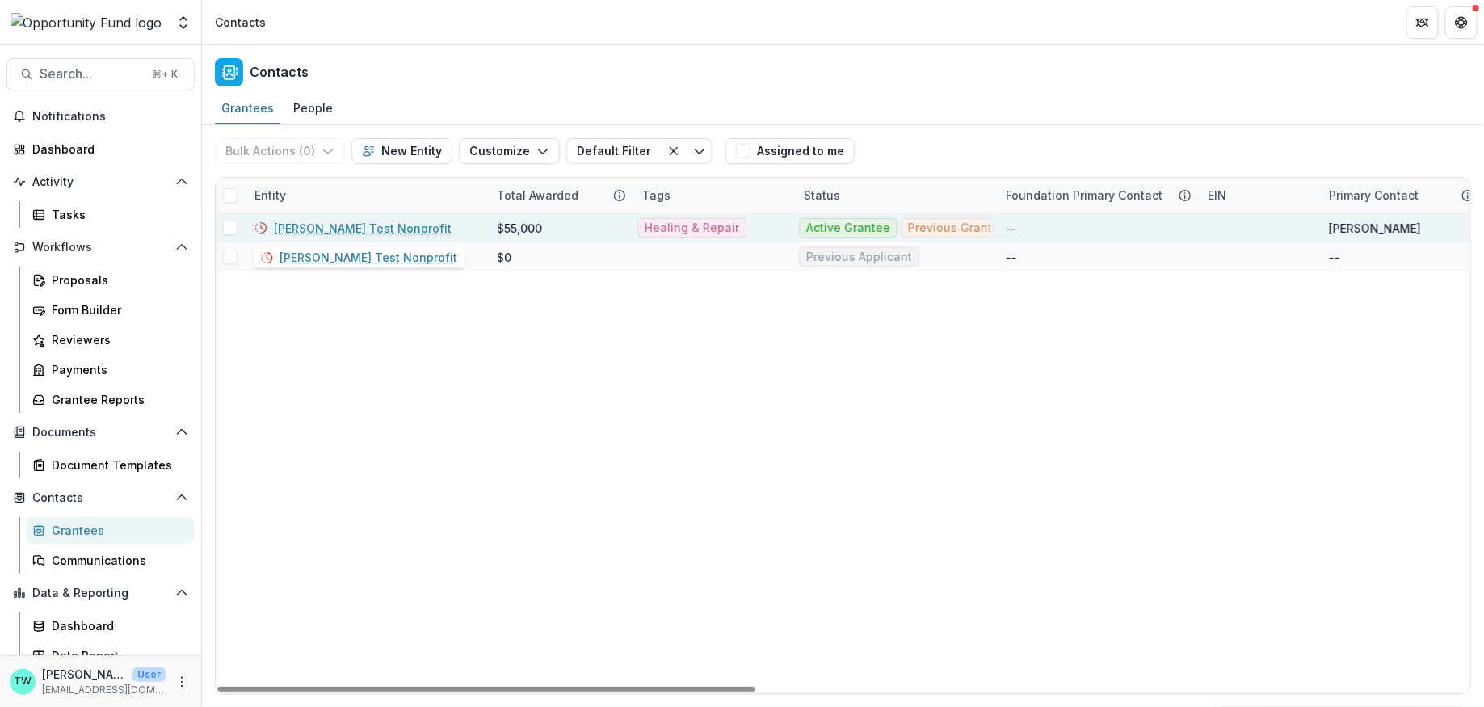
click at [332, 228] on link "Lucy Fey Test Nonprofit" at bounding box center [363, 228] width 178 height 17
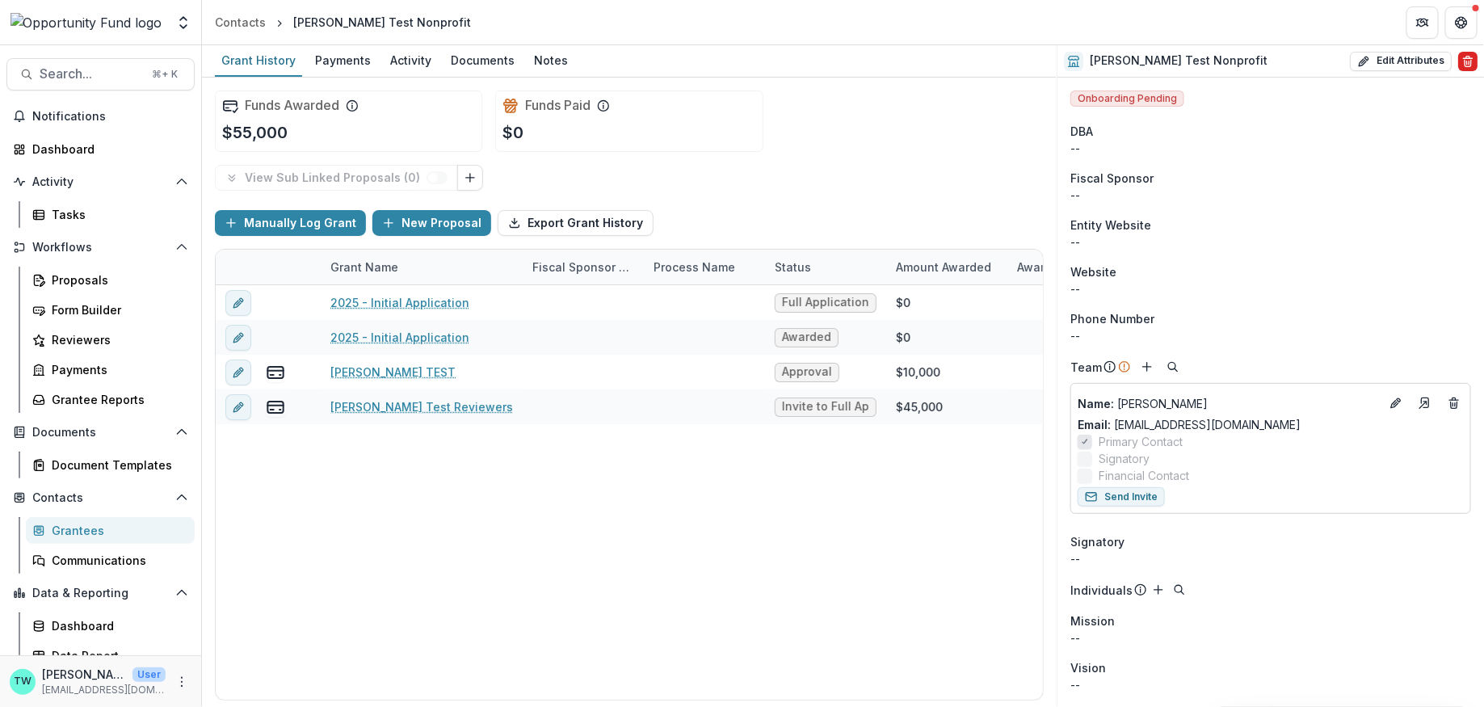
click at [1466, 61] on icon "Delete" at bounding box center [1468, 61] width 13 height 13
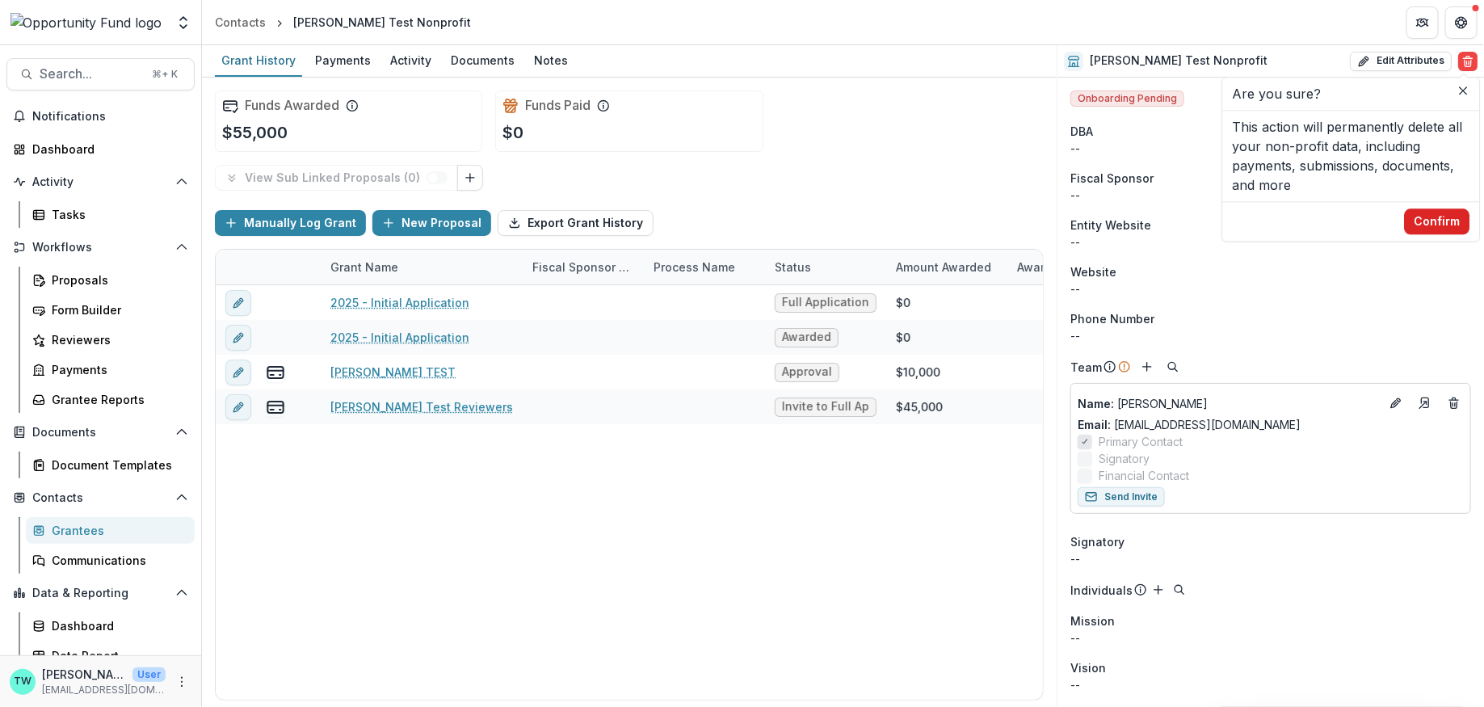
click at [1431, 221] on button "Confirm" at bounding box center [1436, 221] width 65 height 26
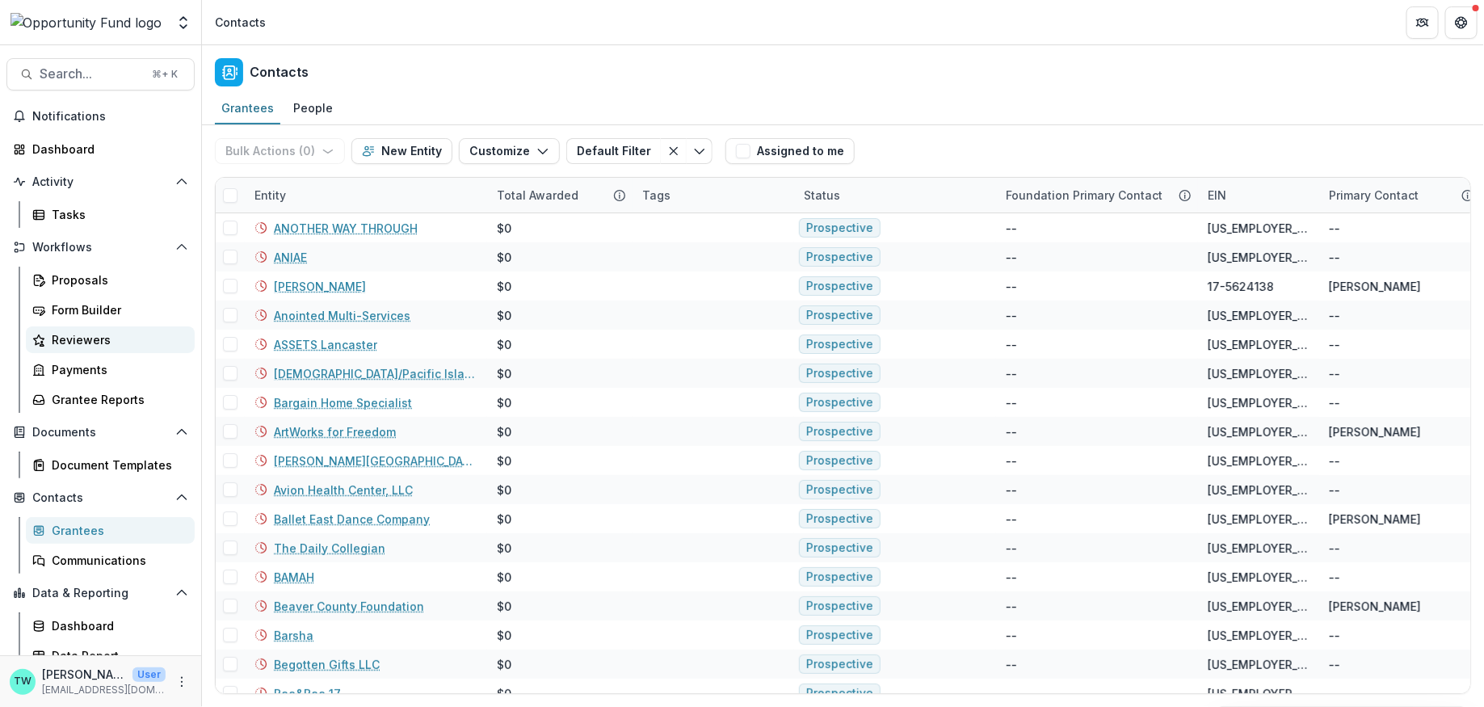
click at [71, 345] on div "Reviewers" at bounding box center [117, 339] width 130 height 17
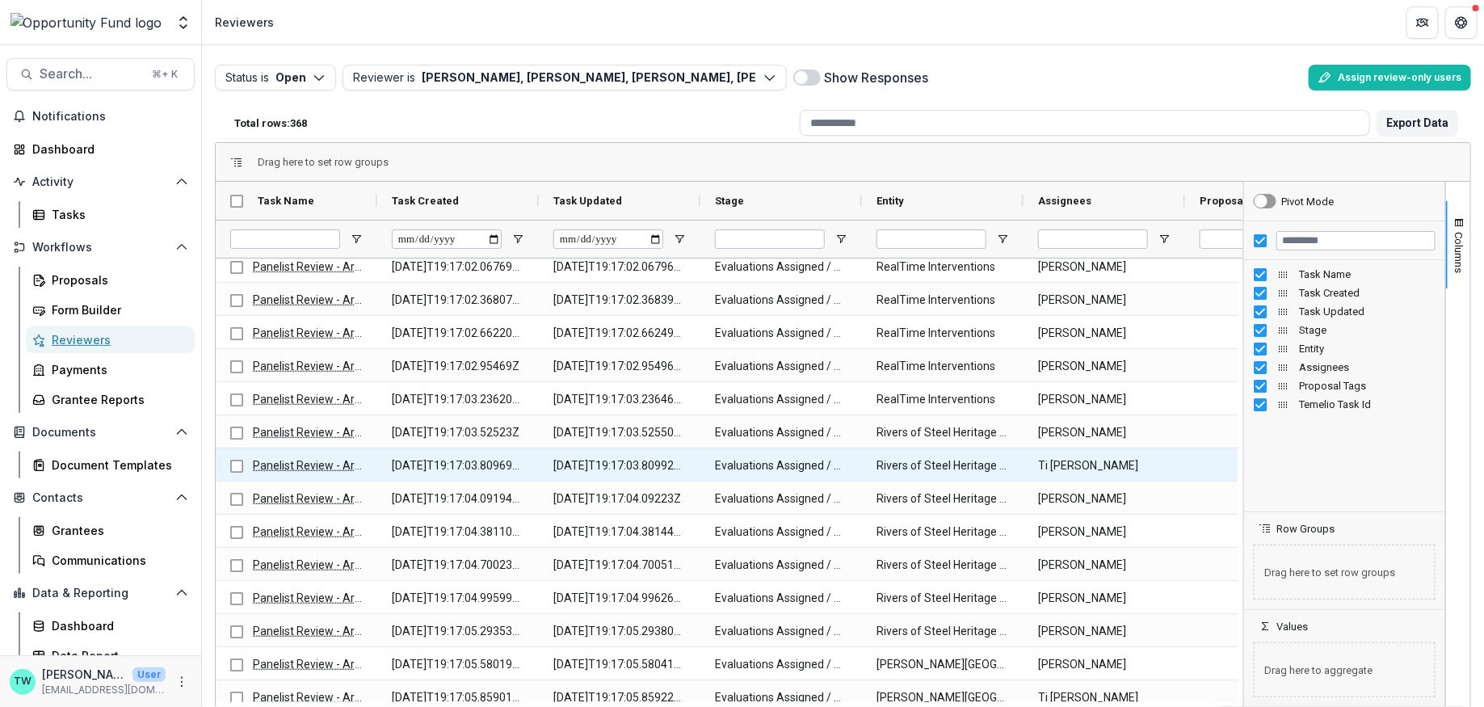
scroll to position [665, 0]
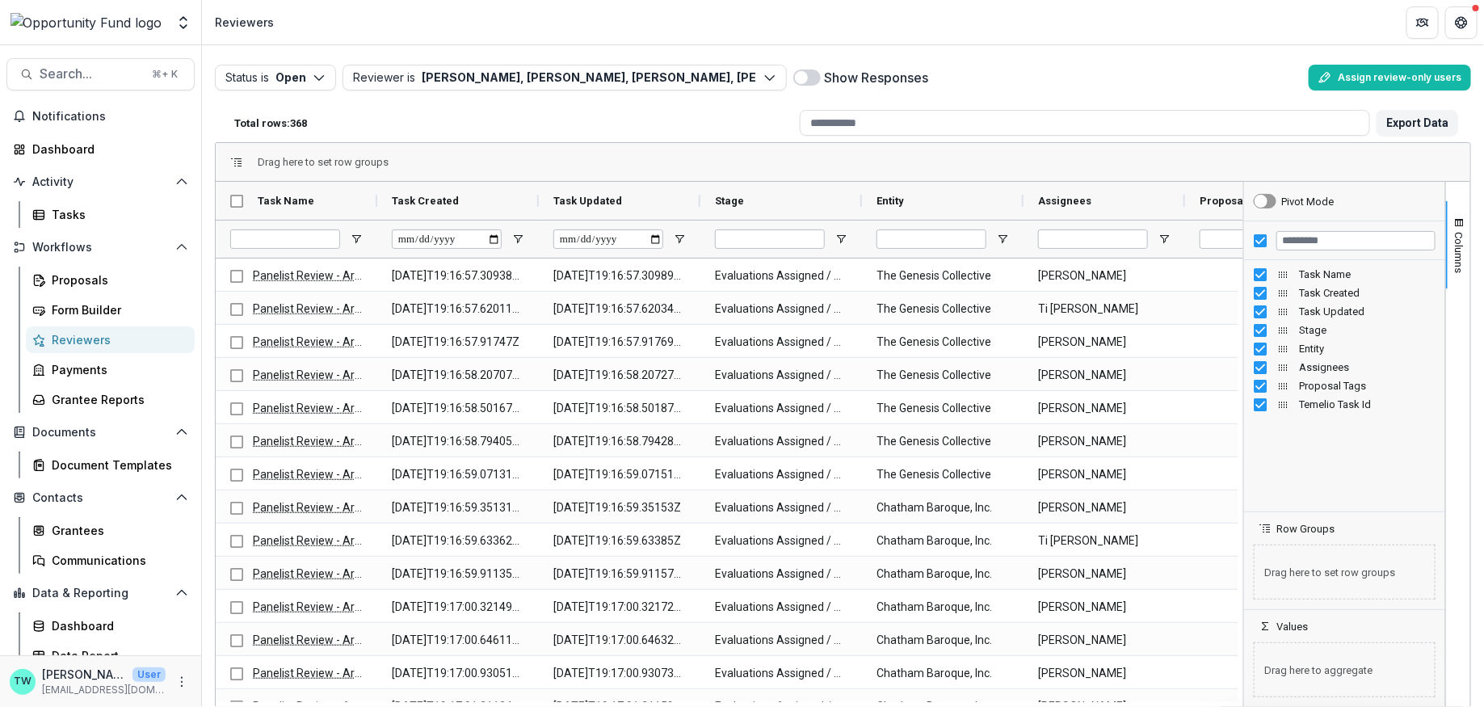
drag, startPoint x: 1308, startPoint y: 366, endPoint x: 1313, endPoint y: 576, distance: 210.1
click at [1313, 576] on div "Pivot Mode Task Name Task Created Task Updated Stage Entity" at bounding box center [1344, 444] width 201 height 525
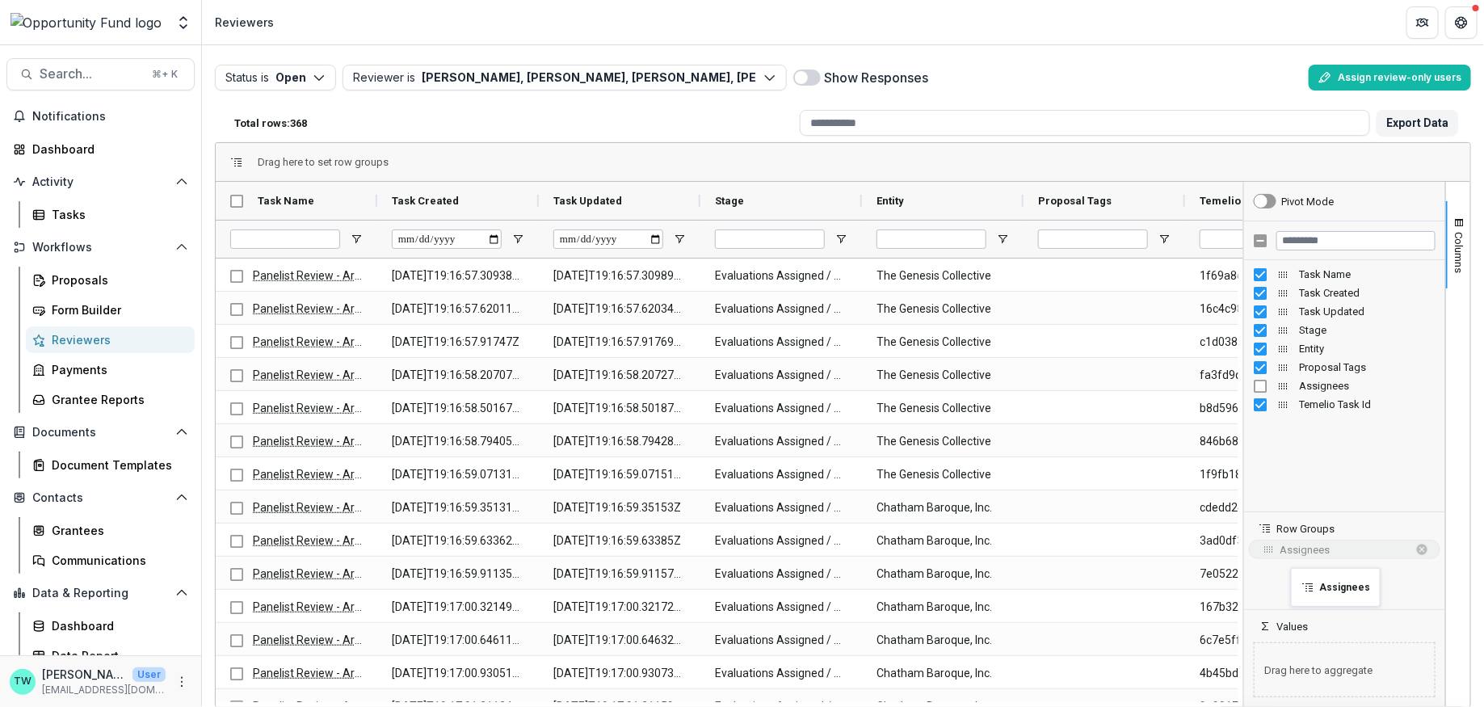
drag, startPoint x: 1079, startPoint y: 197, endPoint x: 1299, endPoint y: 578, distance: 439.4
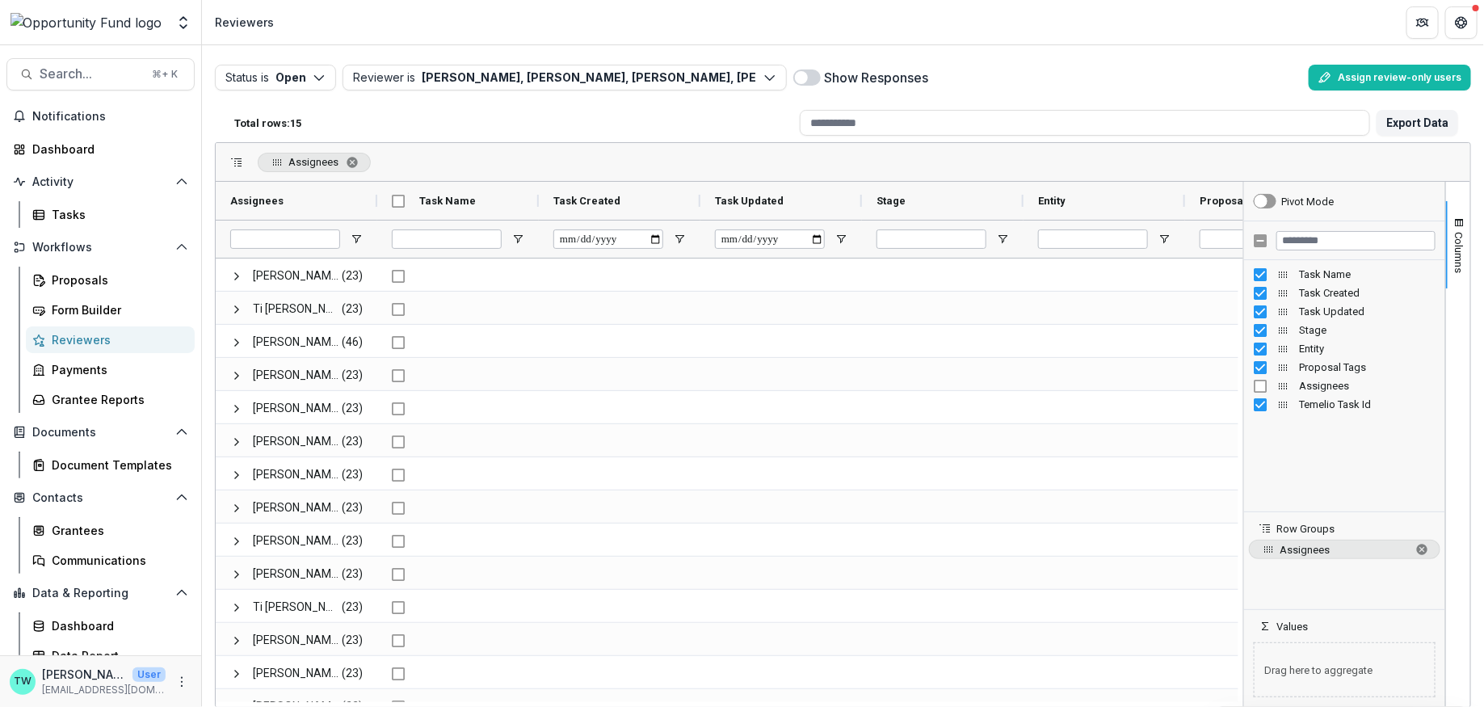
click at [814, 77] on span at bounding box center [806, 77] width 27 height 16
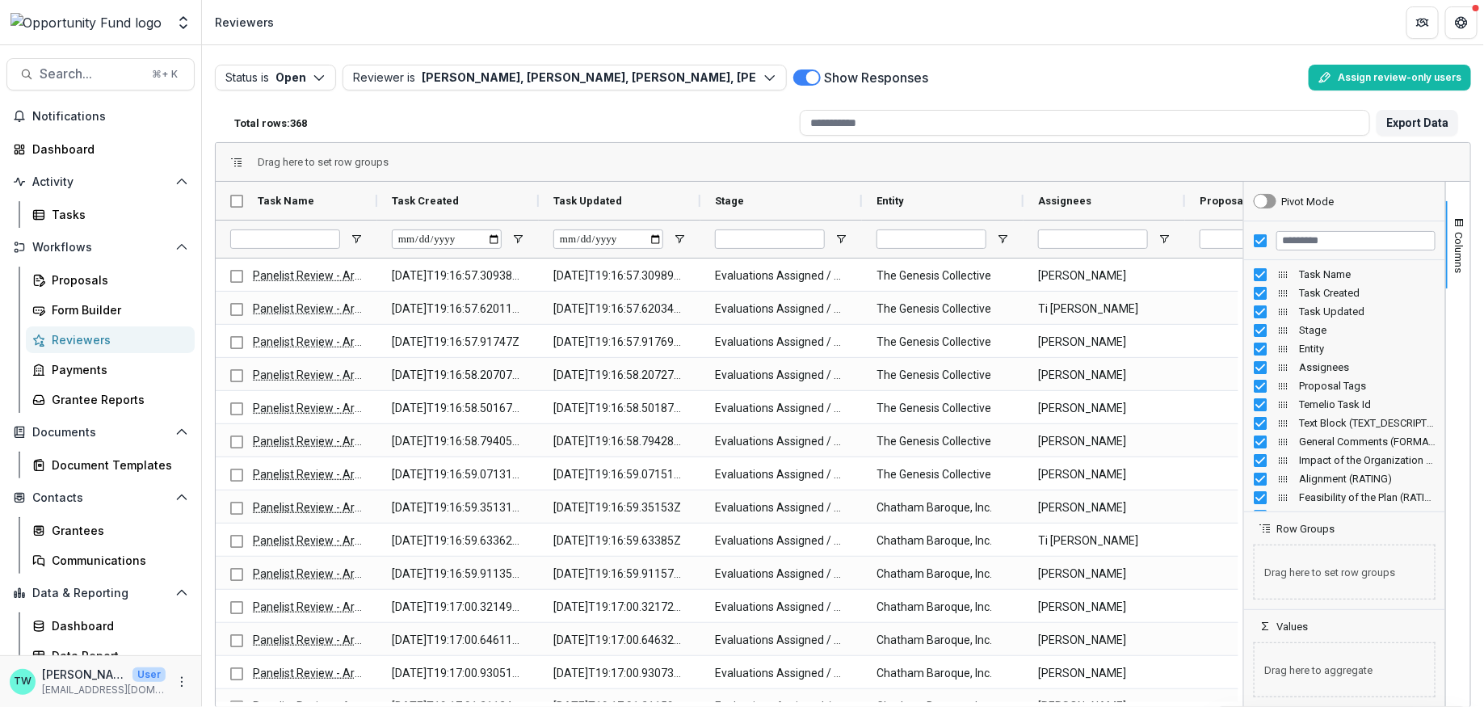
drag, startPoint x: 1318, startPoint y: 364, endPoint x: 1336, endPoint y: 578, distance: 215.6
click at [1336, 578] on div "Pivot Mode Task Name Task Created Task Updated Stage Entity" at bounding box center [1344, 444] width 201 height 525
drag, startPoint x: 1309, startPoint y: 366, endPoint x: 1230, endPoint y: 364, distance: 78.4
click at [1336, 414] on div "Task Name Task Created Task Updated Stage Entity Assignees Proposal Tags" at bounding box center [1344, 469] width 201 height 409
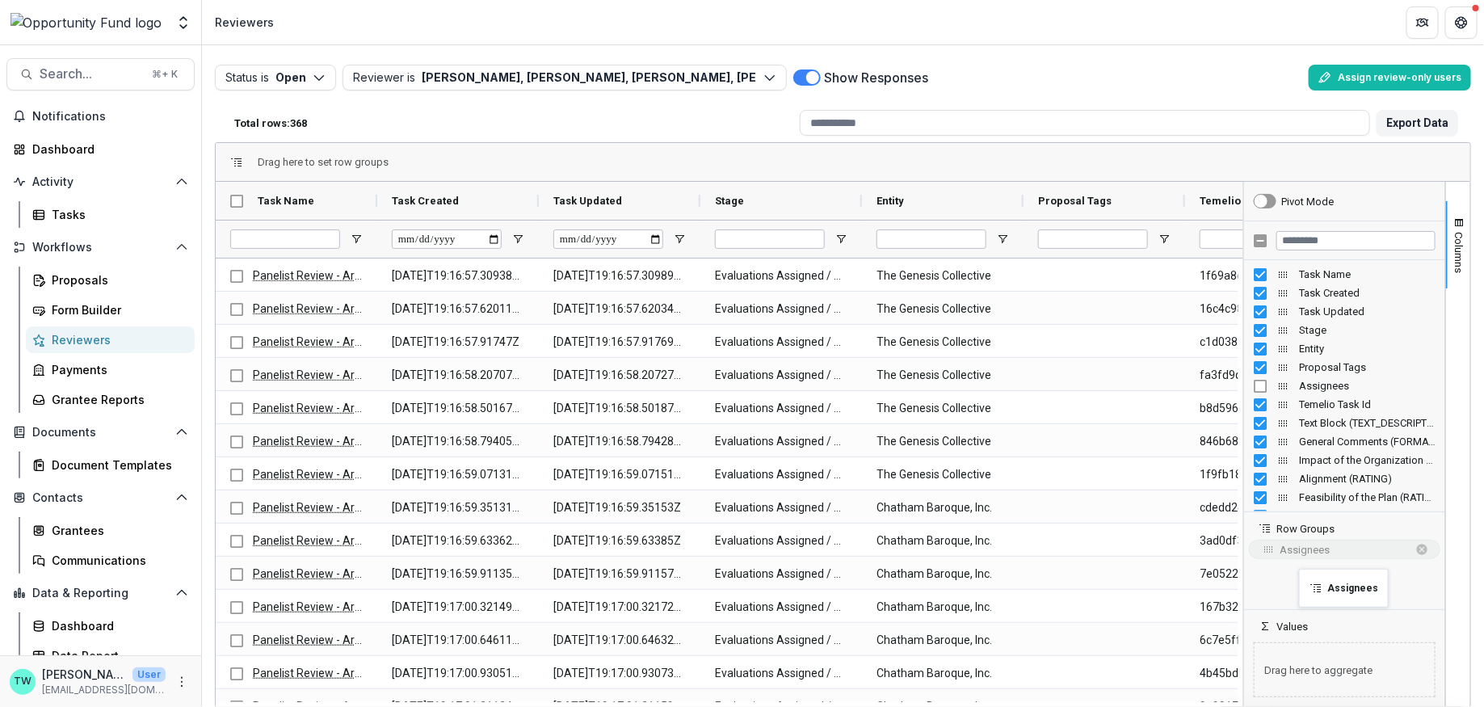
drag, startPoint x: 1071, startPoint y: 200, endPoint x: 1307, endPoint y: 578, distance: 445.7
